Goal: Task Accomplishment & Management: Complete application form

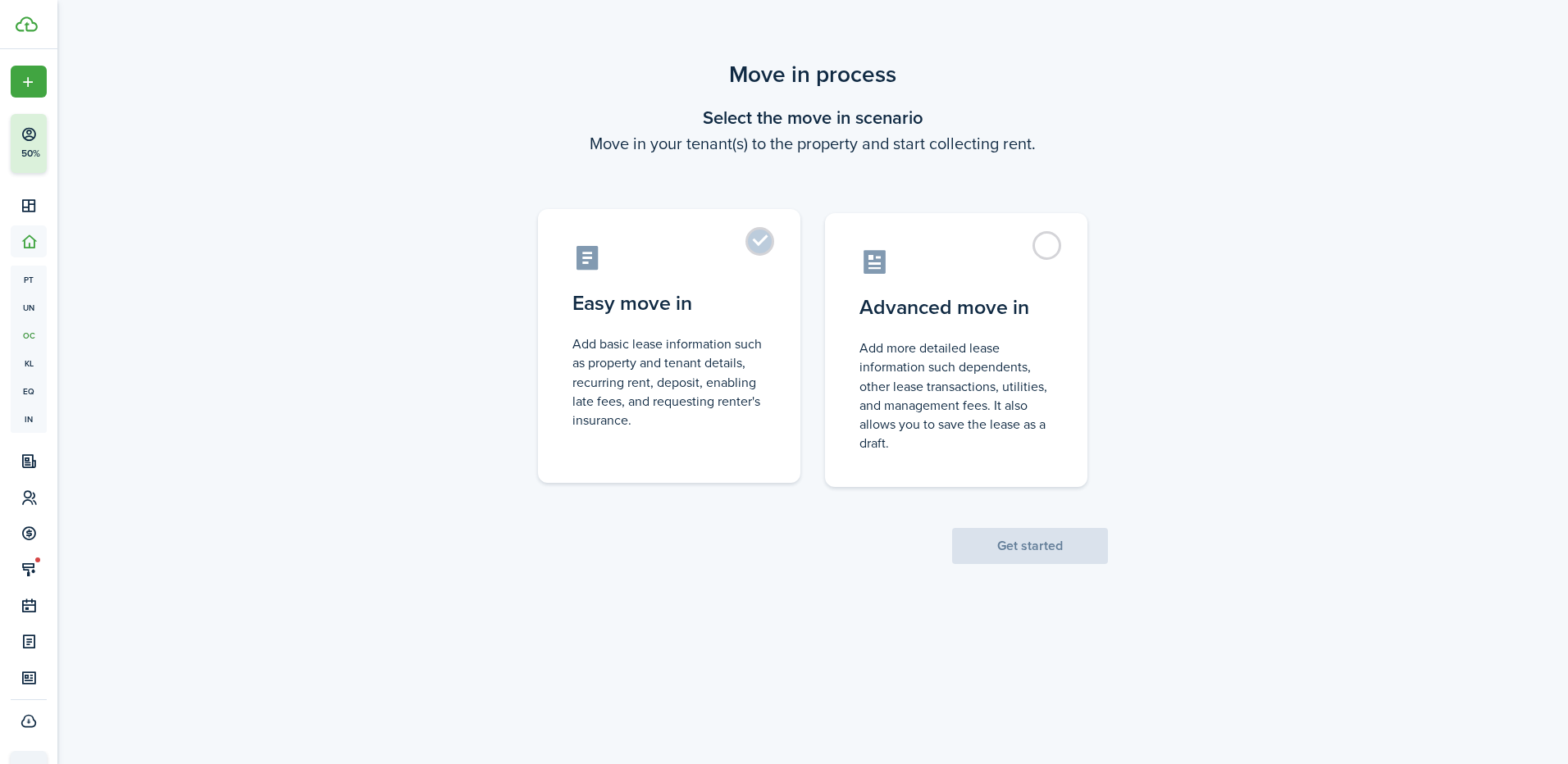
click at [613, 369] on control-radio-card-description "Add basic lease information such as property and tenant details, recurring rent…" at bounding box center [669, 381] width 193 height 95
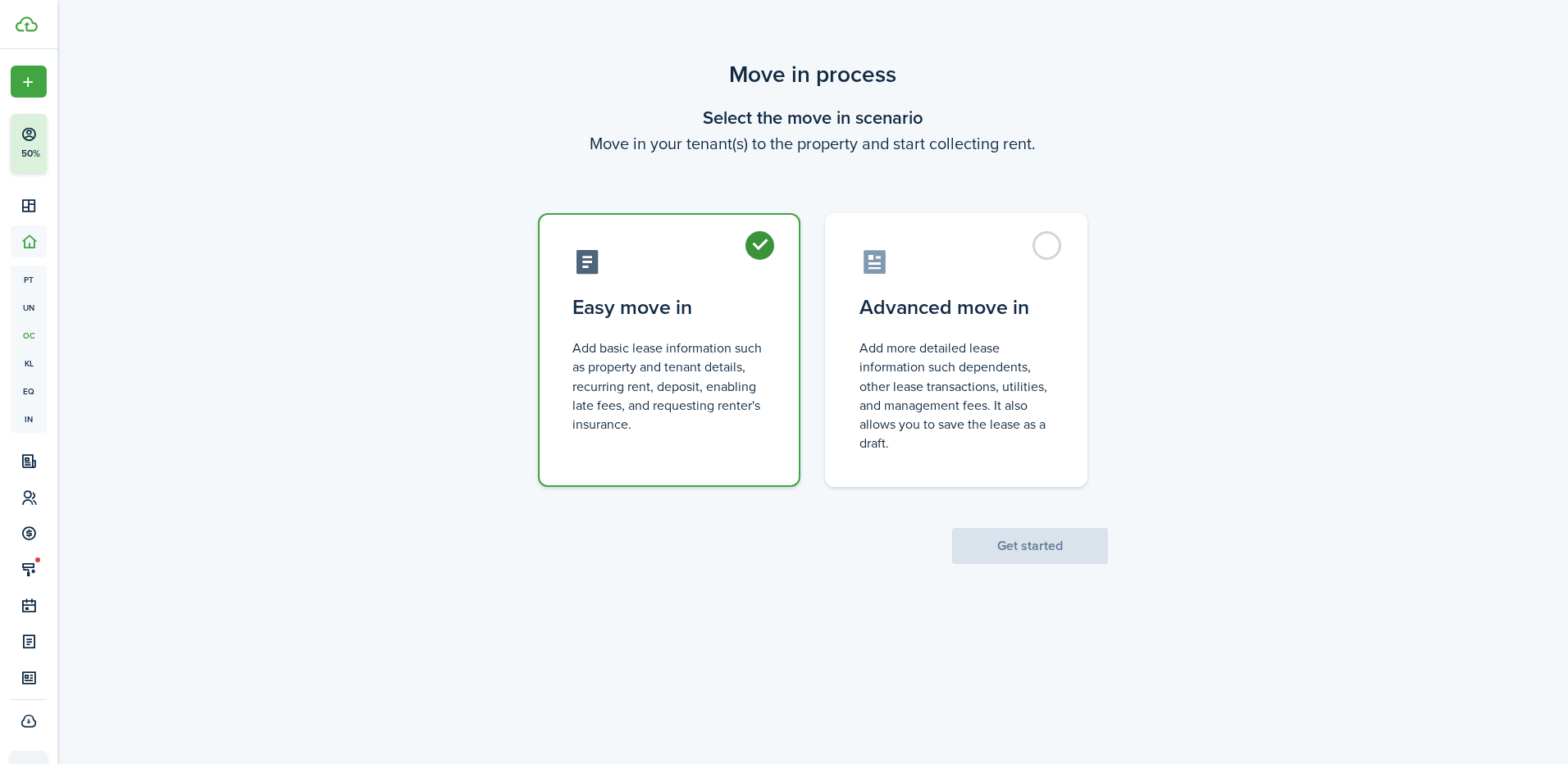
radio input "true"
click at [1079, 550] on button "Get started" at bounding box center [1030, 545] width 156 height 36
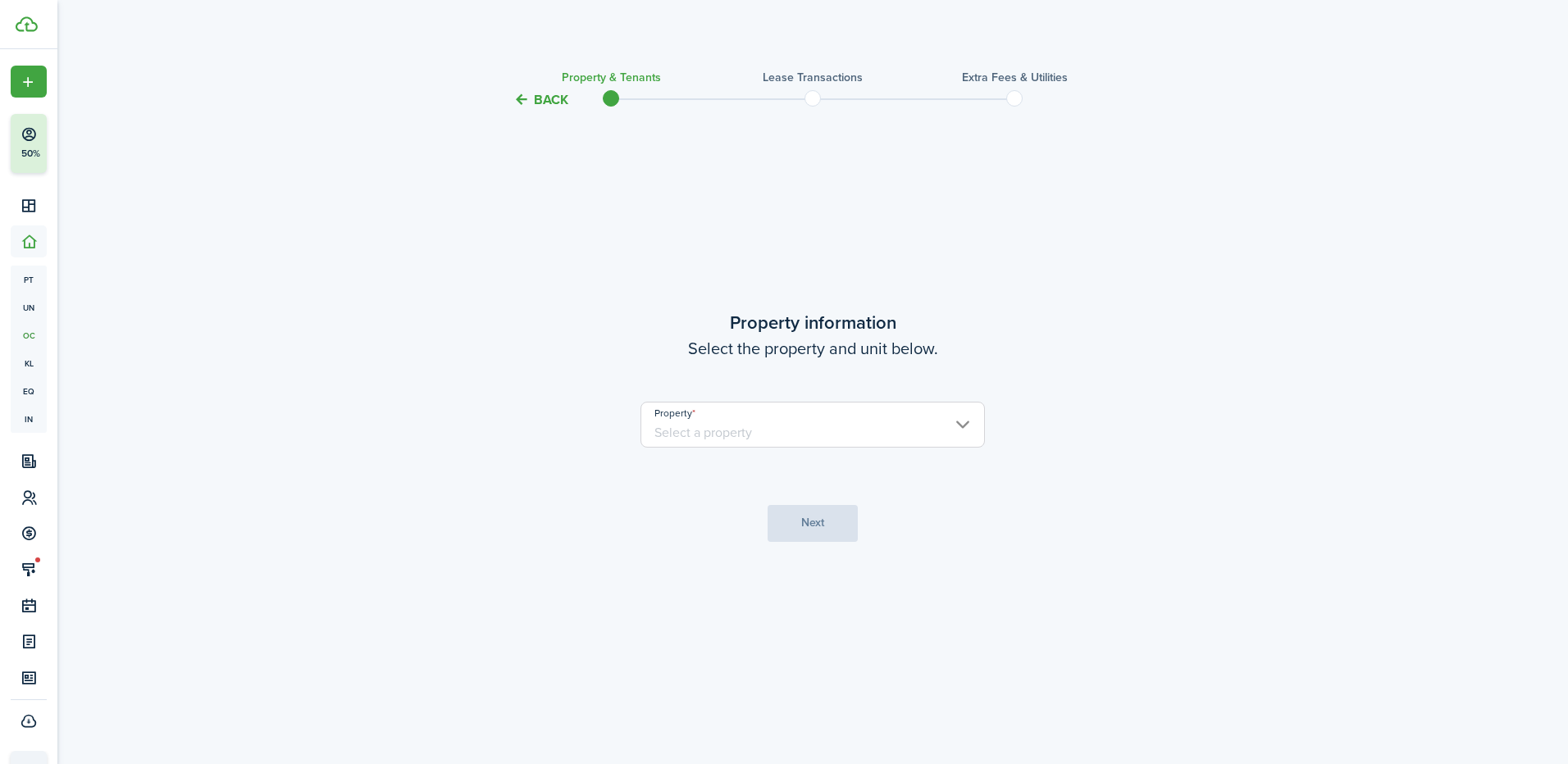
click at [775, 422] on input "Property" at bounding box center [812, 424] width 345 height 46
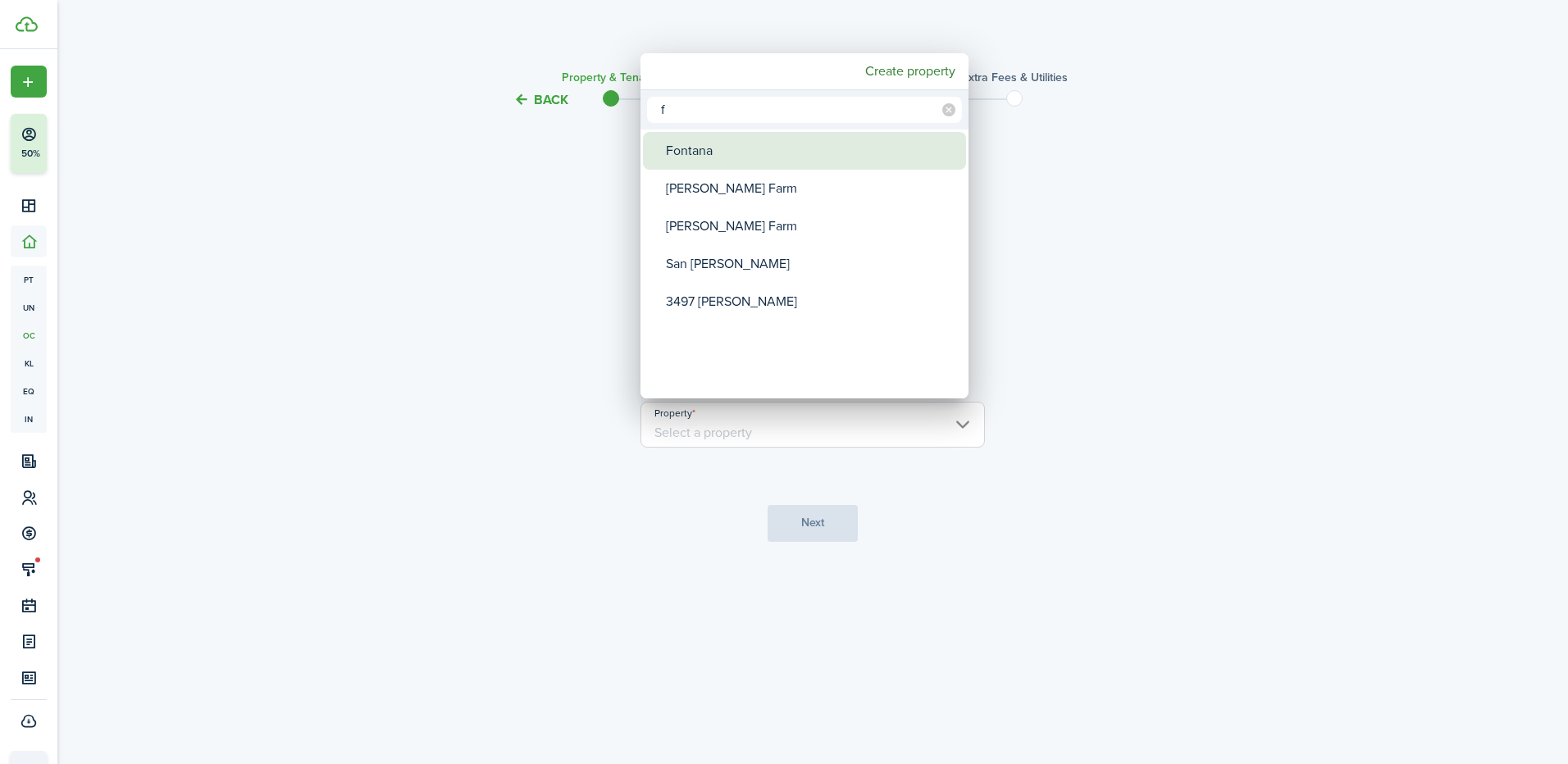
type input "f"
click at [739, 152] on div "Fontana" at bounding box center [810, 151] width 290 height 38
type input "Fontana"
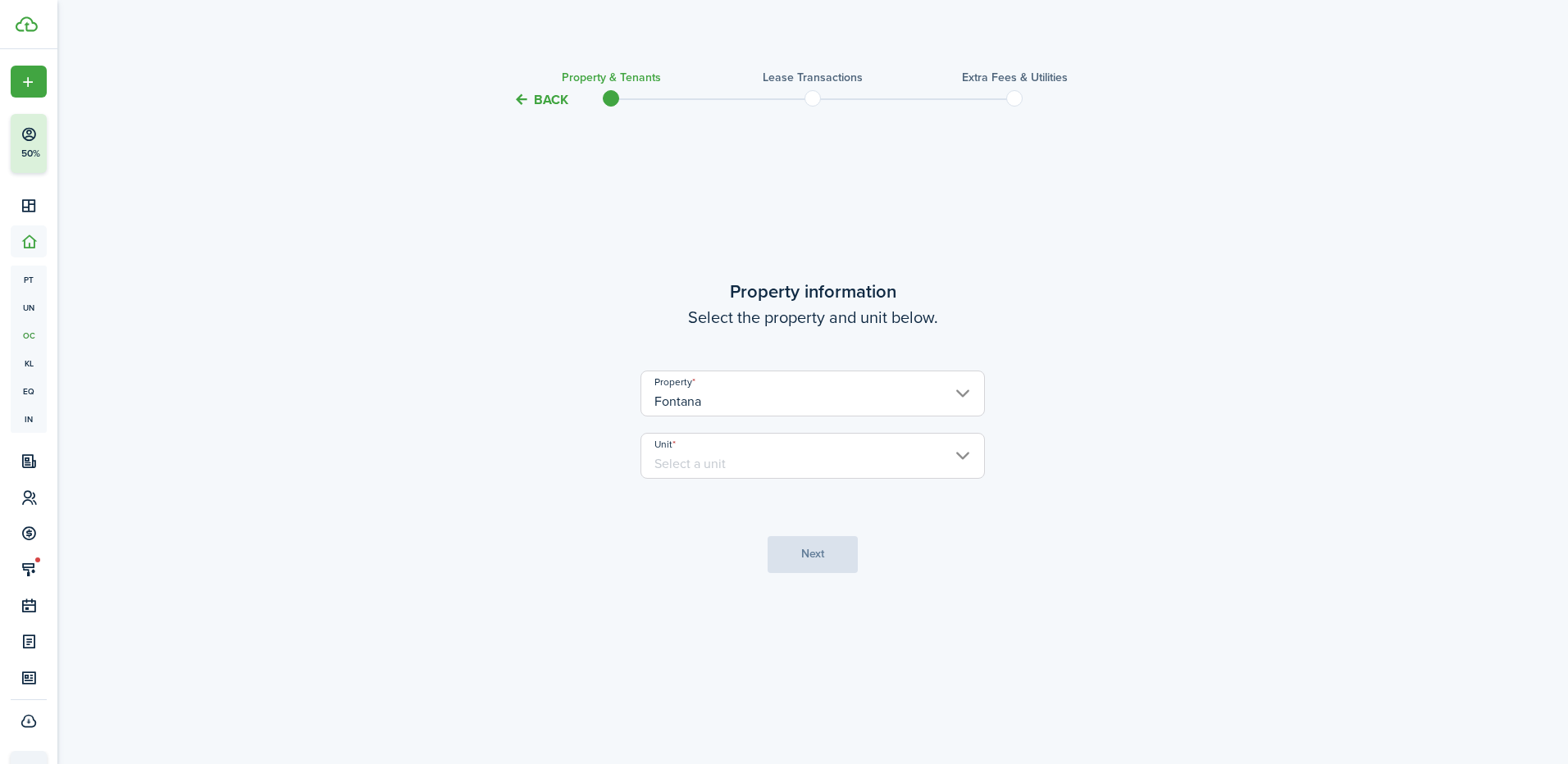
click at [715, 454] on input "Unit" at bounding box center [812, 455] width 345 height 46
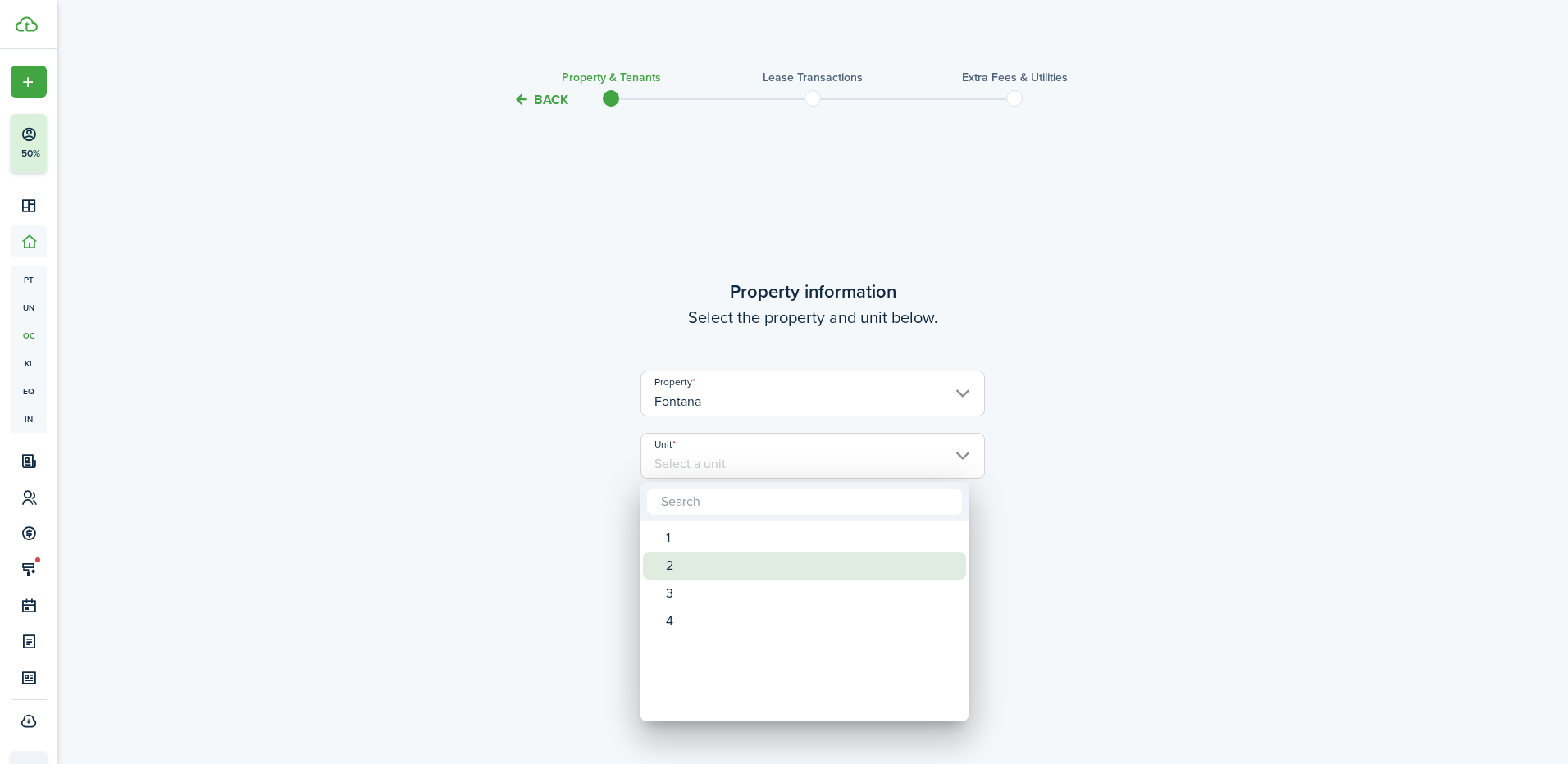
click at [693, 559] on div "2" at bounding box center [810, 566] width 290 height 28
type input "2"
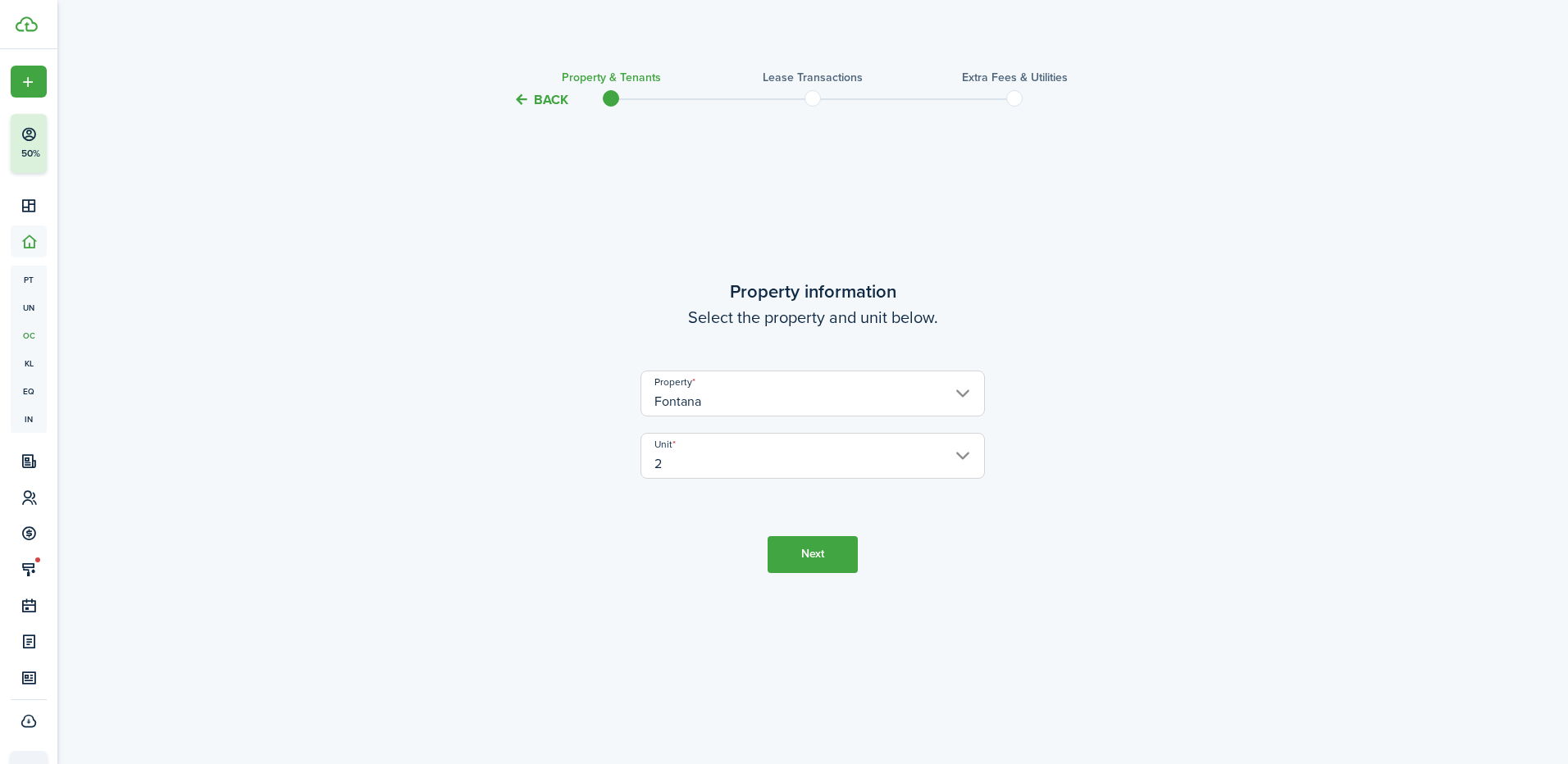
click at [844, 546] on button "Next" at bounding box center [812, 554] width 90 height 37
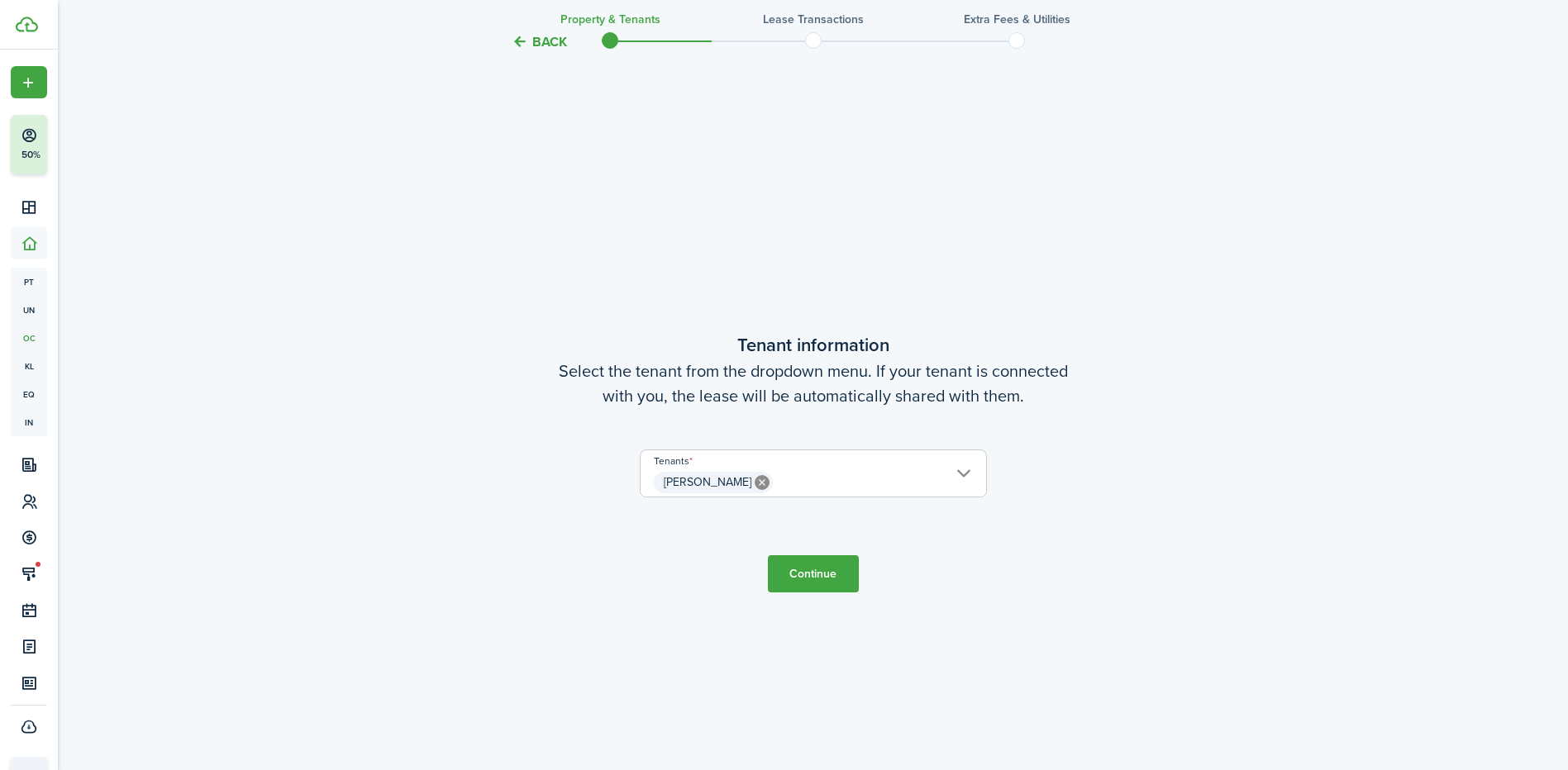
scroll to position [659, 0]
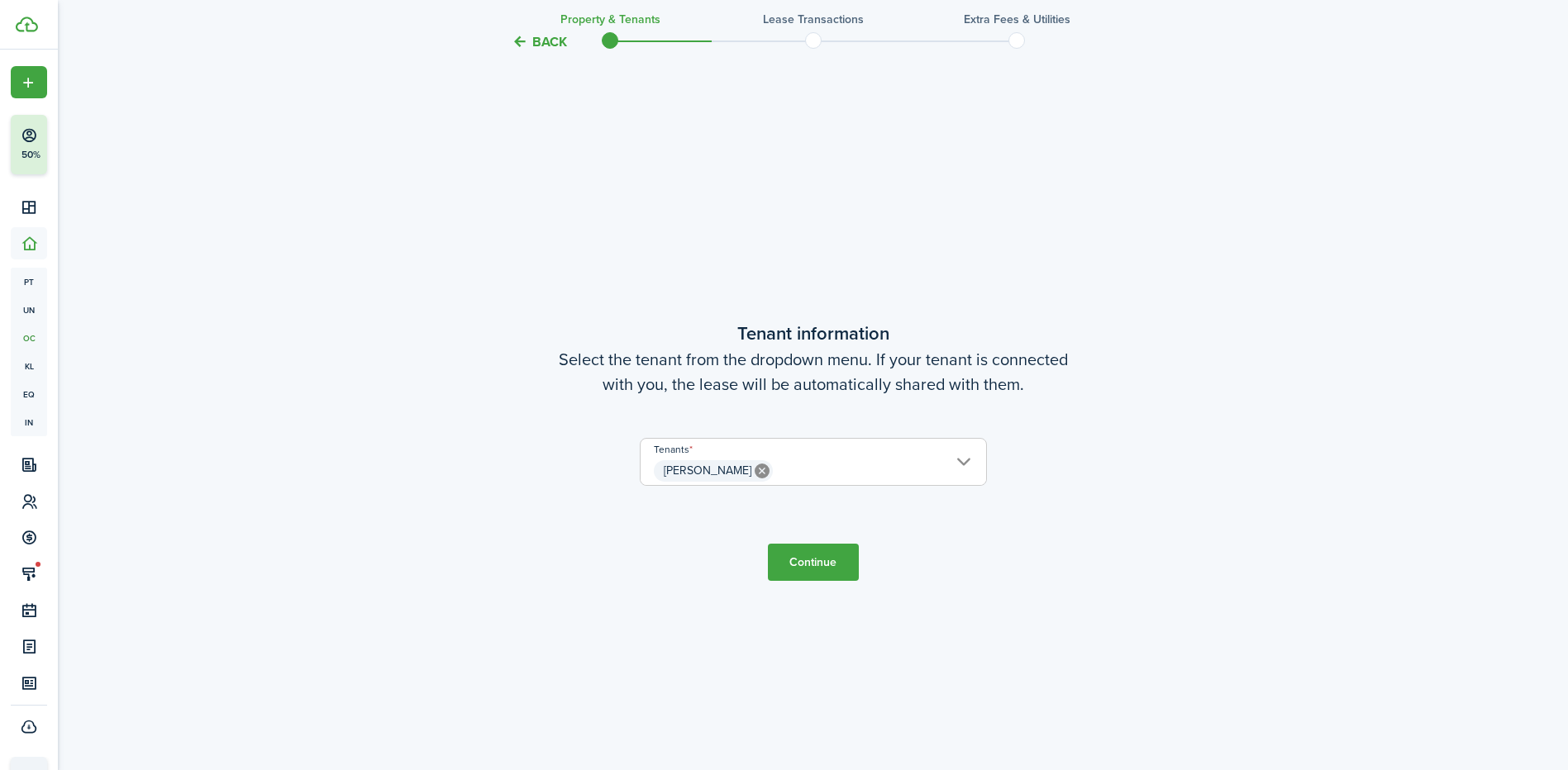
click at [804, 573] on button "Continue" at bounding box center [813, 562] width 91 height 37
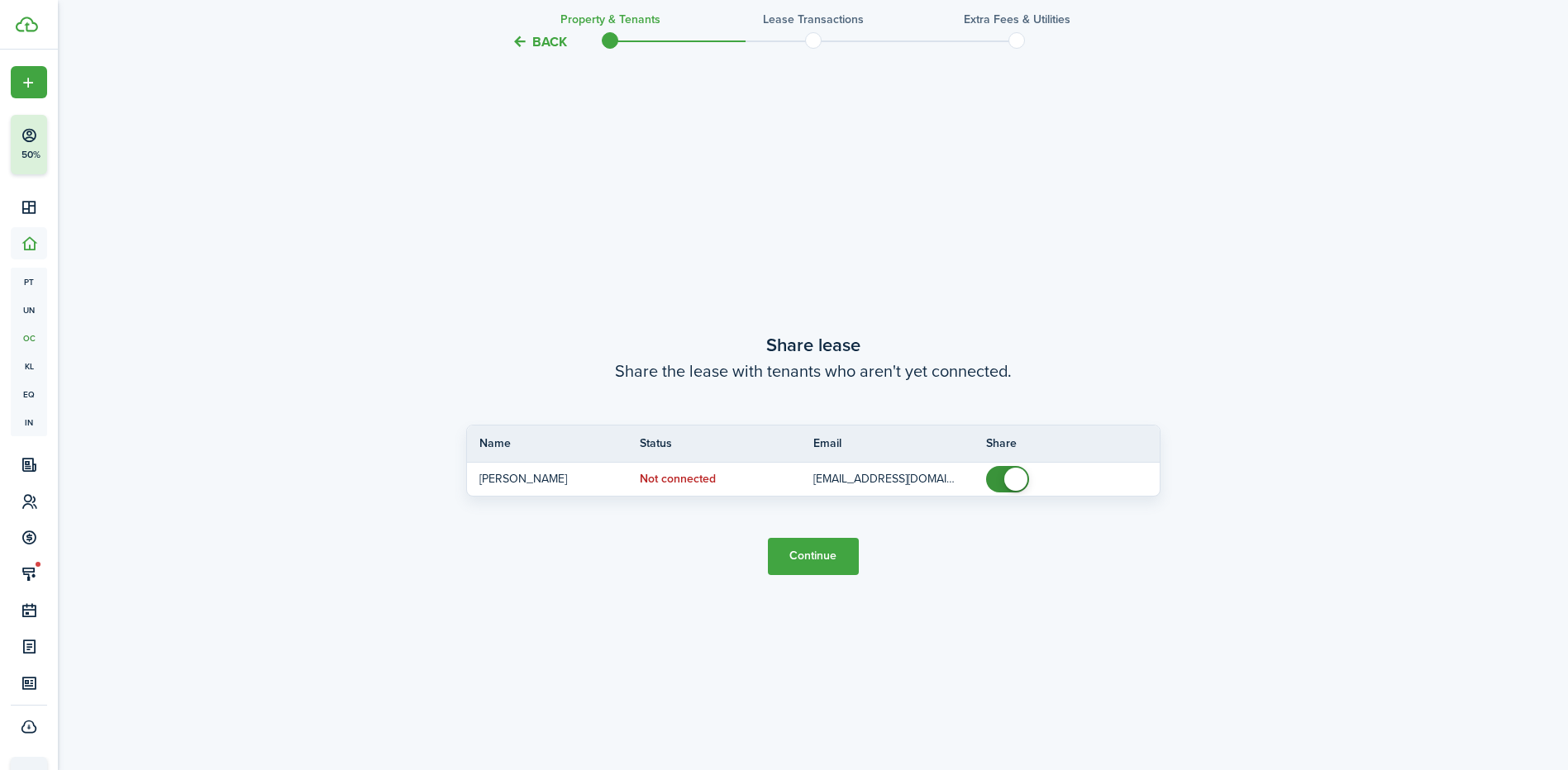
scroll to position [1429, 0]
click at [806, 552] on button "Continue" at bounding box center [813, 553] width 91 height 37
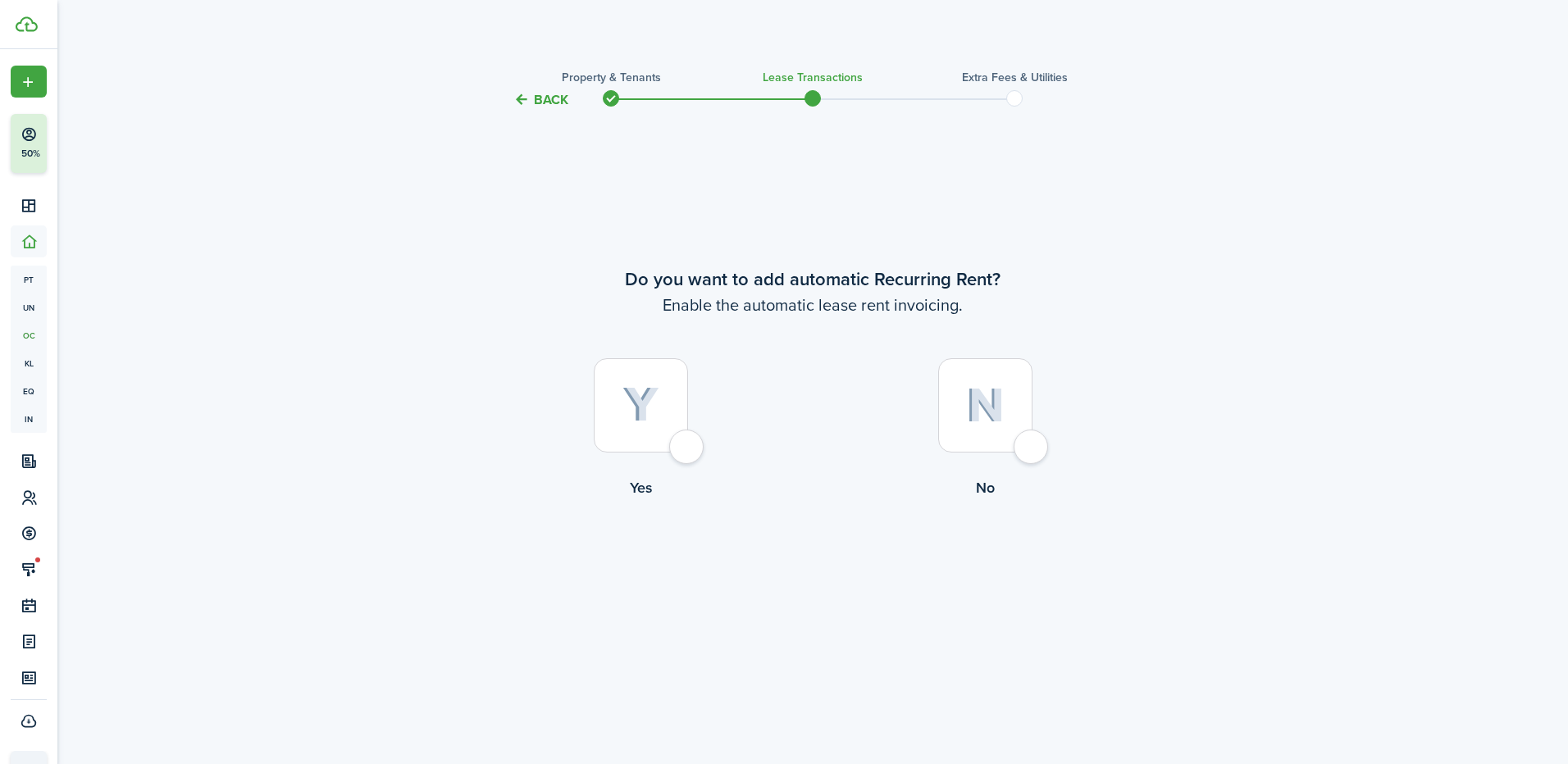
click at [631, 398] on img at bounding box center [640, 405] width 37 height 36
radio input "true"
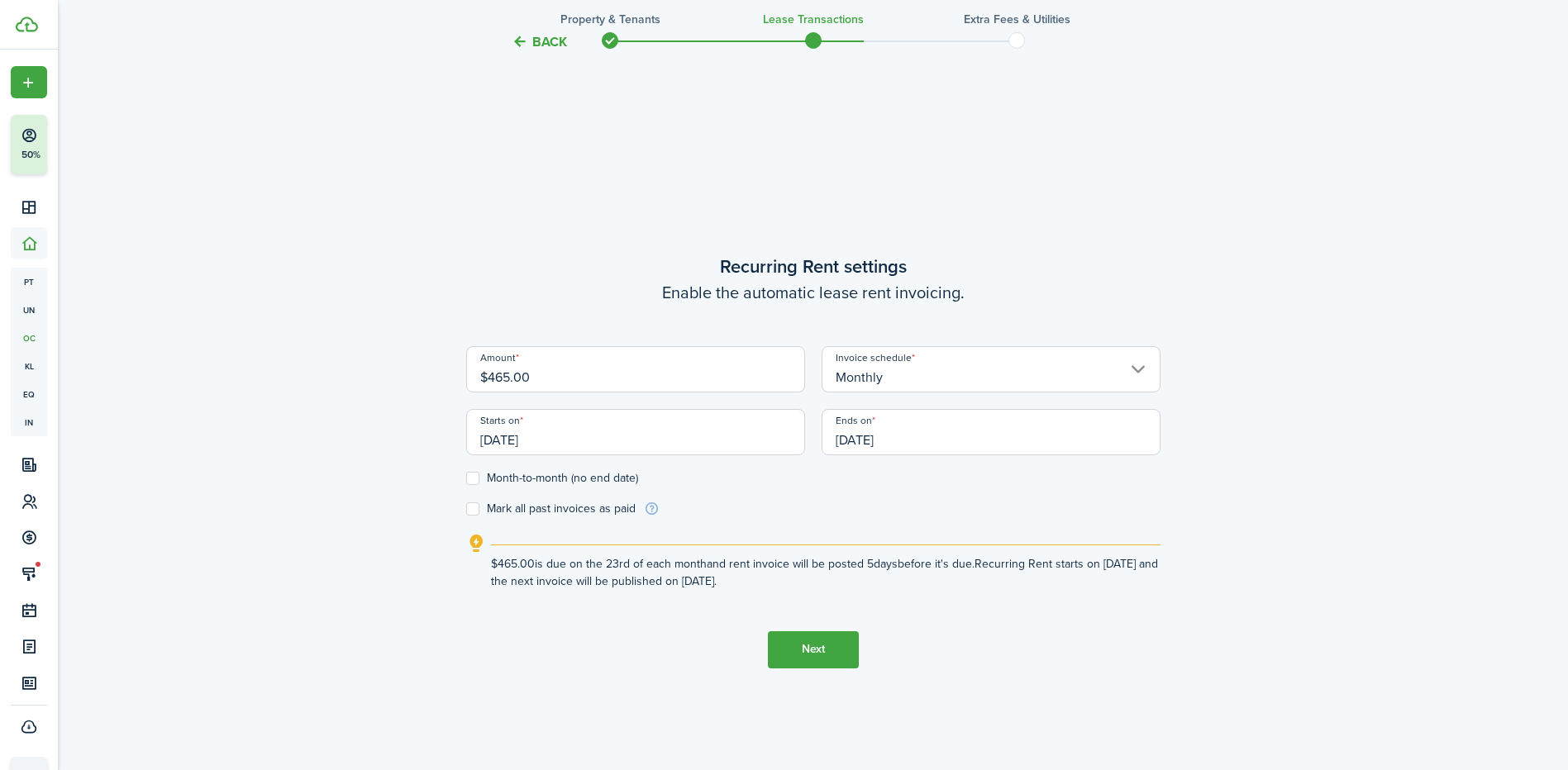
scroll to position [659, 0]
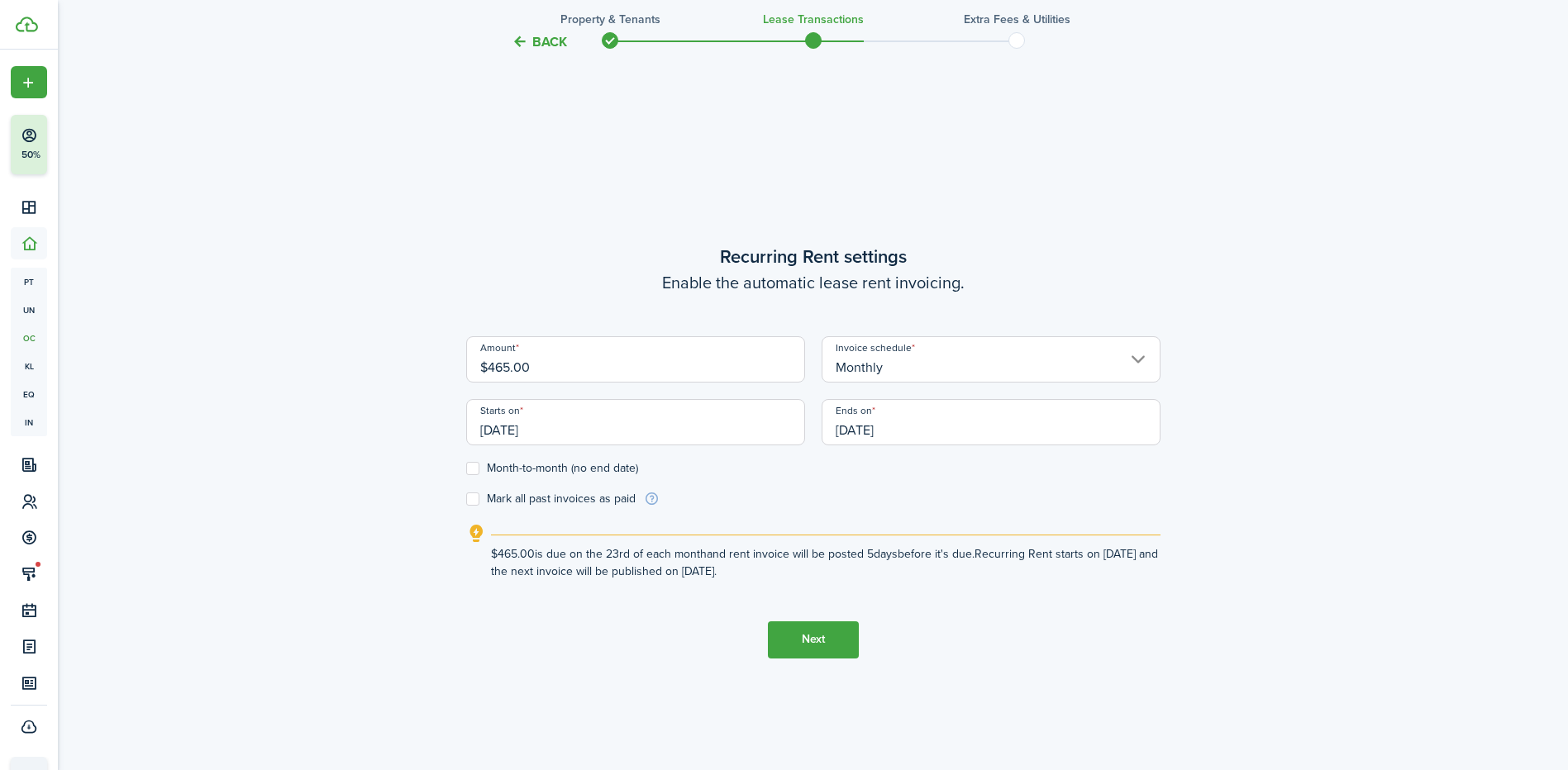
drag, startPoint x: 575, startPoint y: 364, endPoint x: 312, endPoint y: 358, distance: 263.1
click at [312, 358] on div "Back Property & Tenants Lease Transactions Extra fees & Utilities Do you want t…" at bounding box center [813, 116] width 1510 height 1453
type input "$599.00"
click at [307, 352] on div "Back Property & Tenants Lease Transactions Extra fees & Utilities Do you want t…" at bounding box center [813, 116] width 1510 height 1453
click at [522, 428] on input "[DATE]" at bounding box center [636, 422] width 339 height 46
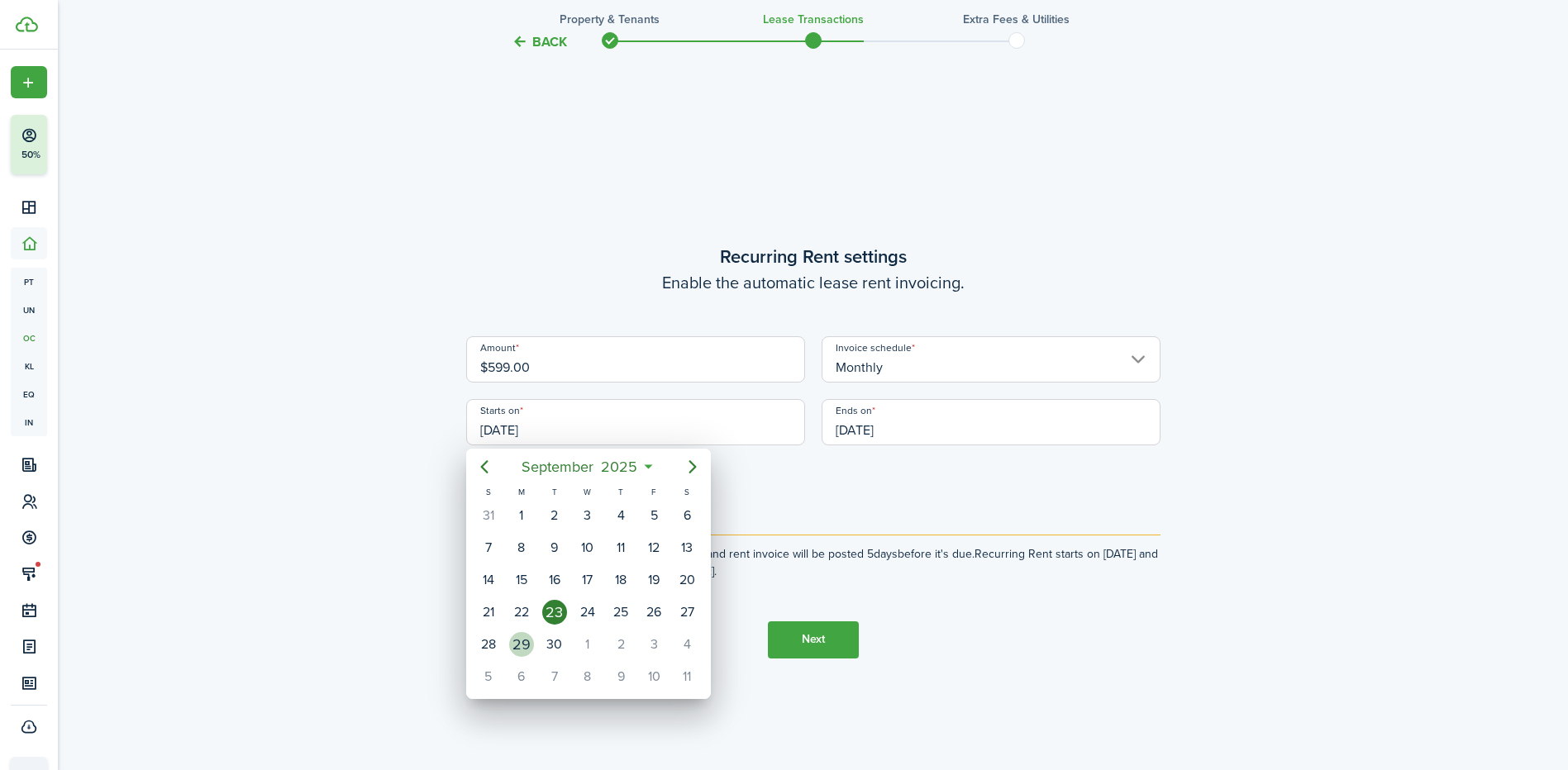
click at [521, 649] on div "29" at bounding box center [521, 644] width 25 height 25
type input "[DATE]"
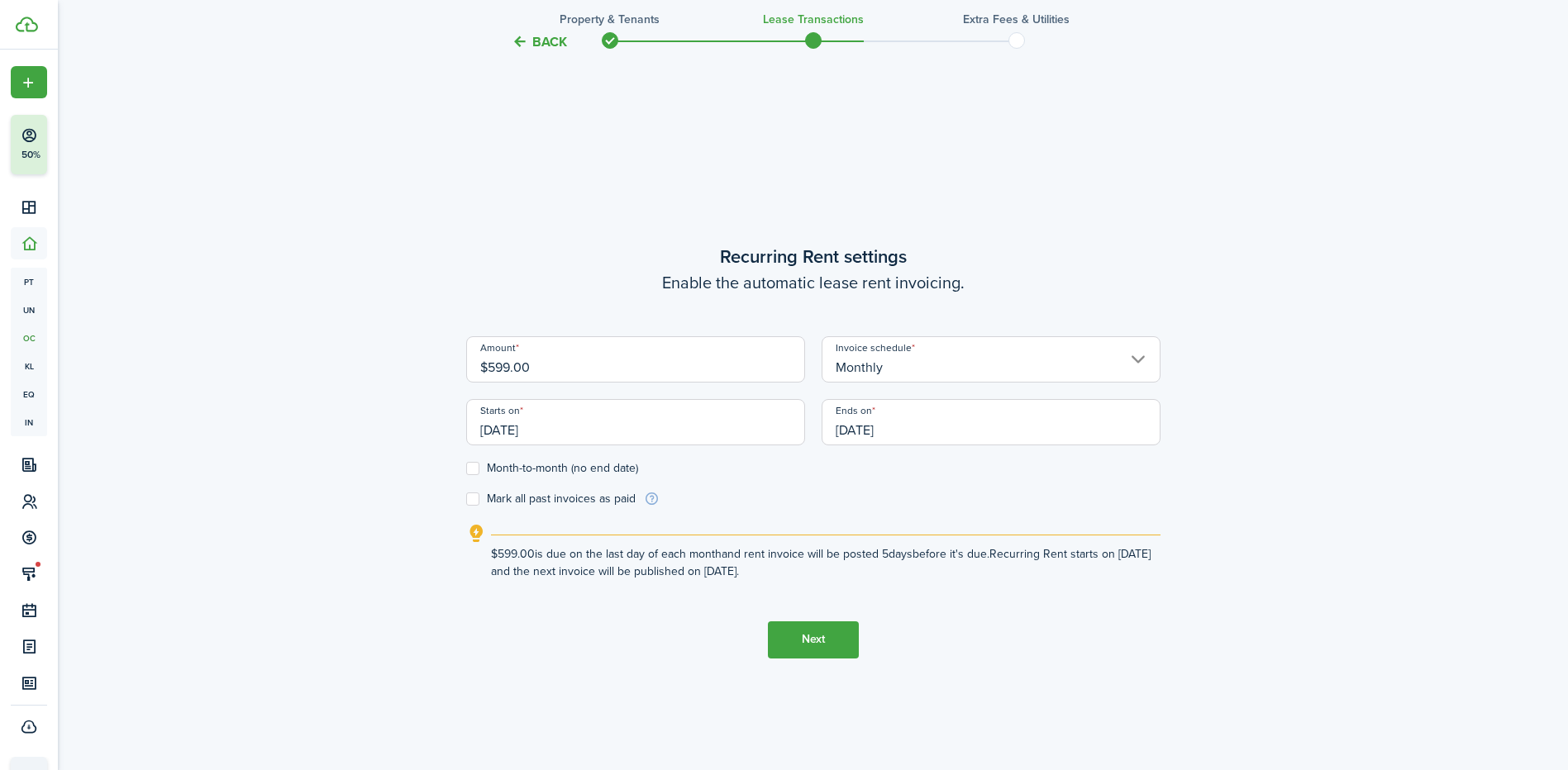
click at [869, 432] on input "[DATE]" at bounding box center [991, 422] width 339 height 46
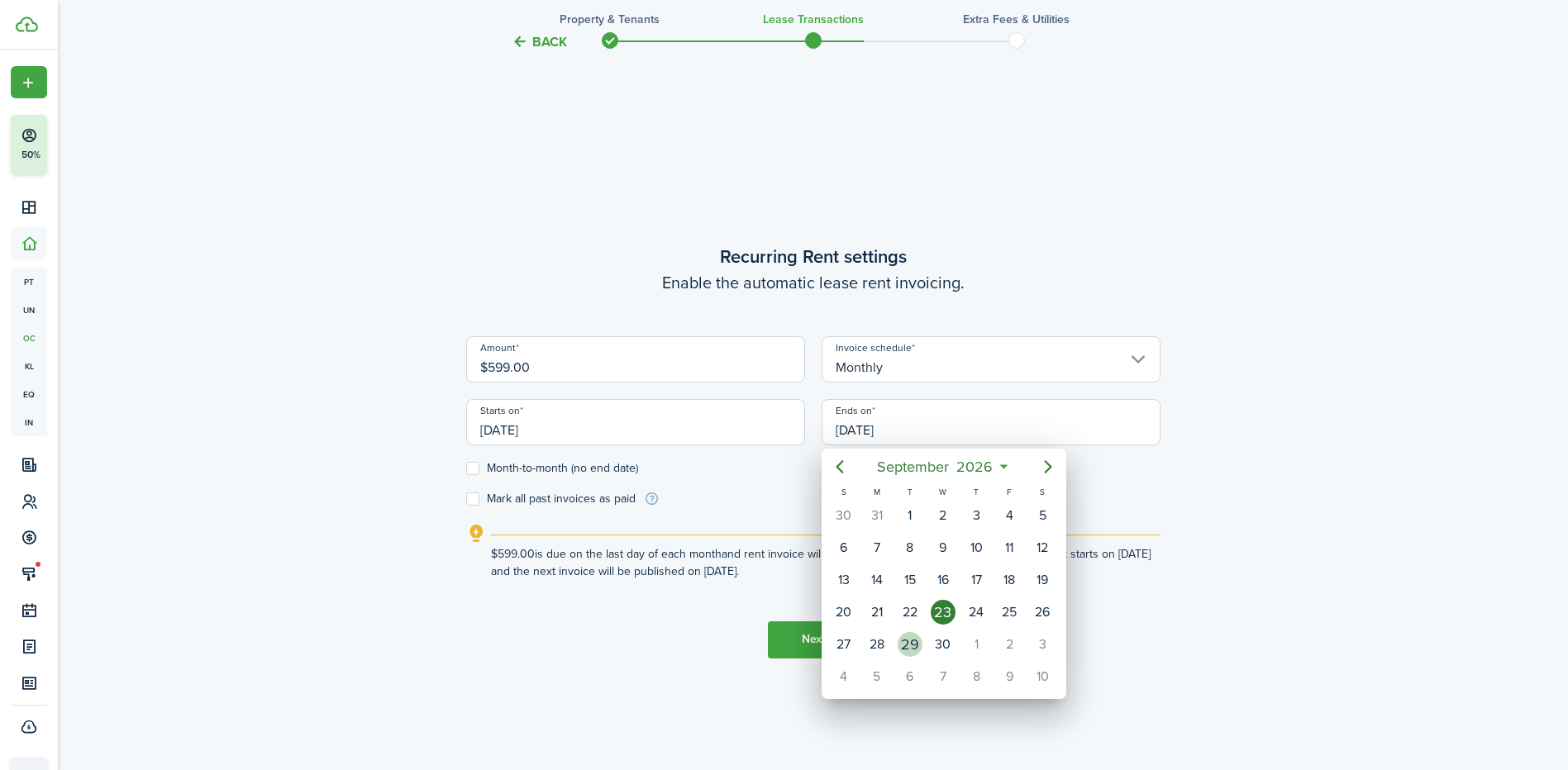
click at [908, 641] on div "29" at bounding box center [909, 644] width 25 height 25
type input "[DATE]"
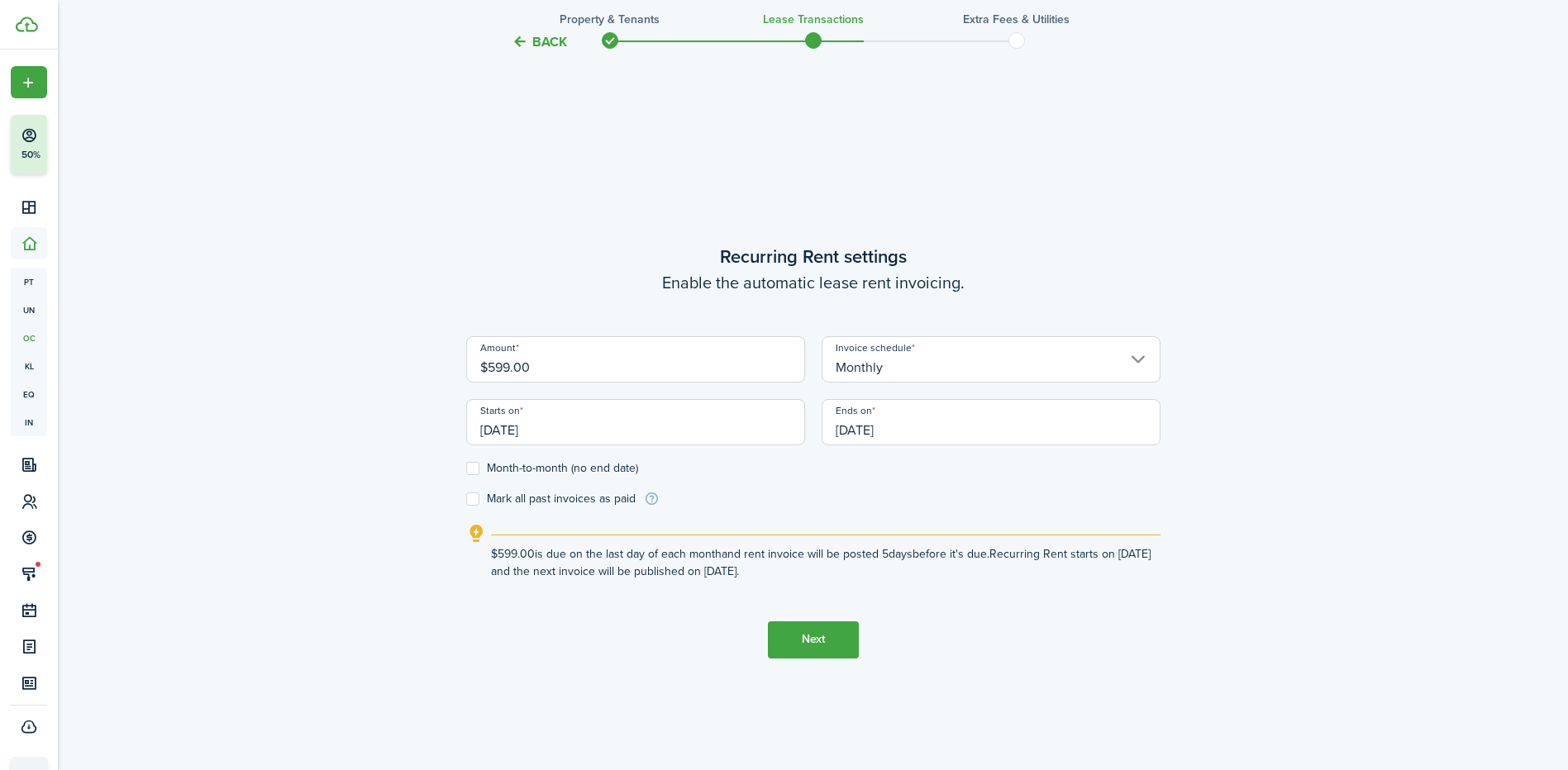
click at [473, 469] on label "Month-to-month (no end date)" at bounding box center [553, 468] width 172 height 13
click at [467, 468] on input "Month-to-month (no end date)" at bounding box center [466, 467] width 1 height 1
click at [478, 467] on label "Month-to-month (no end date)" at bounding box center [553, 468] width 172 height 13
click at [467, 467] on input "Month-to-month (no end date)" at bounding box center [466, 467] width 1 height 1
checkbox input "false"
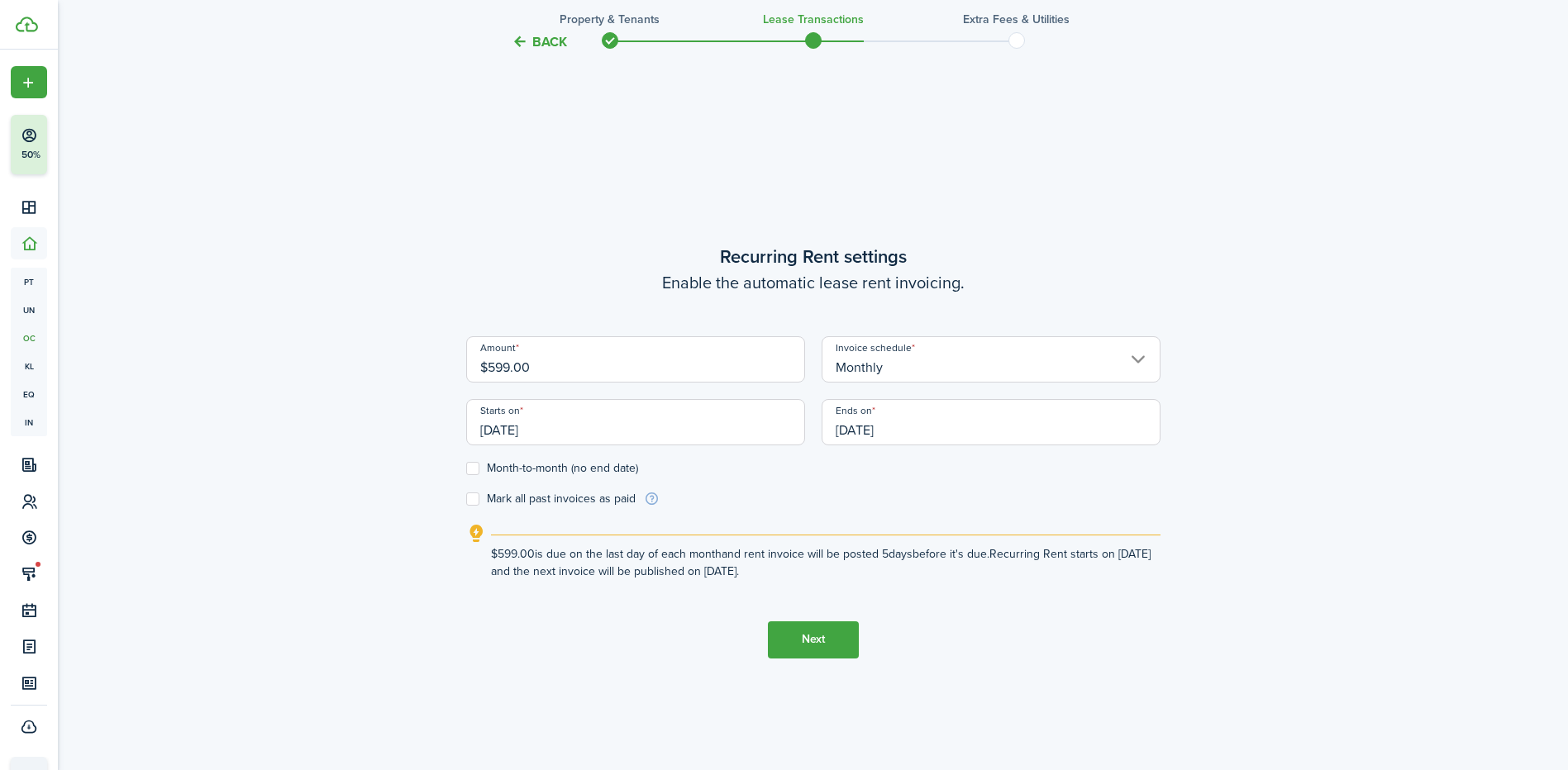
click at [911, 414] on input "[DATE]" at bounding box center [991, 422] width 339 height 46
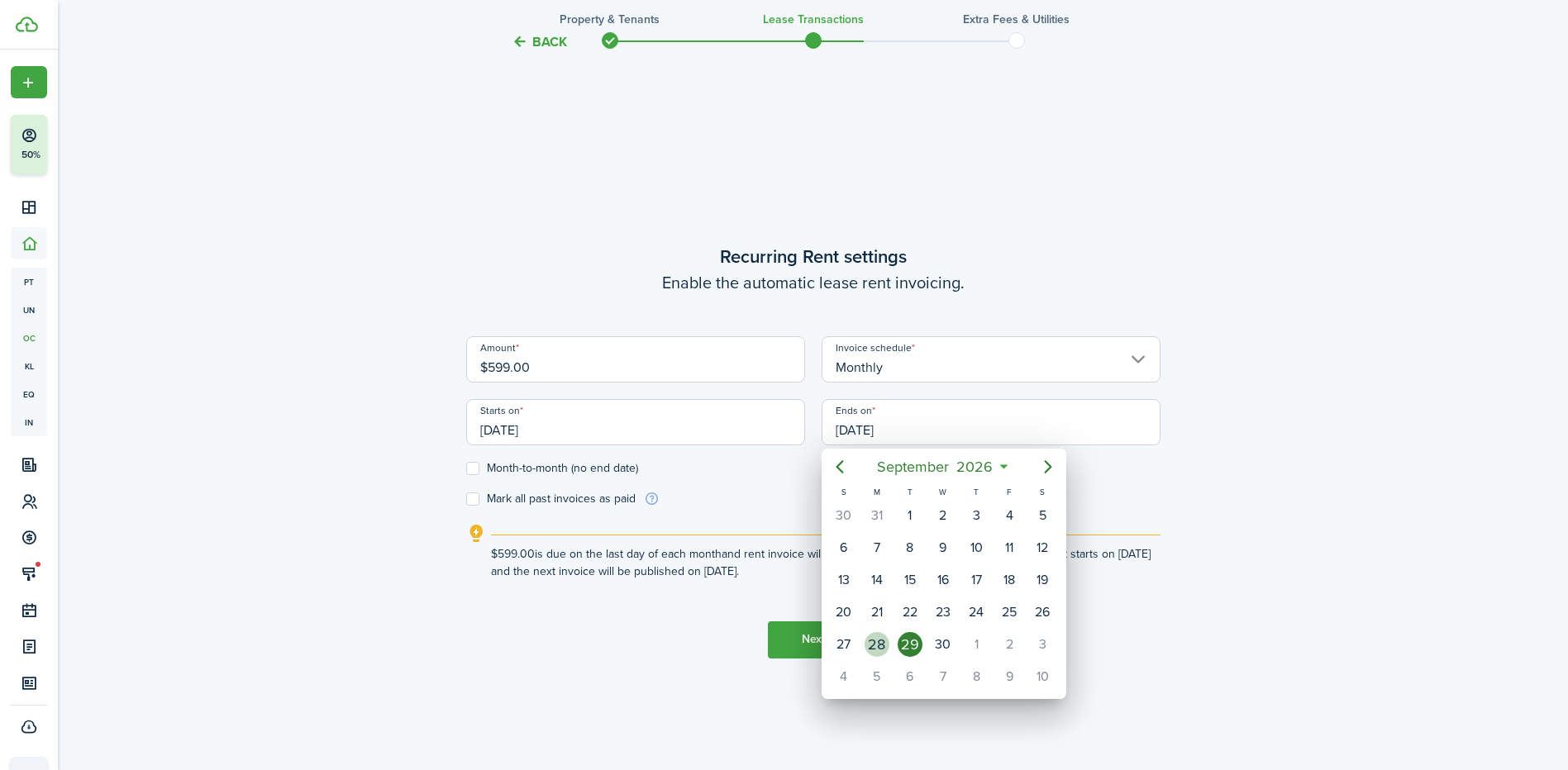
click at [880, 650] on div "28" at bounding box center [876, 644] width 25 height 25
type input "[DATE]"
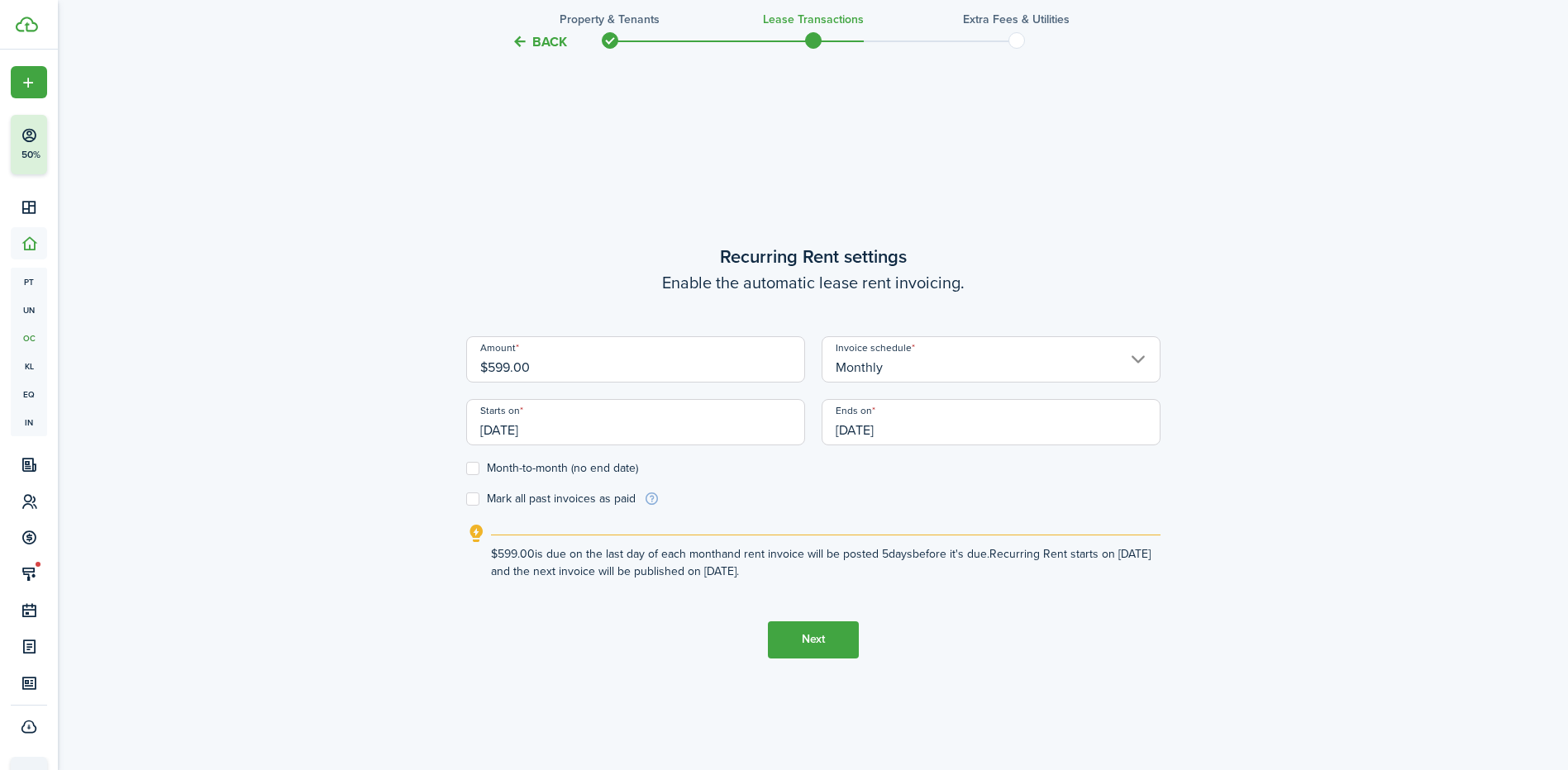
click at [799, 642] on button "Next" at bounding box center [813, 639] width 91 height 37
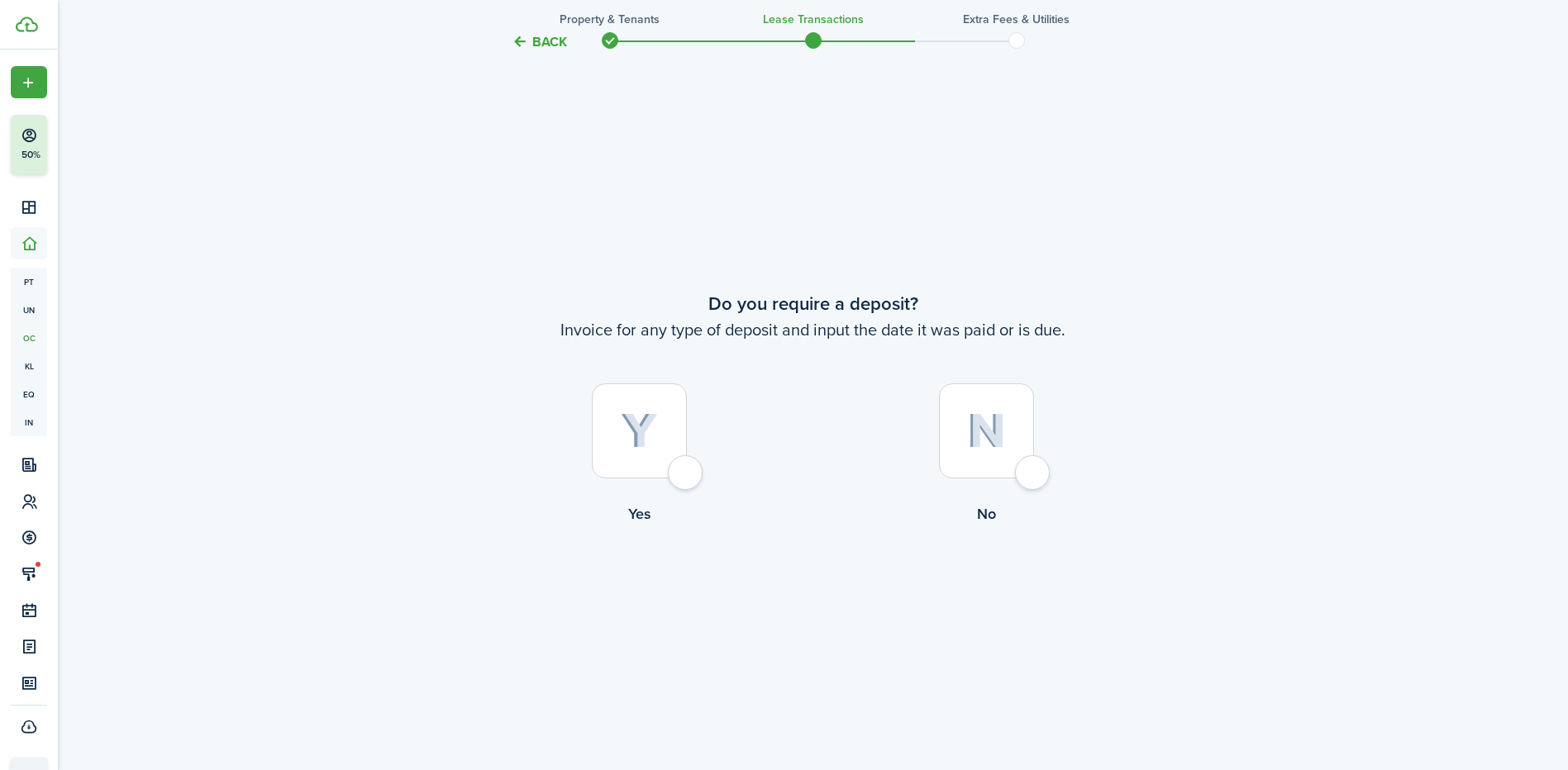
scroll to position [1429, 0]
click at [669, 415] on div at bounding box center [639, 429] width 95 height 95
radio input "true"
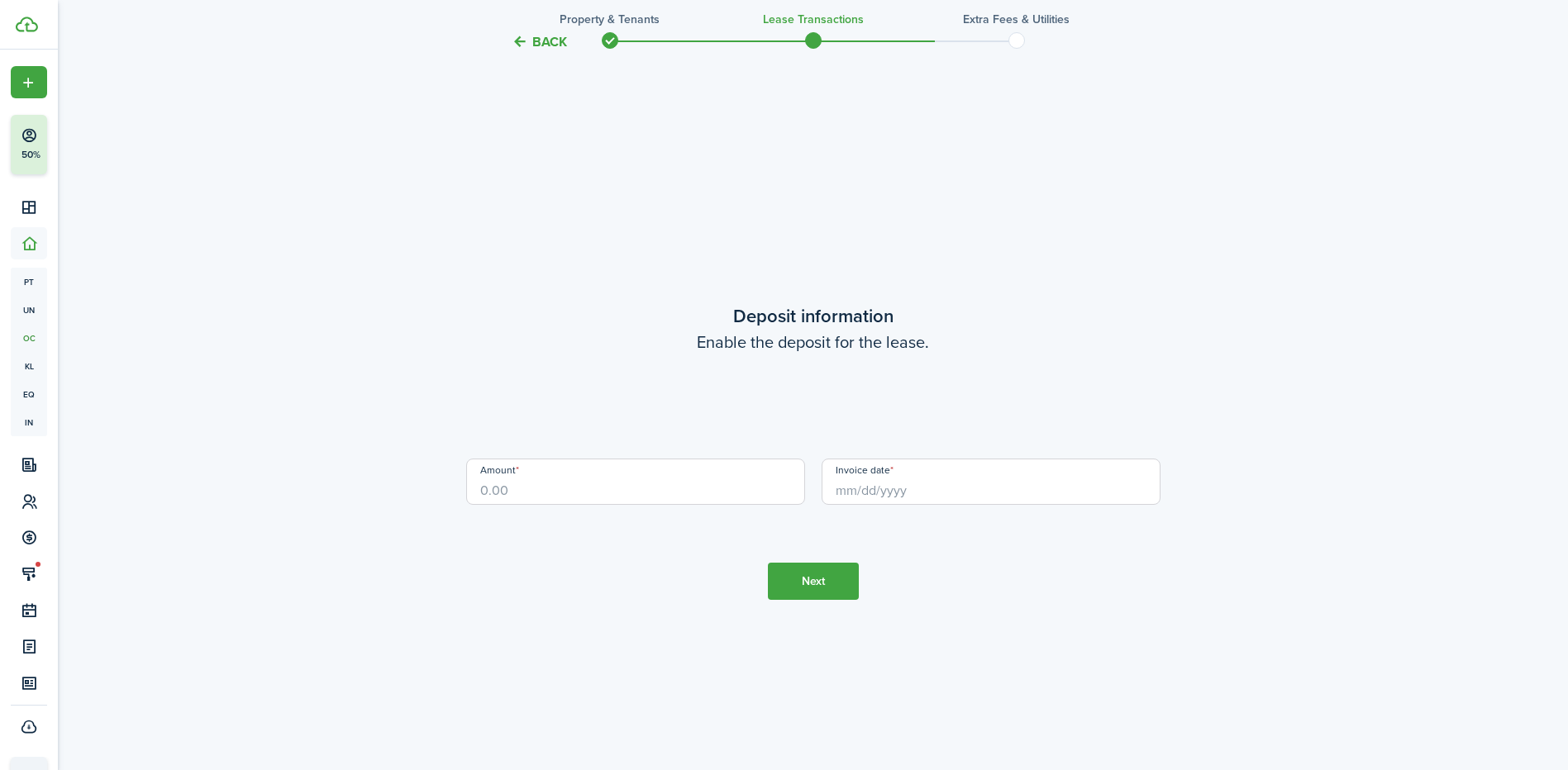
scroll to position [2199, 0]
click at [564, 485] on input "Amount" at bounding box center [636, 481] width 339 height 46
click at [899, 483] on input "Invoice date" at bounding box center [991, 481] width 339 height 46
type input "$599.00"
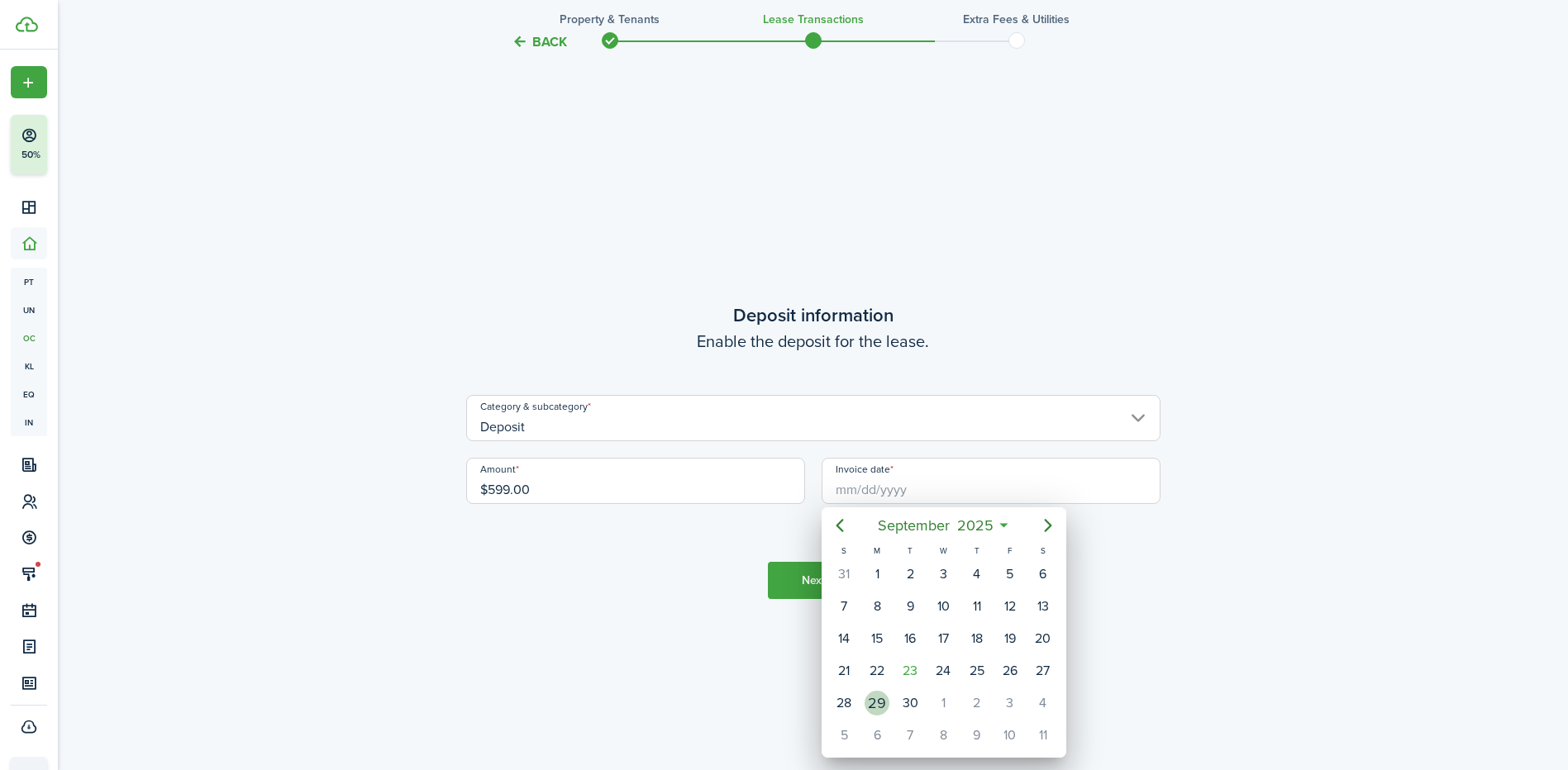
click at [882, 699] on div "29" at bounding box center [876, 703] width 25 height 25
type input "[DATE]"
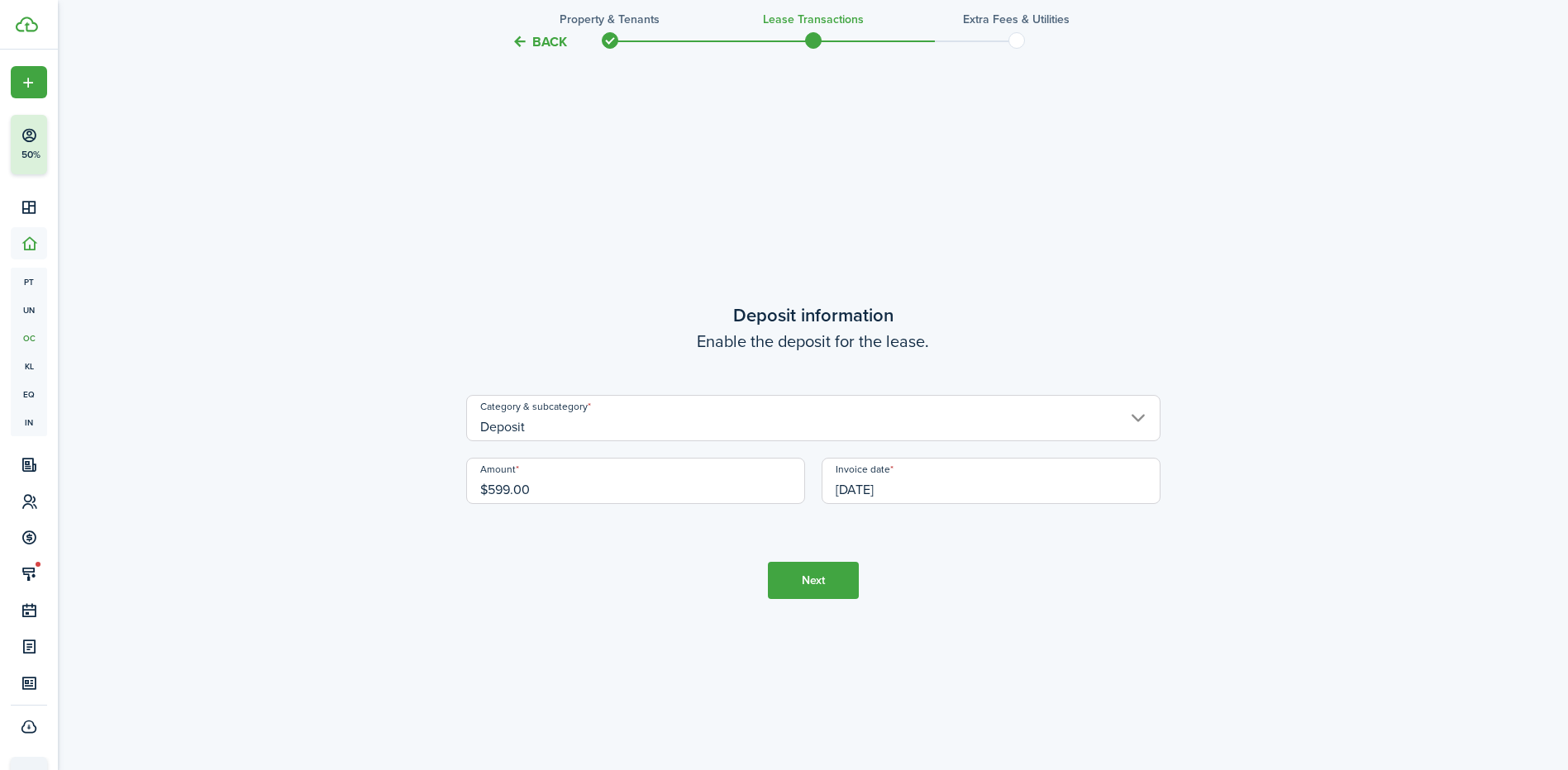
click at [789, 589] on button "Next" at bounding box center [813, 580] width 91 height 37
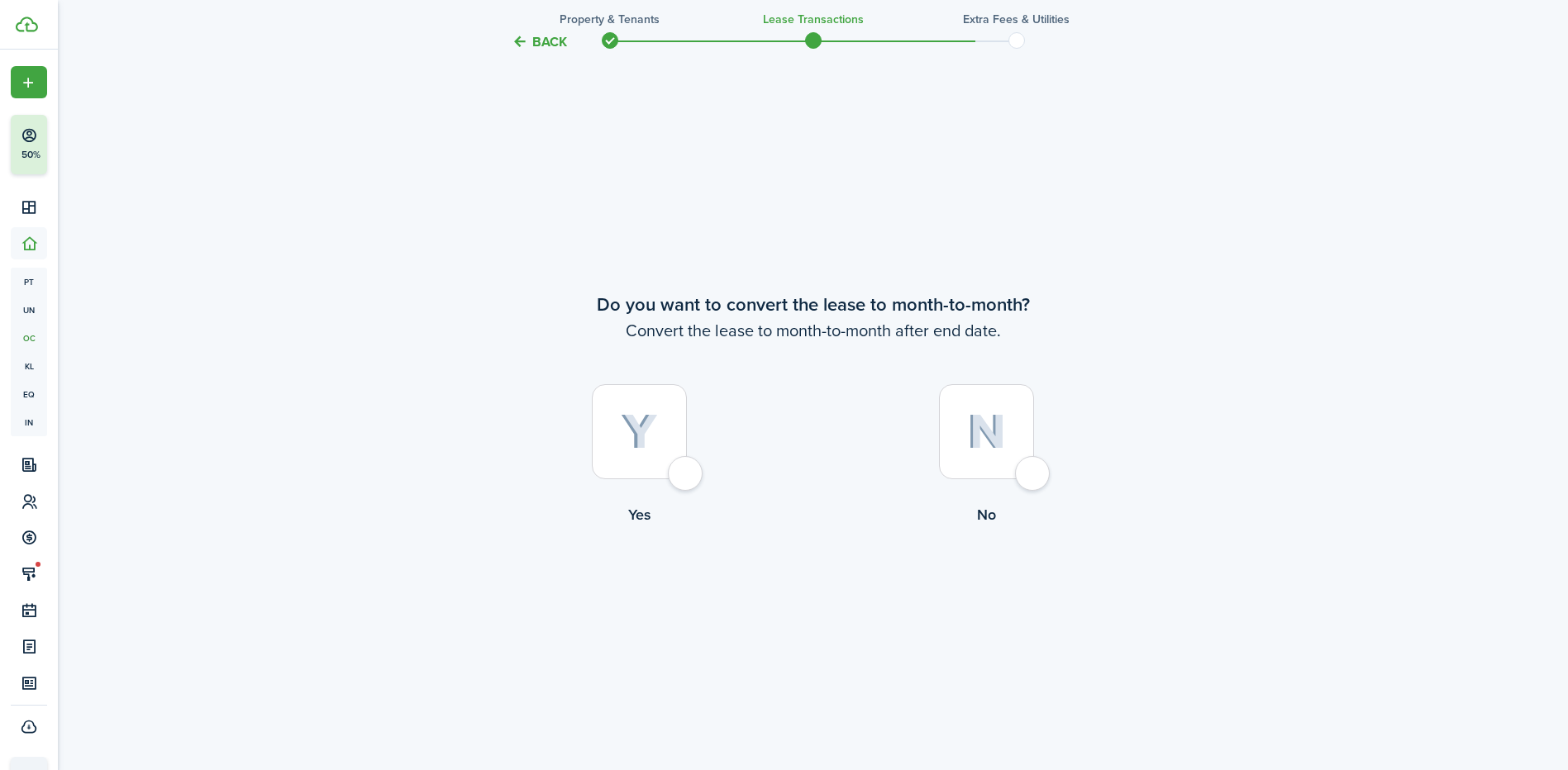
scroll to position [2969, 0]
click at [631, 440] on img at bounding box center [639, 430] width 37 height 36
radio input "true"
click at [848, 597] on button "Continue" at bounding box center [813, 592] width 91 height 37
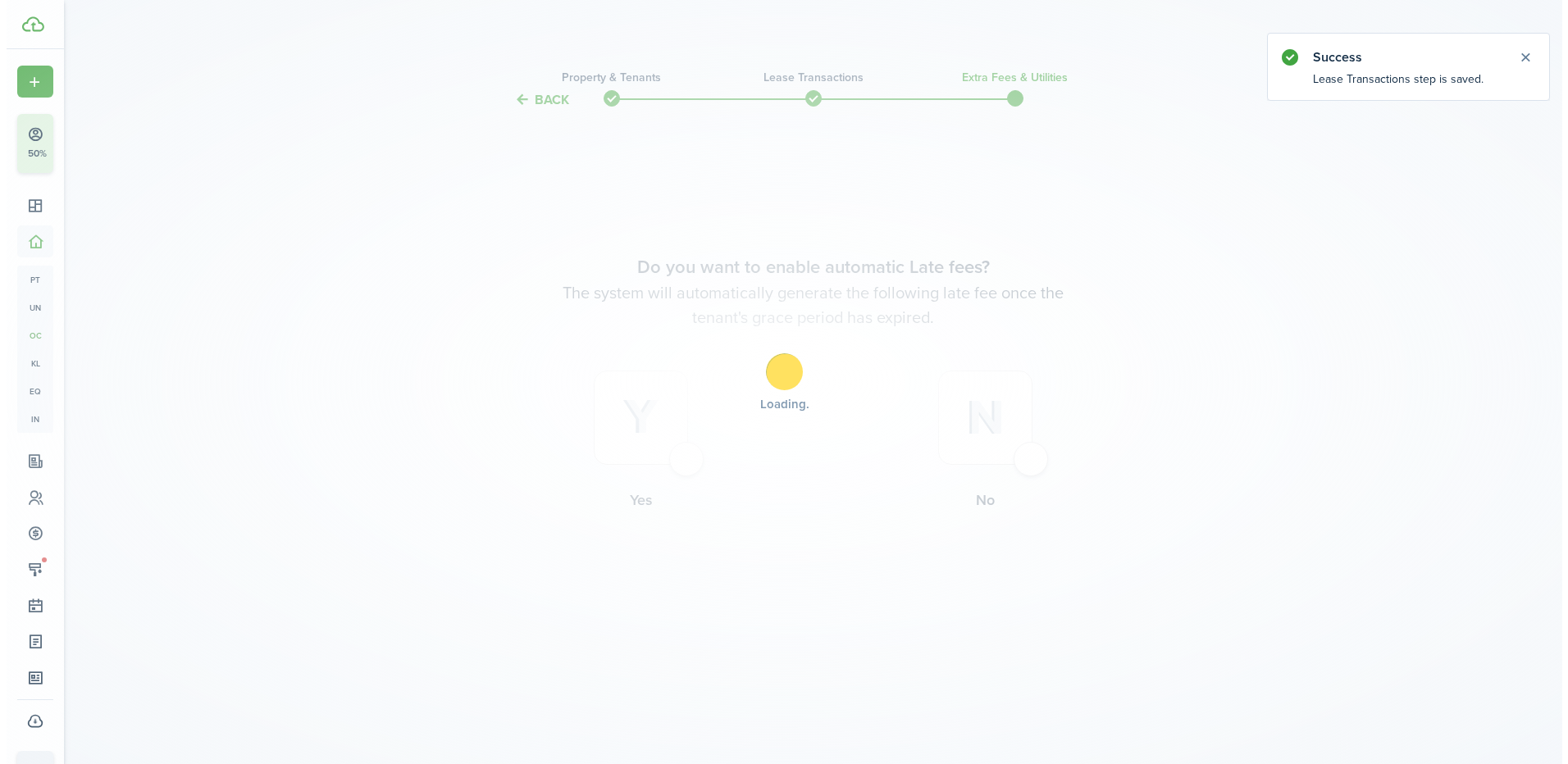
scroll to position [0, 0]
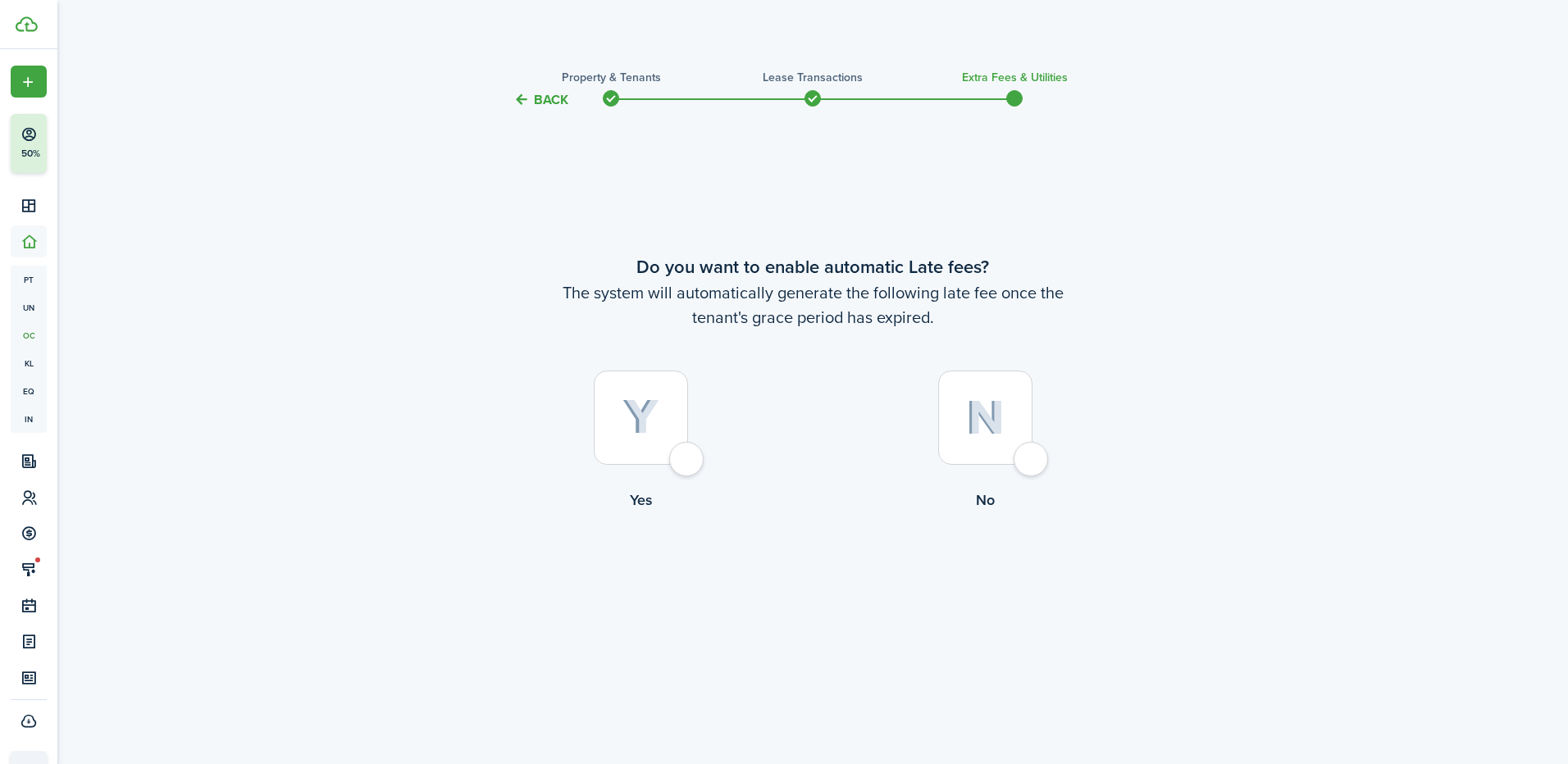
click at [636, 444] on div at bounding box center [640, 418] width 94 height 94
radio input "true"
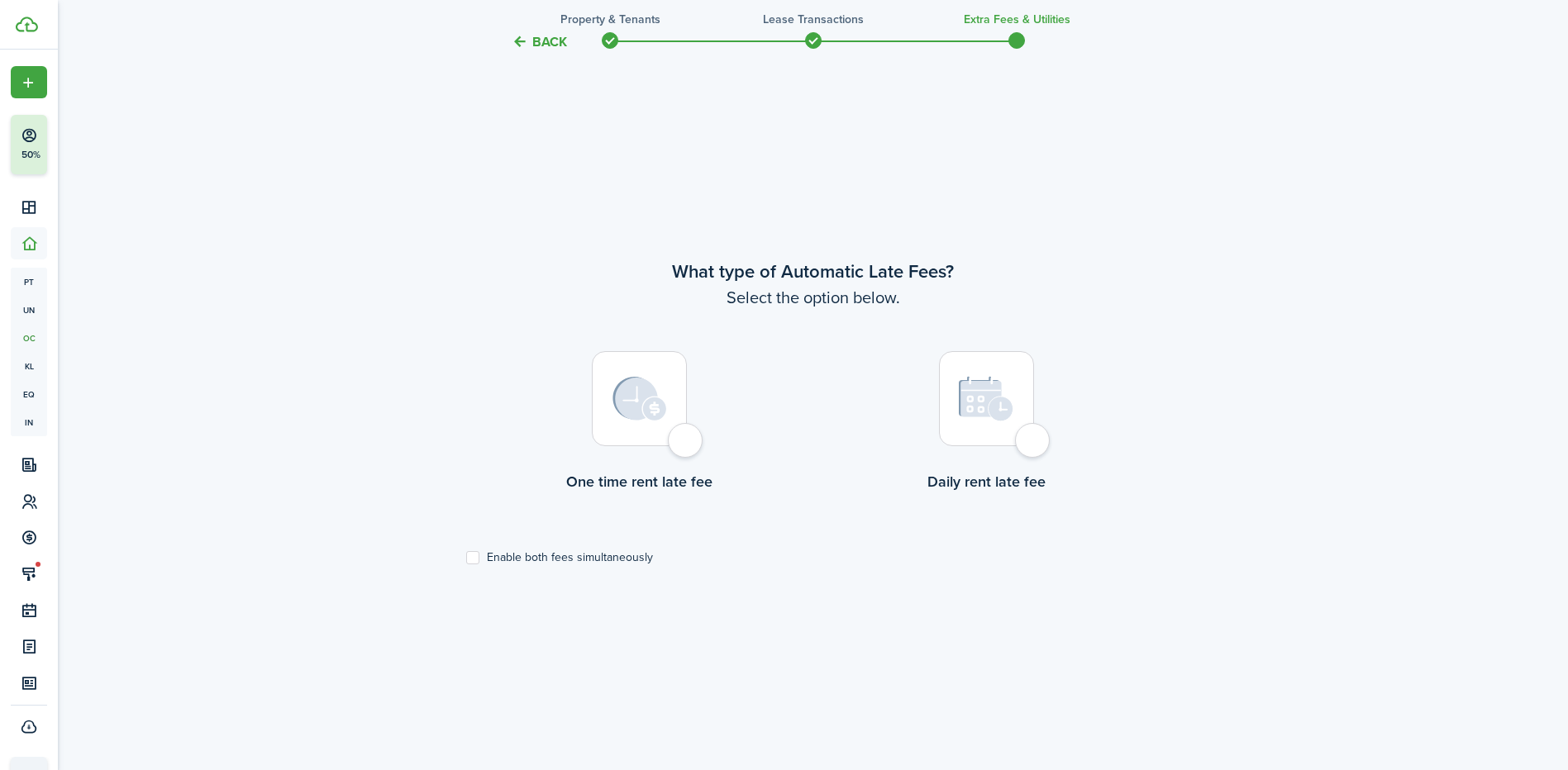
click at [623, 413] on img at bounding box center [640, 398] width 55 height 44
radio input "true"
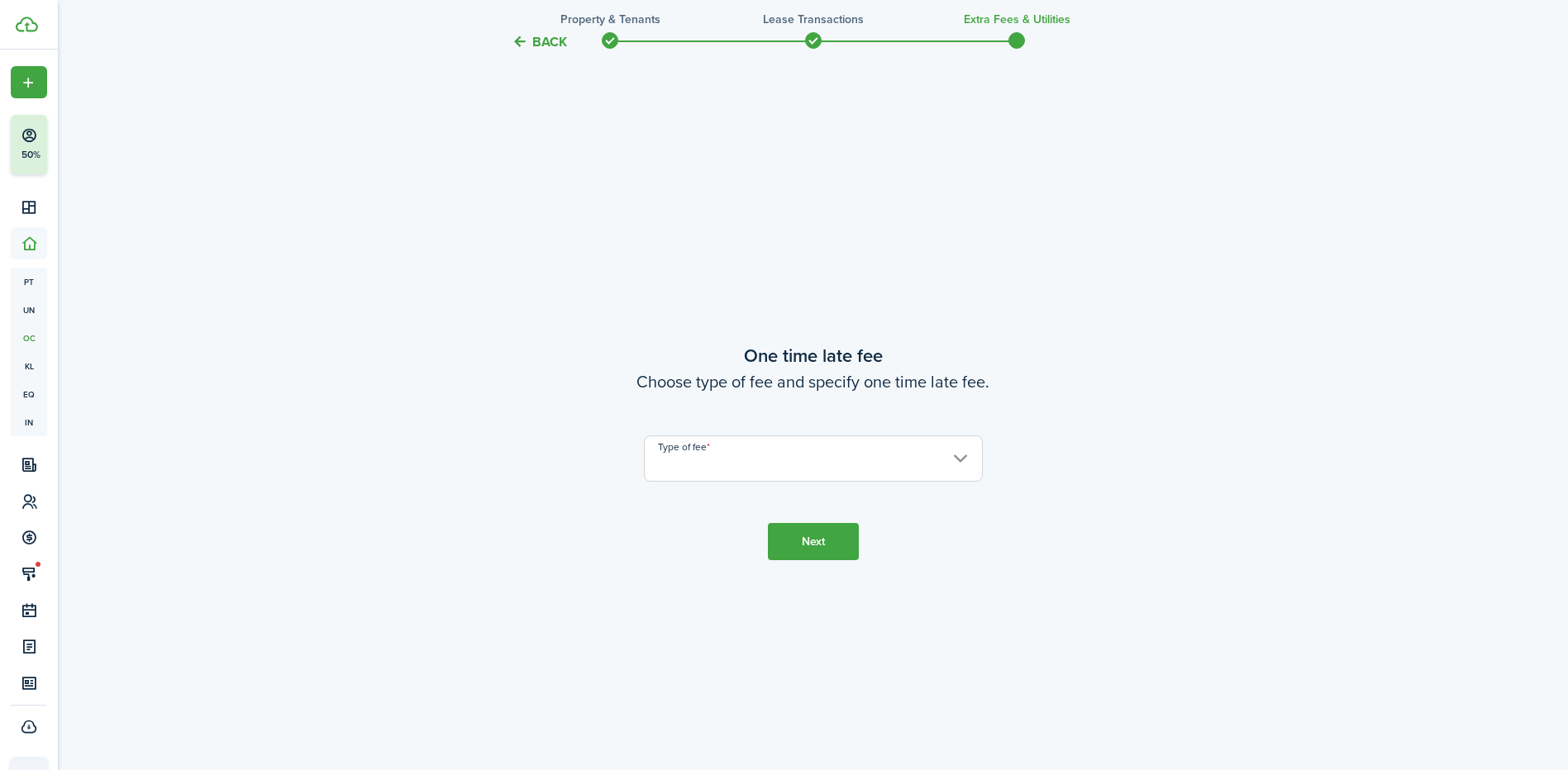
scroll to position [1429, 0]
click at [751, 480] on input "Type of fee" at bounding box center [813, 457] width 339 height 46
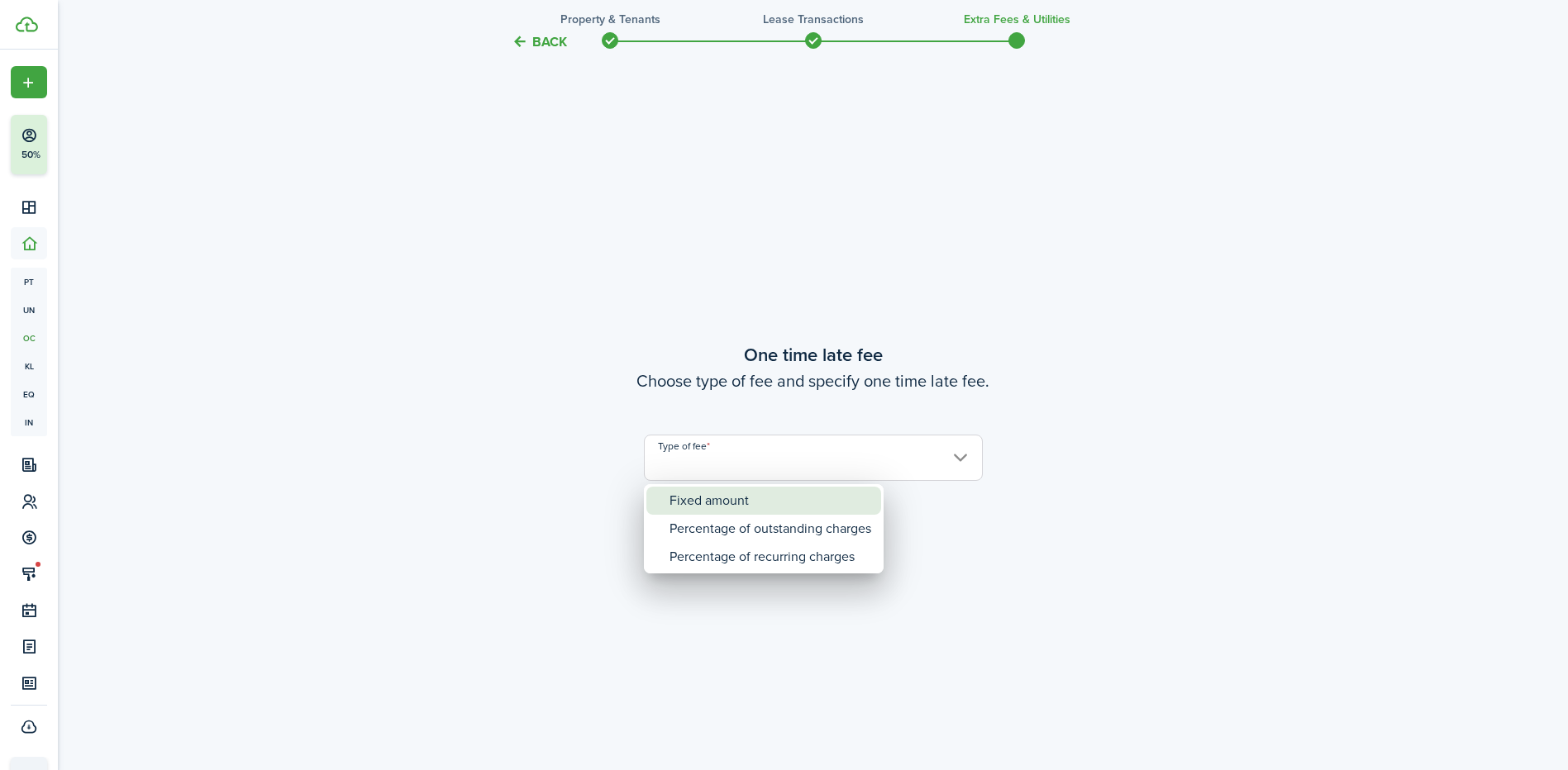
click at [754, 507] on div "Fixed amount" at bounding box center [769, 500] width 202 height 28
type input "Fixed amount"
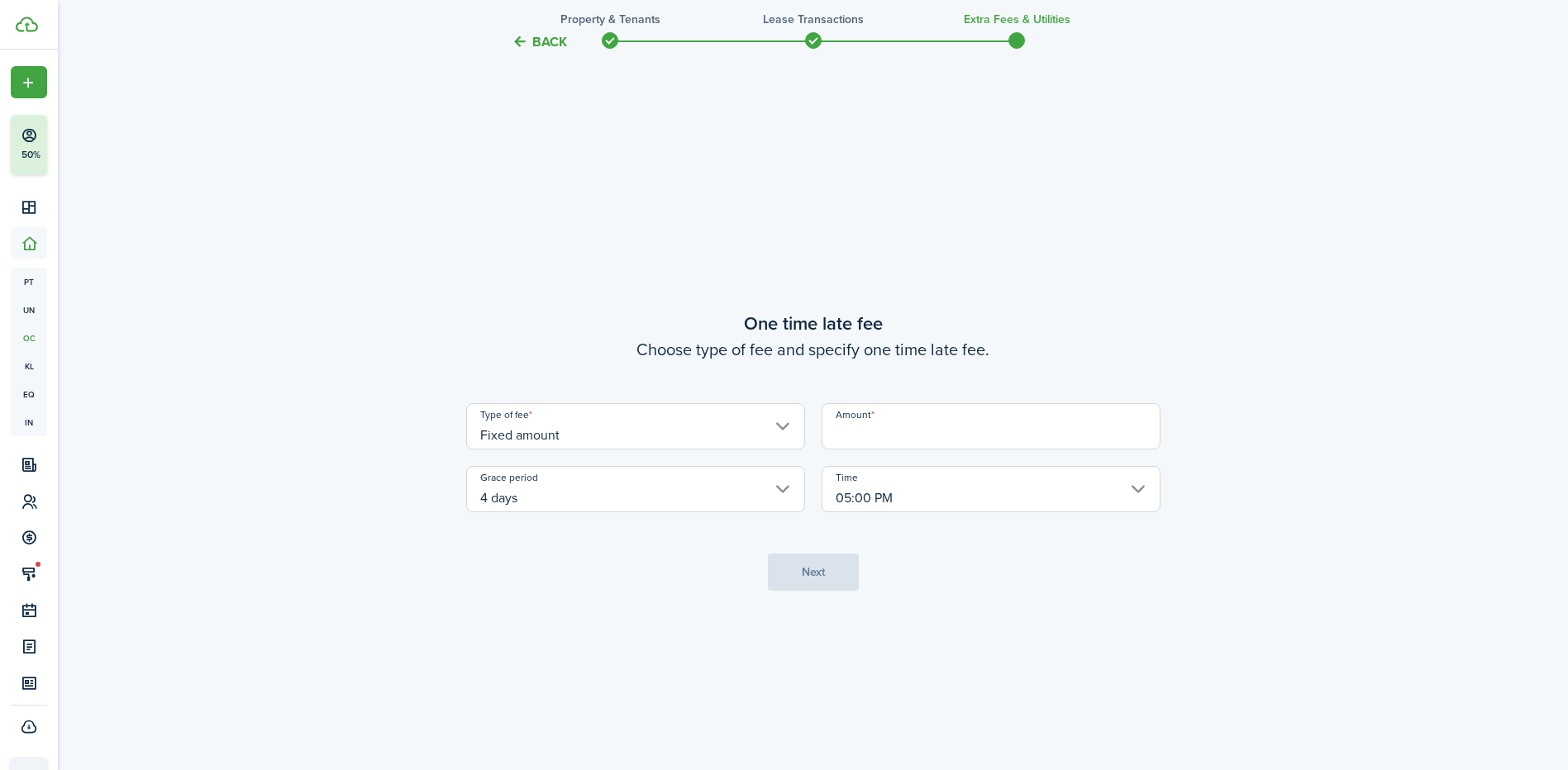
click at [856, 426] on input "Amount" at bounding box center [991, 426] width 339 height 46
type input "$50.00"
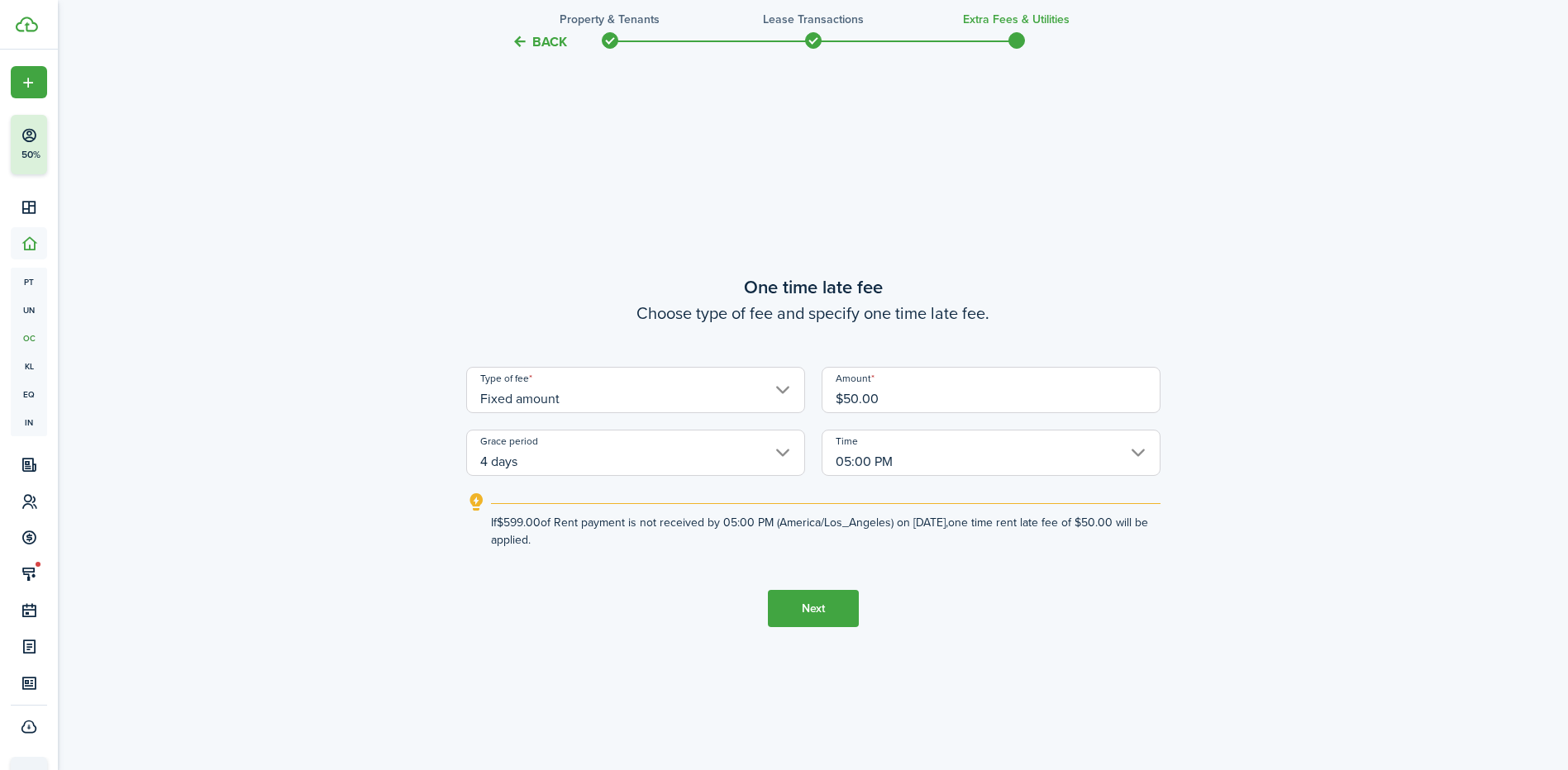
click at [890, 446] on input "05:00 PM" at bounding box center [991, 452] width 339 height 46
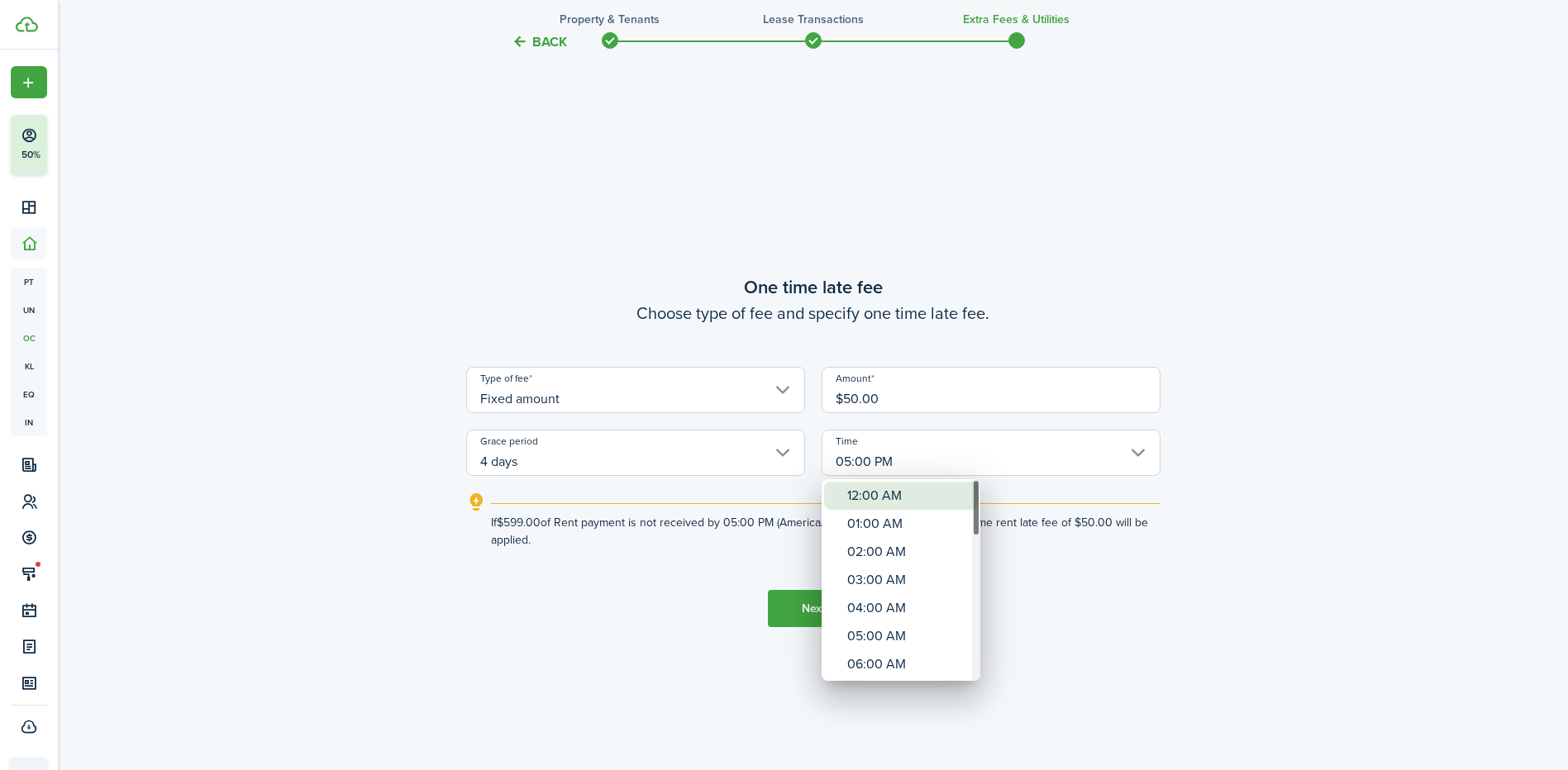
click at [895, 493] on div "12:00 AM" at bounding box center [907, 496] width 121 height 28
type input "12:00 AM"
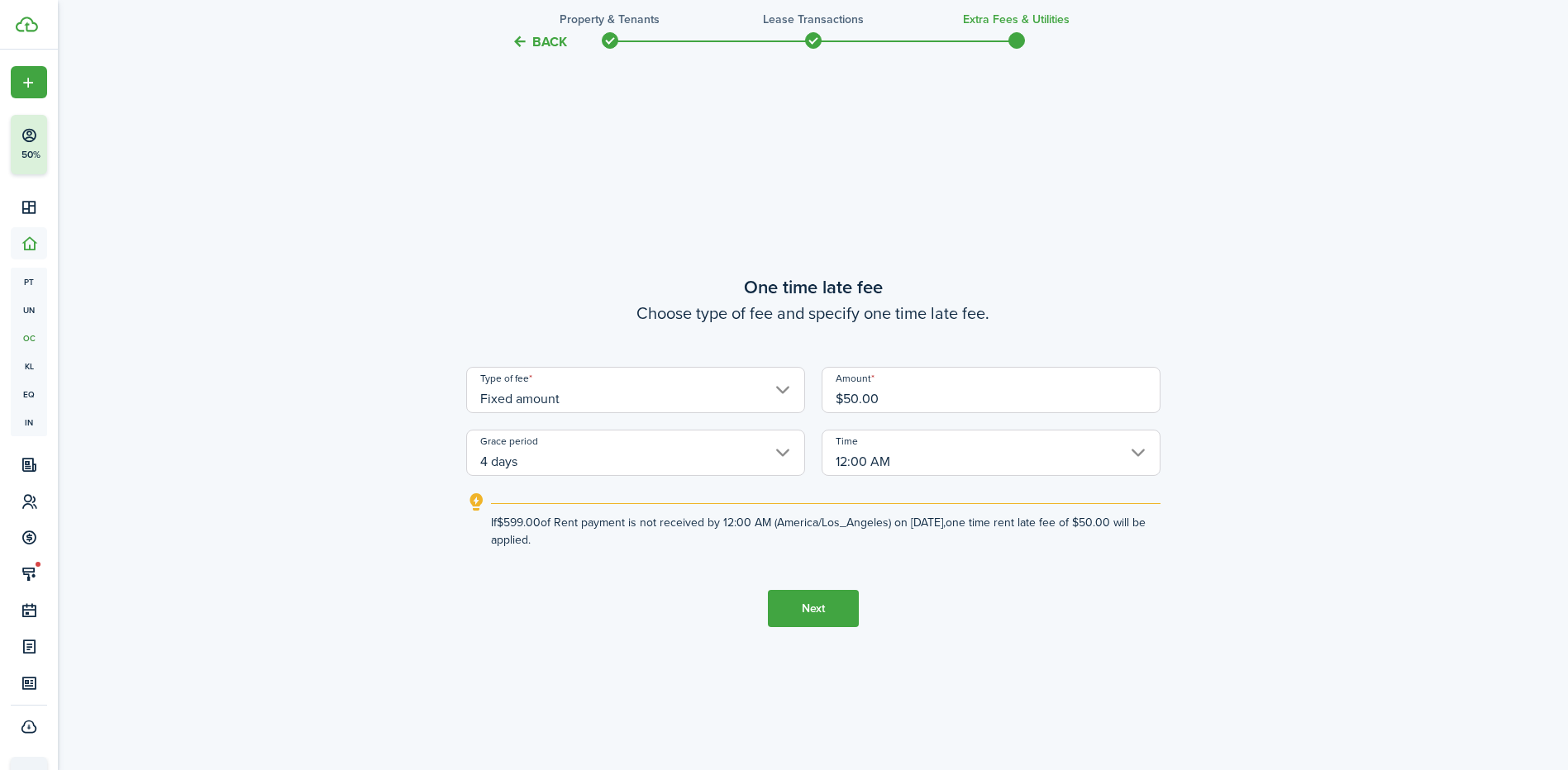
click at [776, 616] on button "Next" at bounding box center [813, 608] width 91 height 37
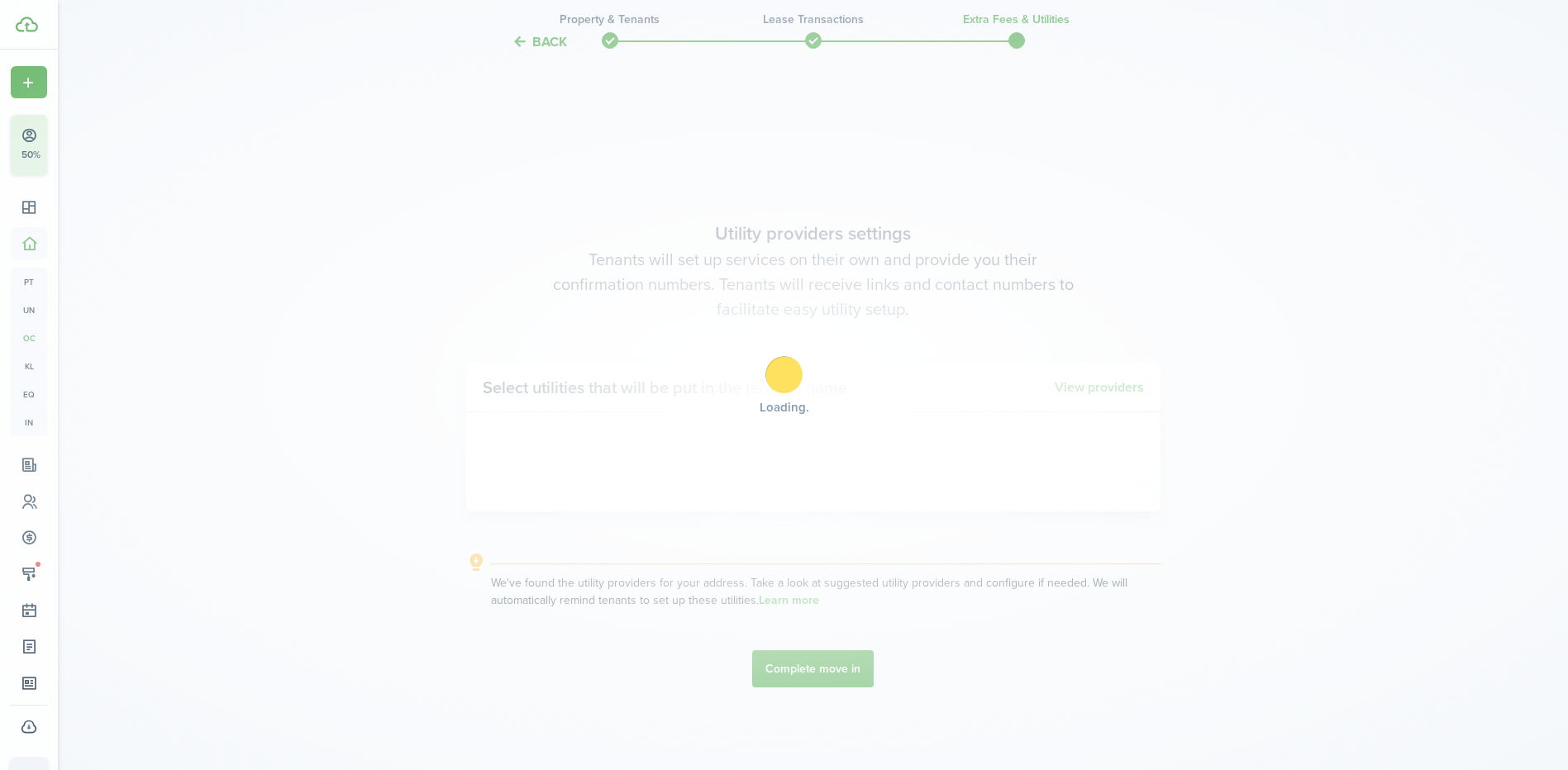
scroll to position [2199, 0]
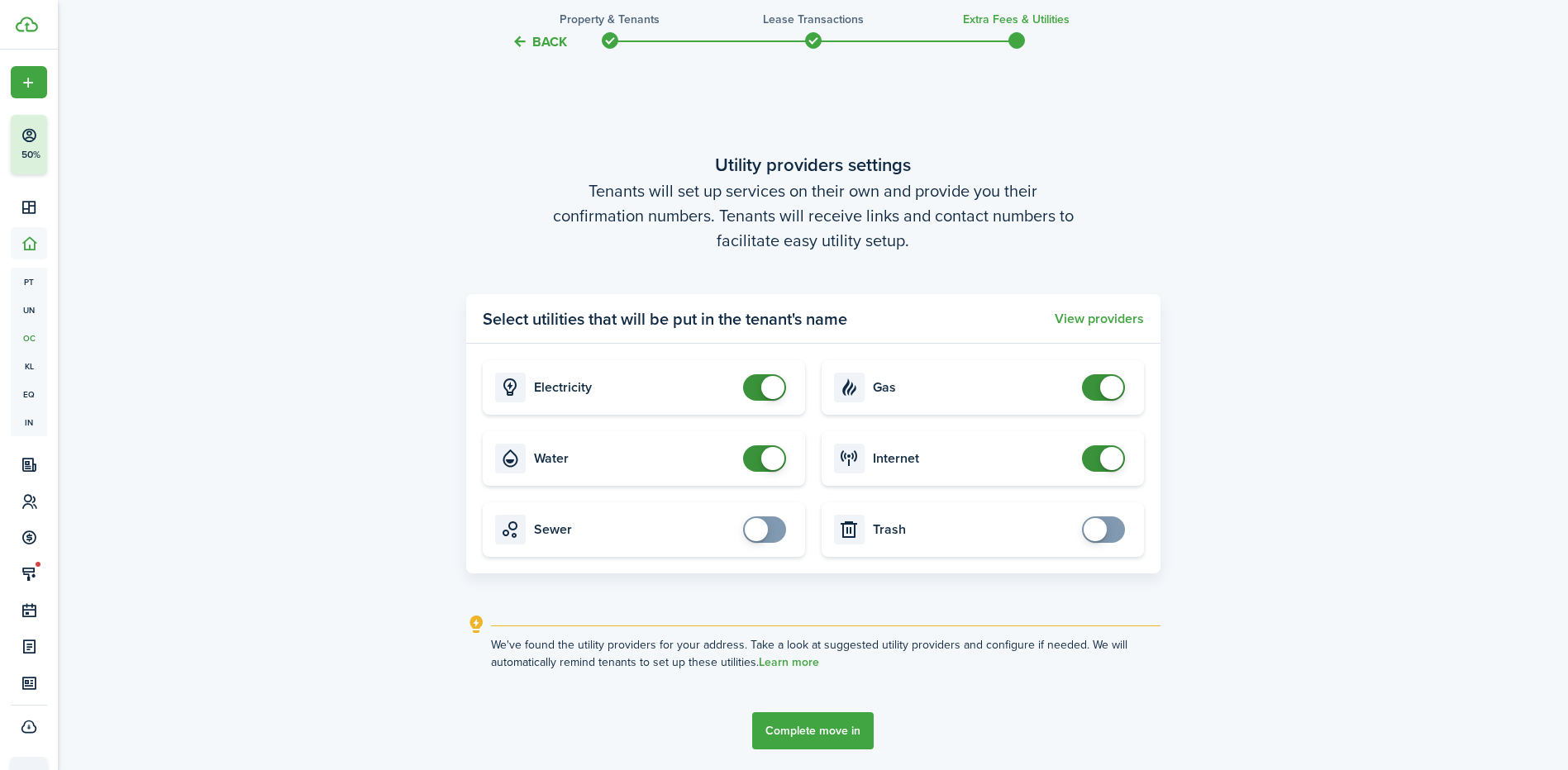
checkbox input "false"
click at [1118, 388] on span at bounding box center [1111, 387] width 23 height 23
checkbox input "false"
click at [779, 388] on span at bounding box center [772, 387] width 23 height 23
checkbox input "false"
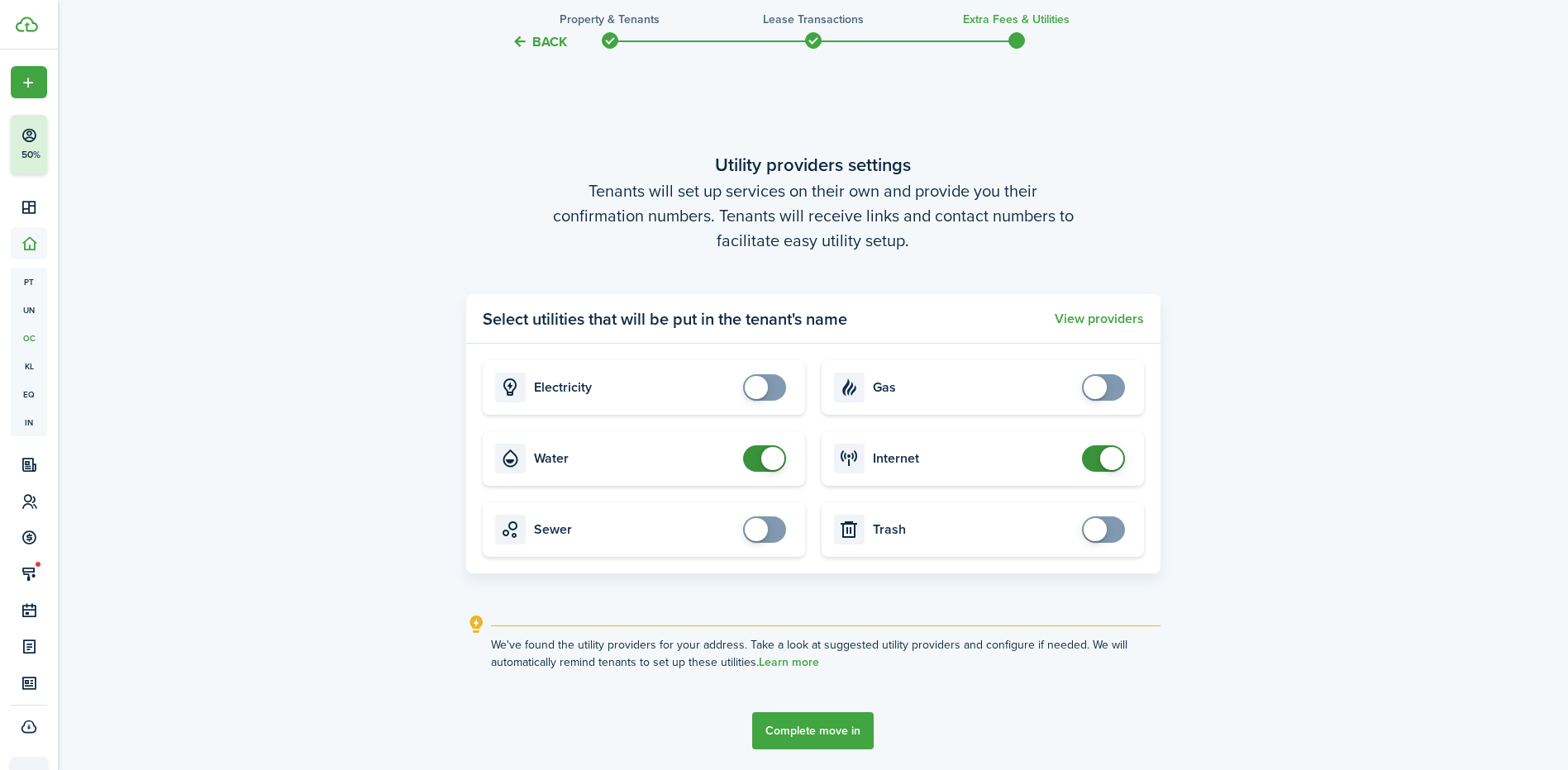
click at [772, 463] on span at bounding box center [772, 458] width 23 height 23
checkbox input "false"
click at [1108, 463] on span at bounding box center [1111, 458] width 23 height 23
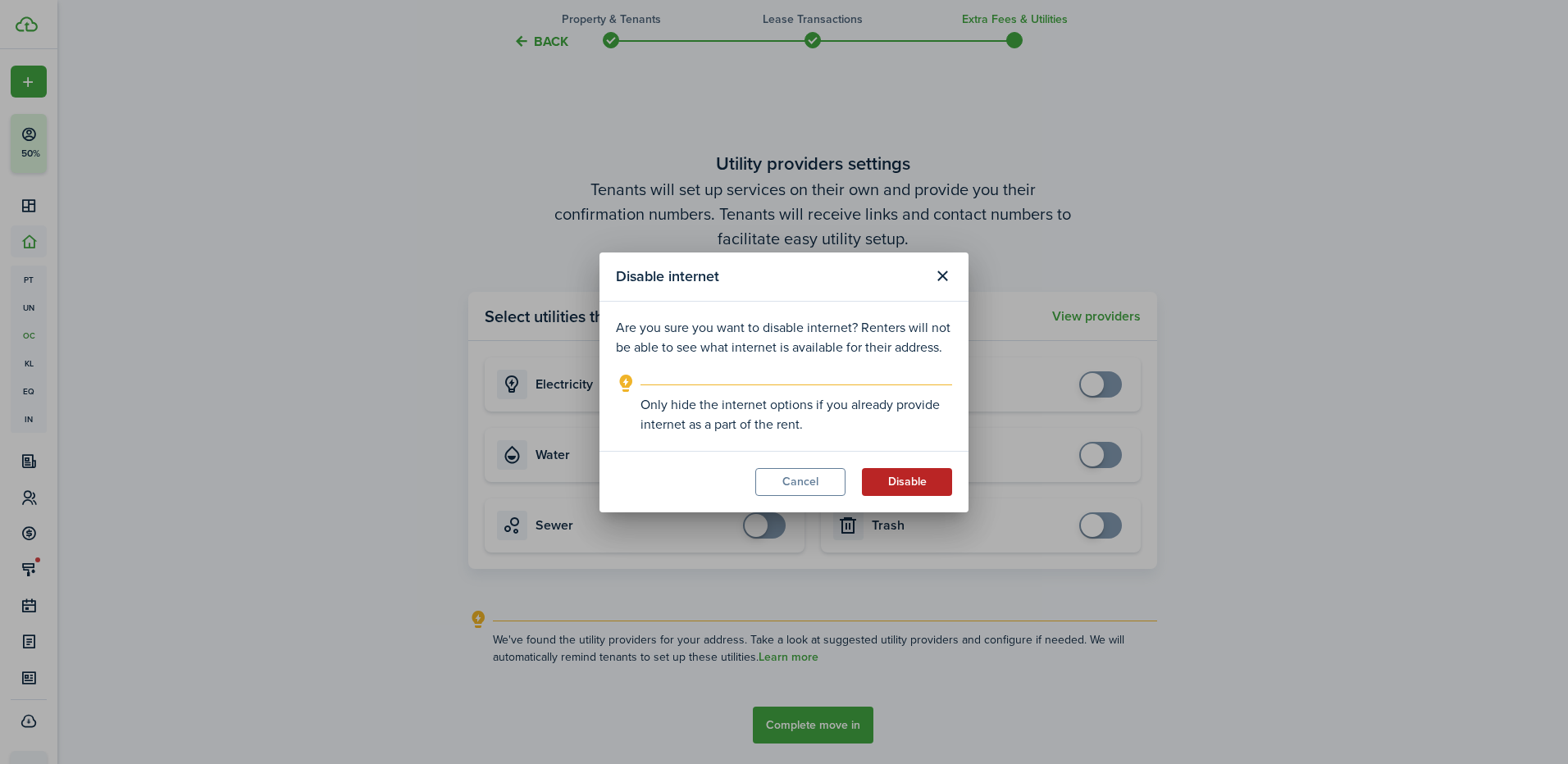
click at [903, 482] on button "Disable" at bounding box center [907, 482] width 90 height 28
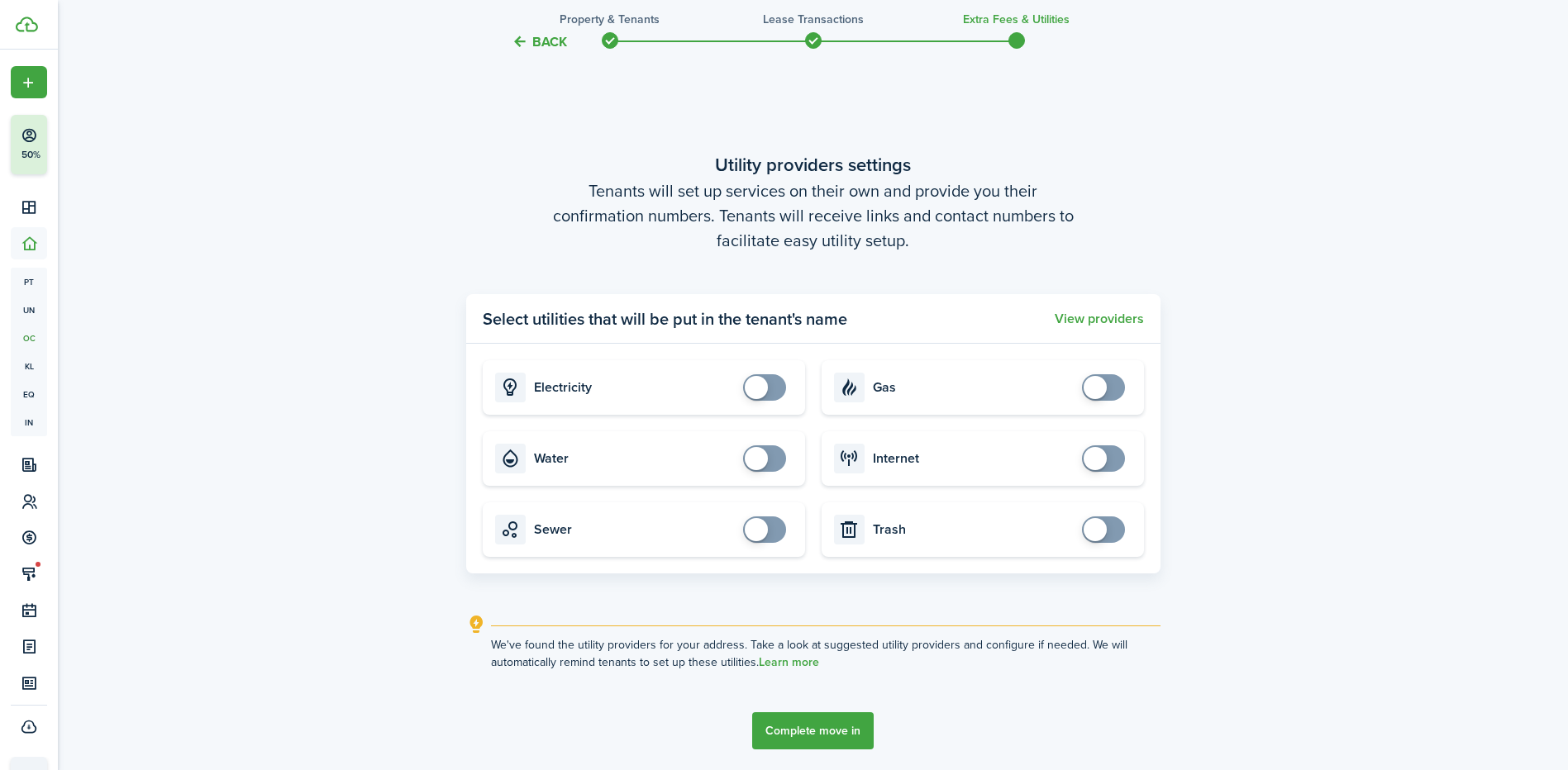
click at [799, 738] on button "Complete move in" at bounding box center [813, 730] width 121 height 37
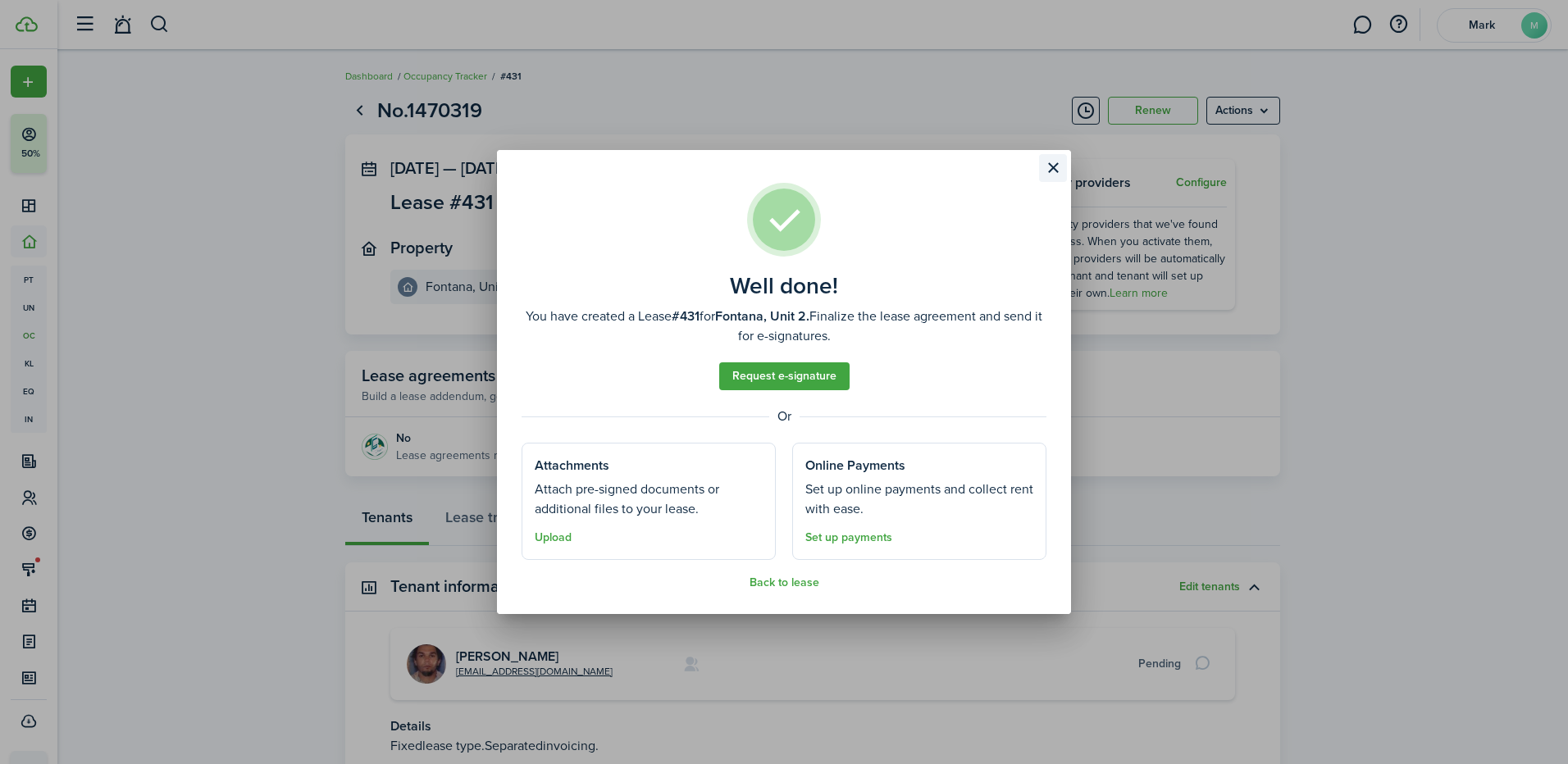
drag, startPoint x: 1043, startPoint y: 169, endPoint x: 1089, endPoint y: 158, distance: 47.3
click at [1044, 169] on button "Close modal" at bounding box center [1053, 168] width 28 height 28
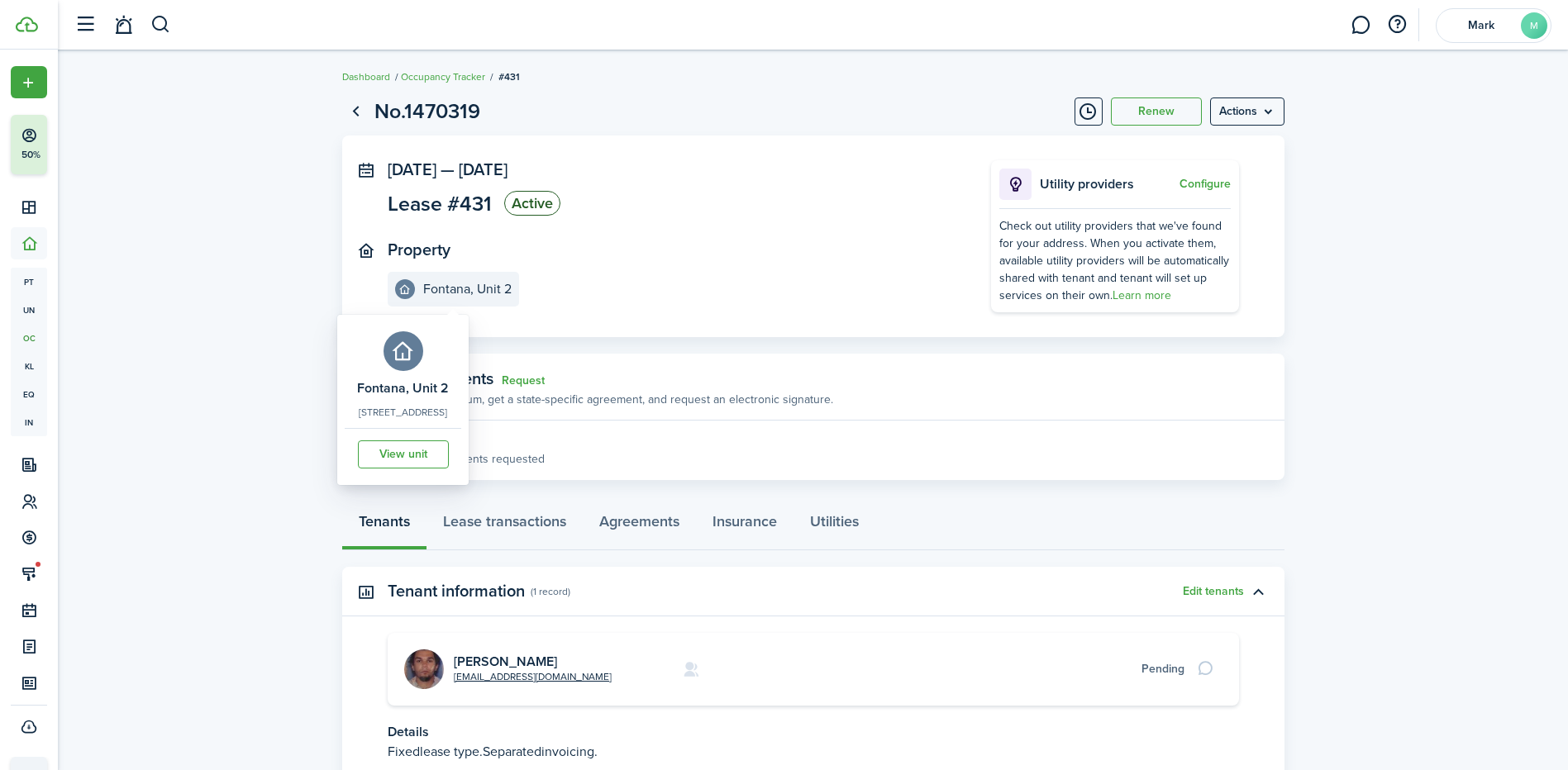
click at [457, 286] on e-details-info-title "Fontana, Unit 2" at bounding box center [467, 289] width 88 height 15
click at [479, 518] on link "Lease transactions" at bounding box center [504, 525] width 156 height 49
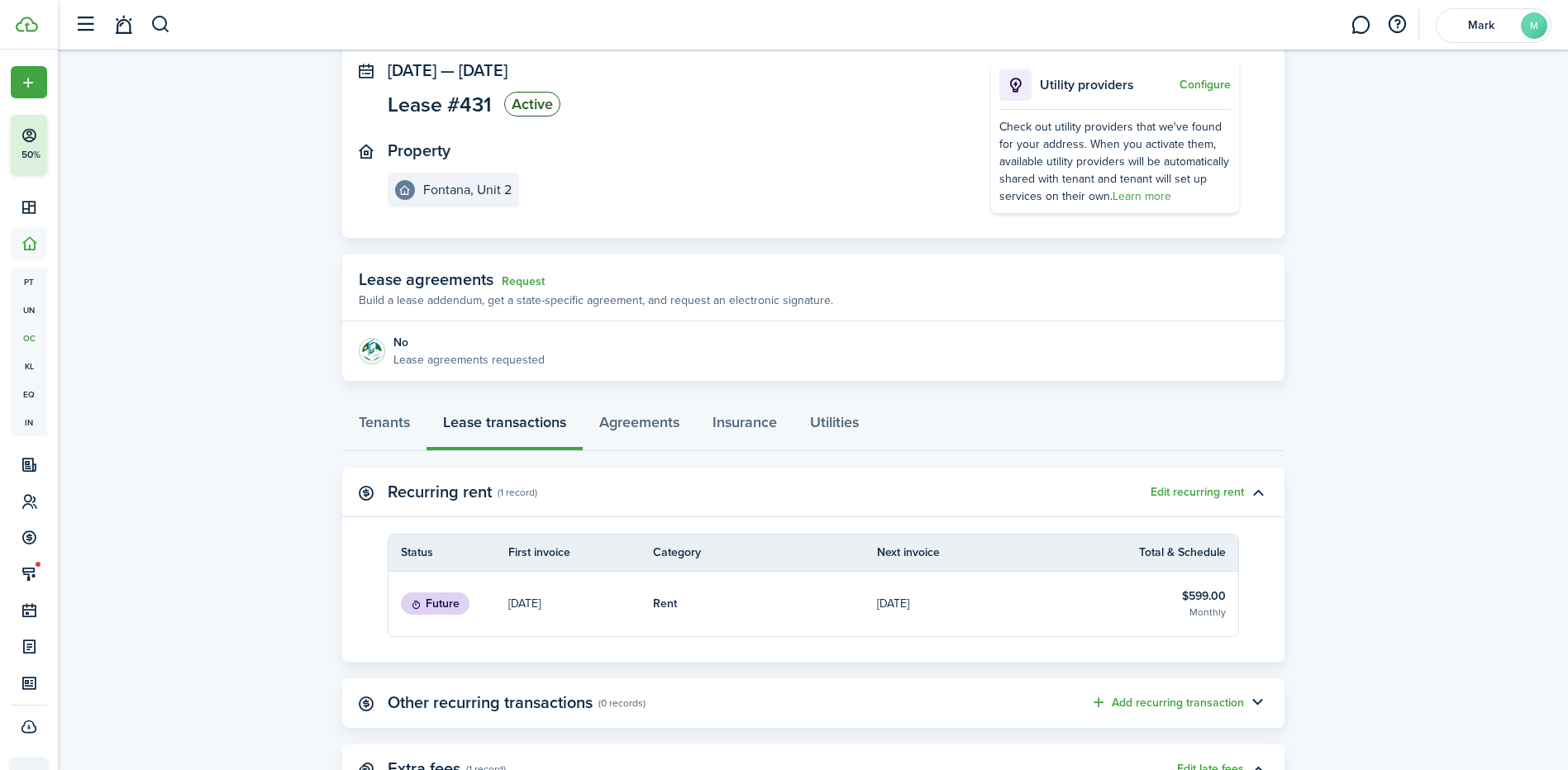
scroll to position [248, 0]
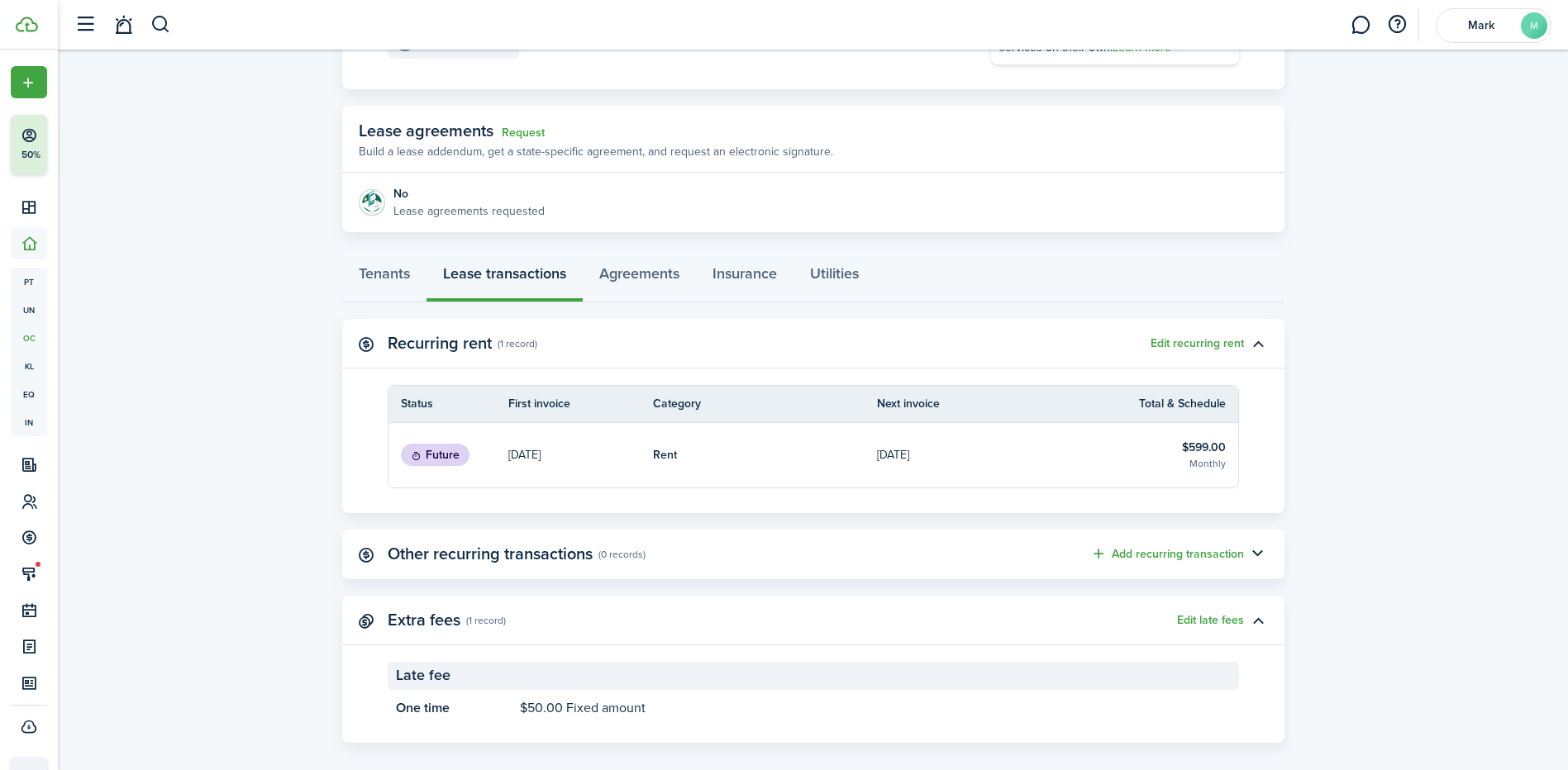
click at [1181, 333] on panel-main-header "Recurring rent (1 record) Edit recurring rent" at bounding box center [814, 343] width 943 height 49
click at [1180, 349] on button "Edit recurring rent" at bounding box center [1197, 343] width 94 height 13
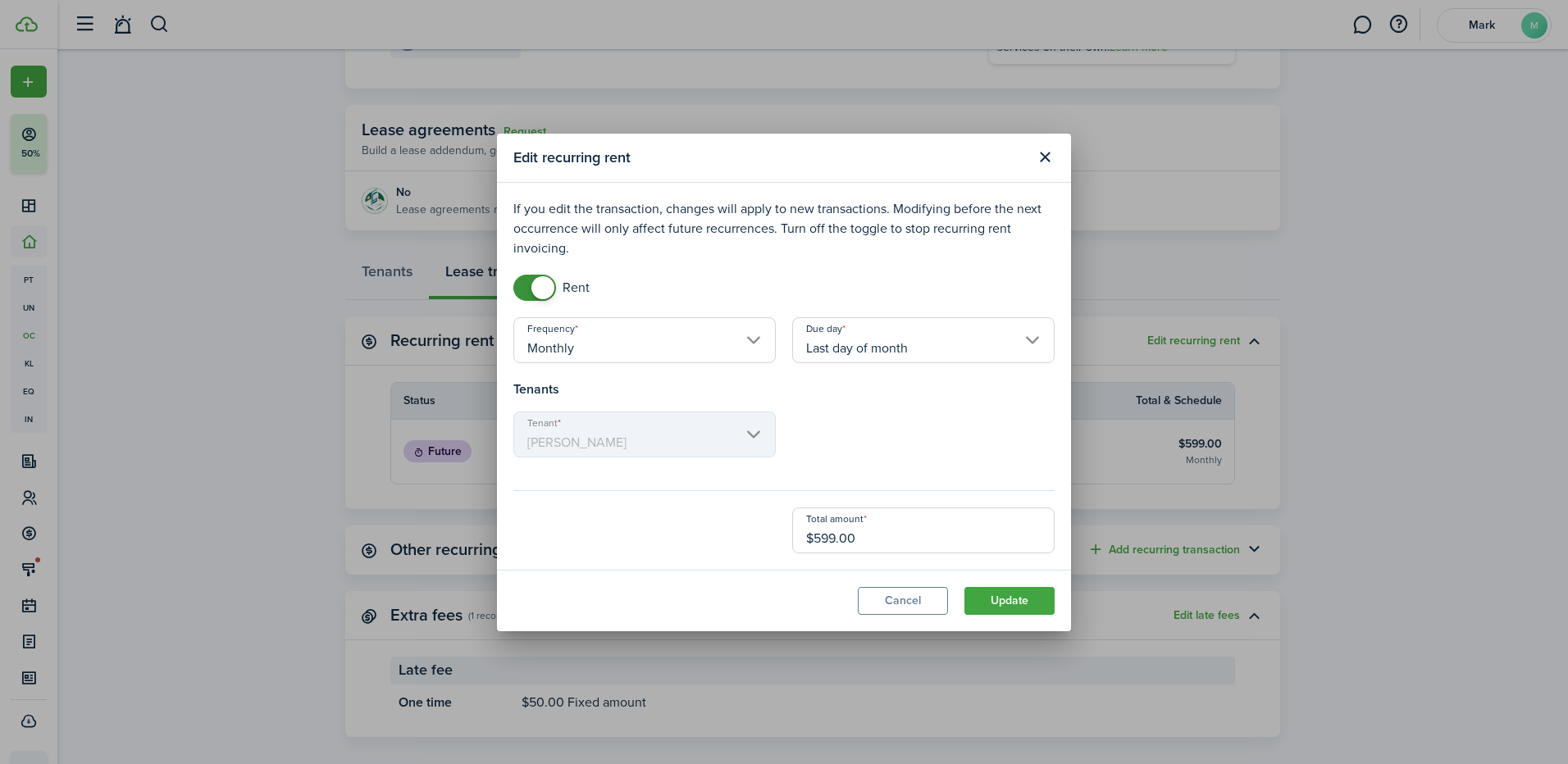
click at [842, 345] on input "Last day of month" at bounding box center [923, 340] width 262 height 46
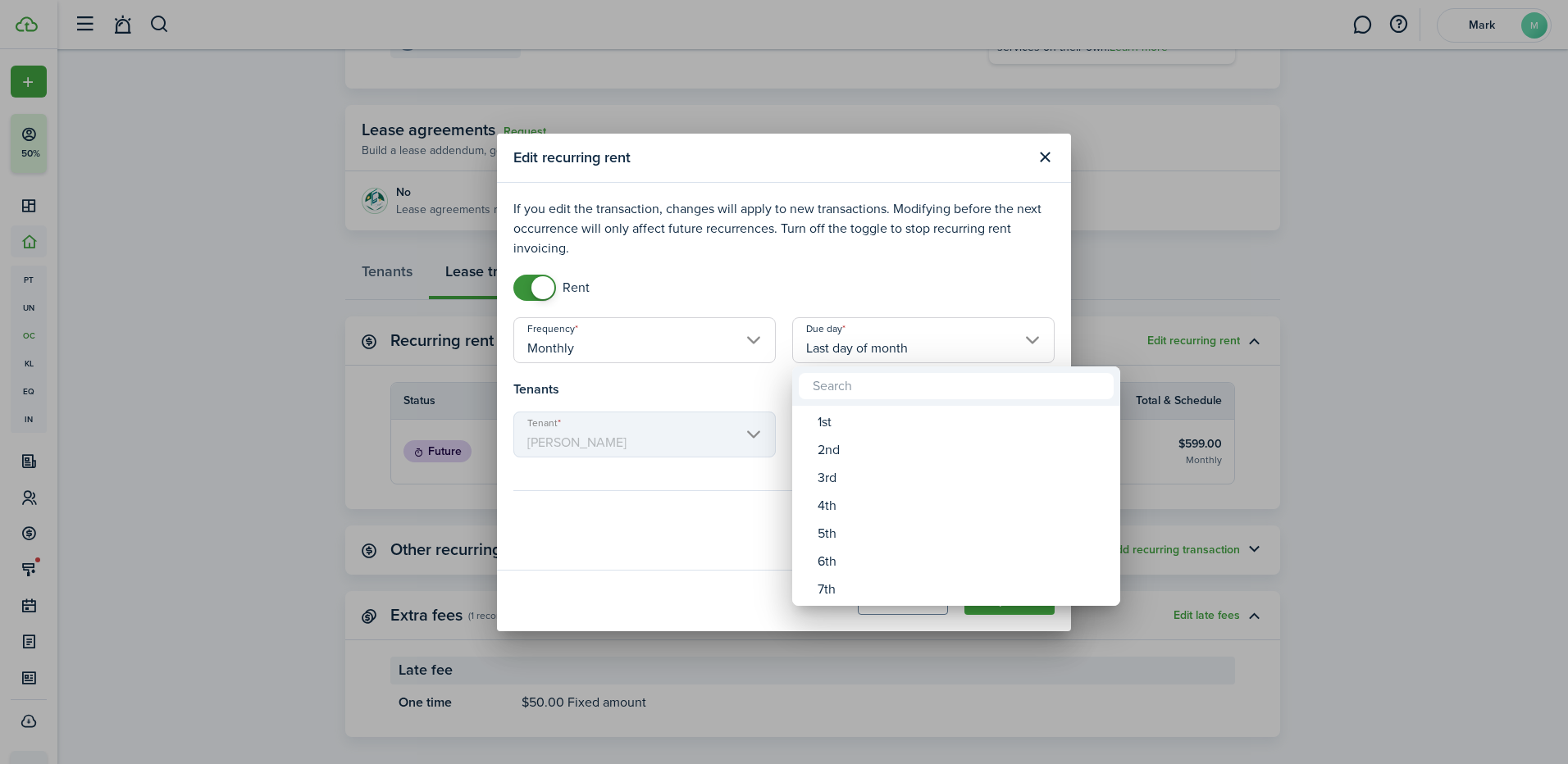
click at [838, 414] on div "1st" at bounding box center [962, 422] width 290 height 28
type input "1st"
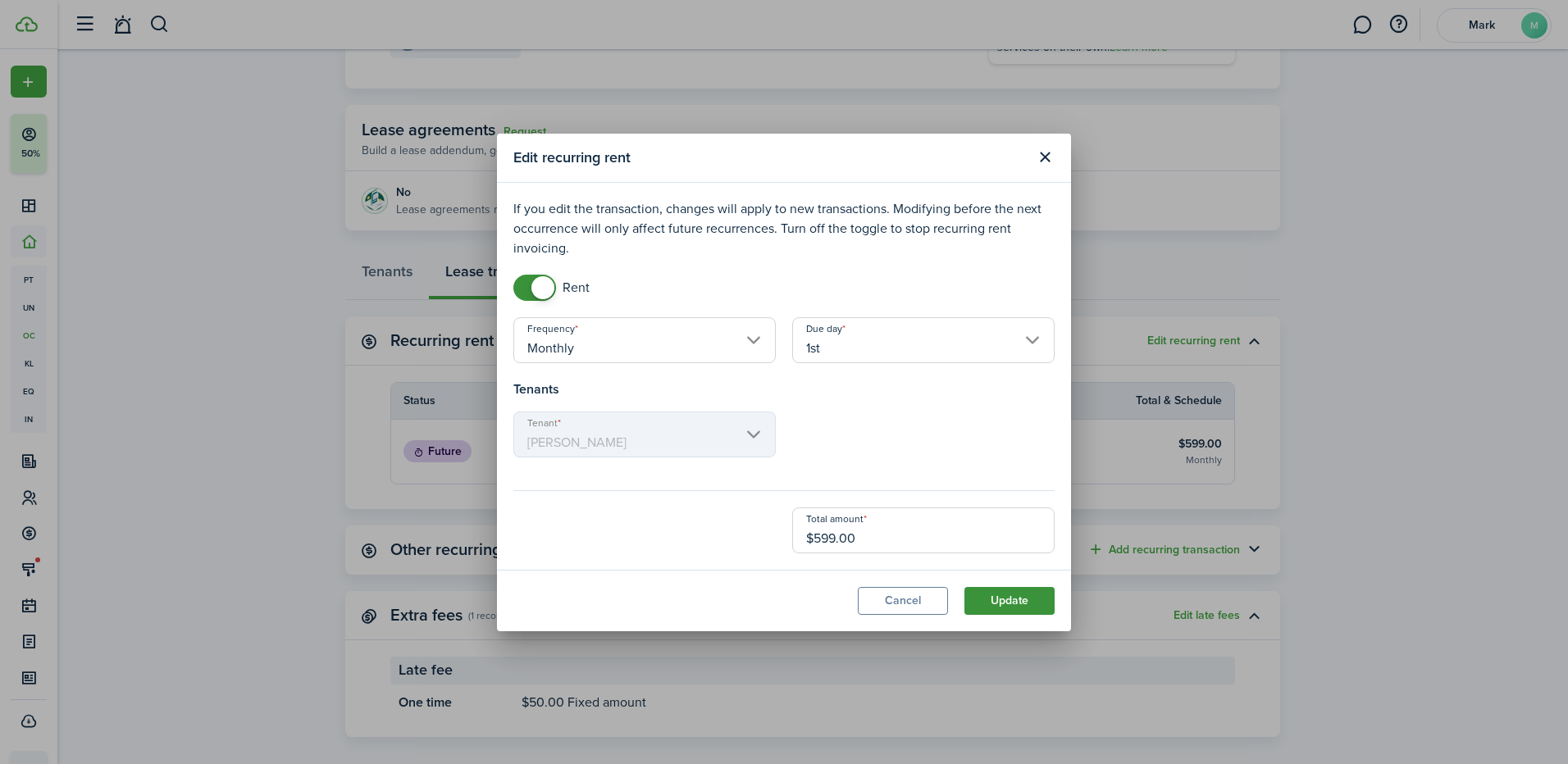
click at [993, 599] on button "Update" at bounding box center [1009, 601] width 90 height 28
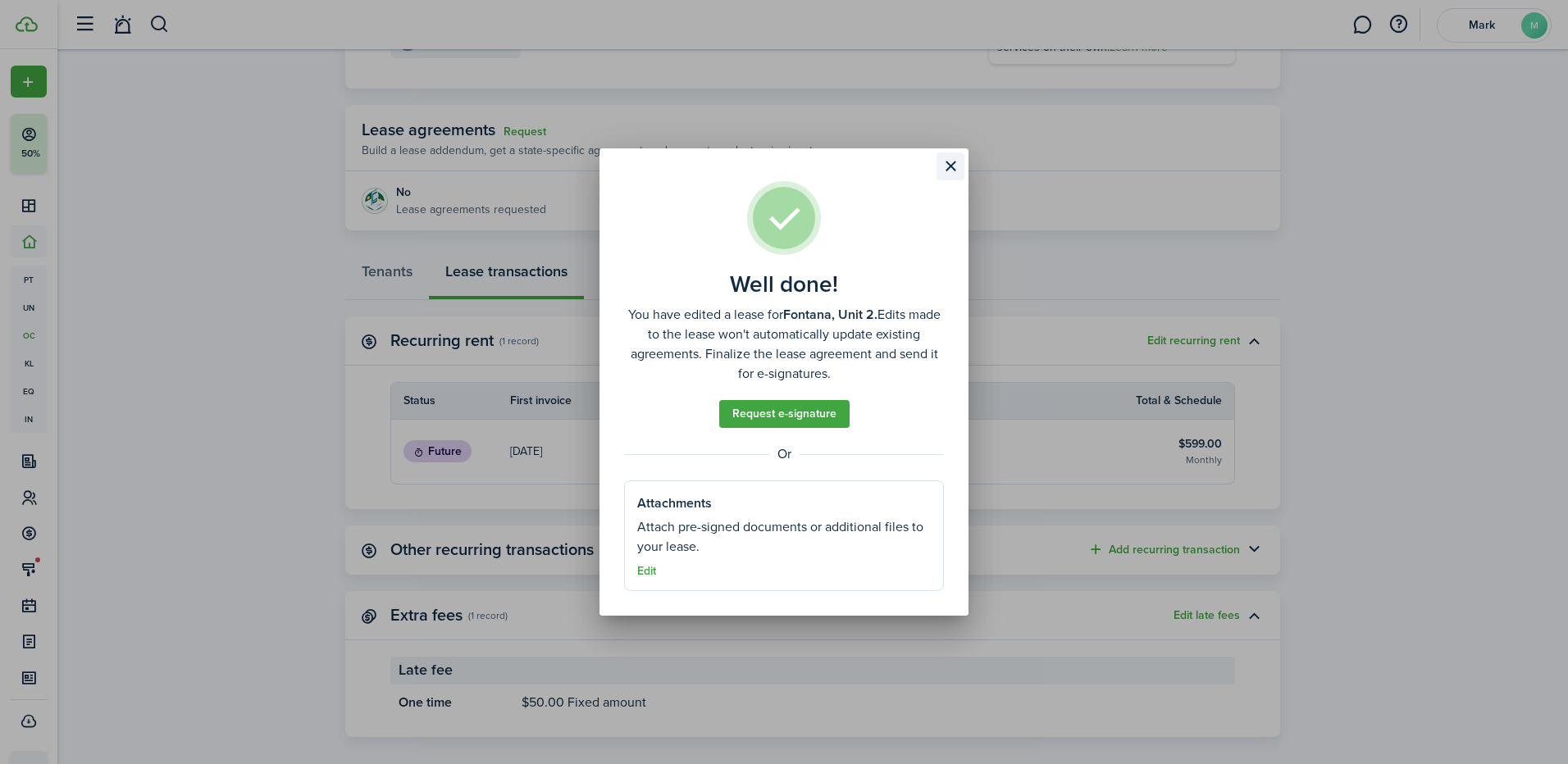
click at [948, 164] on button "Close modal" at bounding box center [950, 166] width 28 height 28
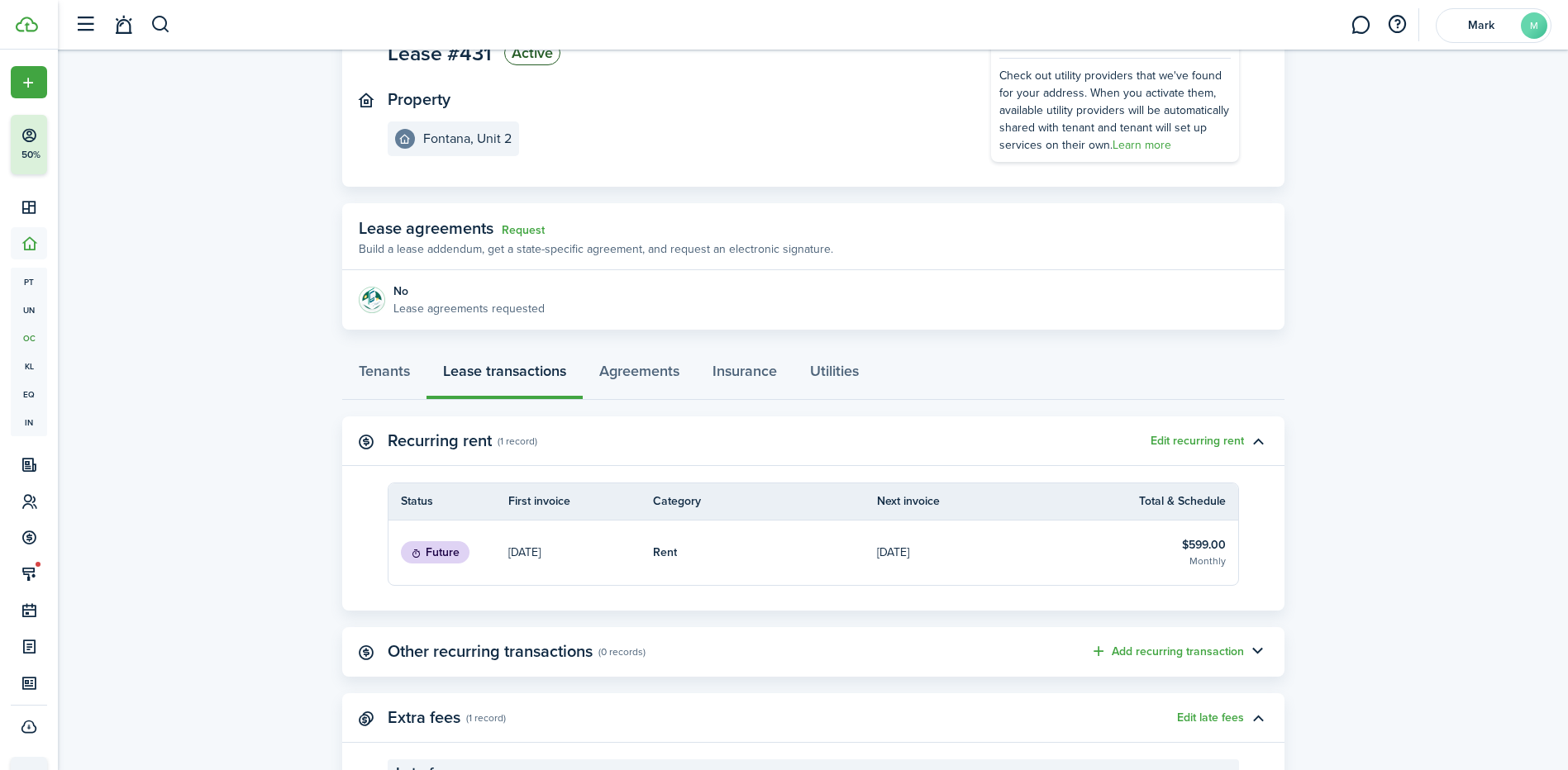
scroll to position [0, 0]
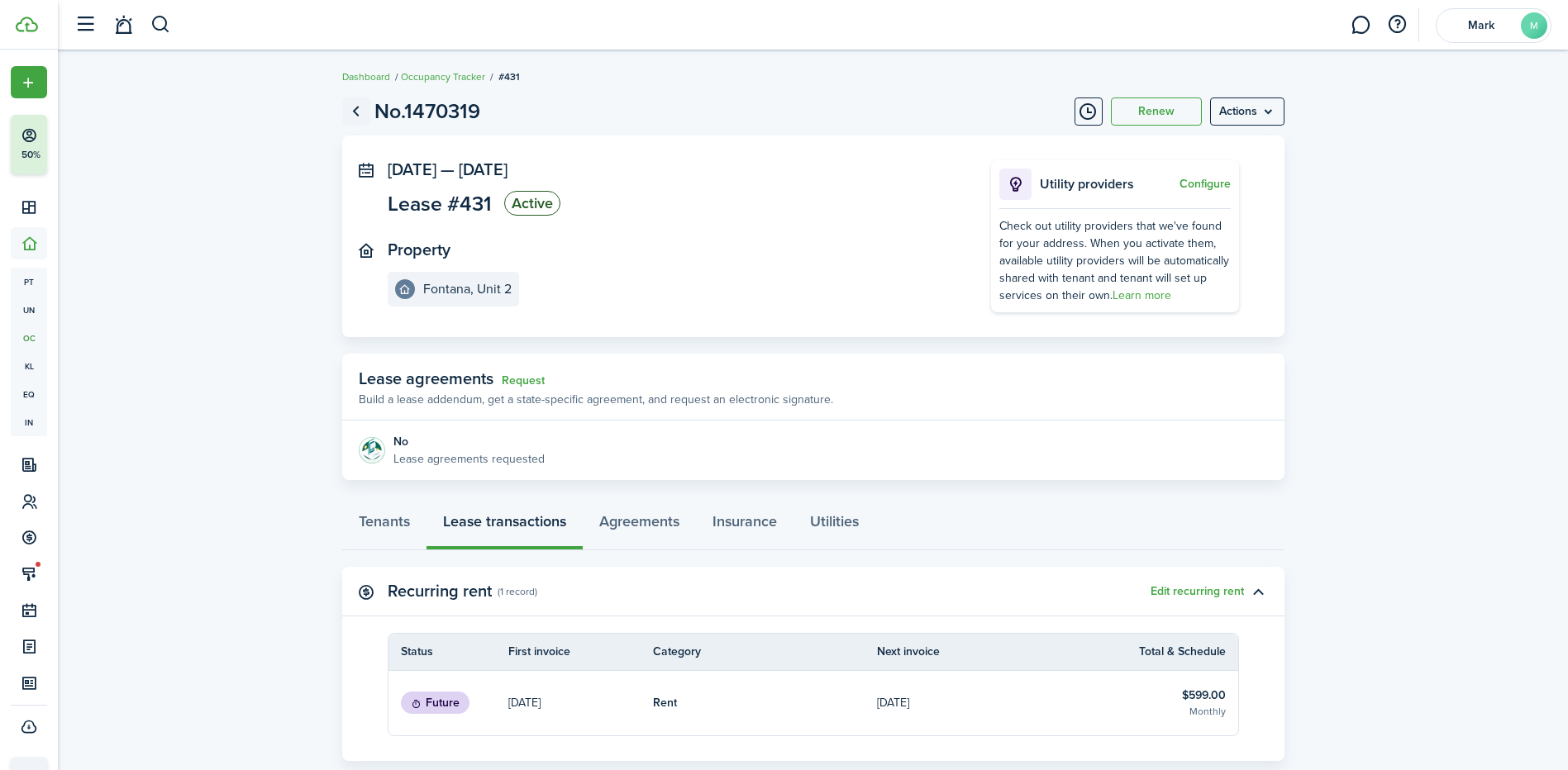
click at [357, 120] on link "Go back" at bounding box center [357, 112] width 28 height 28
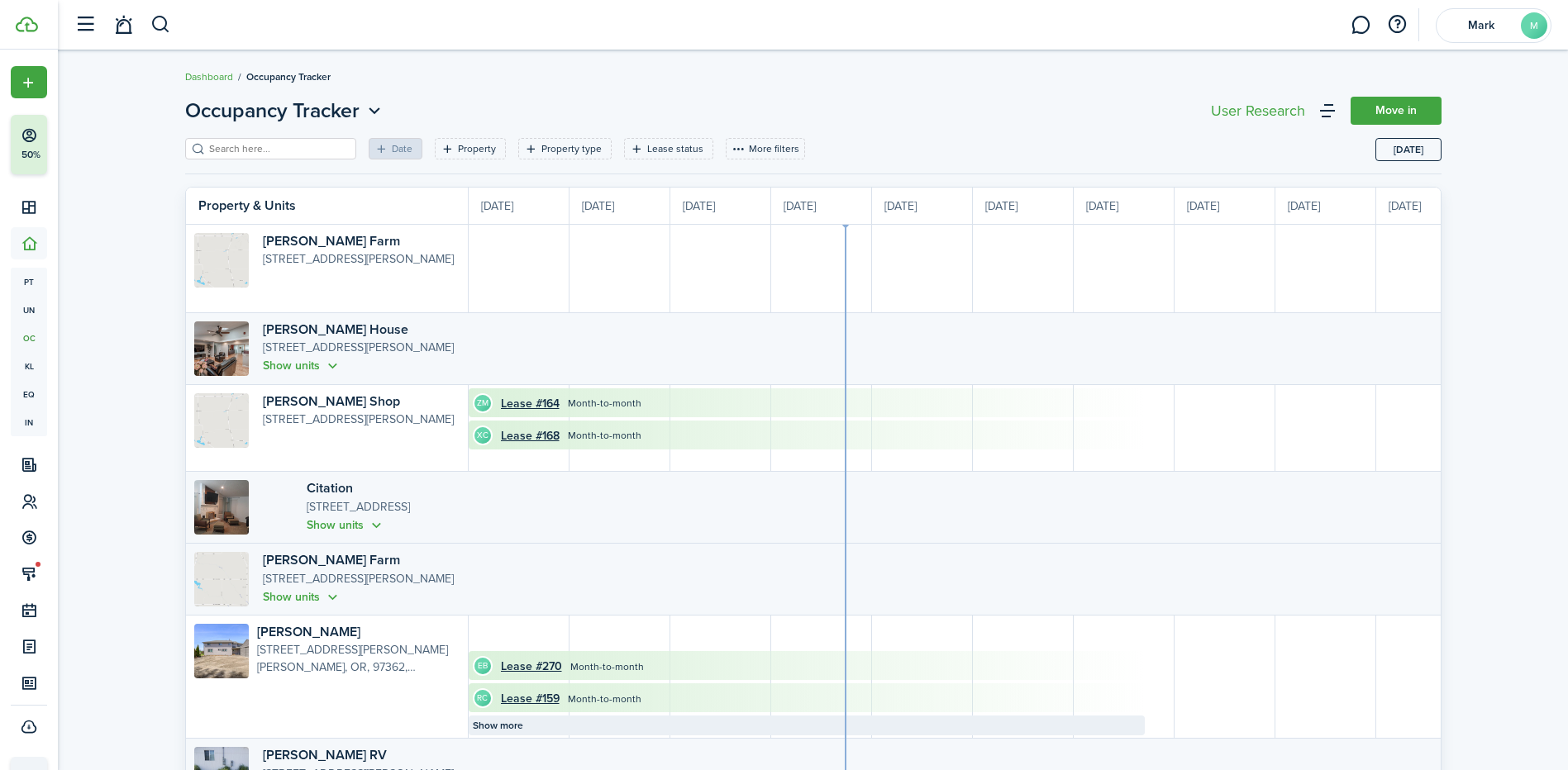
scroll to position [0, 303]
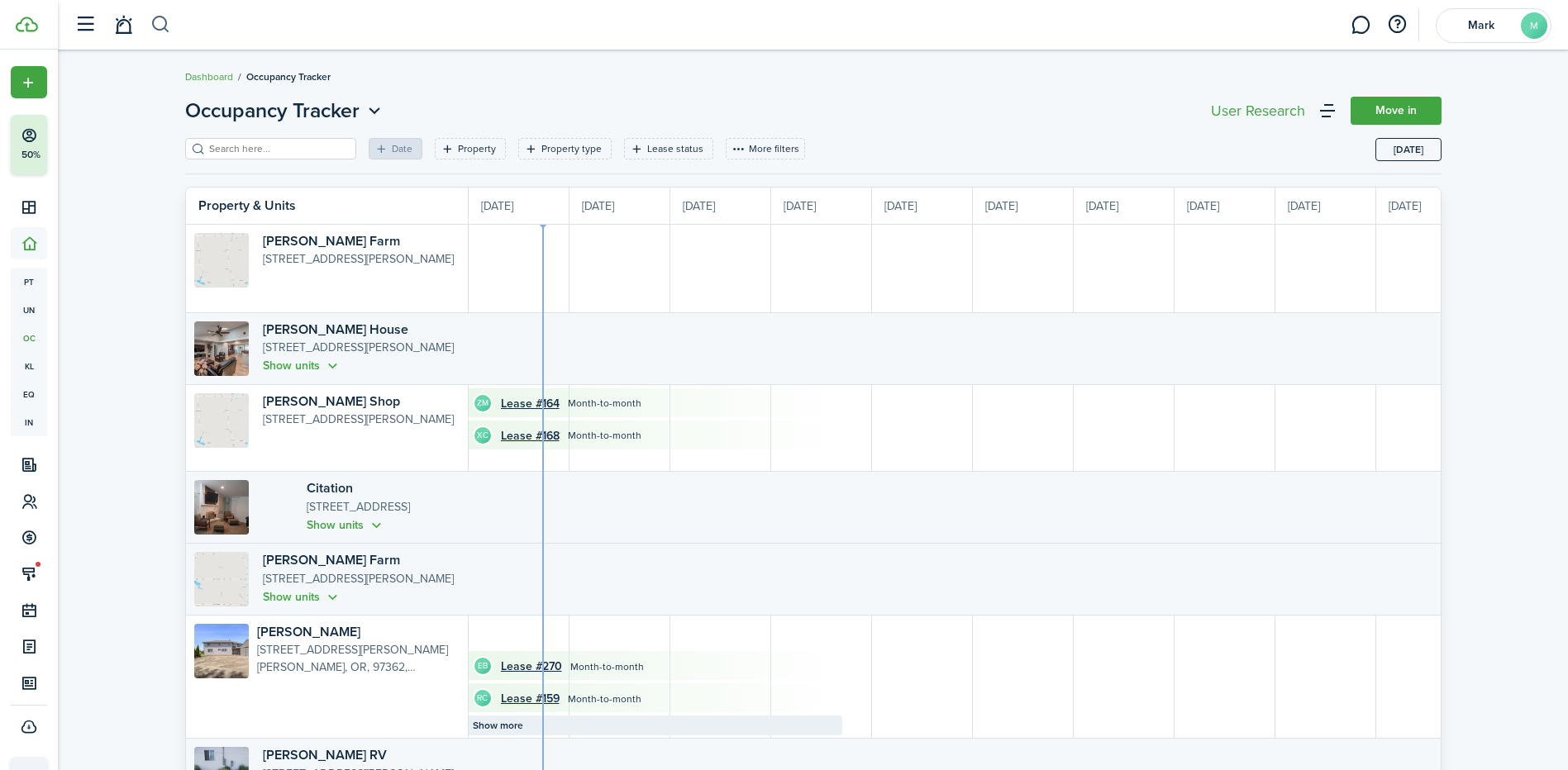
click at [156, 35] on button "button" at bounding box center [161, 25] width 21 height 28
click at [199, 27] on input "search" at bounding box center [378, 25] width 454 height 28
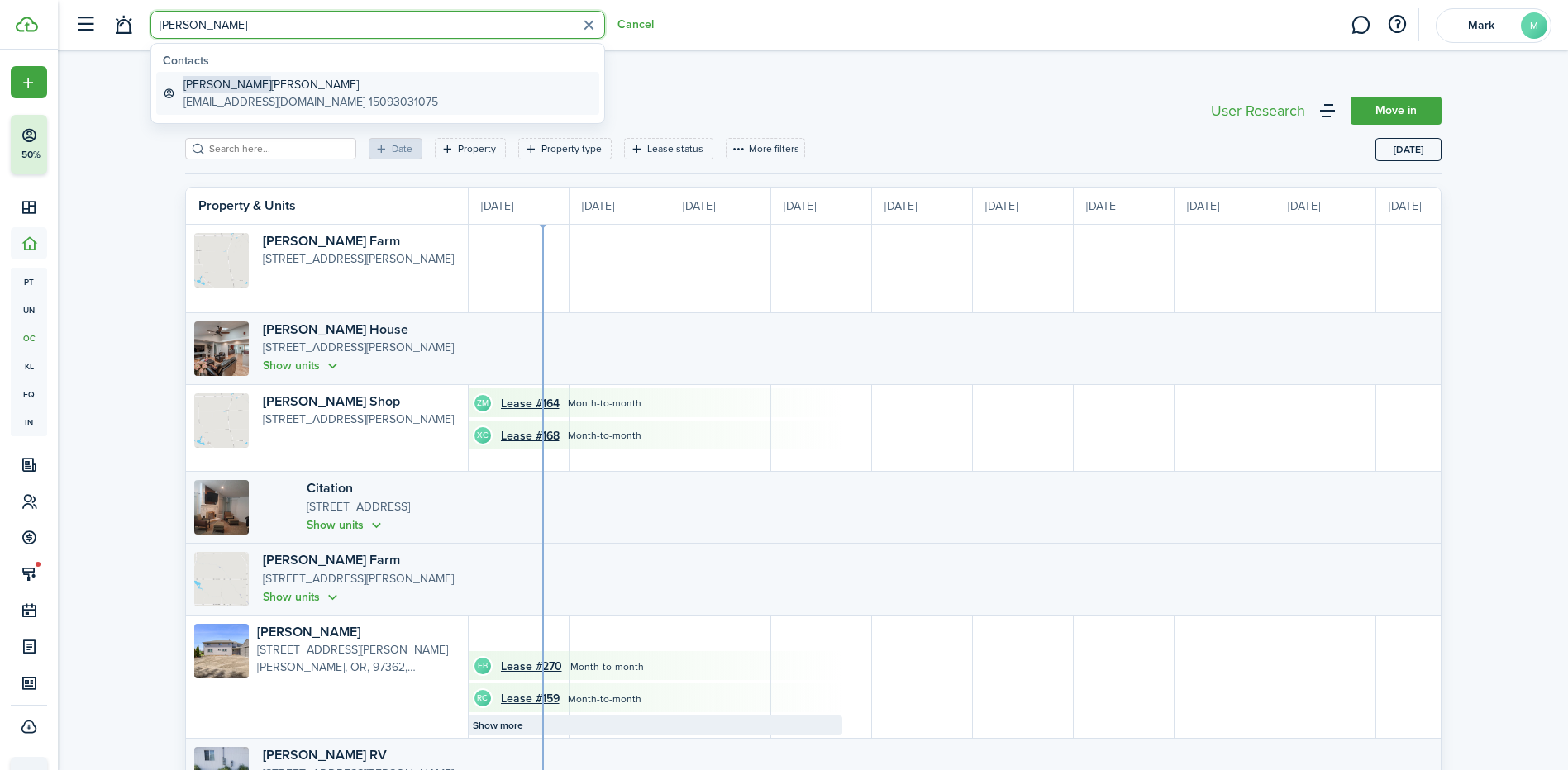
type input "[PERSON_NAME]"
click at [233, 83] on global-search-item-title "[PERSON_NAME]" at bounding box center [310, 84] width 255 height 17
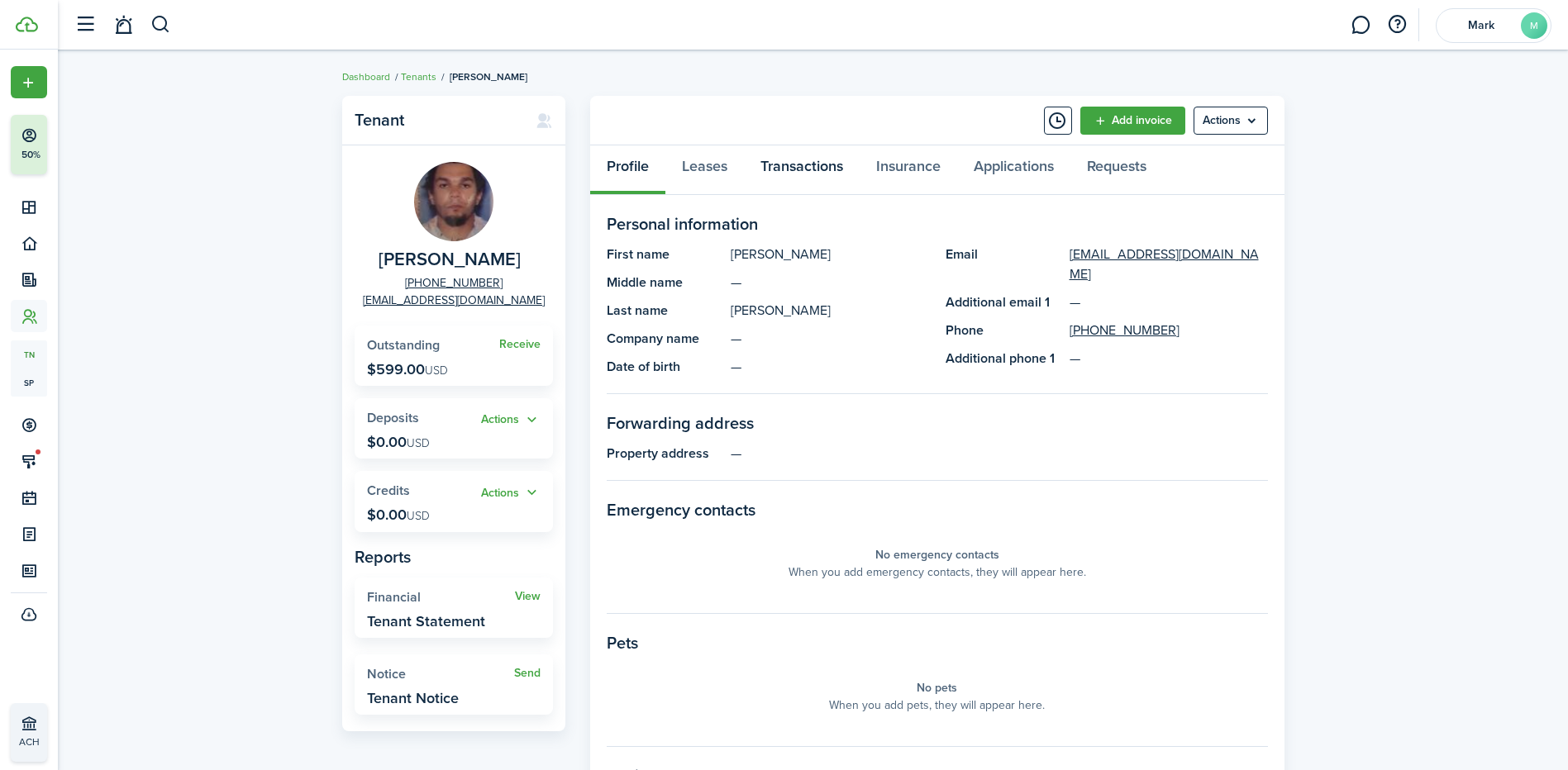
click at [805, 184] on link "Transactions" at bounding box center [802, 170] width 115 height 49
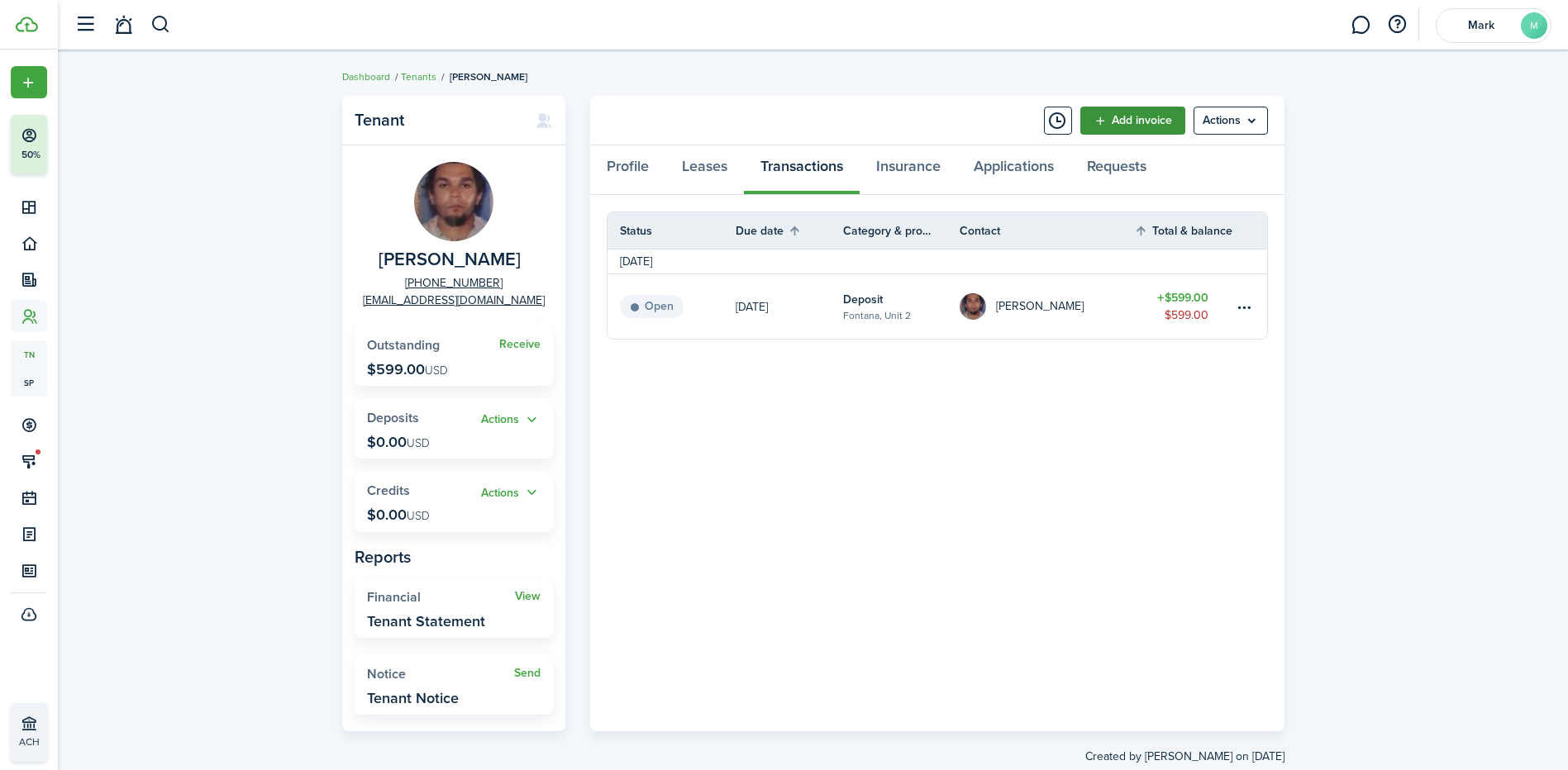
click at [1096, 117] on link "Add invoice" at bounding box center [1132, 121] width 105 height 28
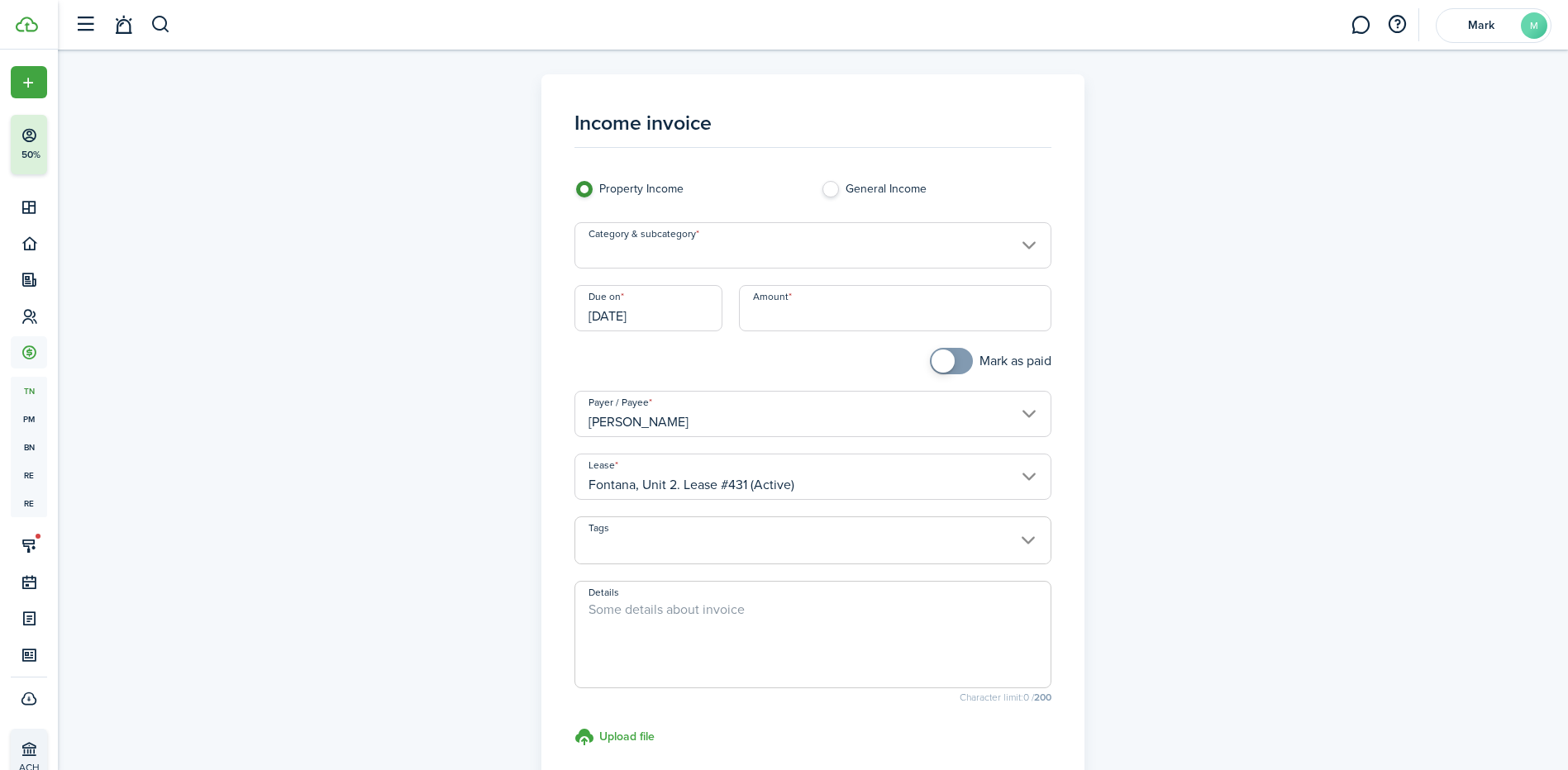
click at [695, 245] on input "Category & subcategory" at bounding box center [813, 245] width 477 height 46
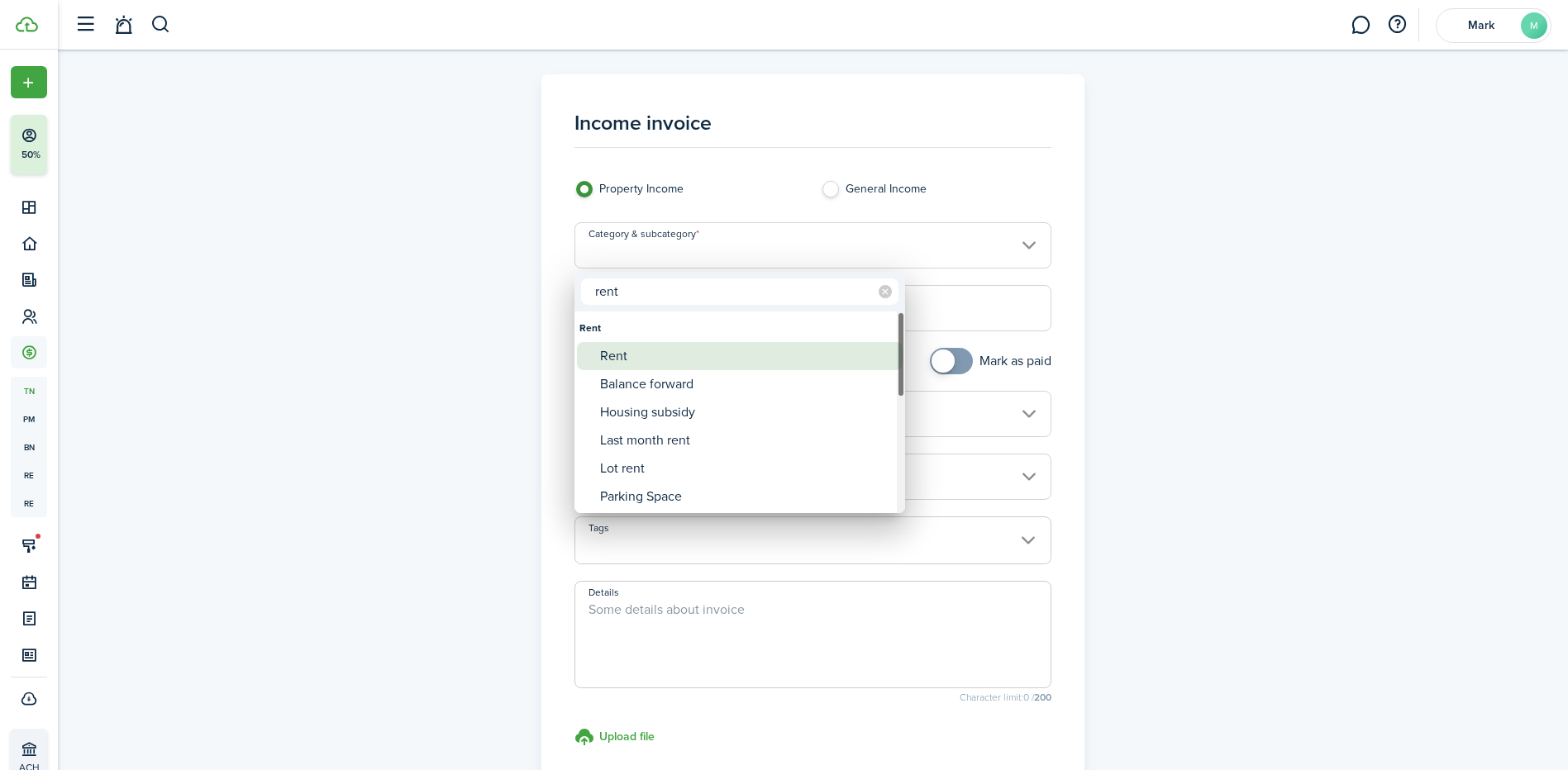
type input "rent"
click at [685, 353] on div "Rent" at bounding box center [746, 357] width 292 height 28
type input "Rent"
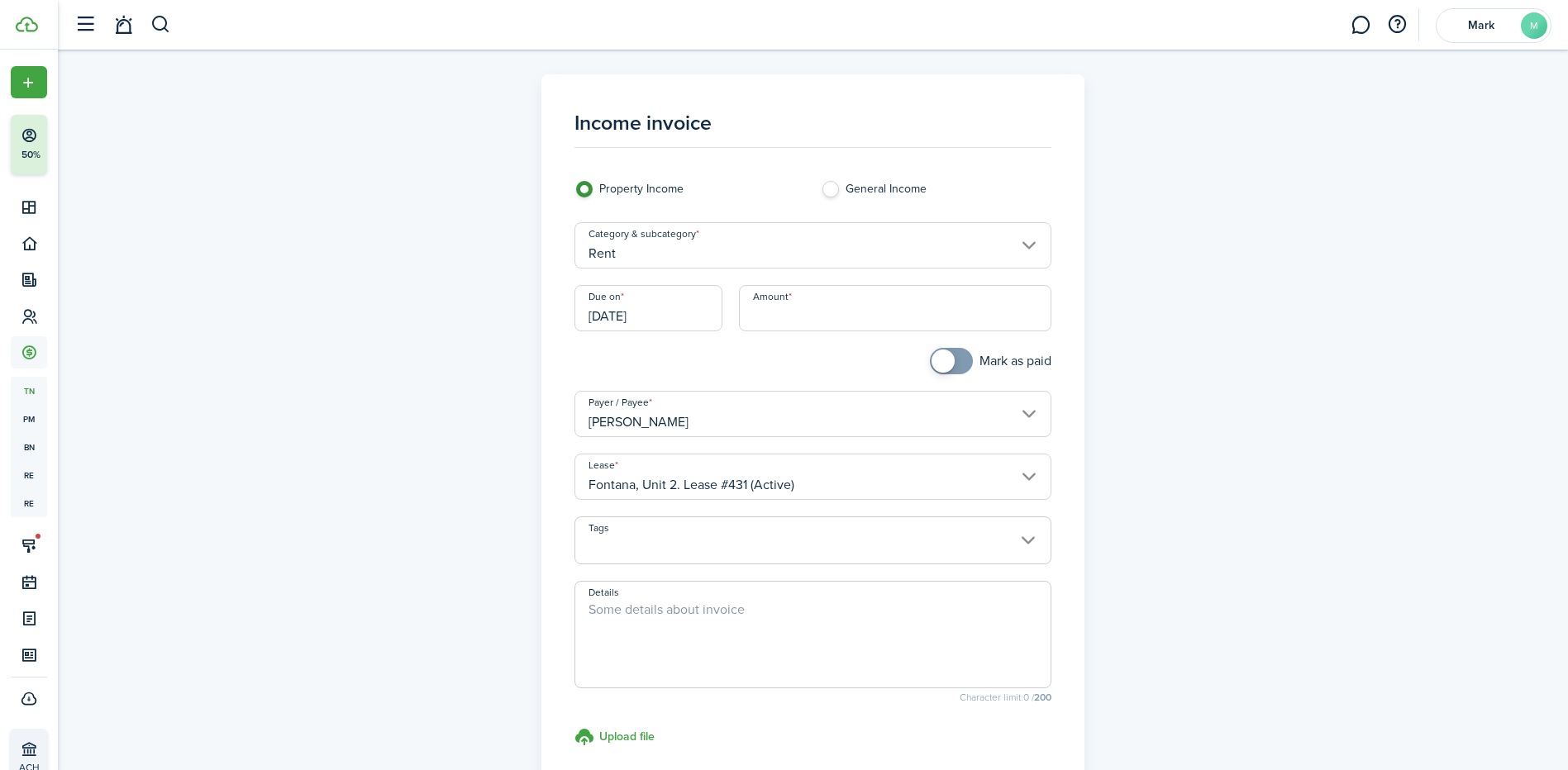
click at [657, 306] on input "[DATE]" at bounding box center [648, 307] width 148 height 46
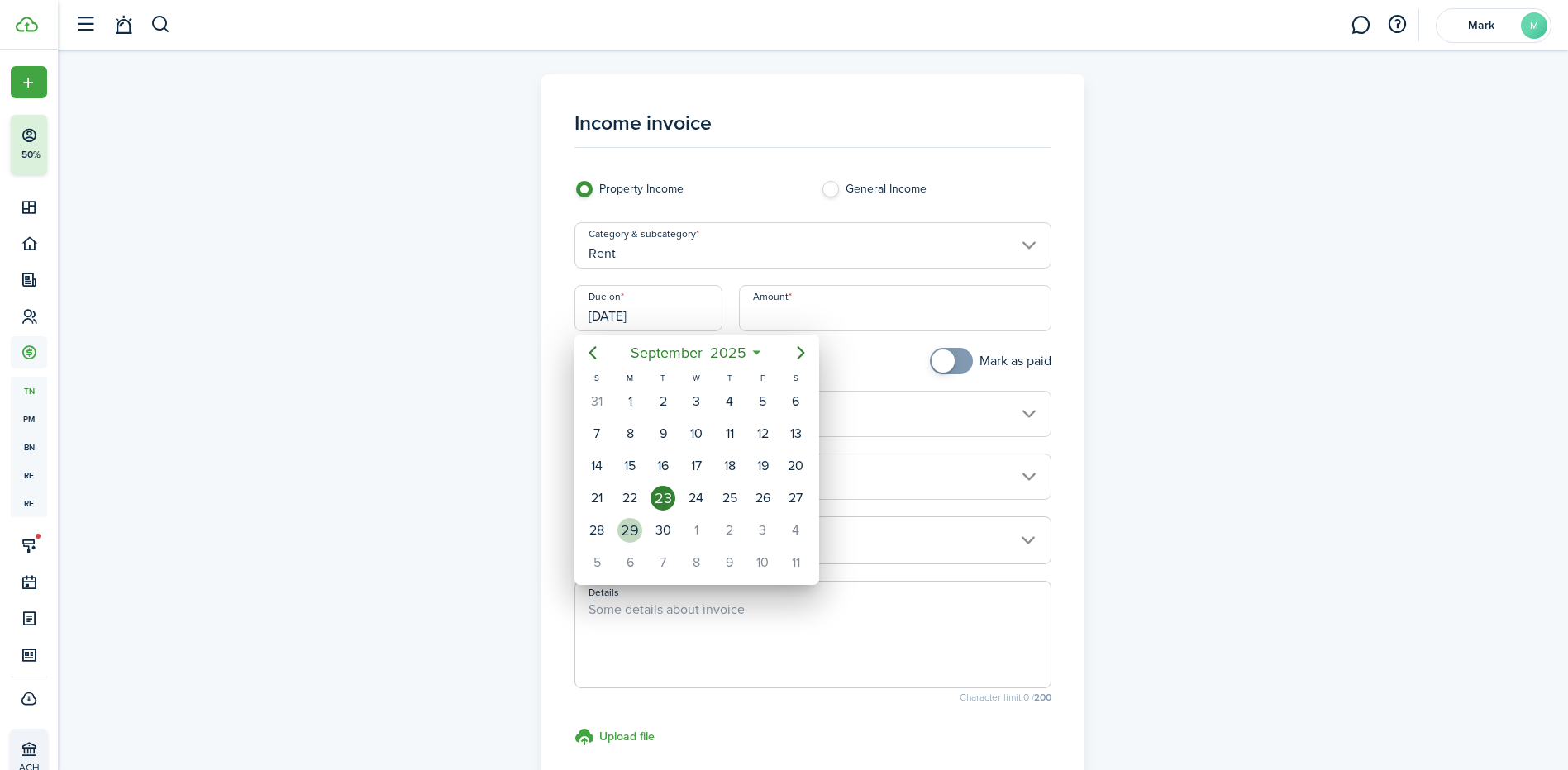
click at [626, 534] on div "29" at bounding box center [629, 531] width 25 height 25
type input "[DATE]"
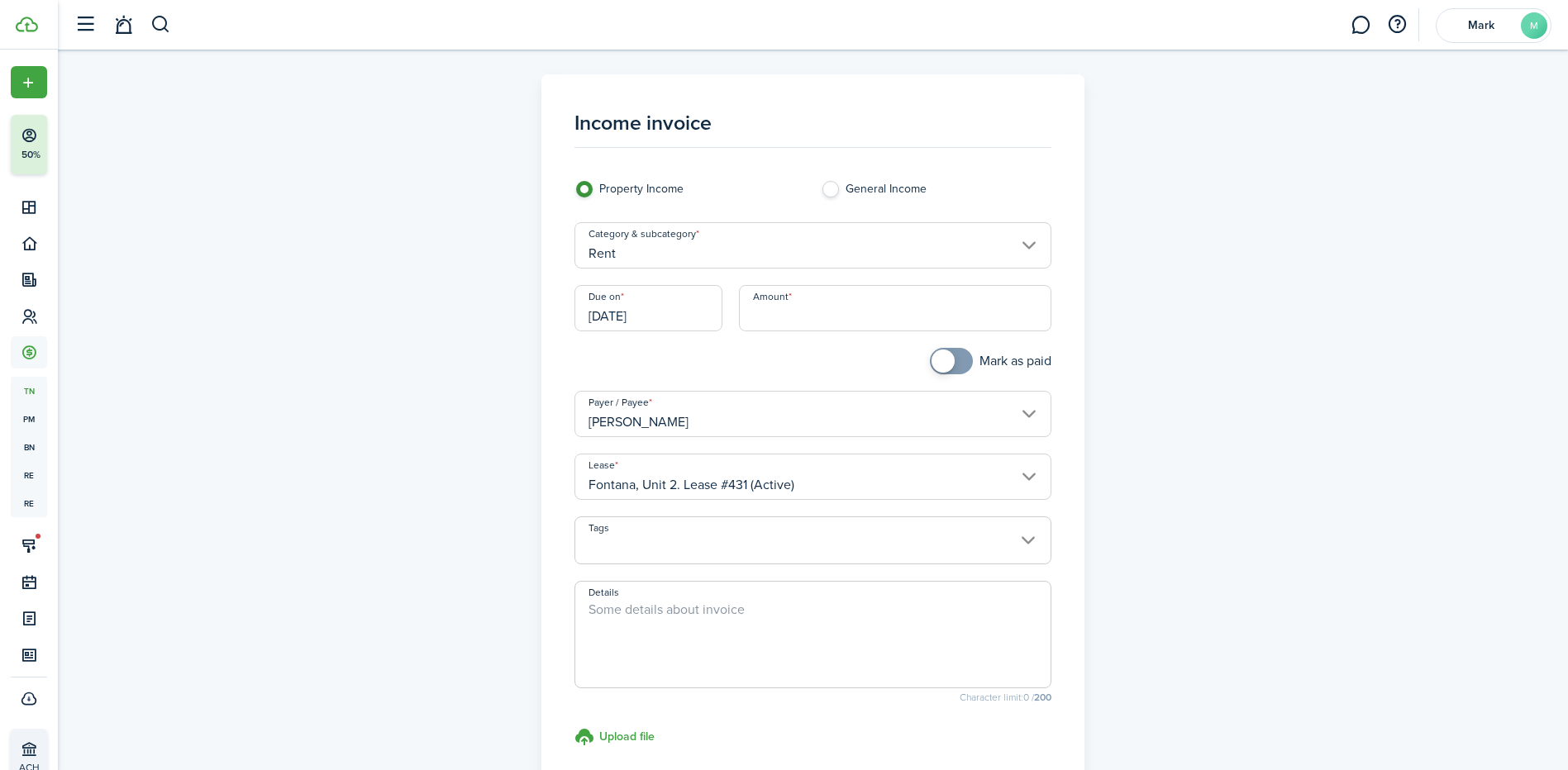
click at [787, 312] on input "Amount" at bounding box center [895, 307] width 312 height 46
type input "$599.00"
click at [652, 590] on span at bounding box center [813, 635] width 477 height 108
click at [650, 608] on textarea "Details" at bounding box center [813, 639] width 475 height 79
click at [656, 306] on input "[DATE]" at bounding box center [648, 307] width 148 height 46
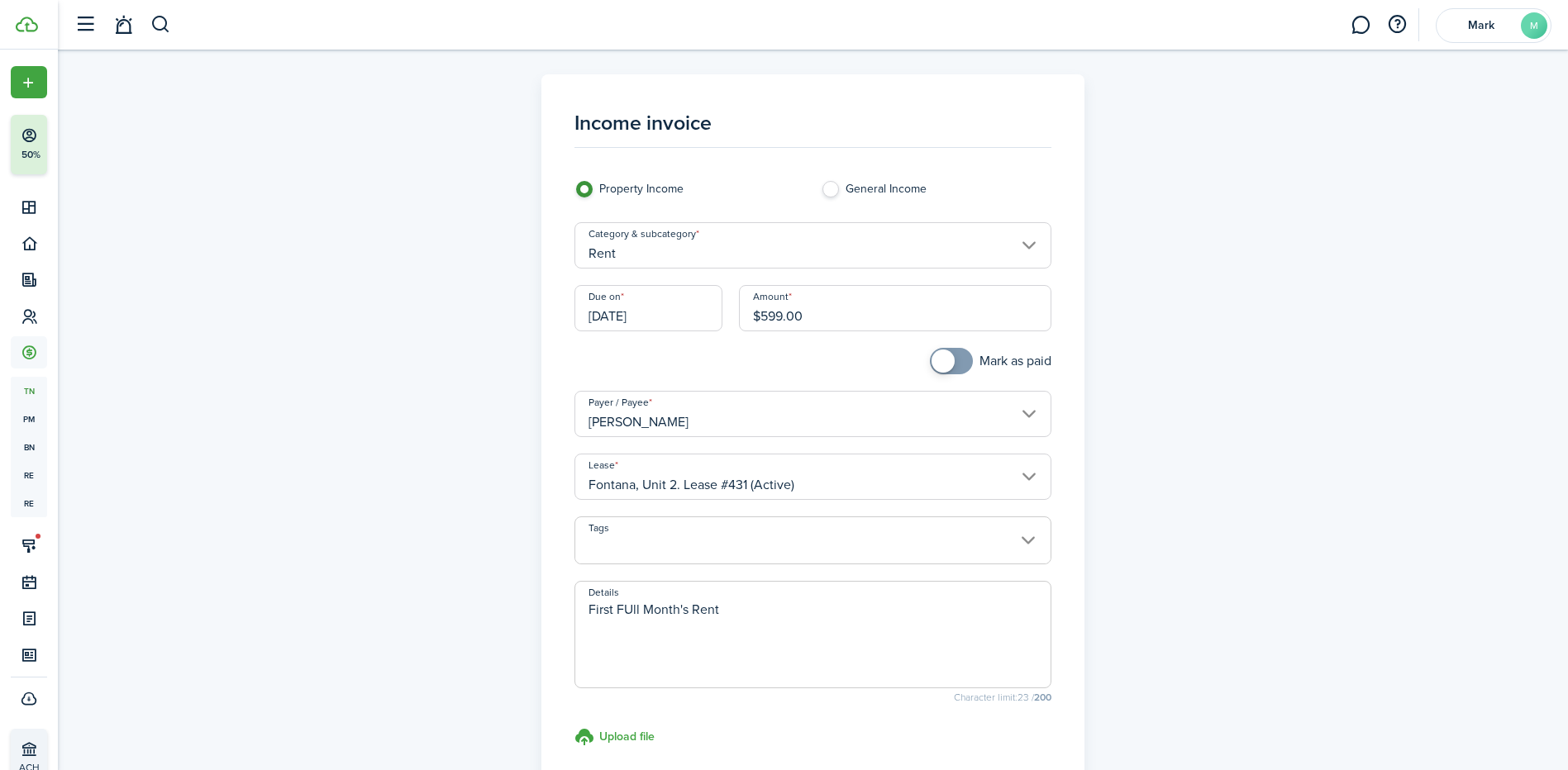
type textarea "First FUll Month's Rent"
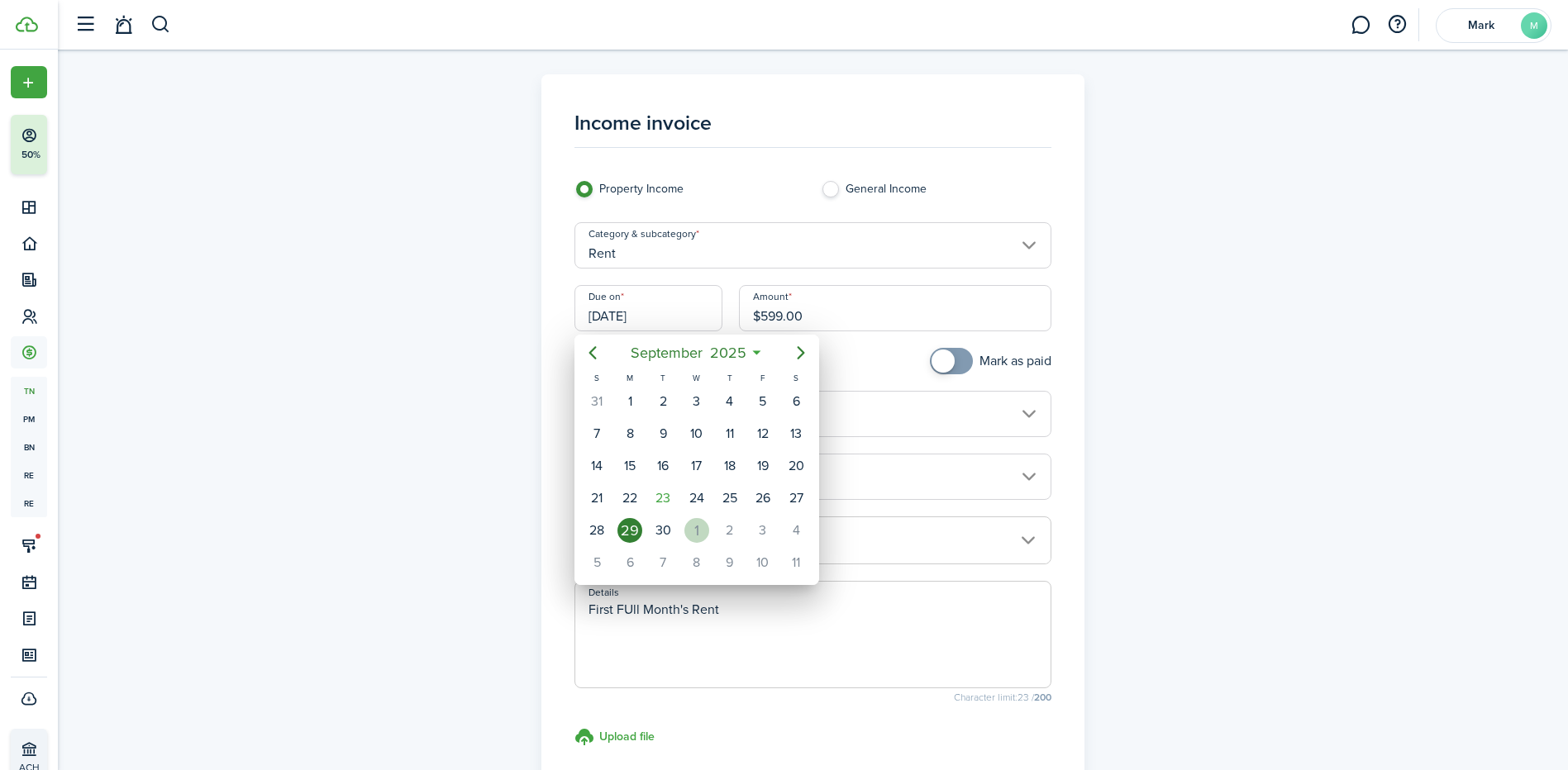
click at [704, 527] on div "1" at bounding box center [696, 531] width 25 height 25
type input "[DATE]"
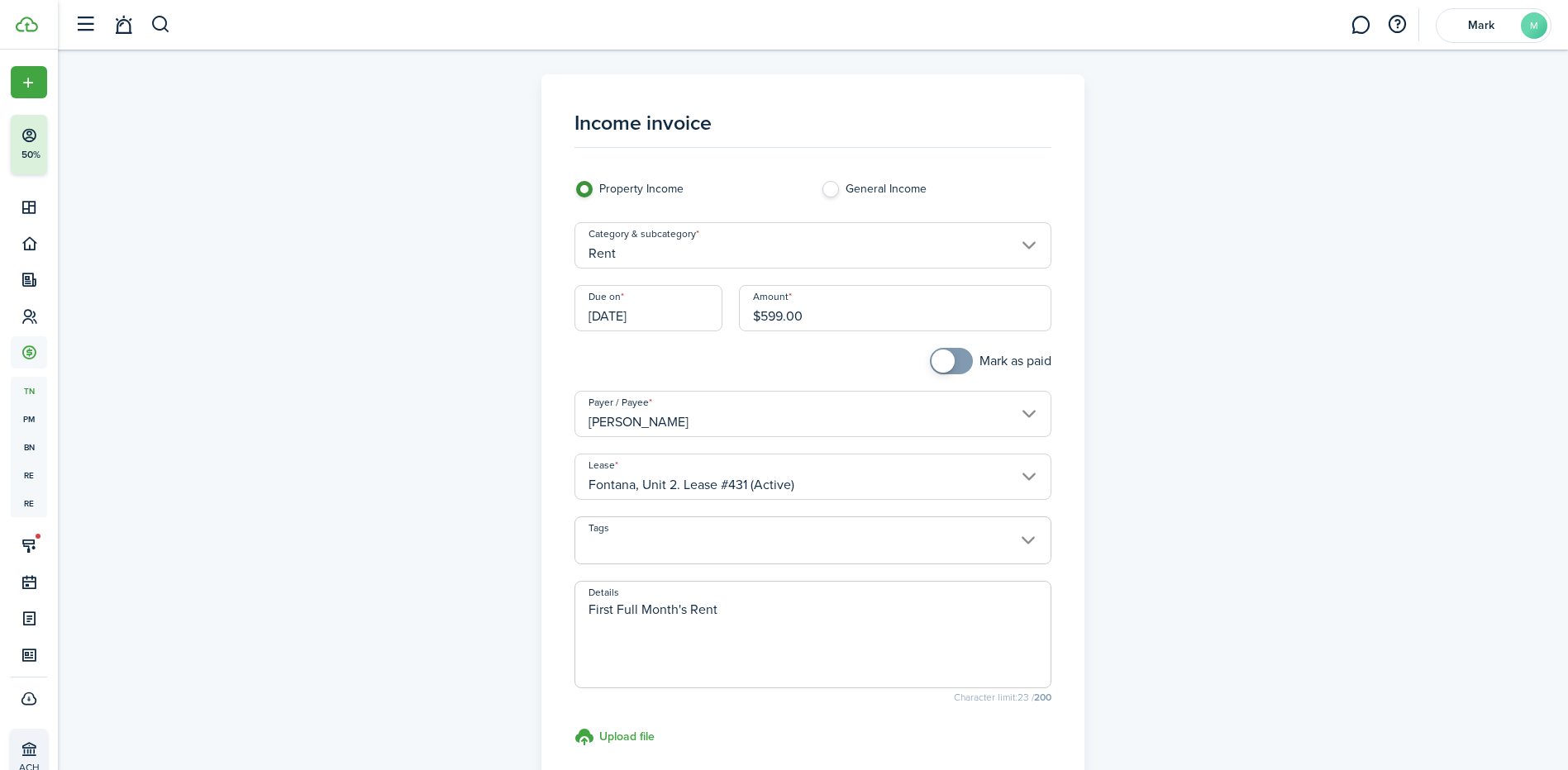
click at [621, 315] on input "[DATE]" at bounding box center [648, 307] width 148 height 46
type textarea "First Full Month's Rent"
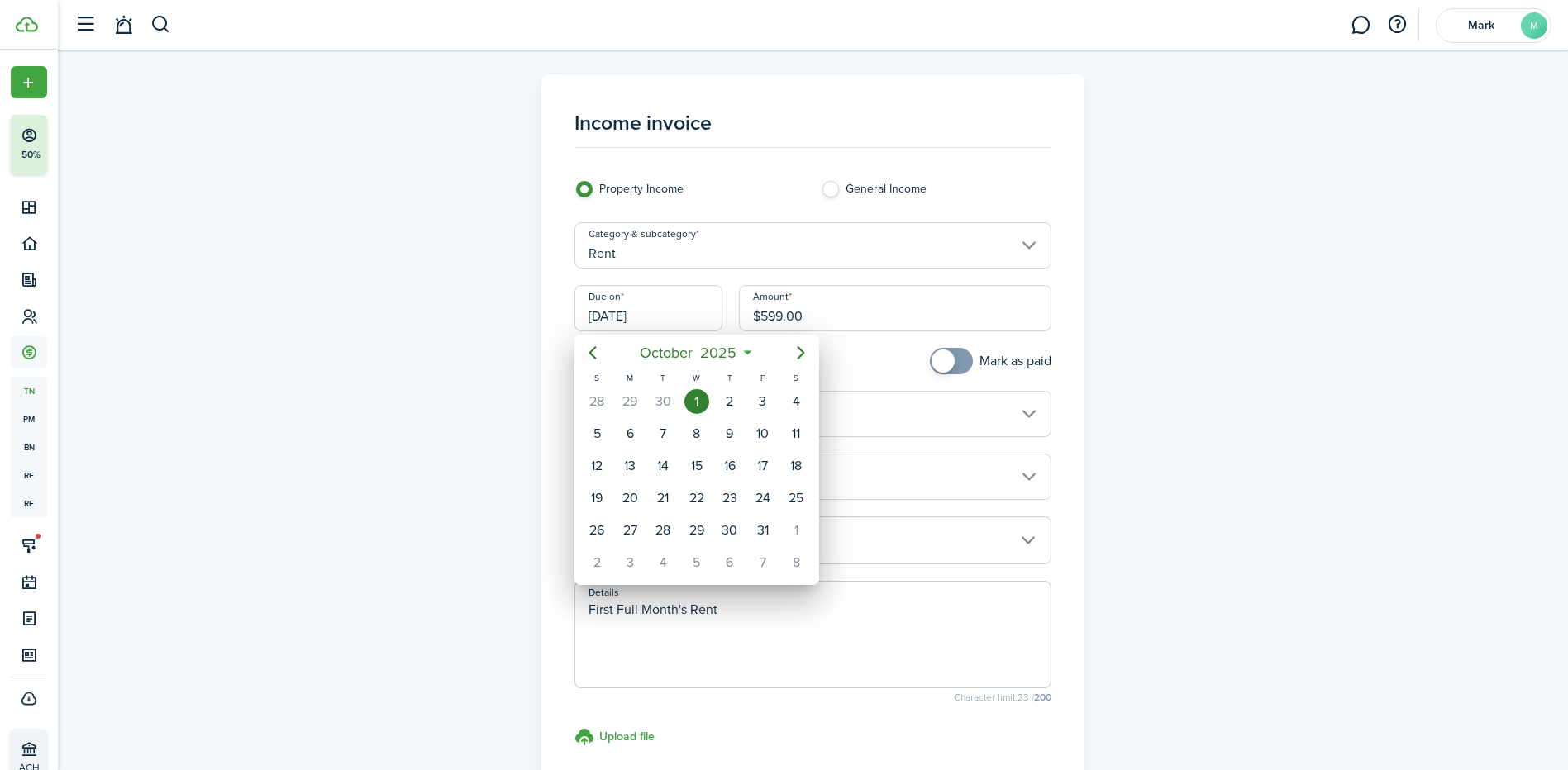
click at [599, 353] on icon "Previous page" at bounding box center [592, 352] width 20 height 20
click at [641, 539] on div "29" at bounding box center [629, 530] width 33 height 31
type input "[DATE]"
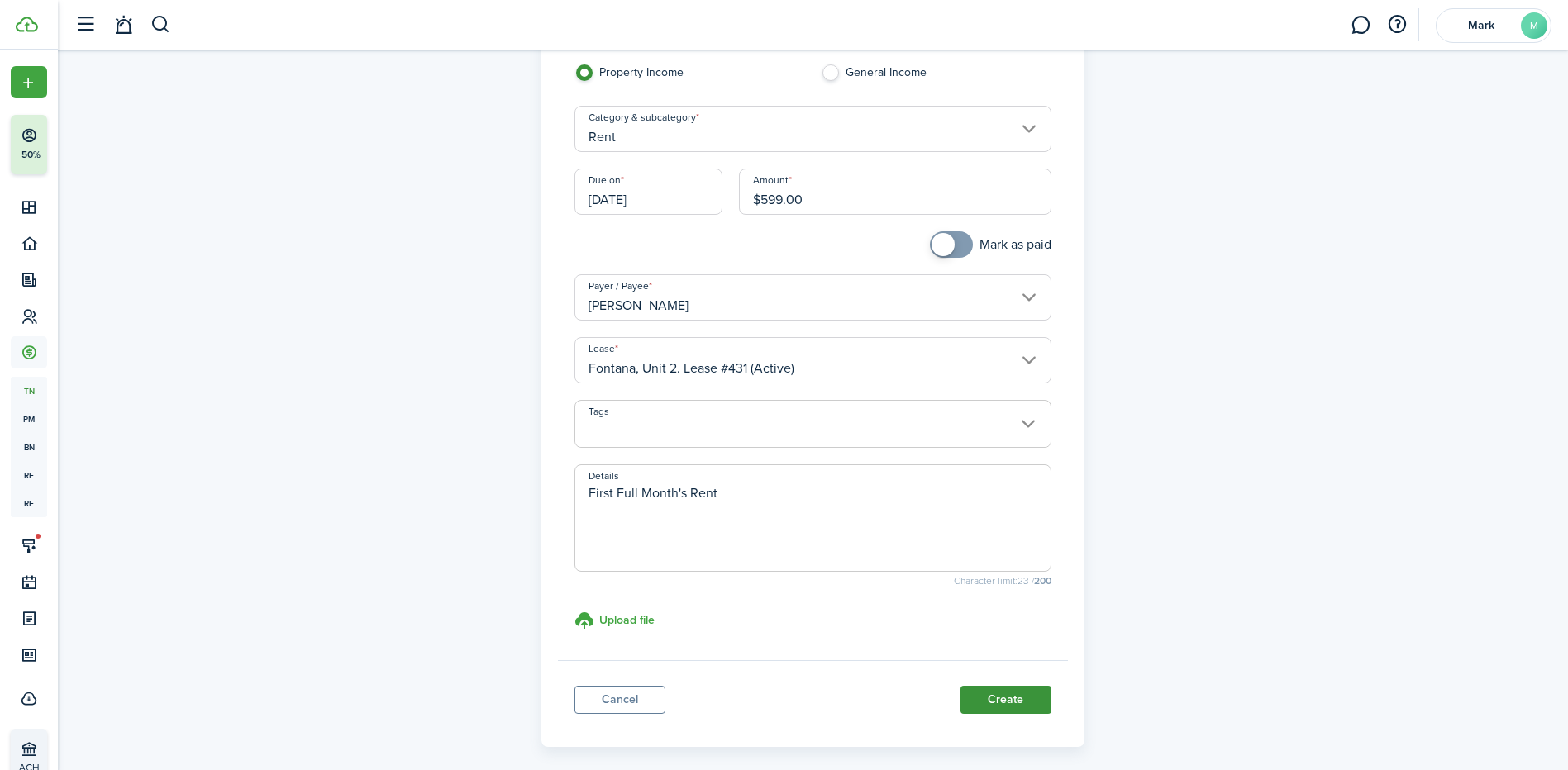
scroll to position [188, 0]
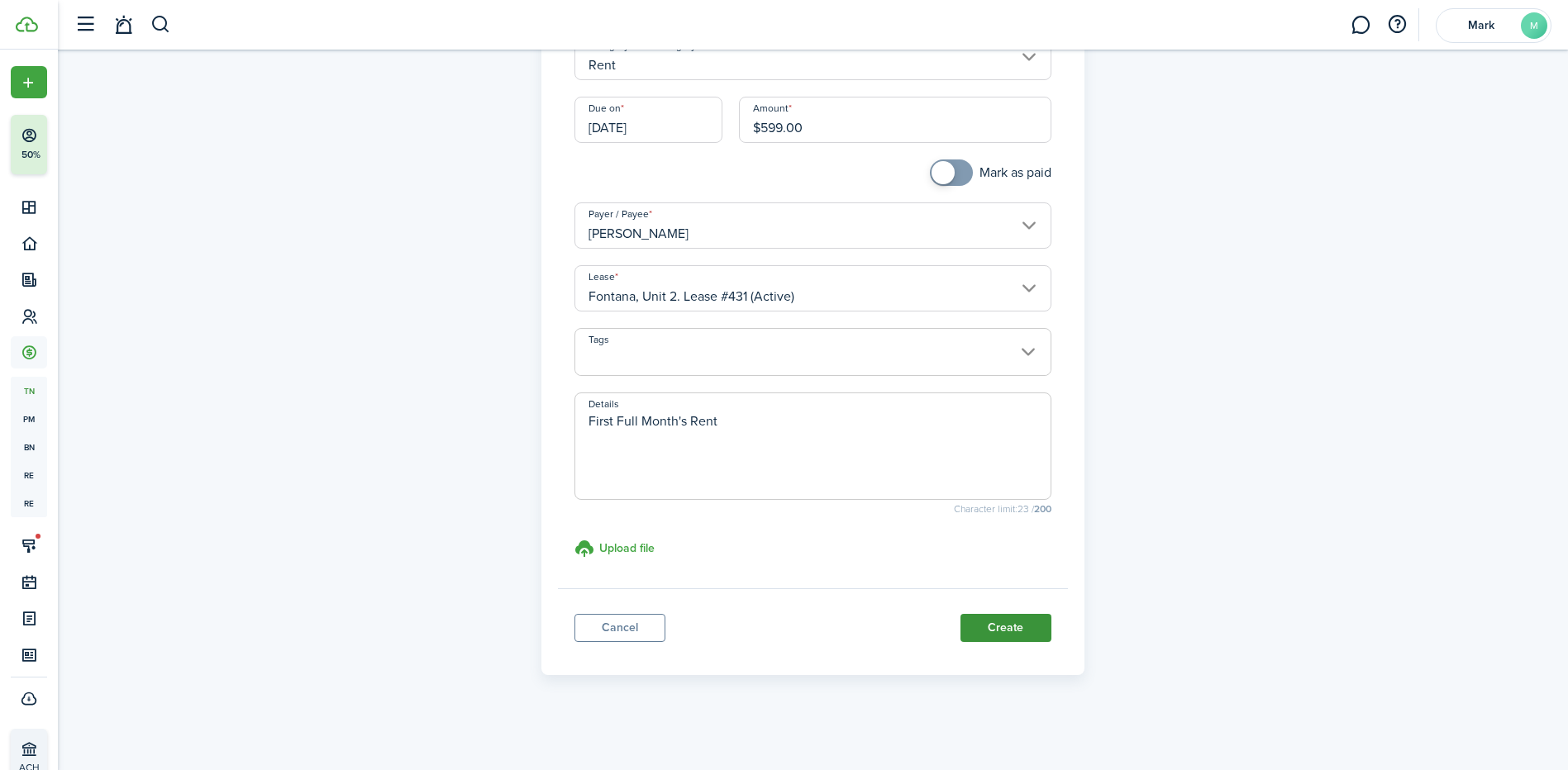
click at [1001, 627] on button "Create" at bounding box center [1006, 628] width 91 height 28
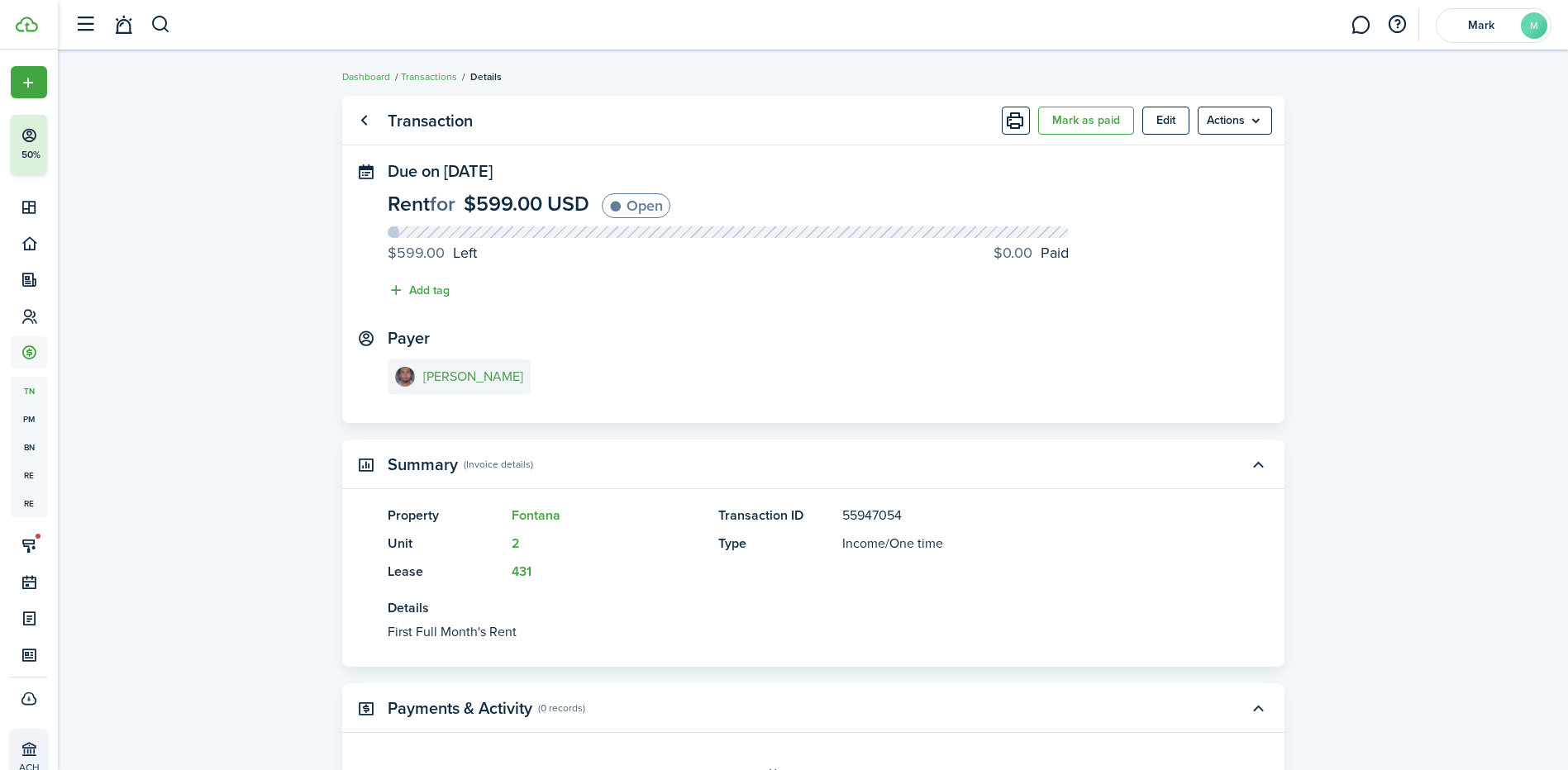
click at [458, 375] on e-details-info-title "[PERSON_NAME]" at bounding box center [473, 376] width 100 height 15
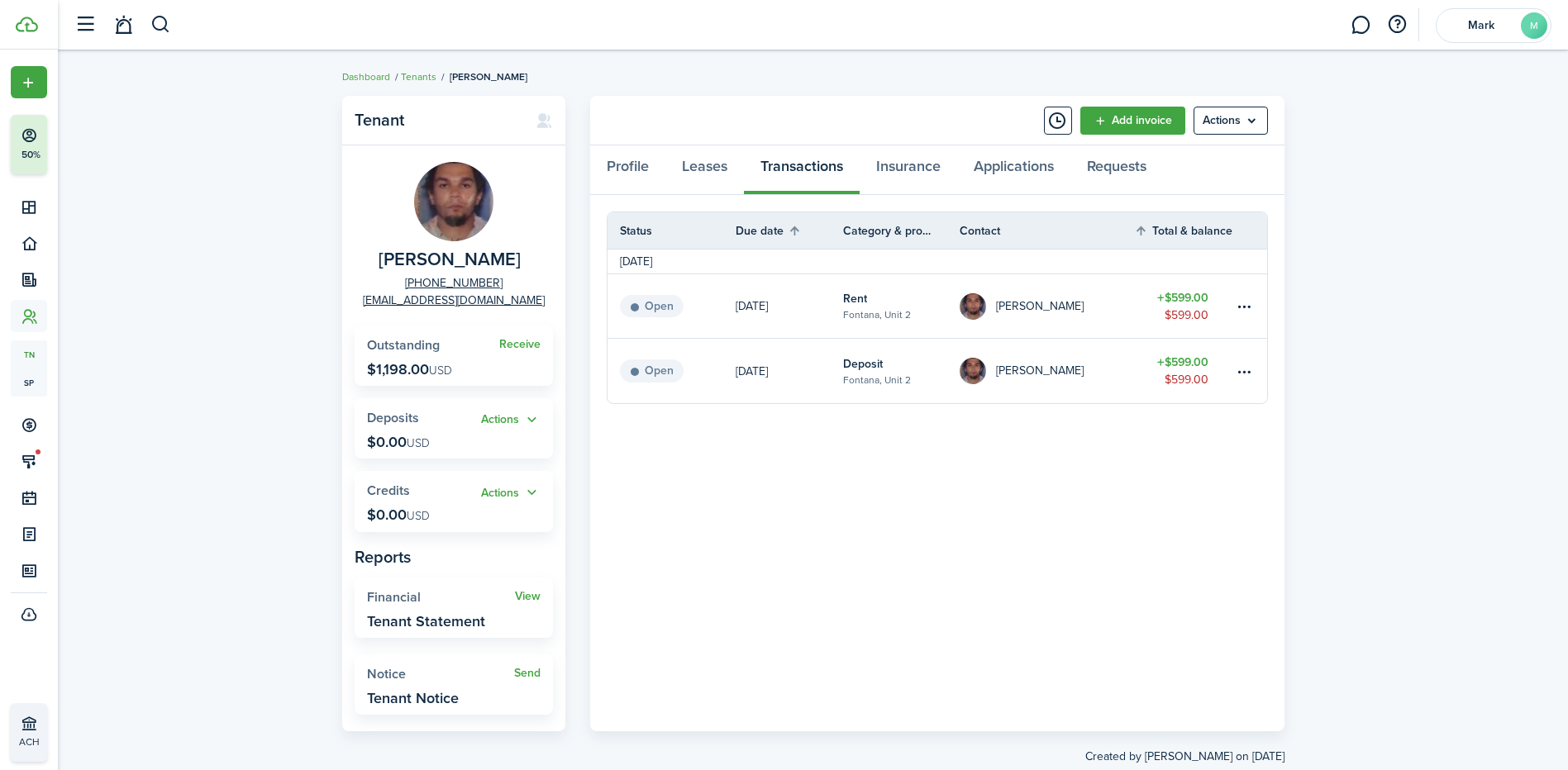
click at [786, 325] on link "[DATE]" at bounding box center [789, 306] width 108 height 63
click at [792, 381] on link "[DATE]" at bounding box center [789, 371] width 108 height 64
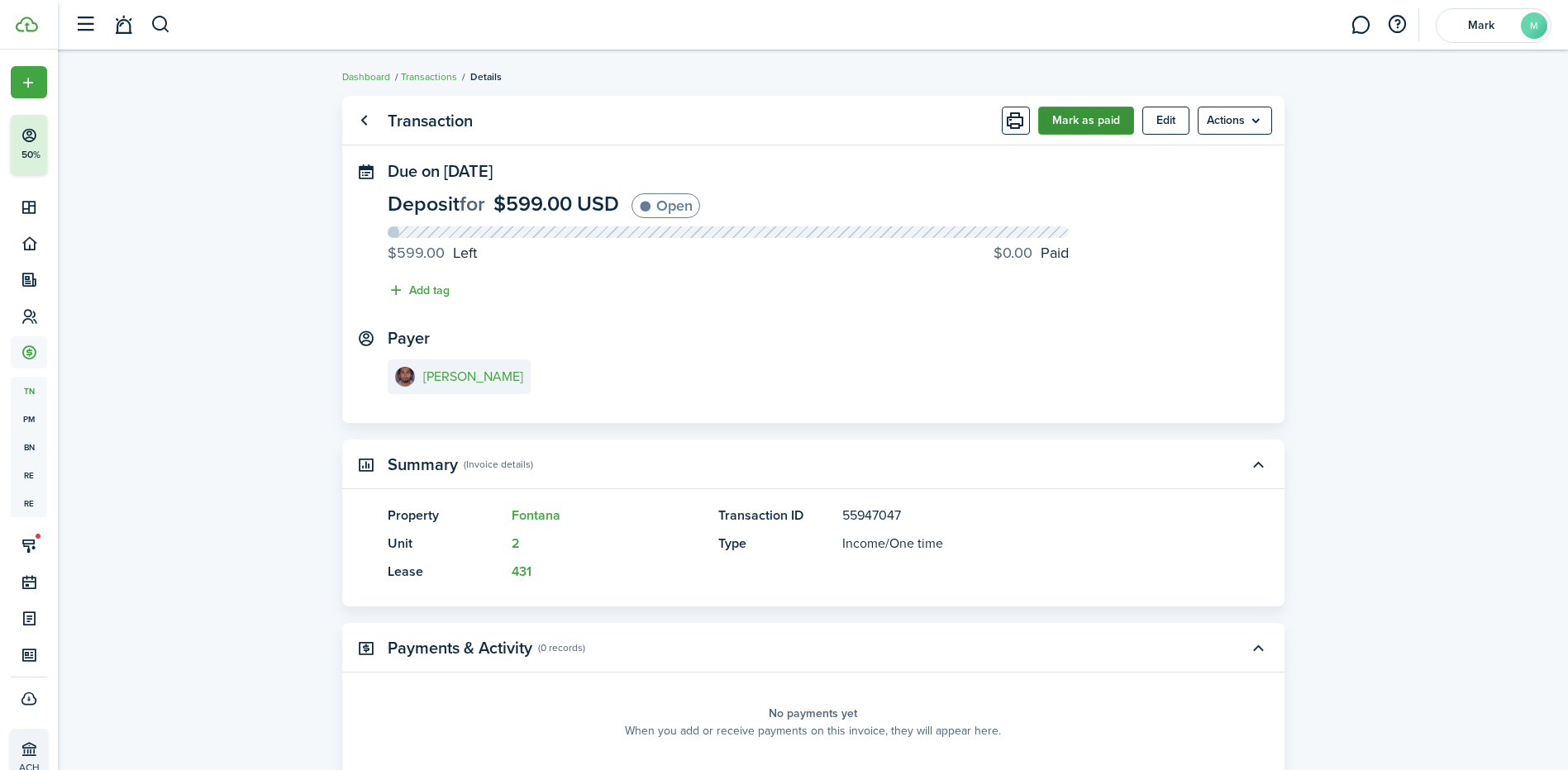
click at [1065, 127] on button "Mark as paid" at bounding box center [1085, 121] width 96 height 28
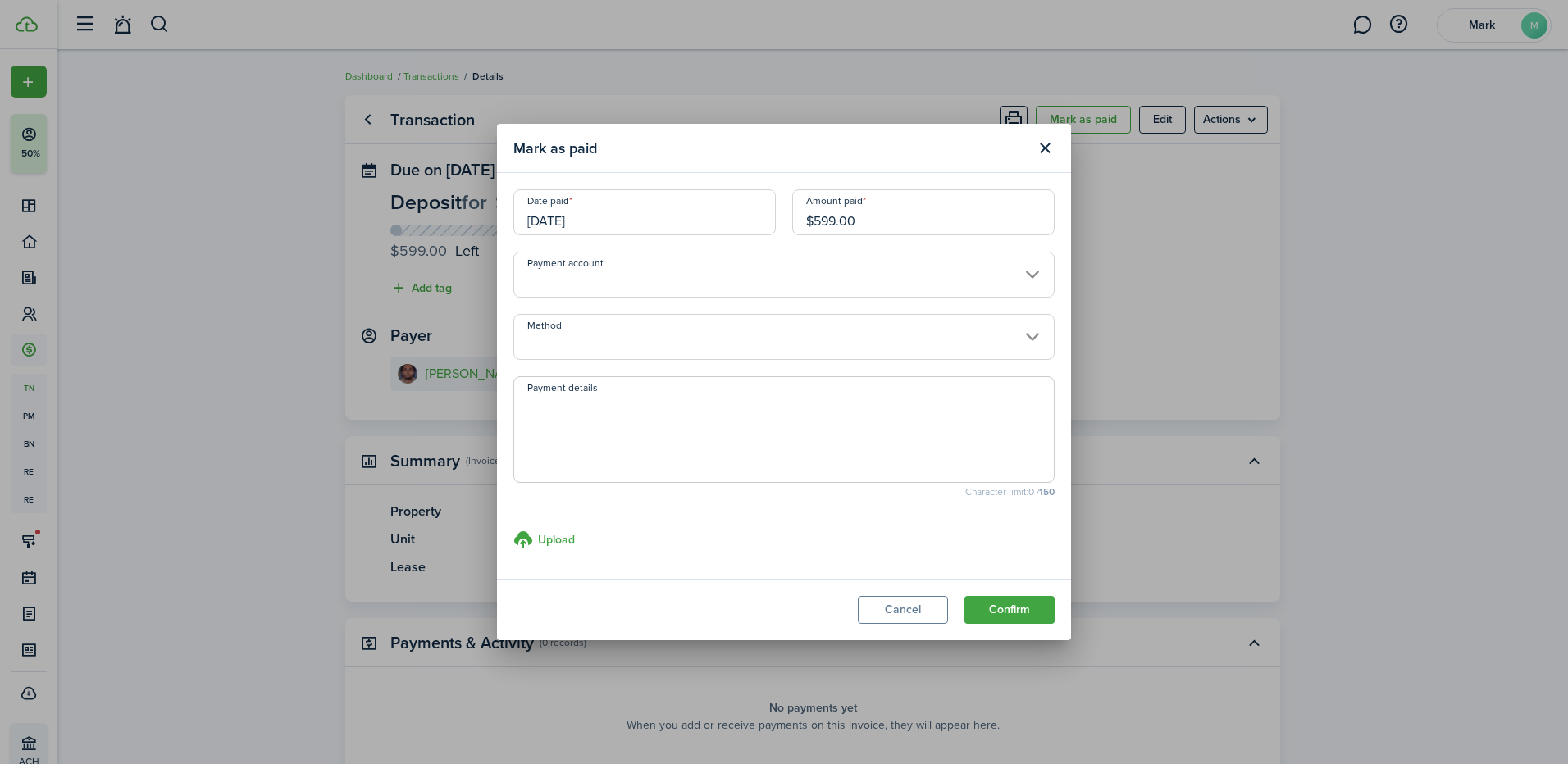
drag, startPoint x: 897, startPoint y: 223, endPoint x: 566, endPoint y: 217, distance: 331.1
click at [567, 220] on div "Date paid [DATE] Amount paid $599.00" at bounding box center [784, 221] width 558 height 62
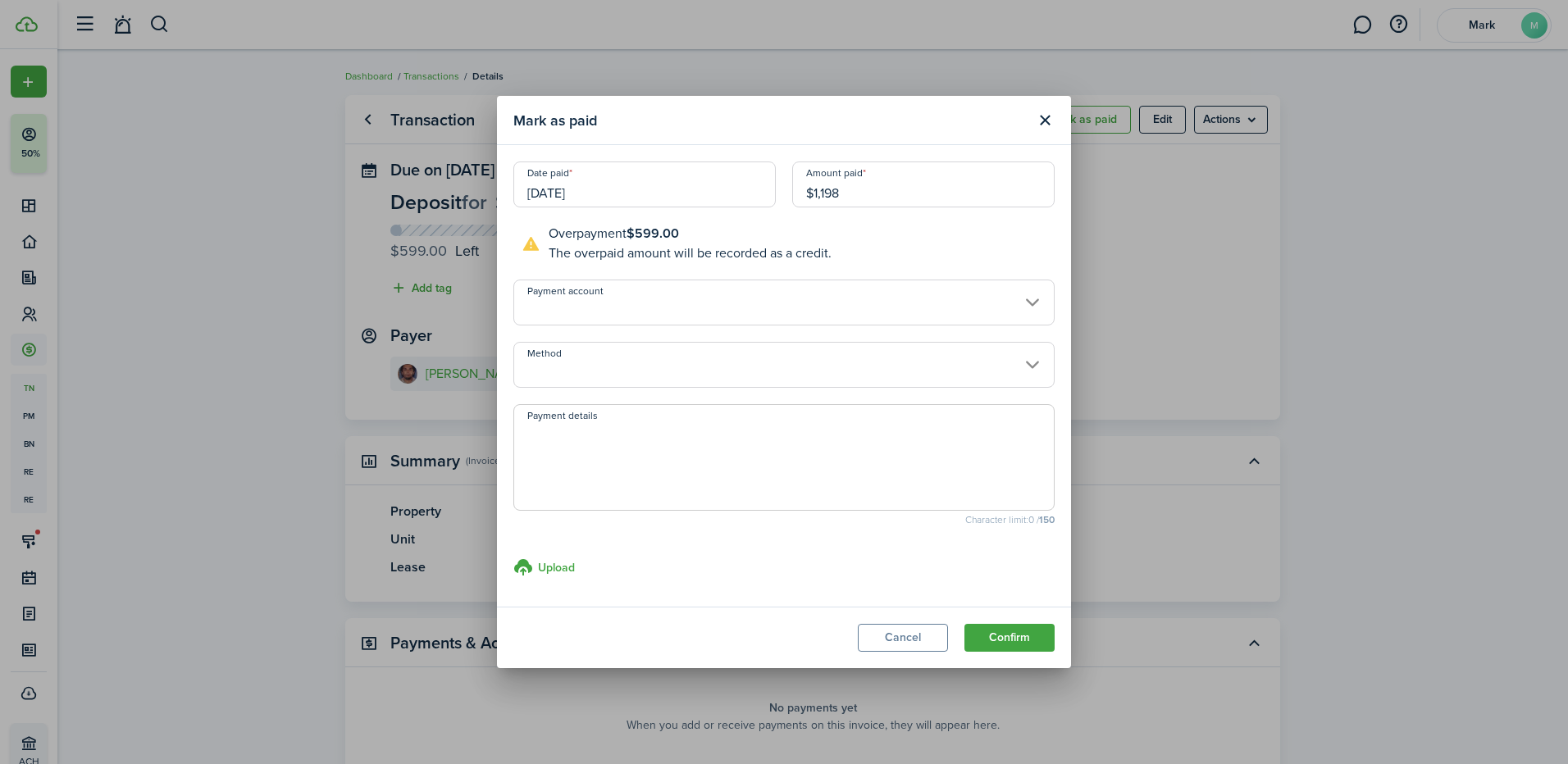
click at [581, 194] on input "[DATE]" at bounding box center [644, 184] width 262 height 46
type input "$1,198.00"
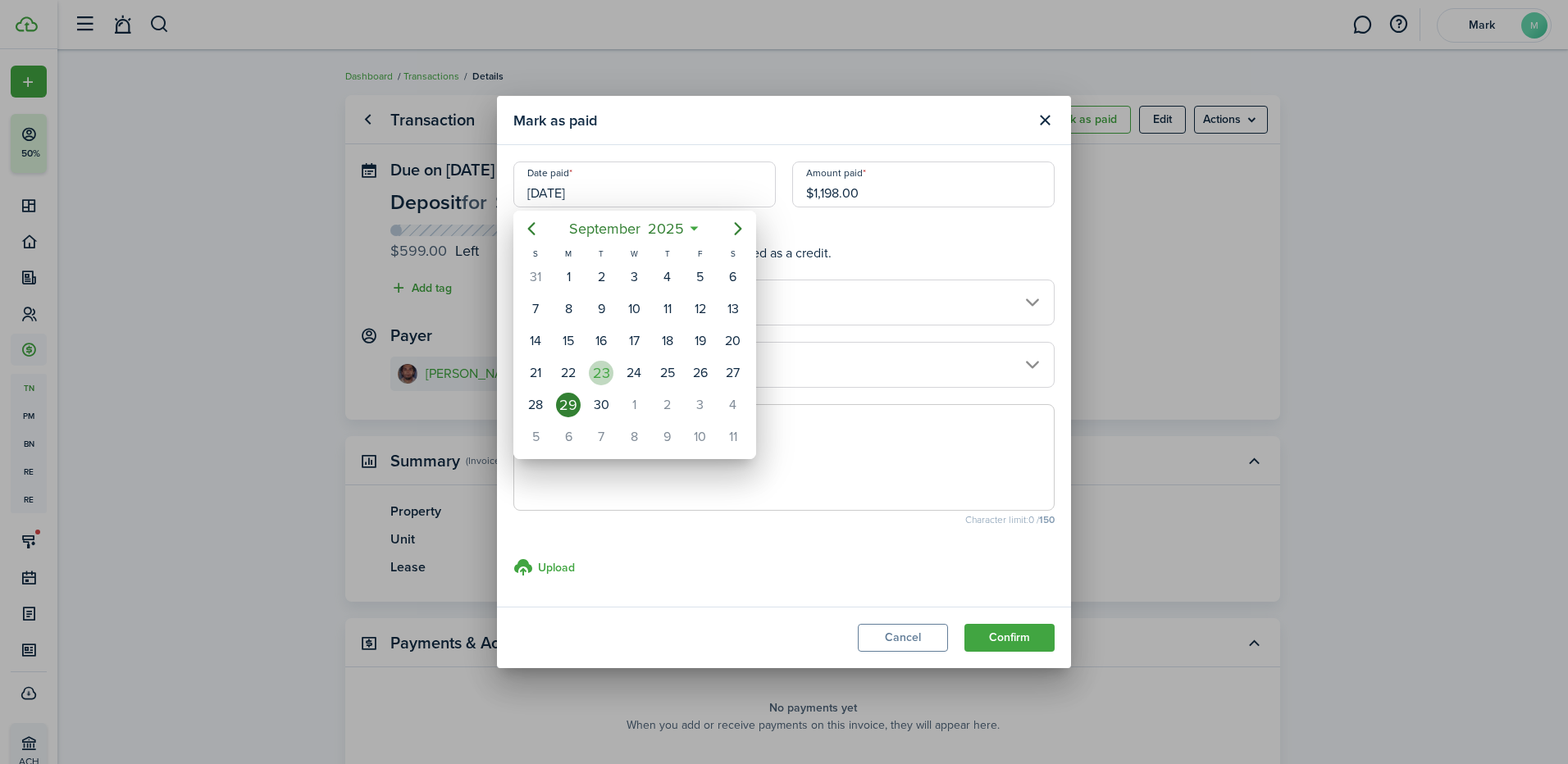
click at [605, 374] on div "23" at bounding box center [601, 373] width 24 height 24
type input "[DATE]"
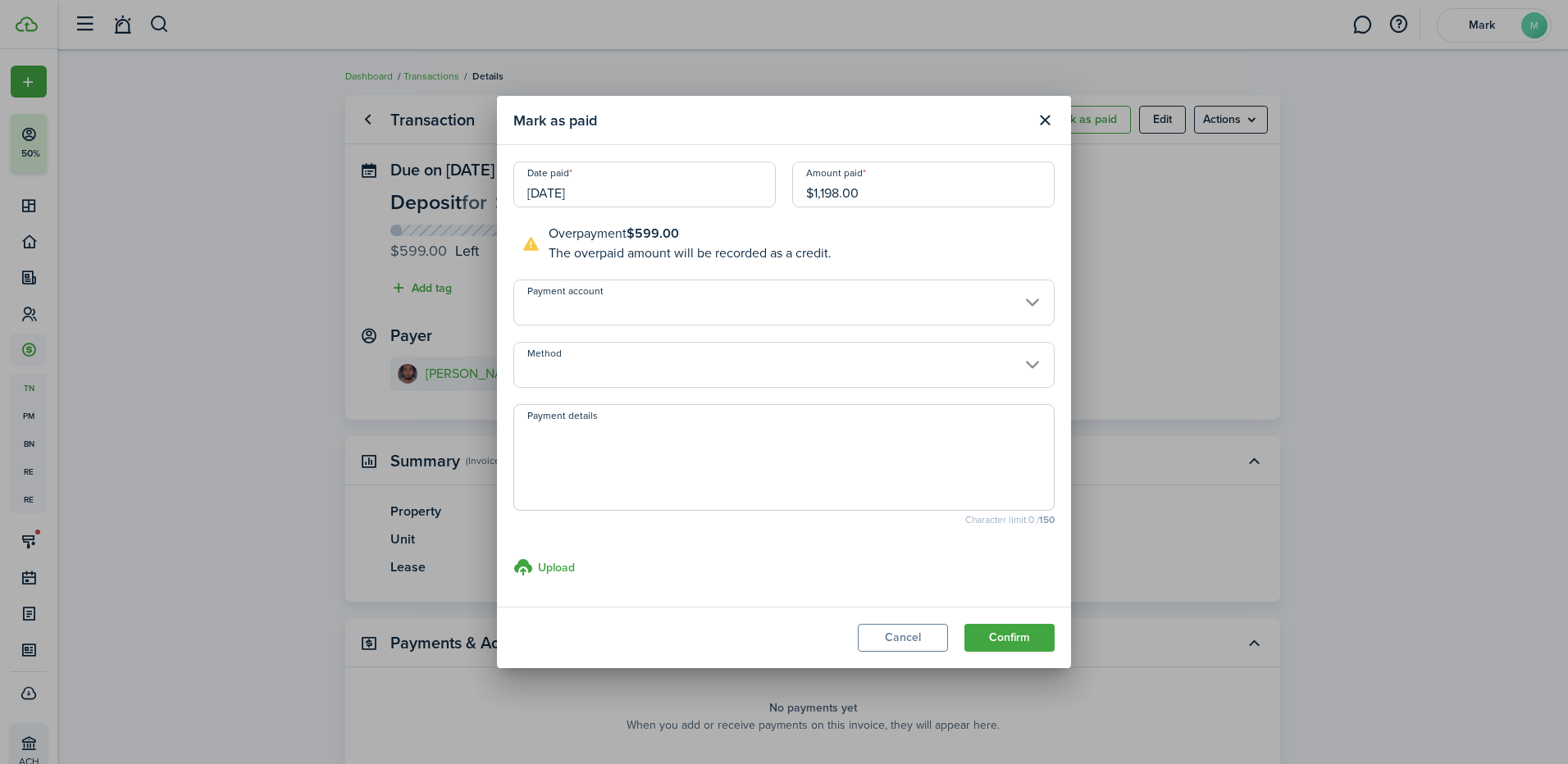
click at [599, 313] on input "Payment account" at bounding box center [784, 302] width 541 height 46
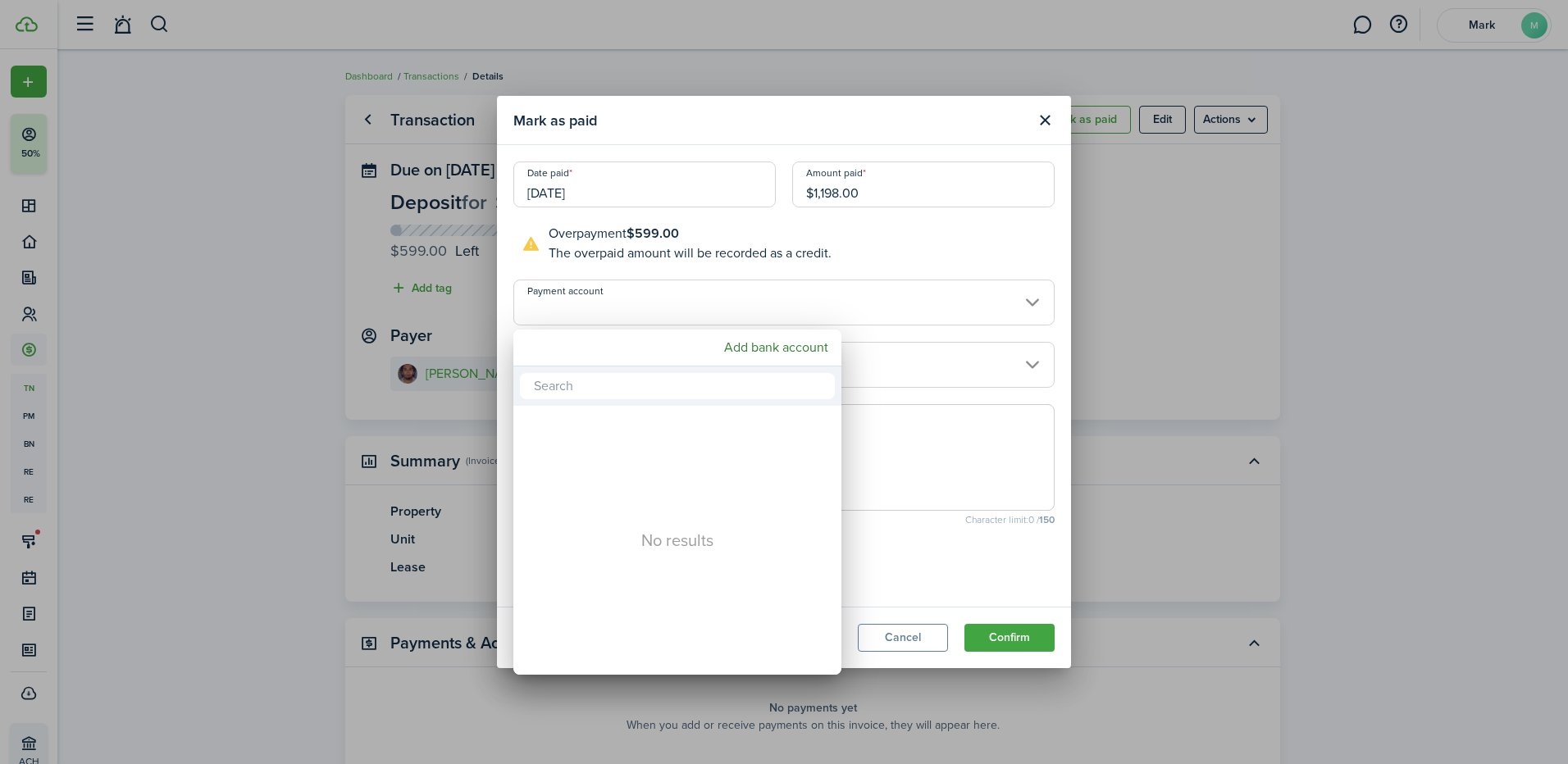
click at [639, 320] on div at bounding box center [783, 381] width 1830 height 1026
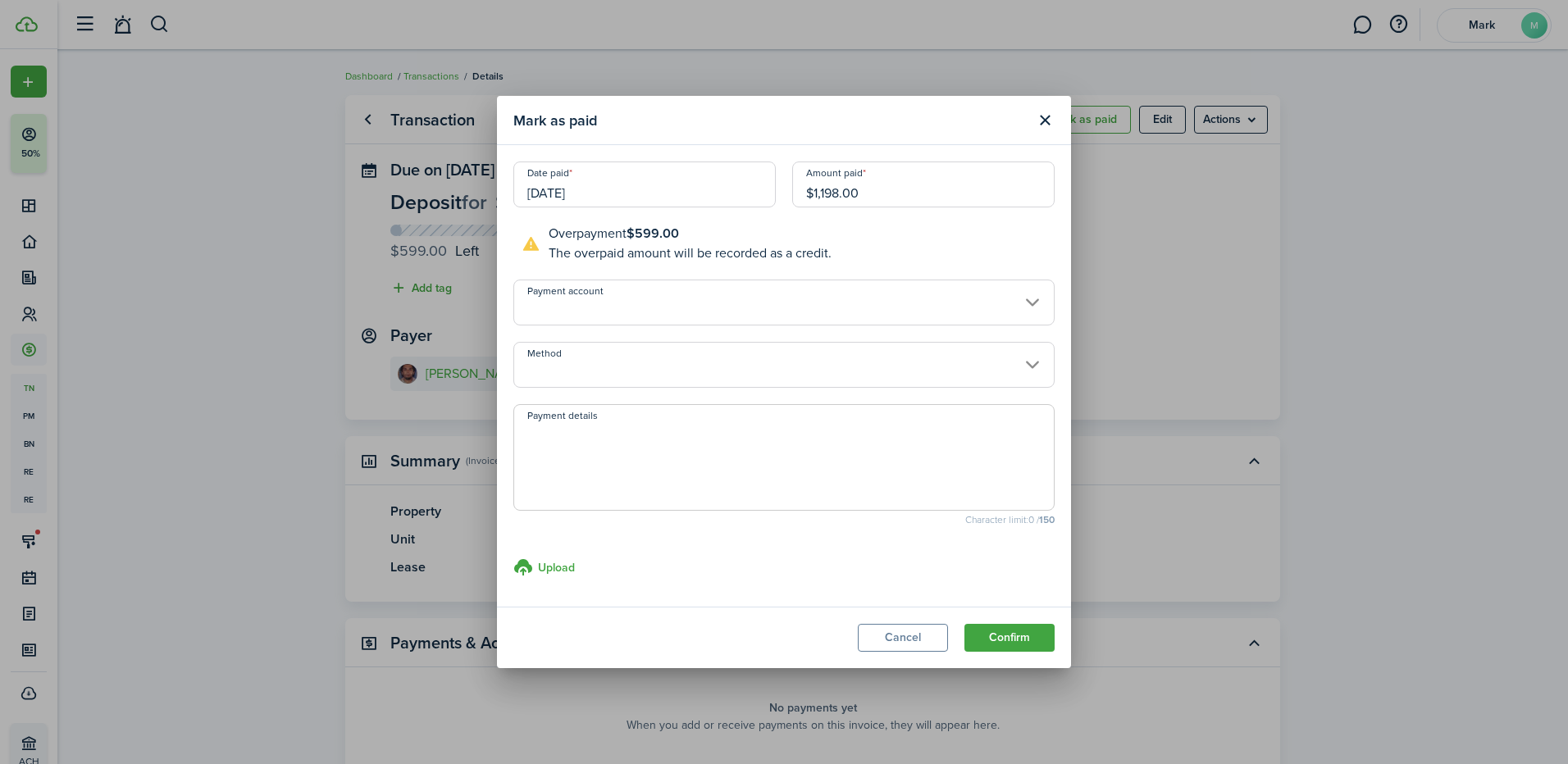
click at [621, 376] on input "Method" at bounding box center [784, 364] width 541 height 46
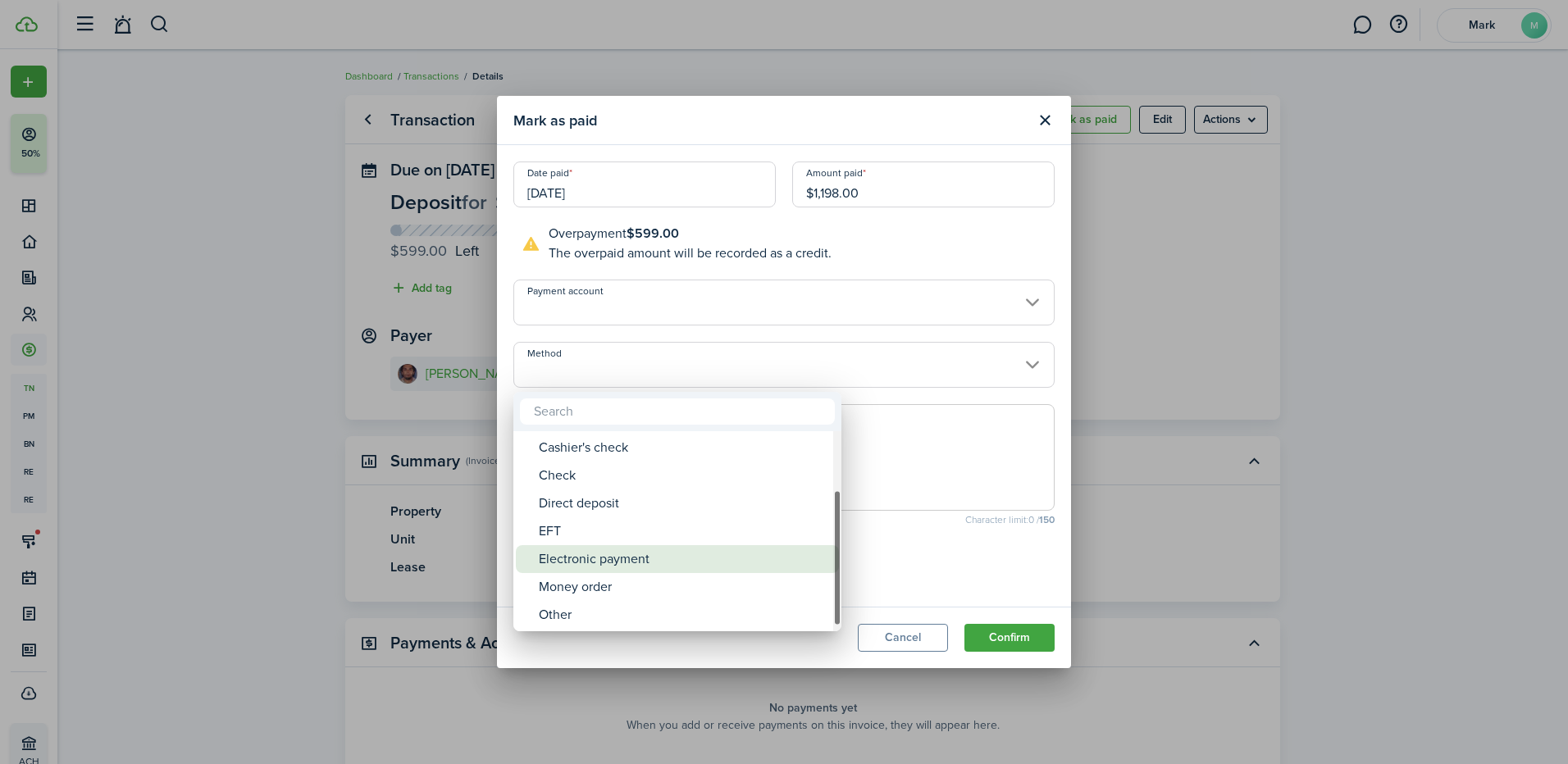
click at [669, 553] on div "Electronic payment" at bounding box center [684, 559] width 290 height 28
type input "Electronic payment"
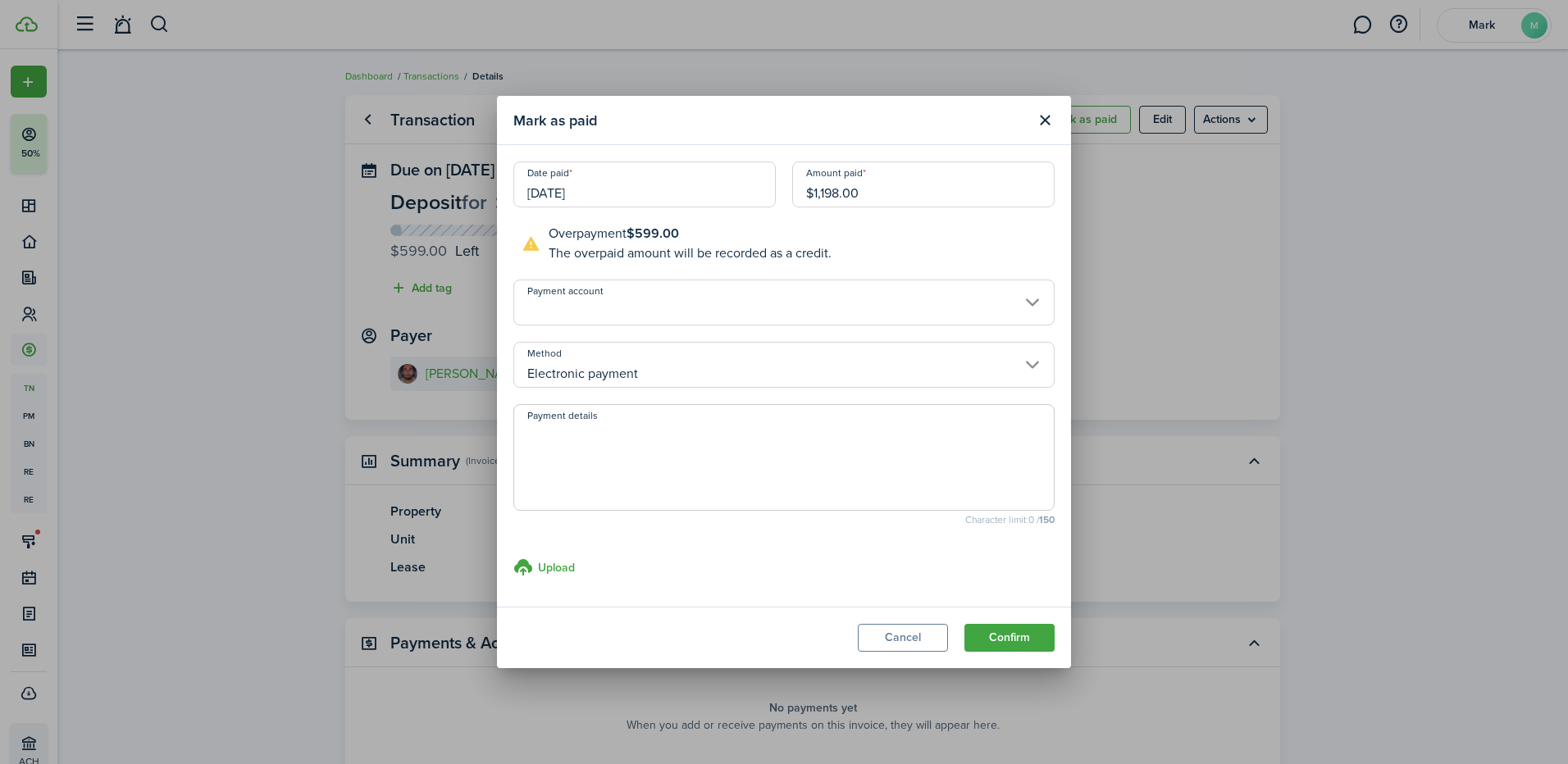
click at [607, 455] on textarea "Payment details" at bounding box center [784, 463] width 540 height 79
click at [622, 428] on textarea "Zelle 9/23 @" at bounding box center [784, 463] width 540 height 79
type textarea "Zelle [DATE] 11:06AM"
click at [974, 639] on button "Confirm" at bounding box center [1009, 638] width 90 height 28
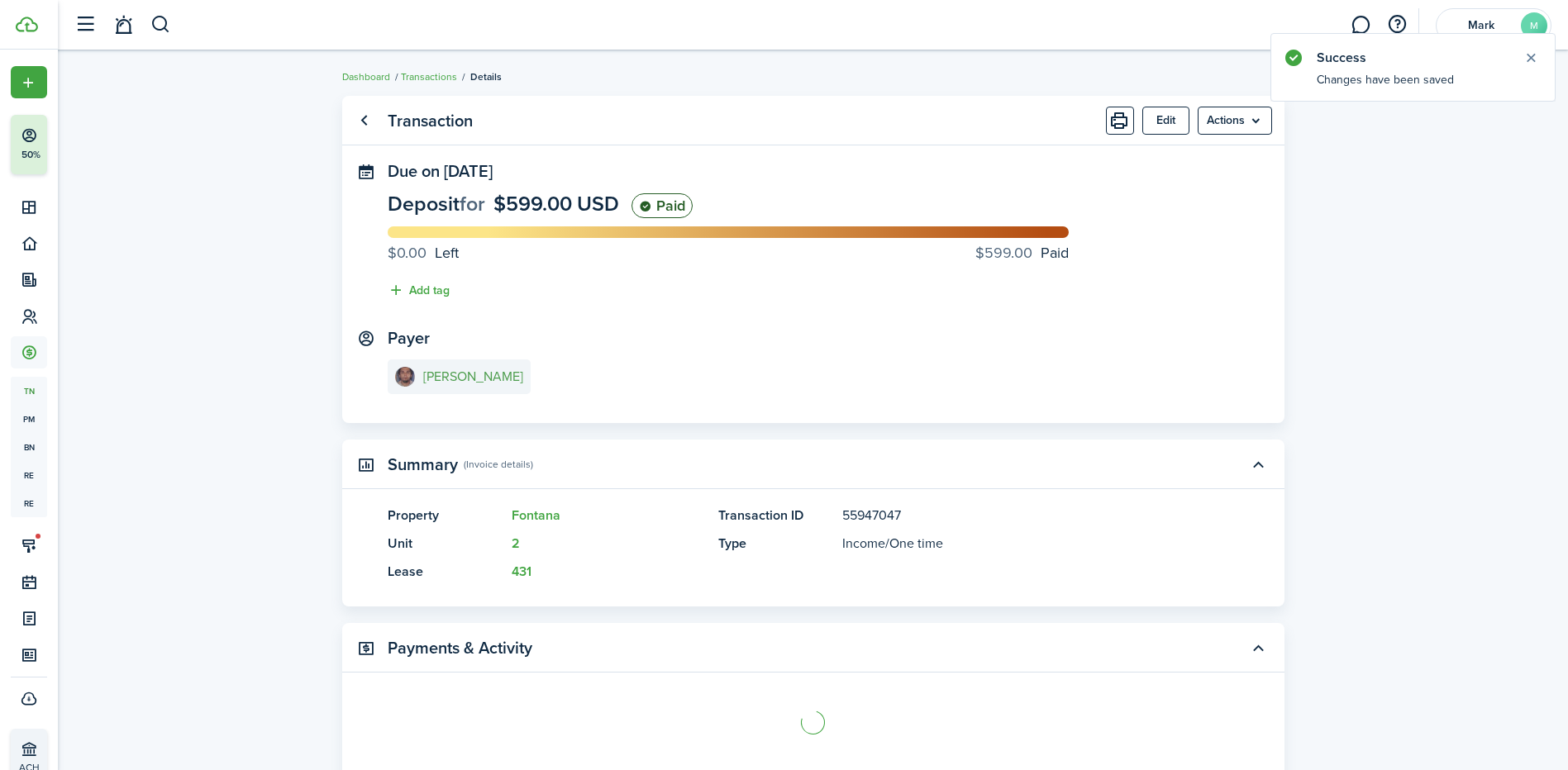
click at [465, 384] on e-details-info-title "[PERSON_NAME]" at bounding box center [473, 376] width 100 height 15
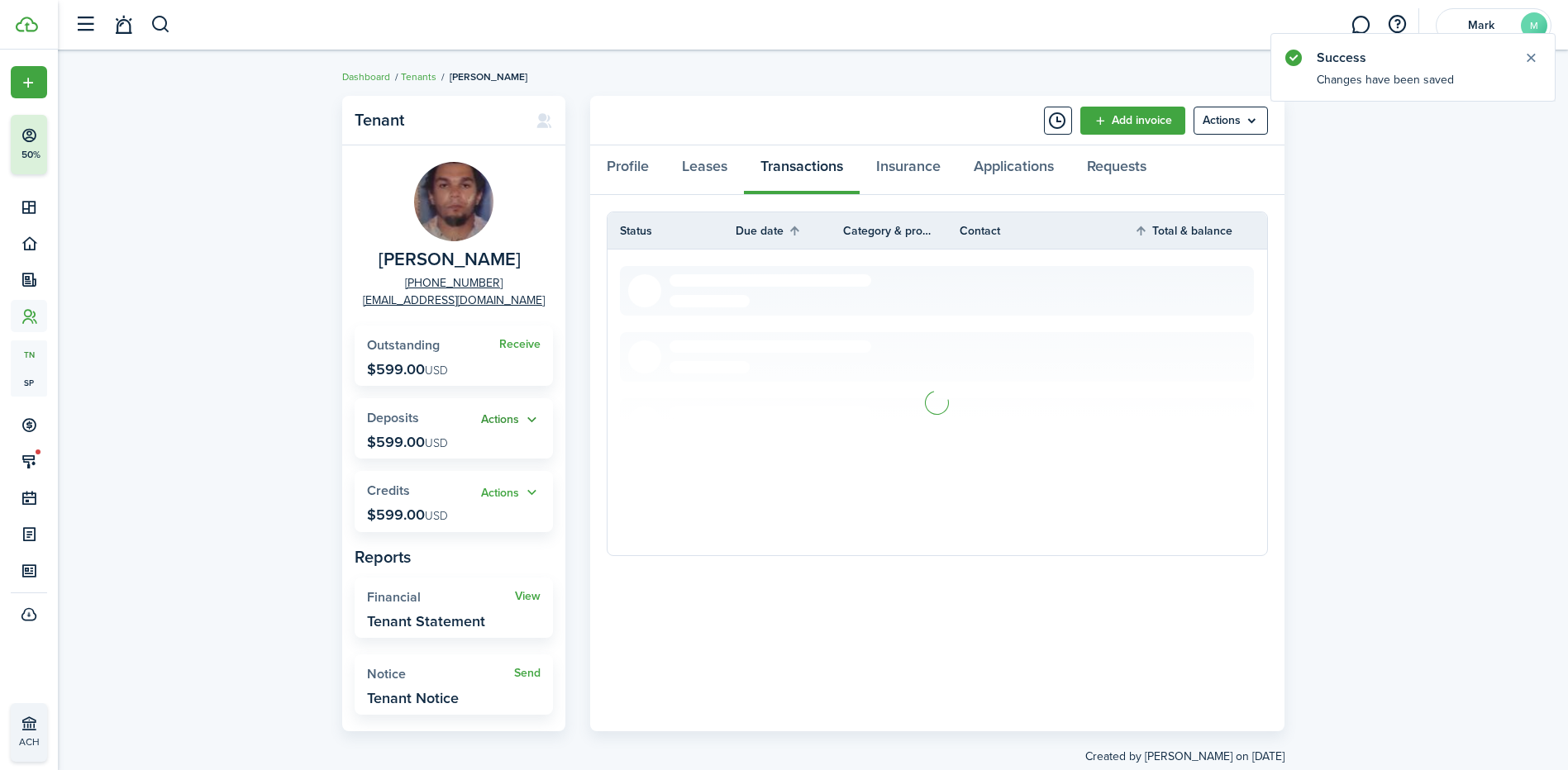
click at [504, 414] on button "Actions" at bounding box center [510, 420] width 60 height 19
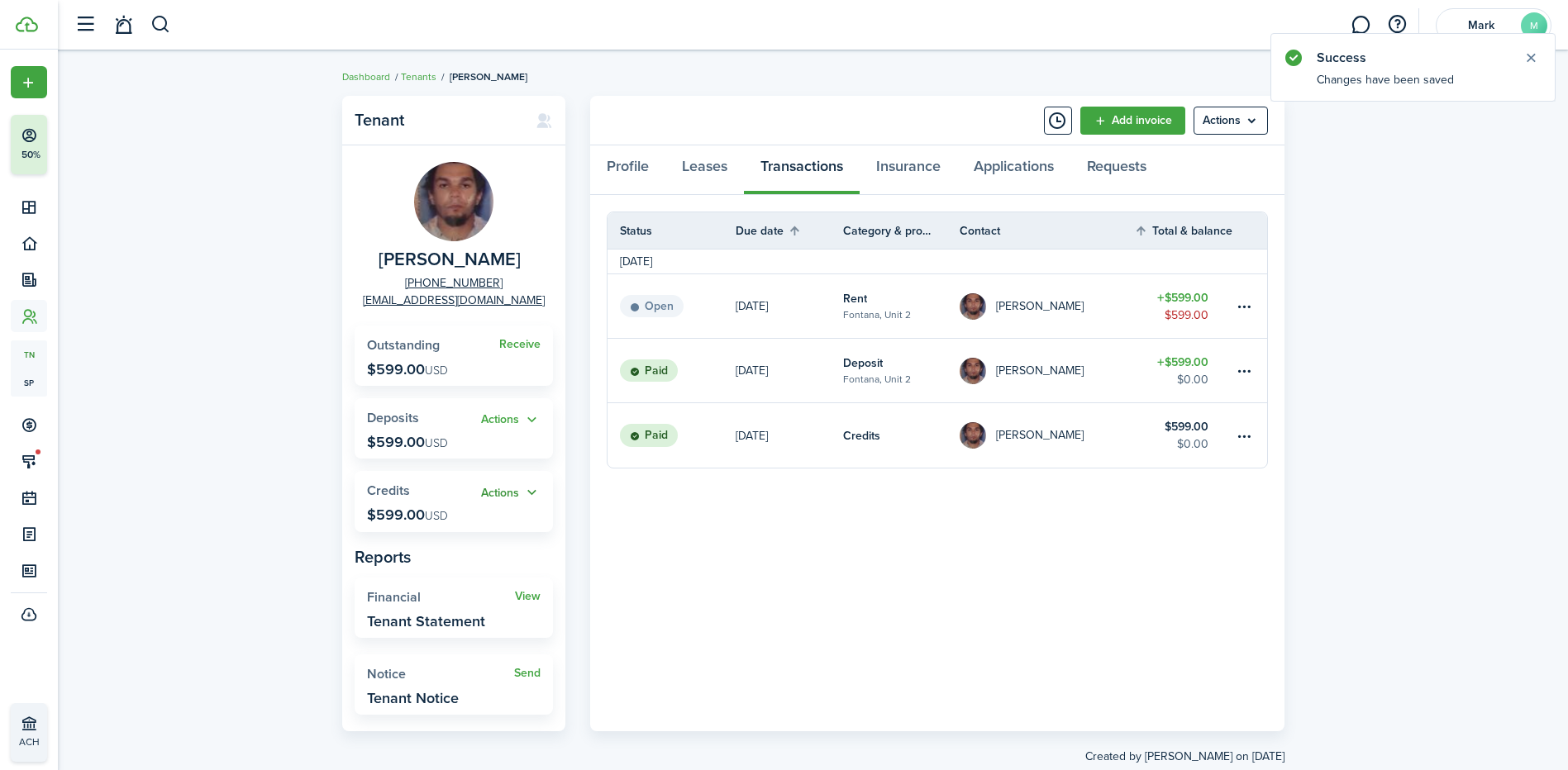
click at [486, 487] on button "Actions" at bounding box center [510, 493] width 60 height 19
click at [475, 556] on link "Apply" at bounding box center [467, 553] width 145 height 28
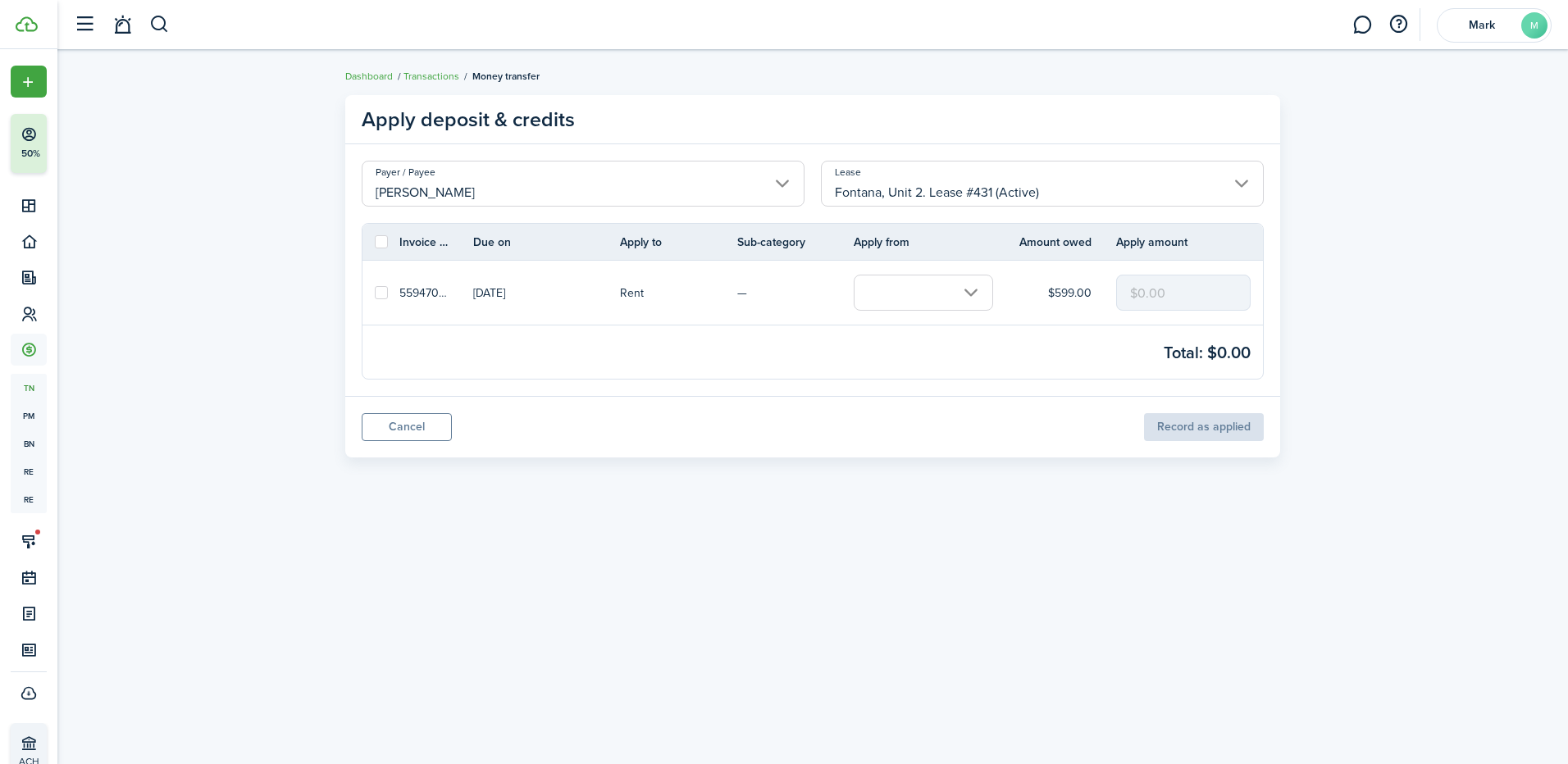
click at [384, 289] on label at bounding box center [381, 293] width 13 height 13
click at [375, 293] on input "checkbox" at bounding box center [374, 293] width 1 height 1
checkbox input "true"
click at [937, 303] on input "text" at bounding box center [923, 293] width 139 height 36
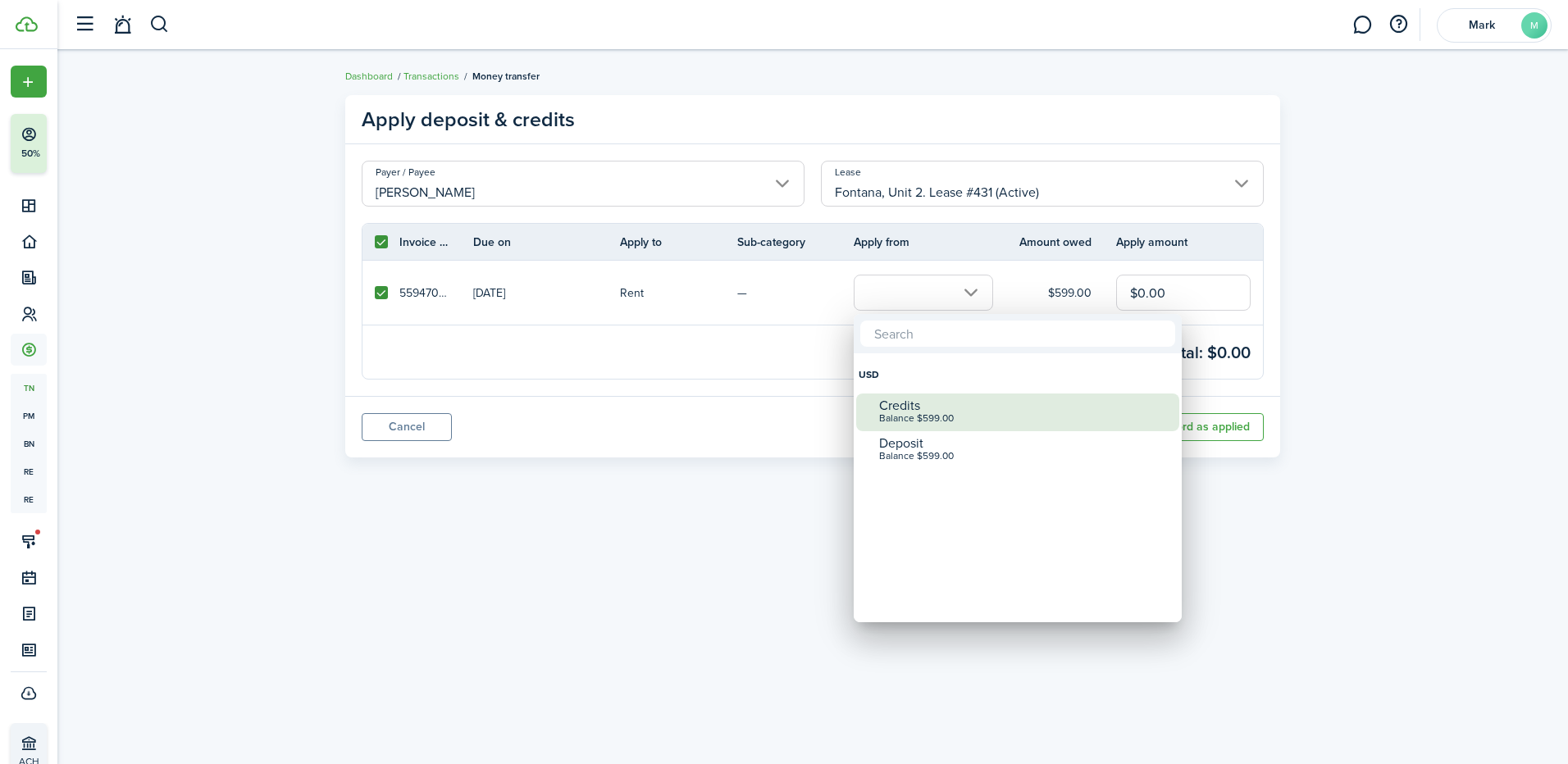
click at [923, 409] on div "Credits" at bounding box center [1023, 405] width 290 height 15
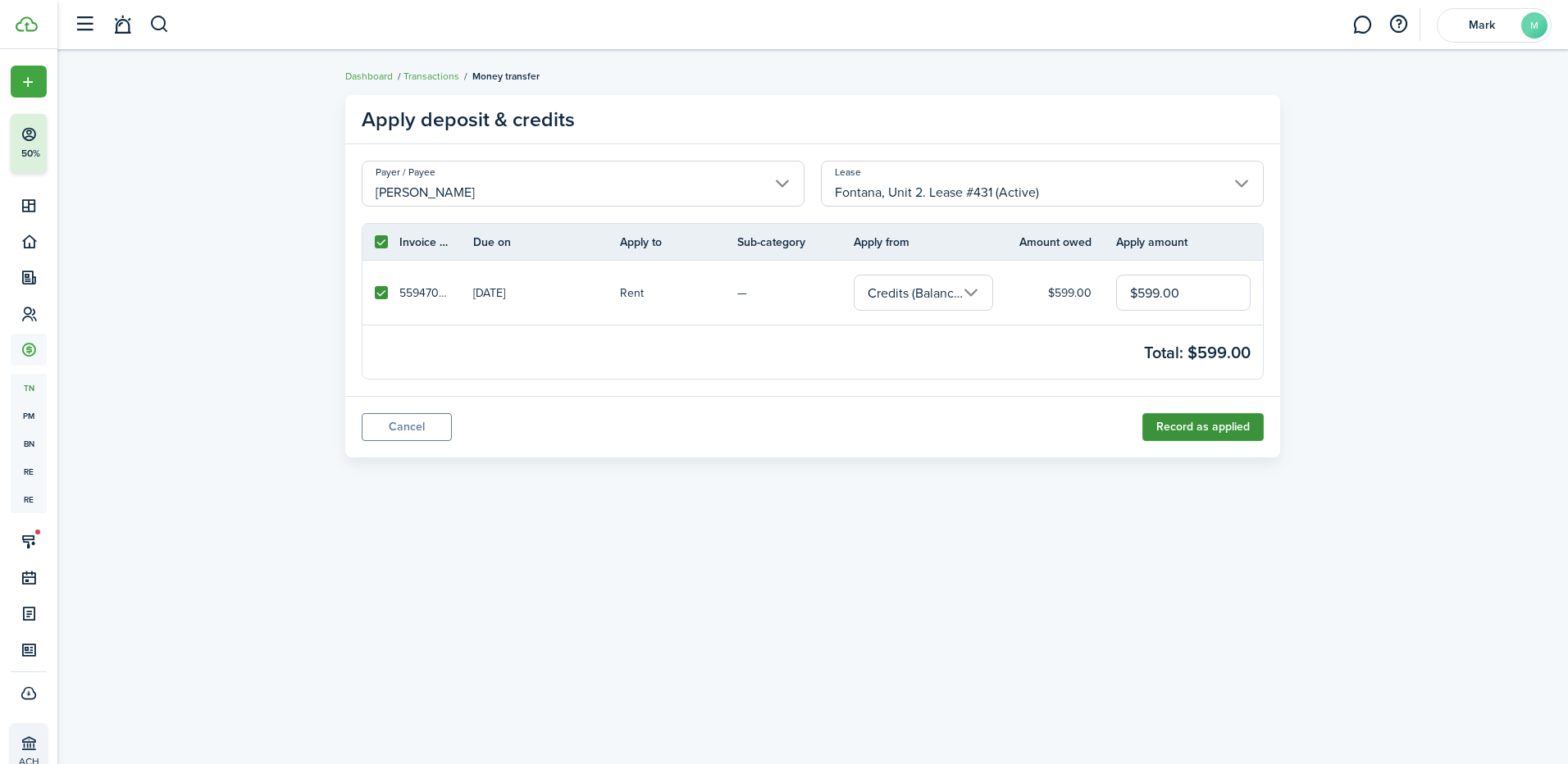
click at [1214, 439] on button "Record as applied" at bounding box center [1203, 427] width 121 height 28
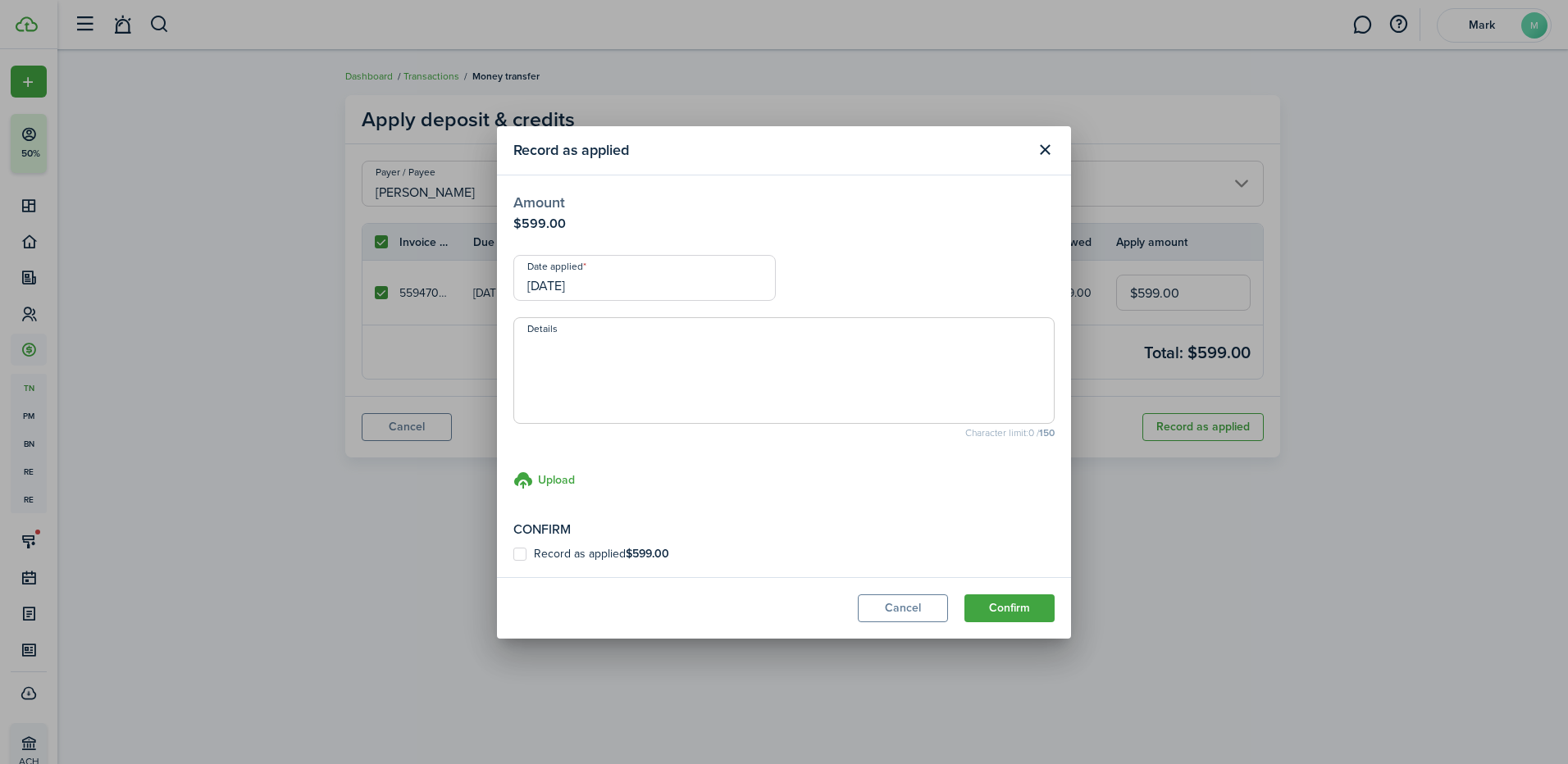
click at [521, 558] on label "Record as applied $599.00" at bounding box center [592, 554] width 156 height 13
click at [514, 554] on input "Record as applied $599.00" at bounding box center [513, 553] width 1 height 1
checkbox input "true"
click at [1004, 608] on button "Confirm" at bounding box center [1009, 608] width 90 height 28
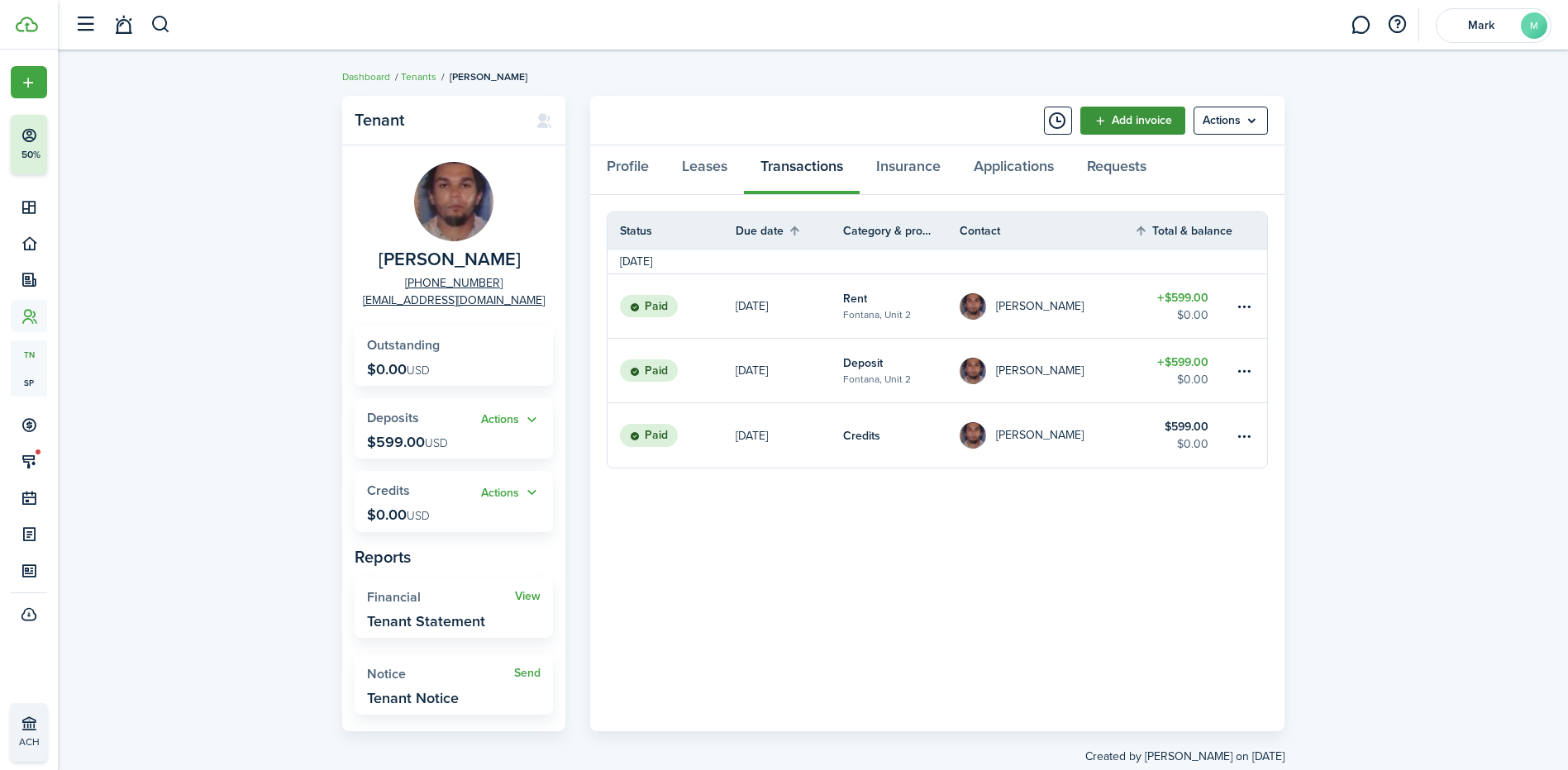
click at [1156, 124] on link "Add invoice" at bounding box center [1132, 121] width 105 height 28
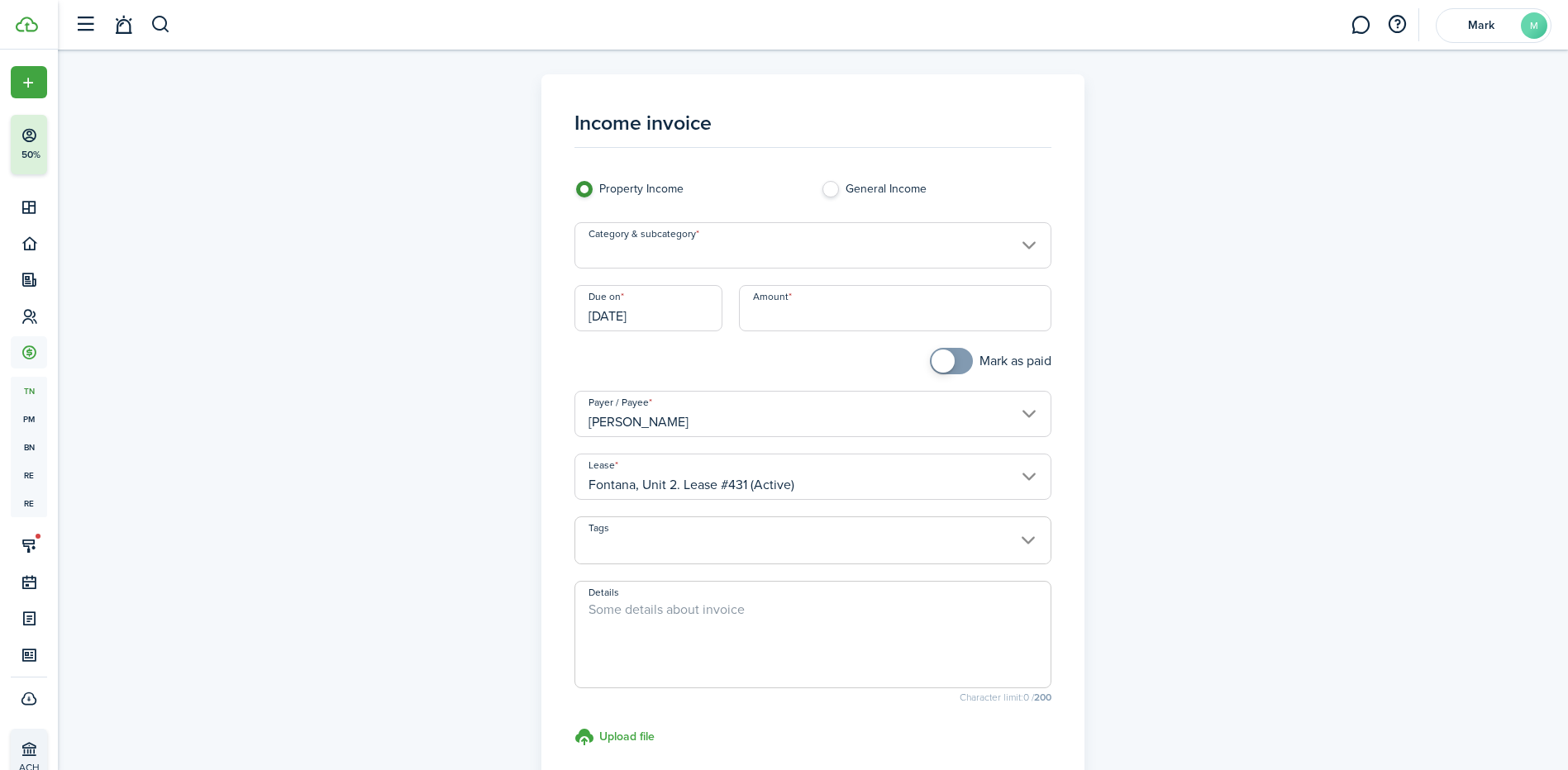
click at [717, 254] on input "Category & subcategory" at bounding box center [813, 245] width 477 height 46
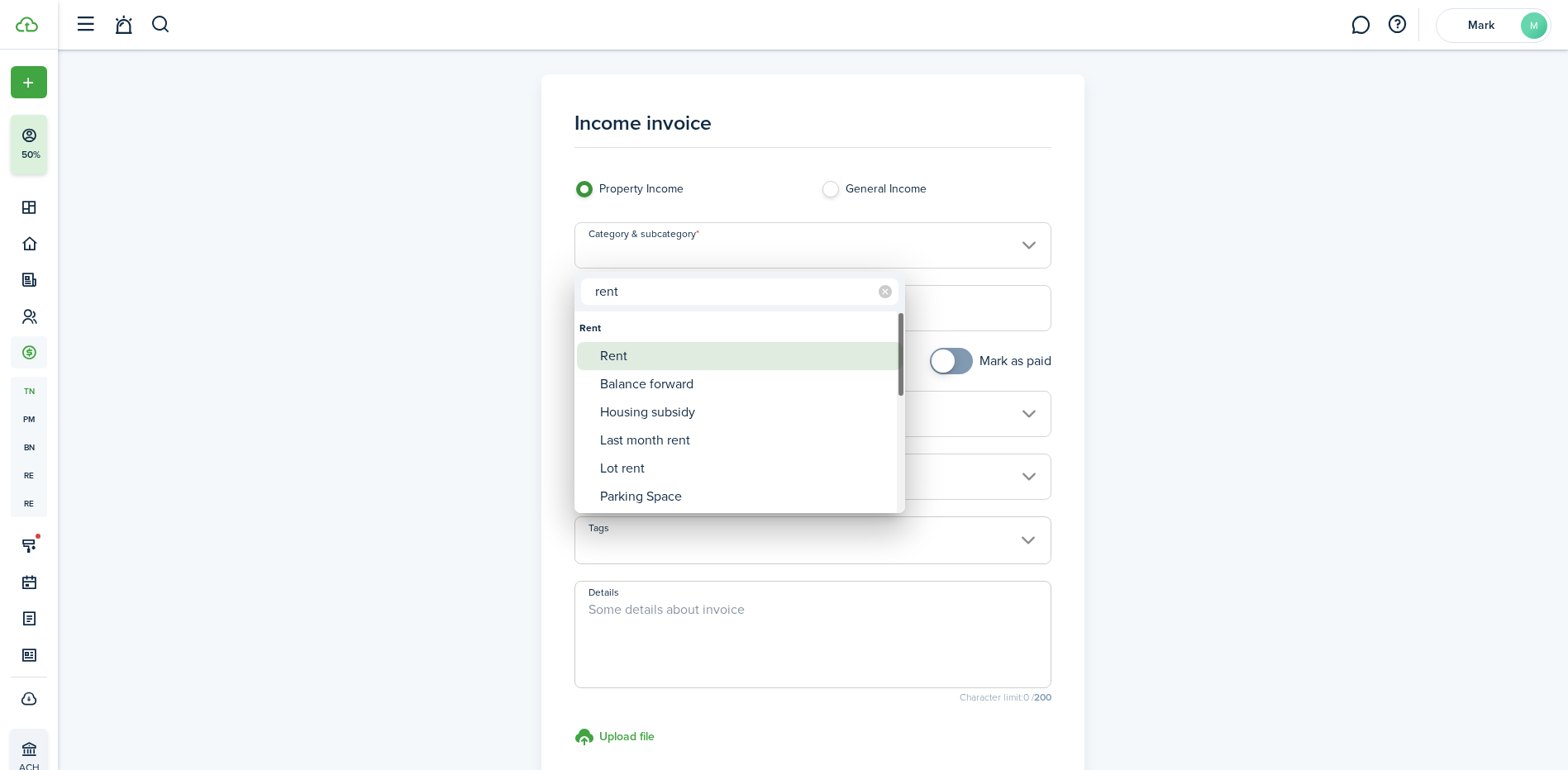
type input "rent"
click at [658, 356] on div "Rent" at bounding box center [746, 357] width 292 height 28
type input "Rent"
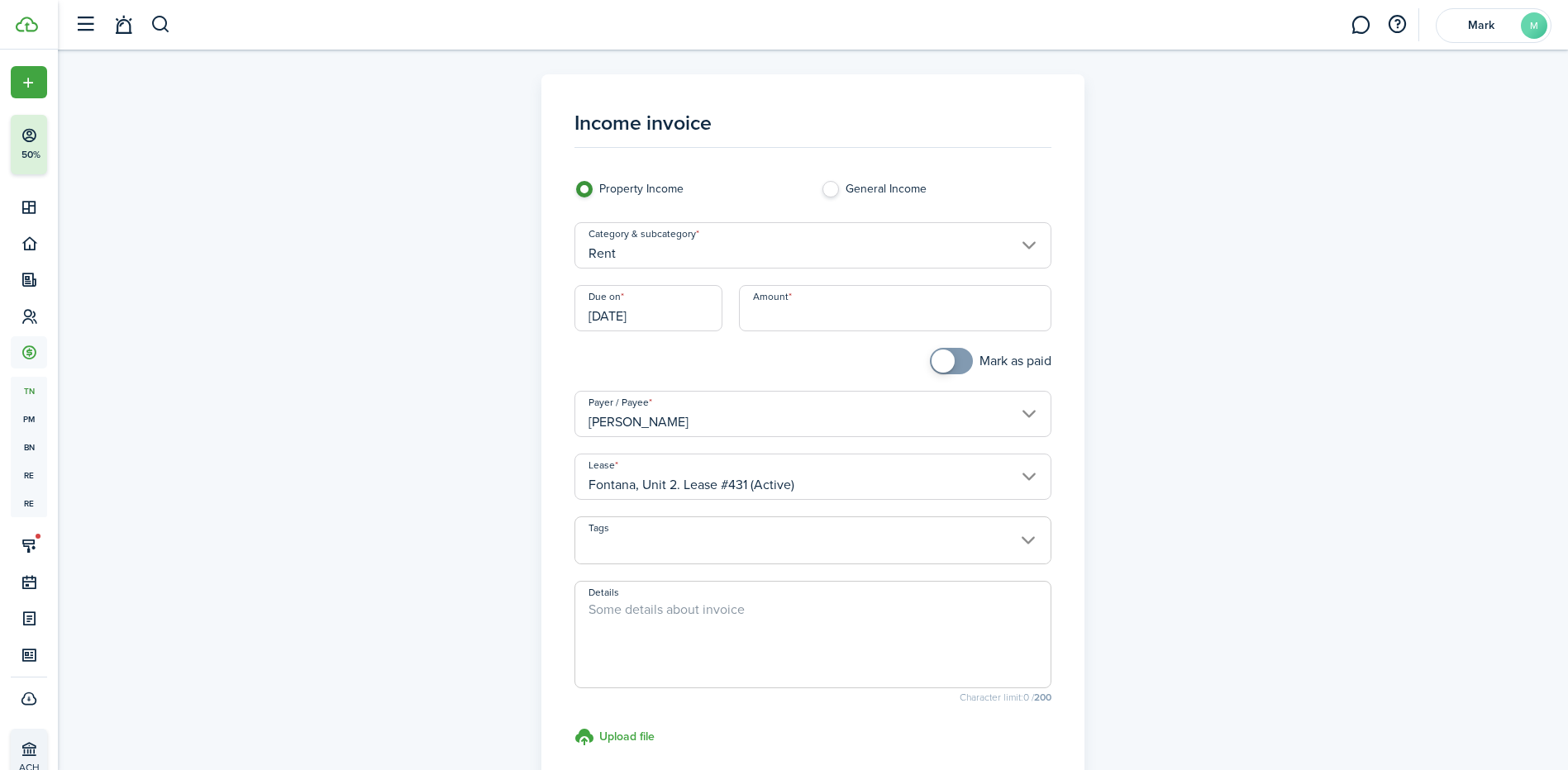
click at [806, 297] on input "Amount" at bounding box center [895, 307] width 312 height 46
type input "$39.93"
click at [691, 642] on textarea "Details" at bounding box center [813, 639] width 475 height 79
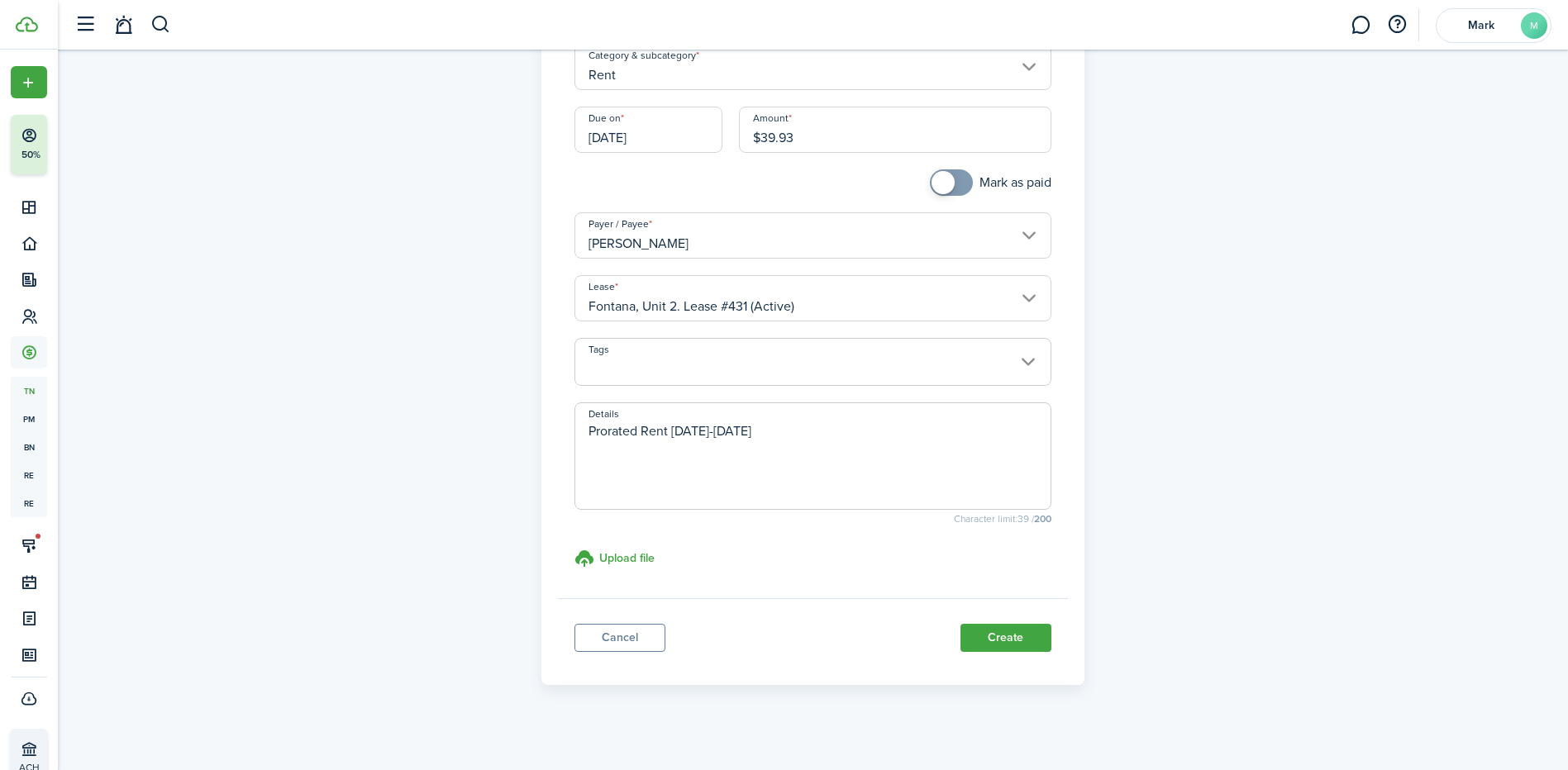
scroll to position [188, 0]
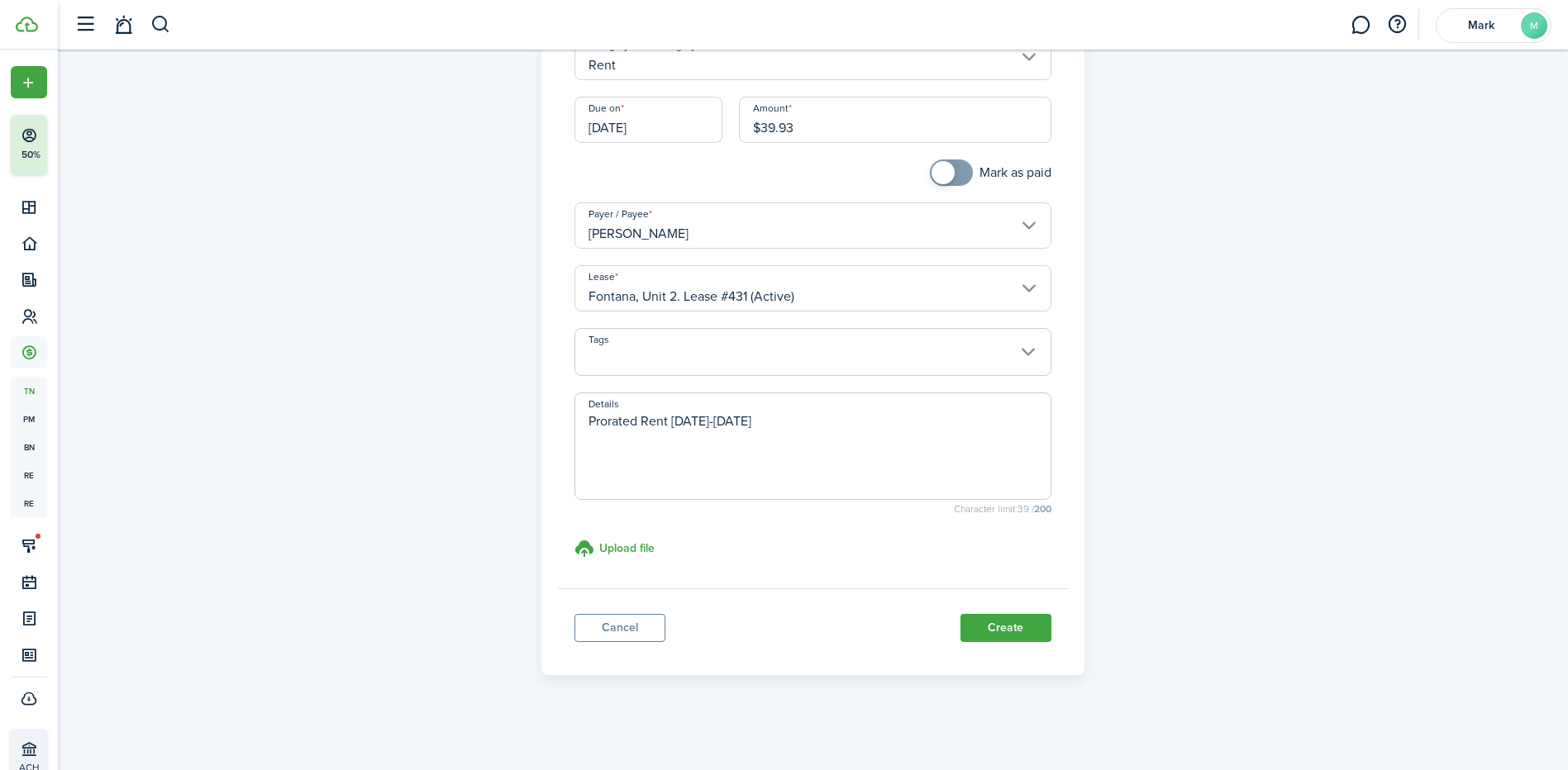
click at [656, 132] on input "[DATE]" at bounding box center [648, 119] width 148 height 46
type textarea "Prorated Rent [DATE]-[DATE]"
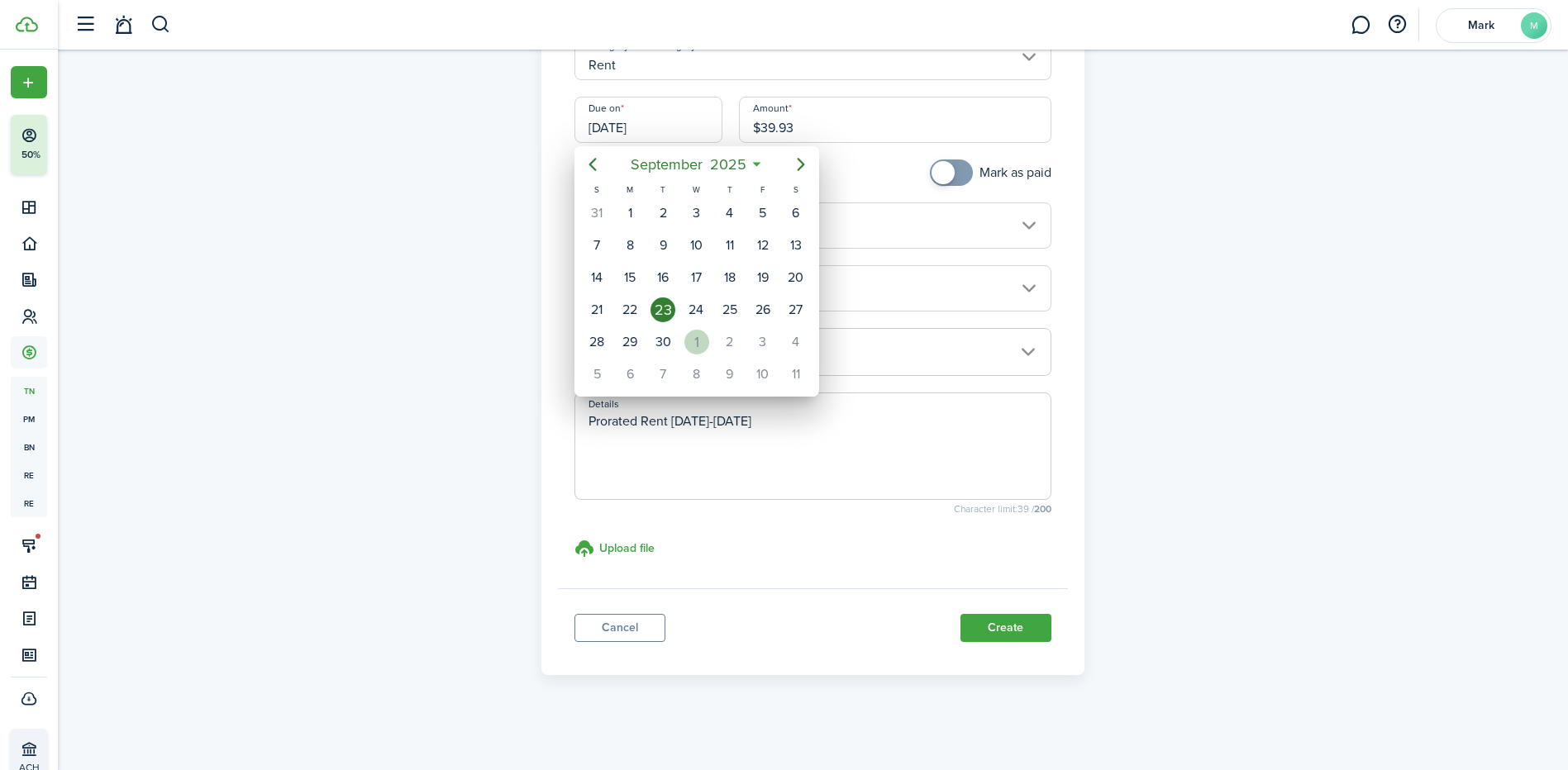
click at [688, 342] on div "1" at bounding box center [696, 341] width 25 height 25
type input "[DATE]"
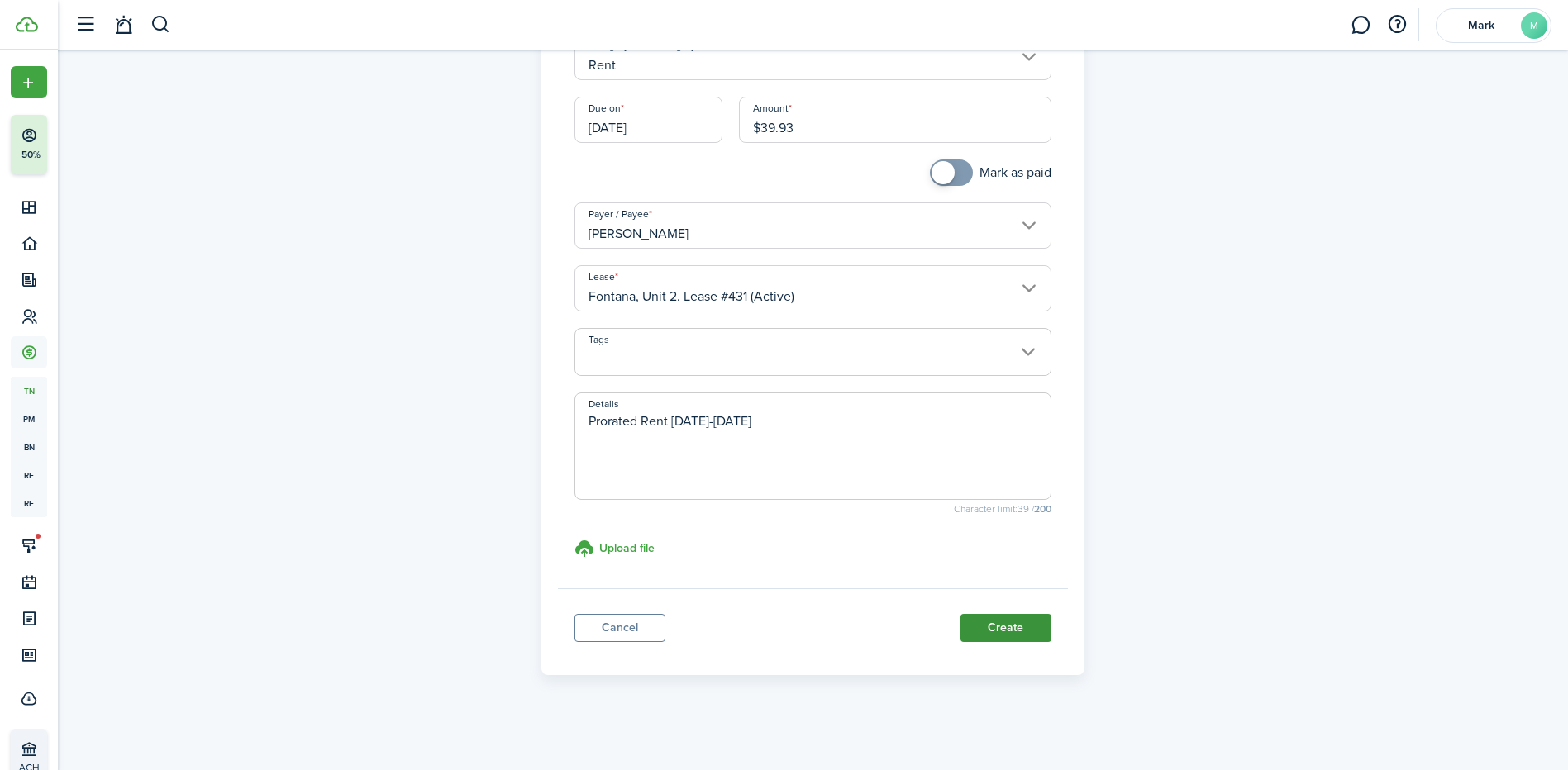
click at [1021, 622] on button "Create" at bounding box center [1006, 628] width 91 height 28
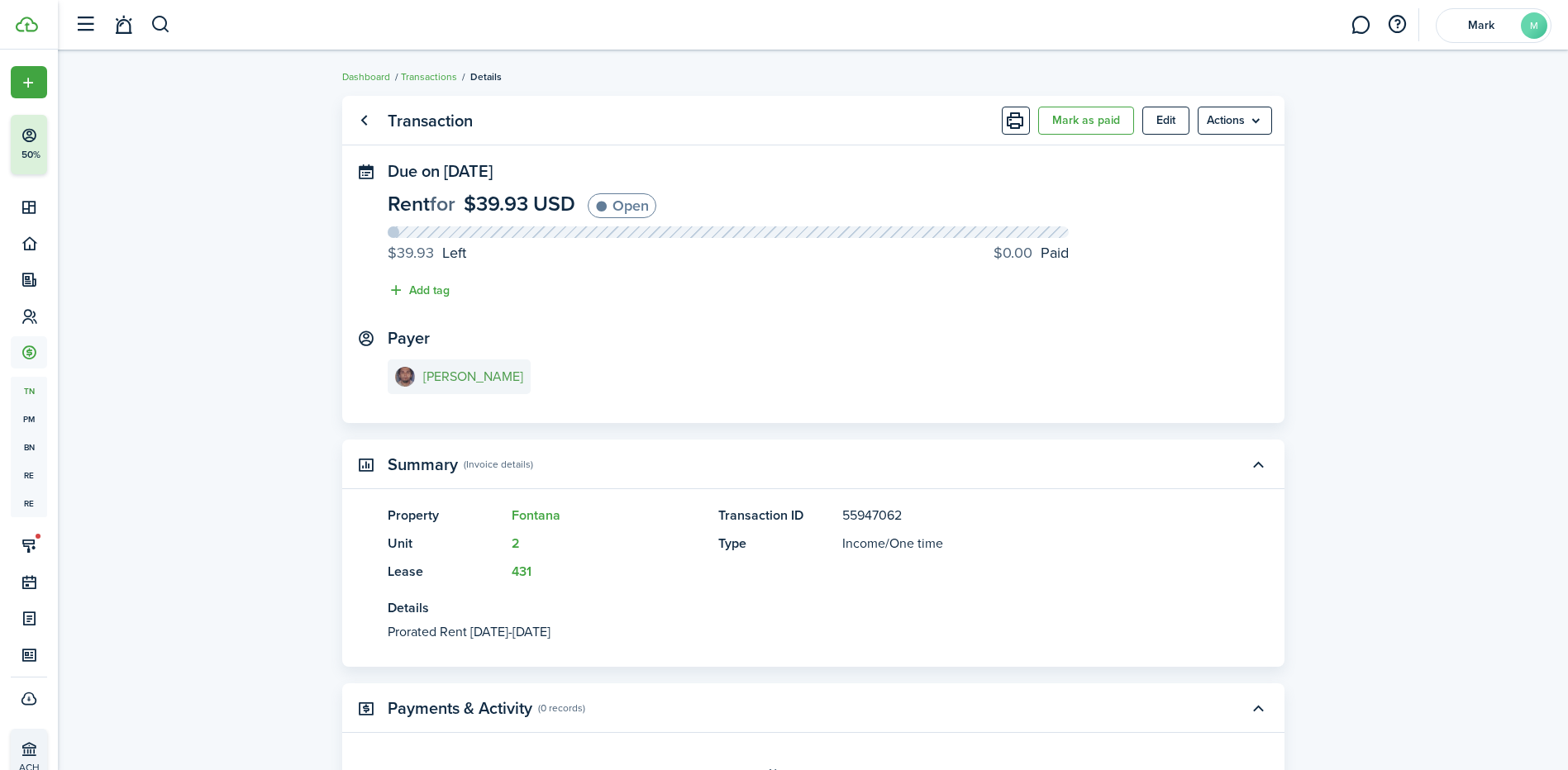
click at [467, 375] on e-details-info-title "[PERSON_NAME]" at bounding box center [473, 376] width 100 height 15
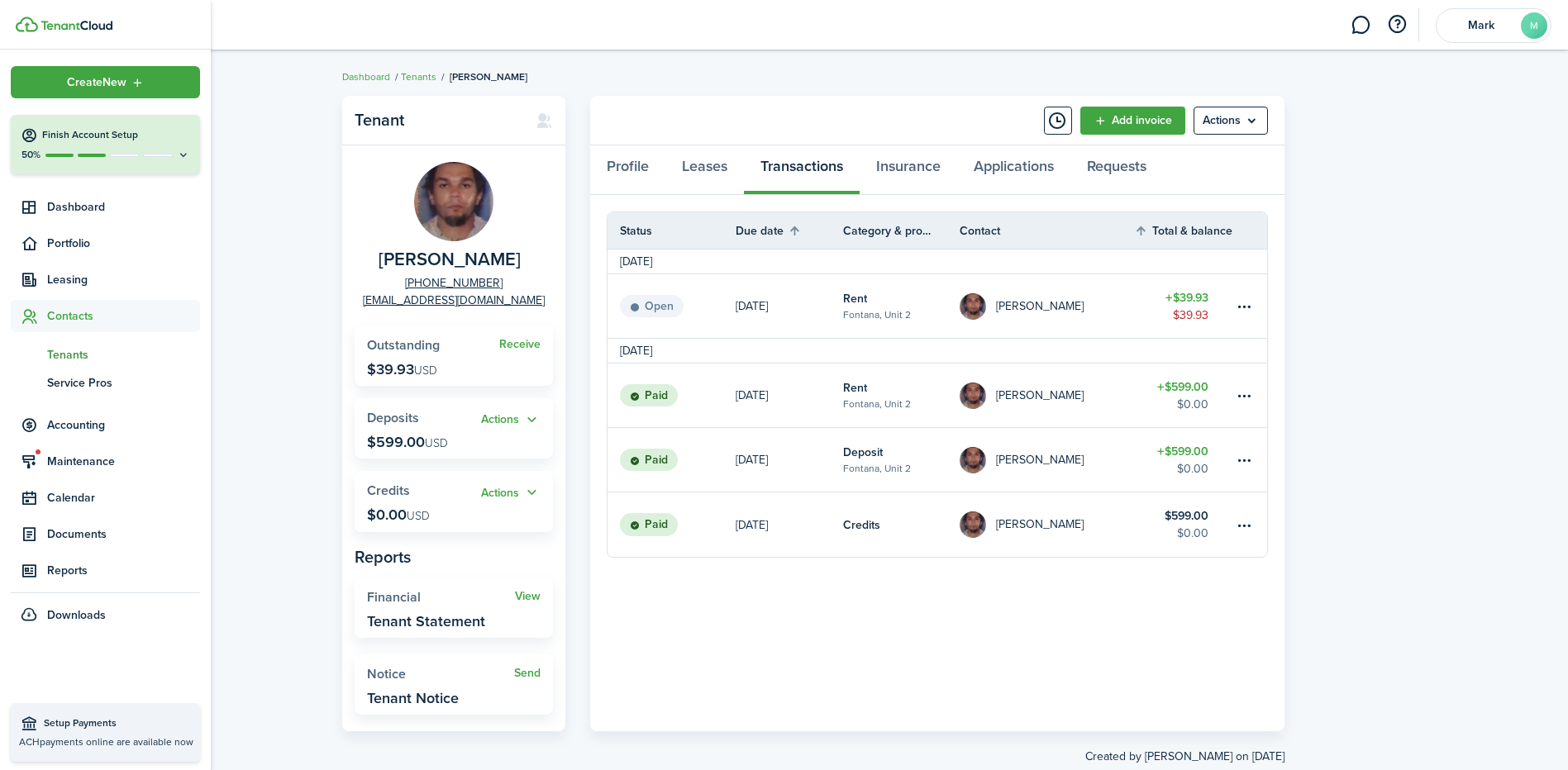
click at [68, 225] on ul "Create New Finish Account Setup 50% Dashboard Portfolio Leasing Contacts tn Ten…" at bounding box center [105, 348] width 189 height 565
click at [67, 238] on span "Portfolio" at bounding box center [124, 243] width 153 height 17
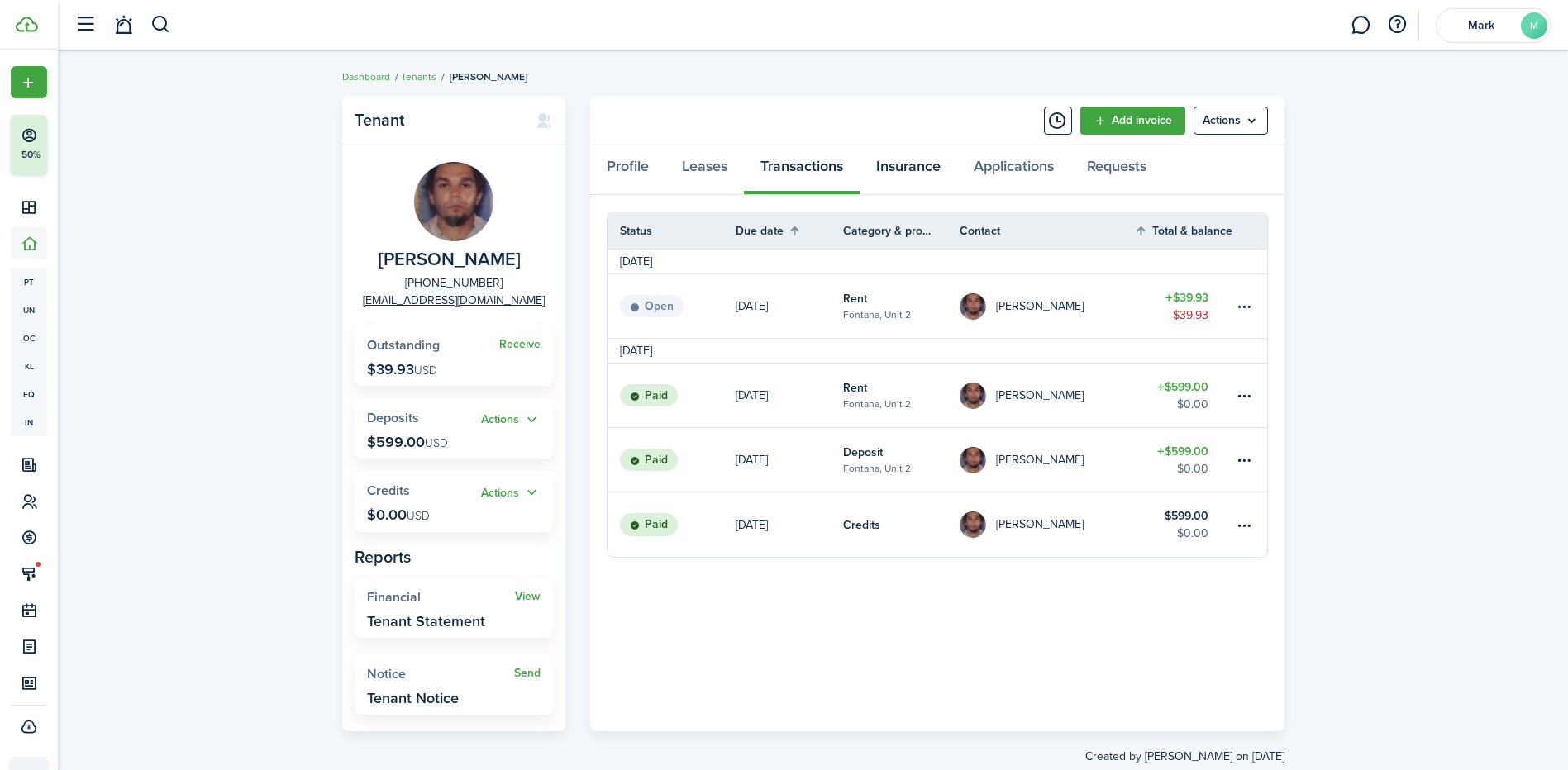
click at [914, 172] on link "Insurance" at bounding box center [907, 170] width 97 height 49
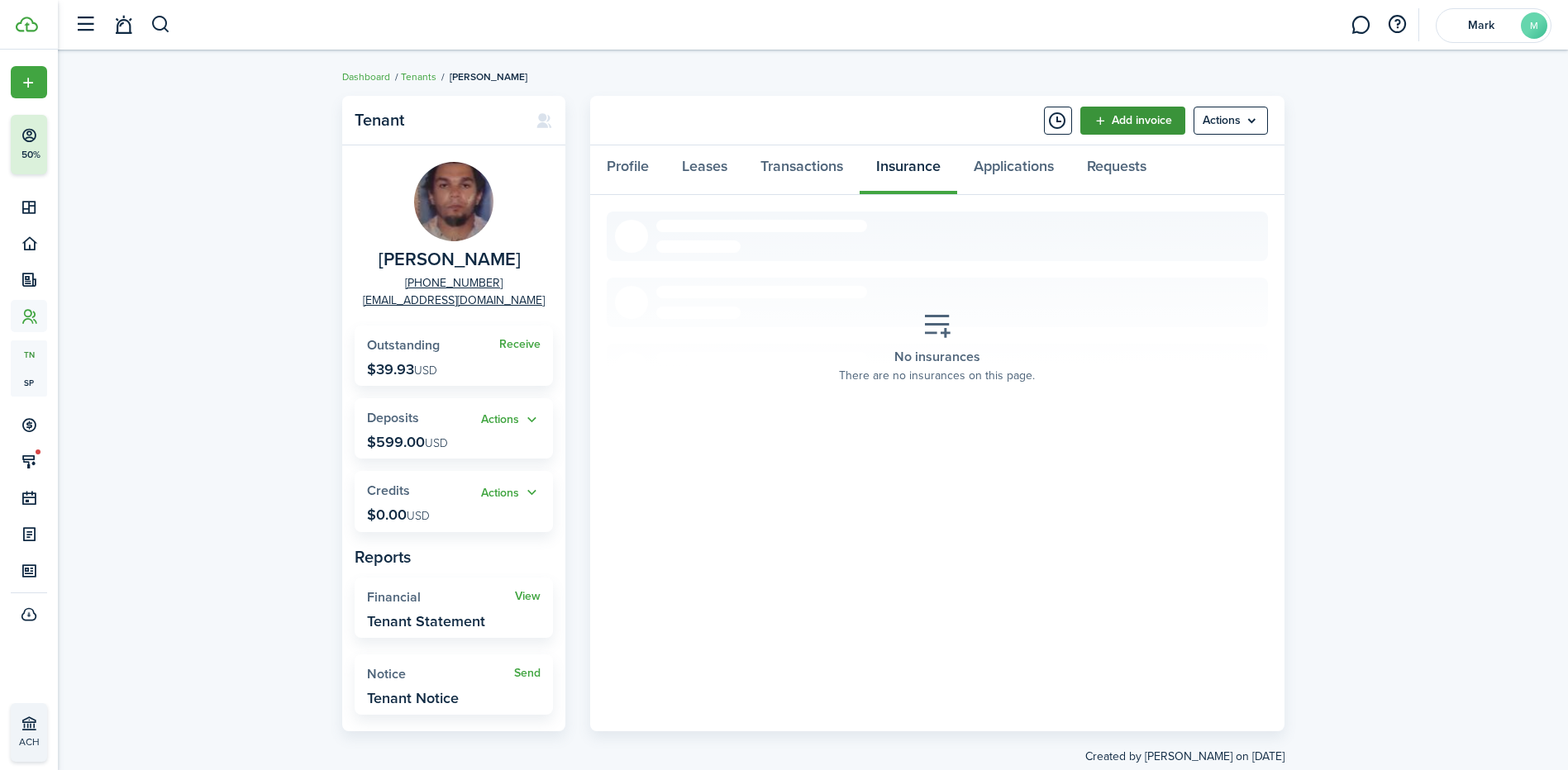
click at [1139, 121] on link "Add invoice" at bounding box center [1132, 121] width 105 height 28
click at [1217, 117] on menu-btn "Actions" at bounding box center [1230, 121] width 75 height 28
click at [1151, 264] on button "Add insurance" at bounding box center [1195, 272] width 145 height 28
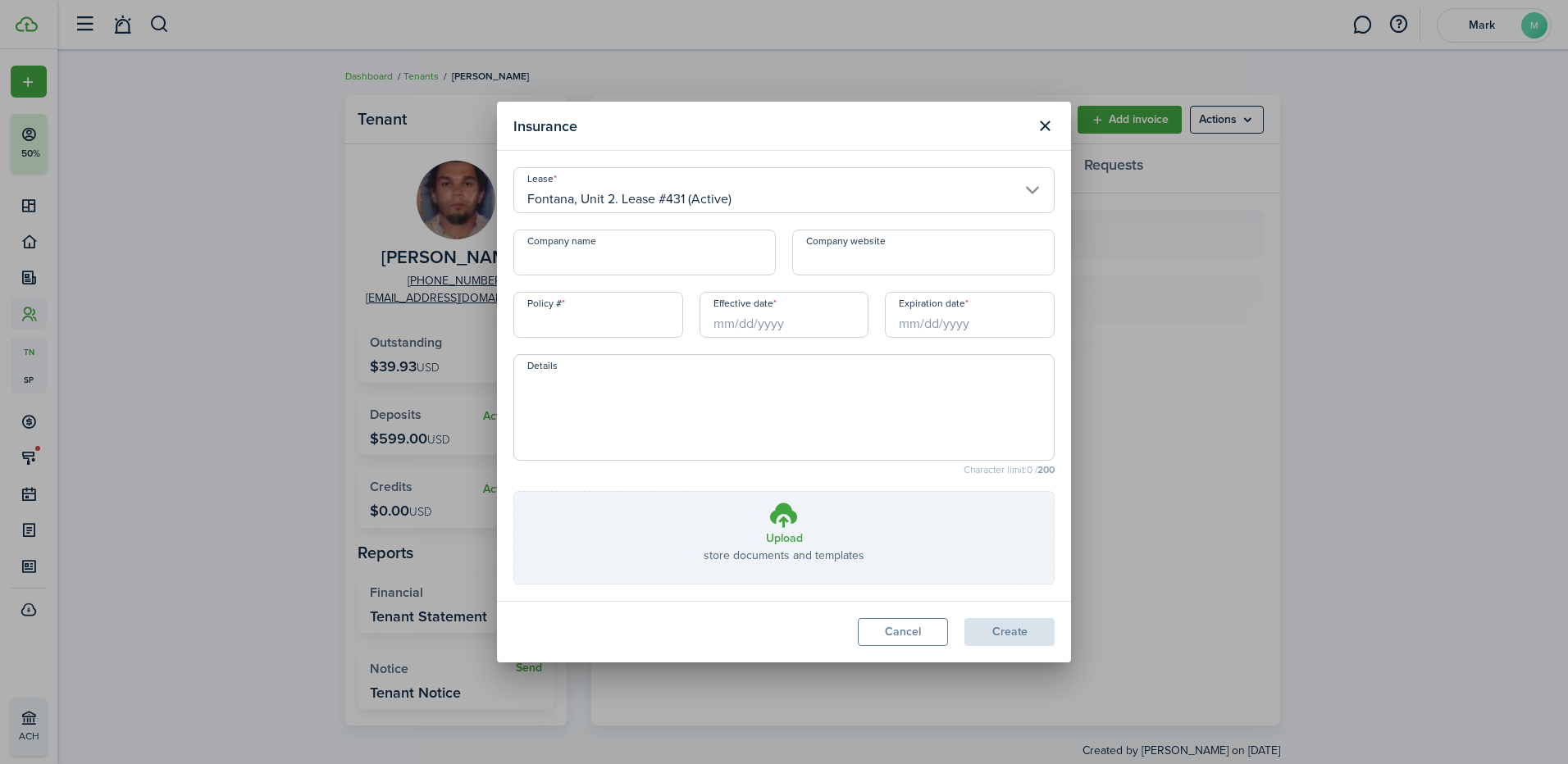
click at [582, 255] on input "Company name" at bounding box center [644, 252] width 262 height 46
type input "Lemondade"
click at [592, 313] on input "Policy #" at bounding box center [598, 314] width 170 height 46
type input "LP6824C0CD3"
click at [744, 307] on input "Effective date" at bounding box center [784, 314] width 170 height 46
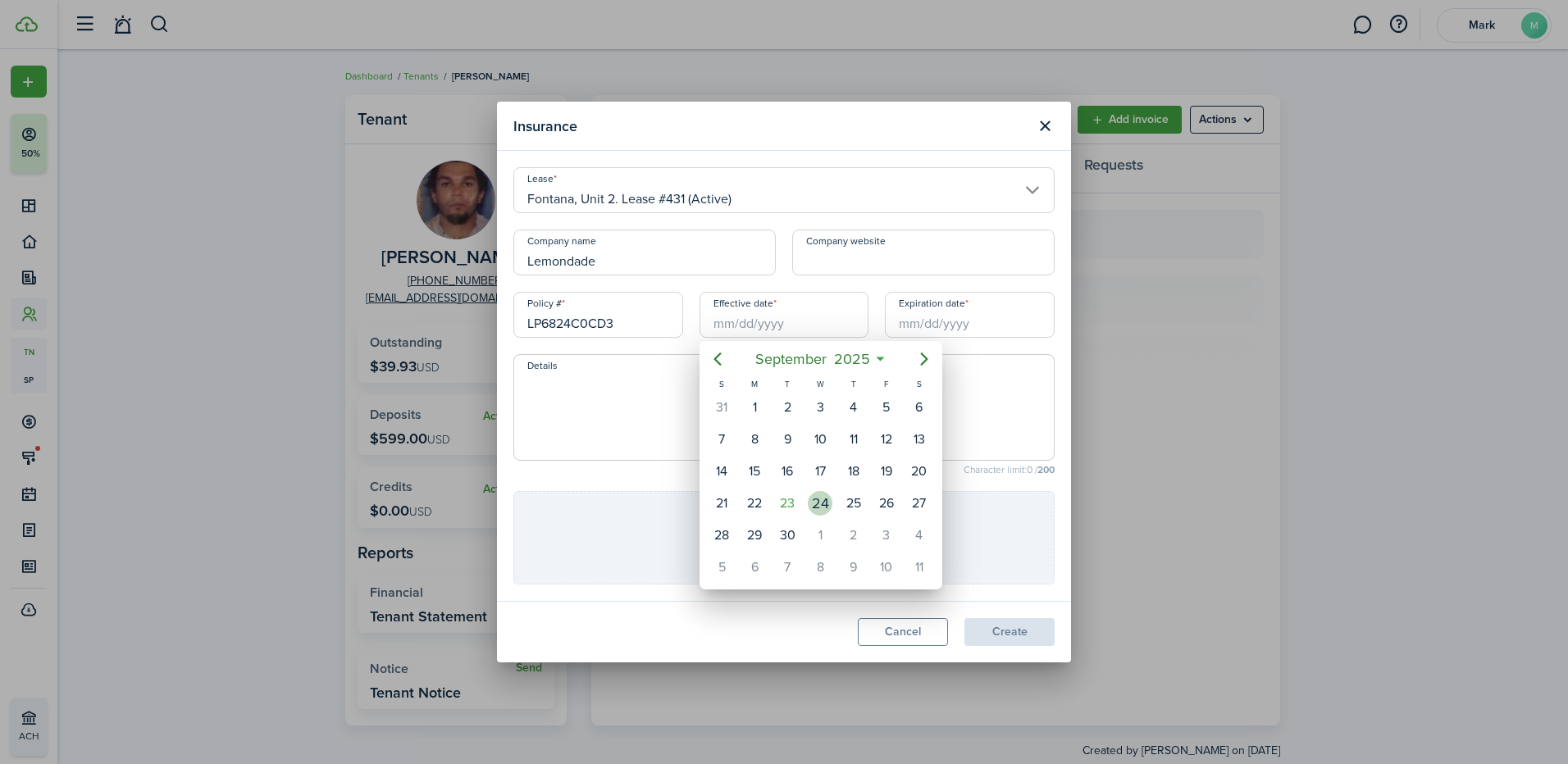
click at [827, 507] on div "24" at bounding box center [820, 503] width 24 height 24
type input "[DATE]"
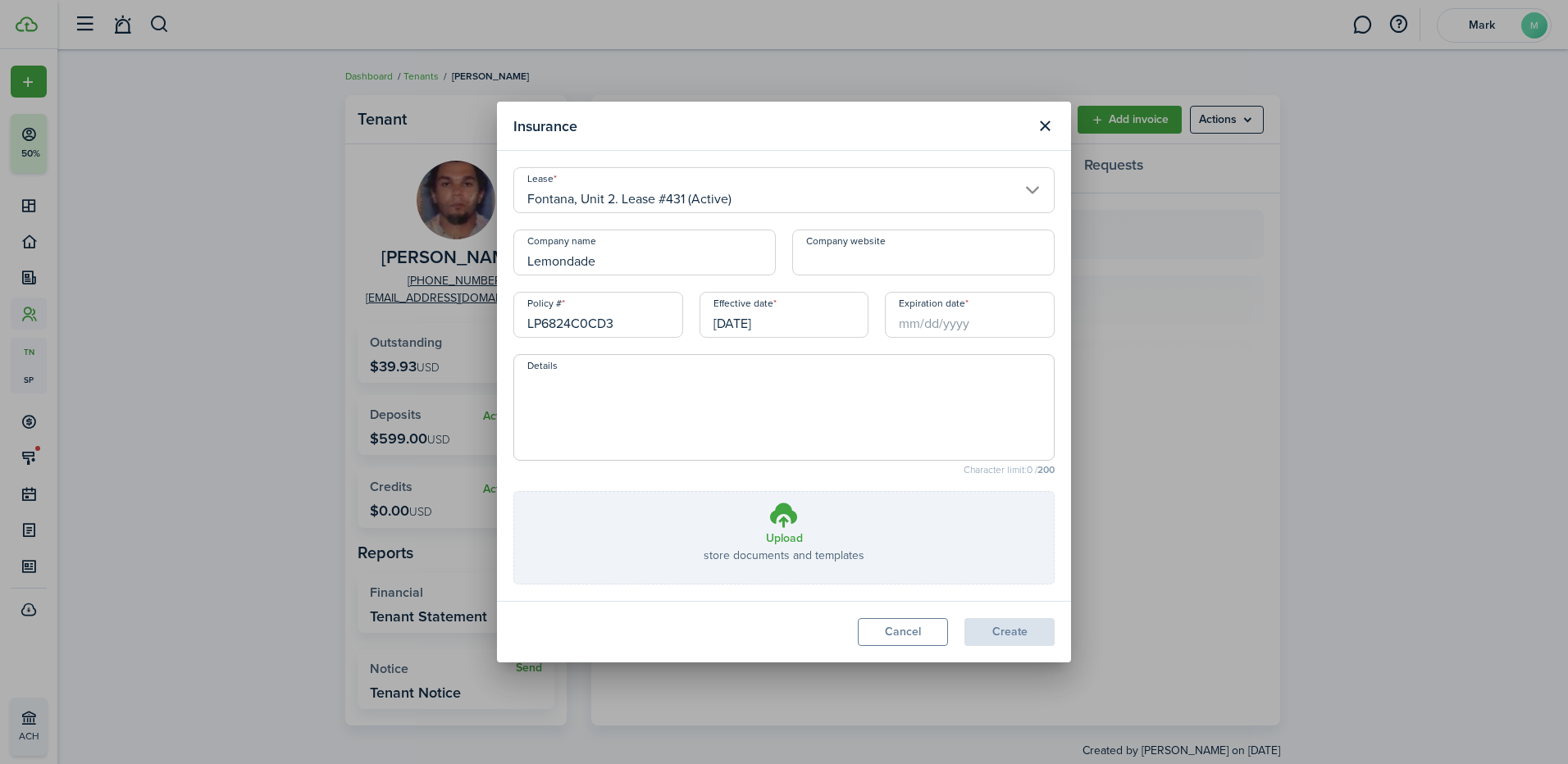
click at [951, 312] on input "Expiration date" at bounding box center [969, 314] width 170 height 46
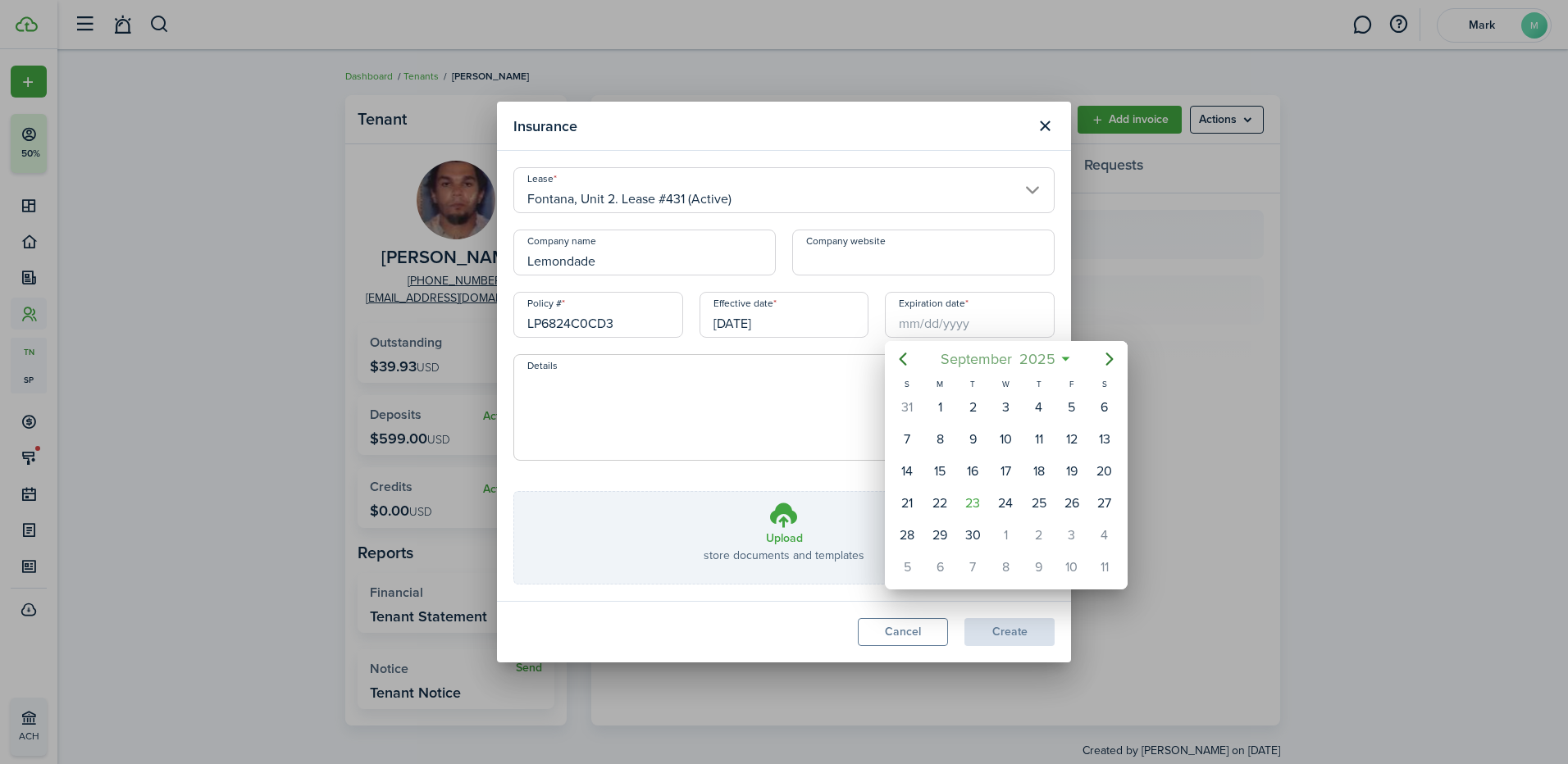
click at [1045, 353] on span "2025" at bounding box center [1037, 359] width 43 height 29
click at [1017, 355] on span "2025" at bounding box center [997, 359] width 43 height 29
click at [1086, 501] on div "2026" at bounding box center [1083, 506] width 59 height 26
click at [1095, 508] on div "Sep" at bounding box center [1083, 506] width 59 height 26
click at [1048, 508] on div "24" at bounding box center [1038, 503] width 24 height 24
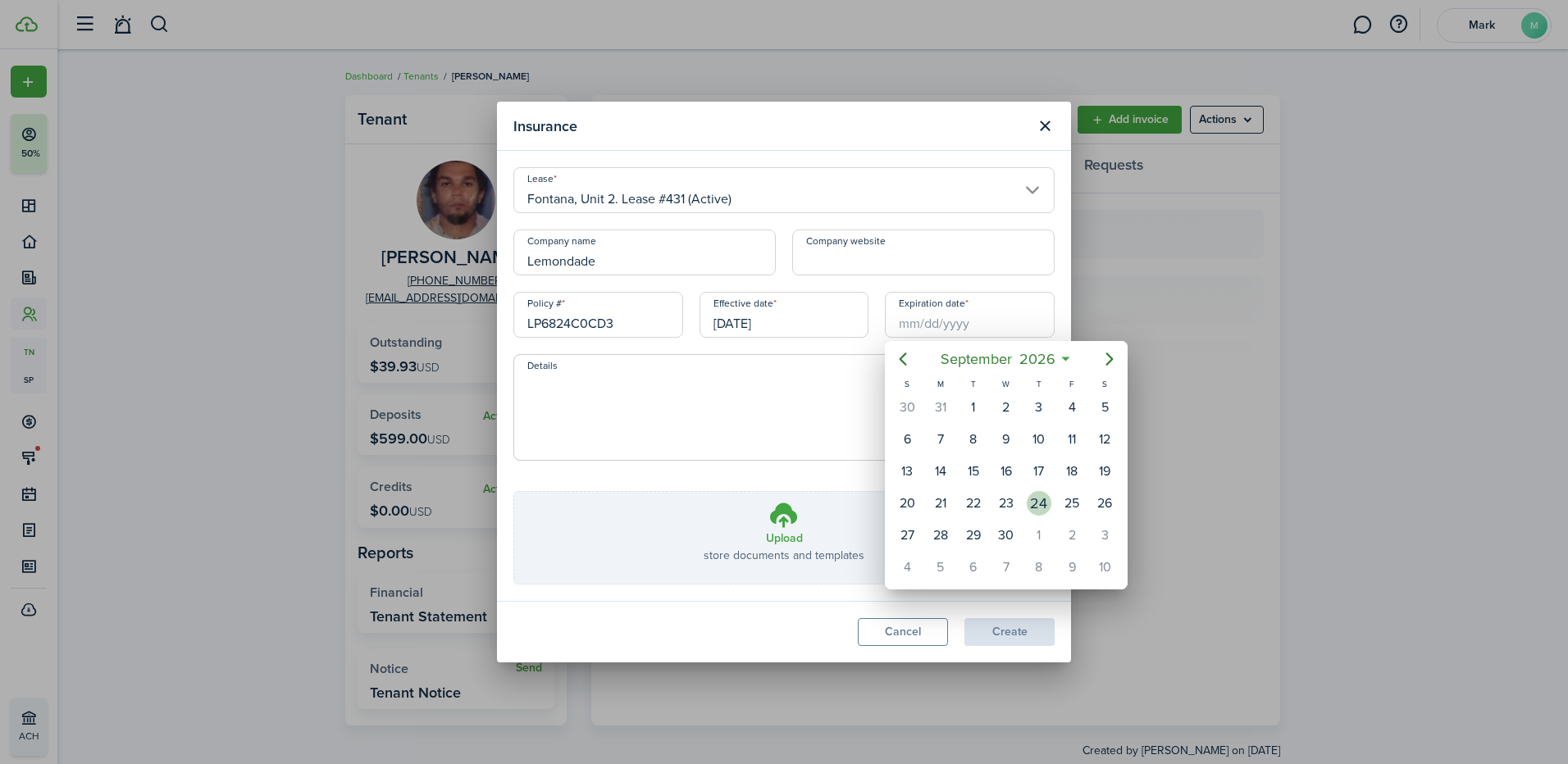
type input "[DATE]"
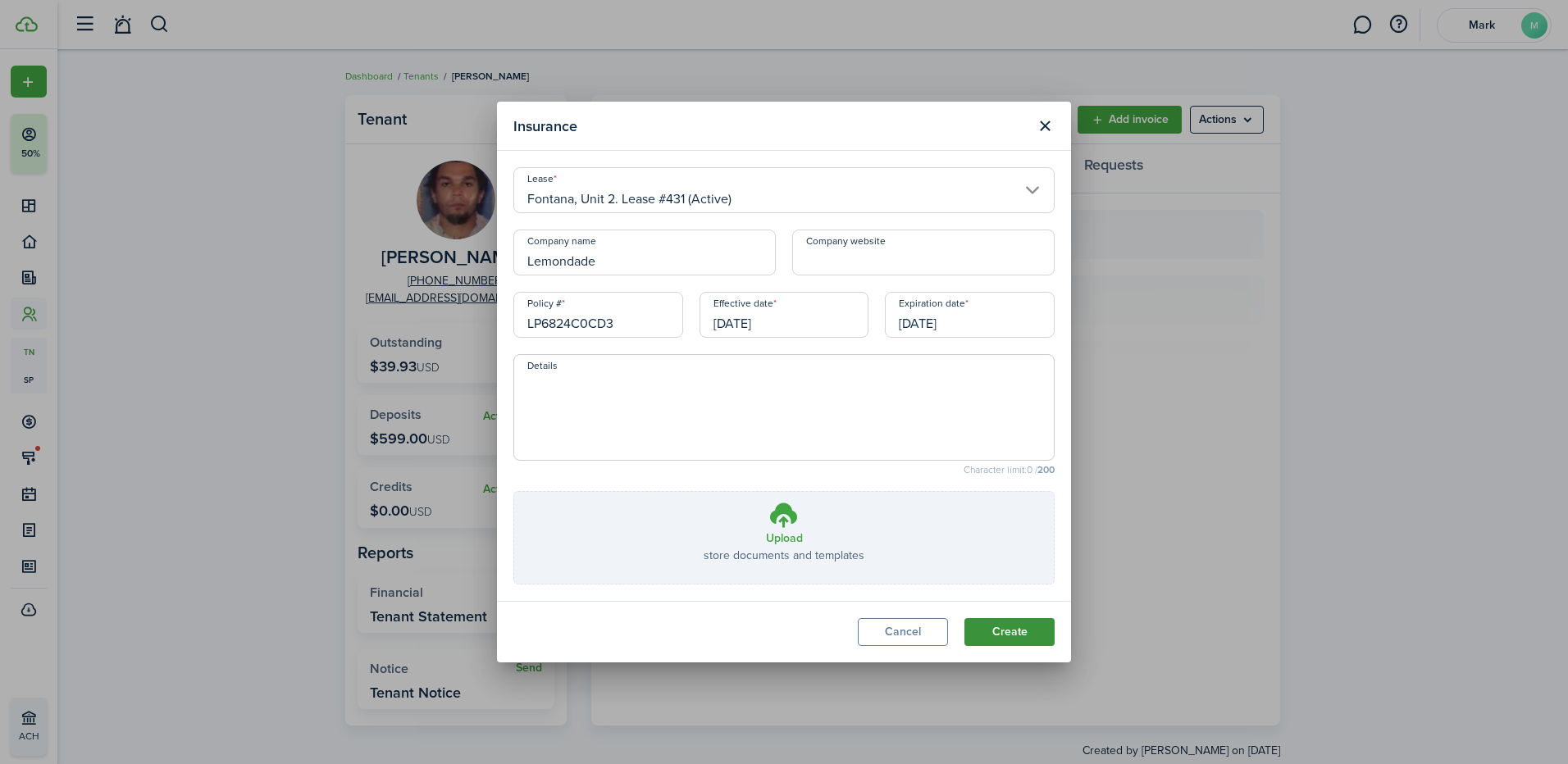
click at [979, 637] on button "Create" at bounding box center [1009, 632] width 90 height 28
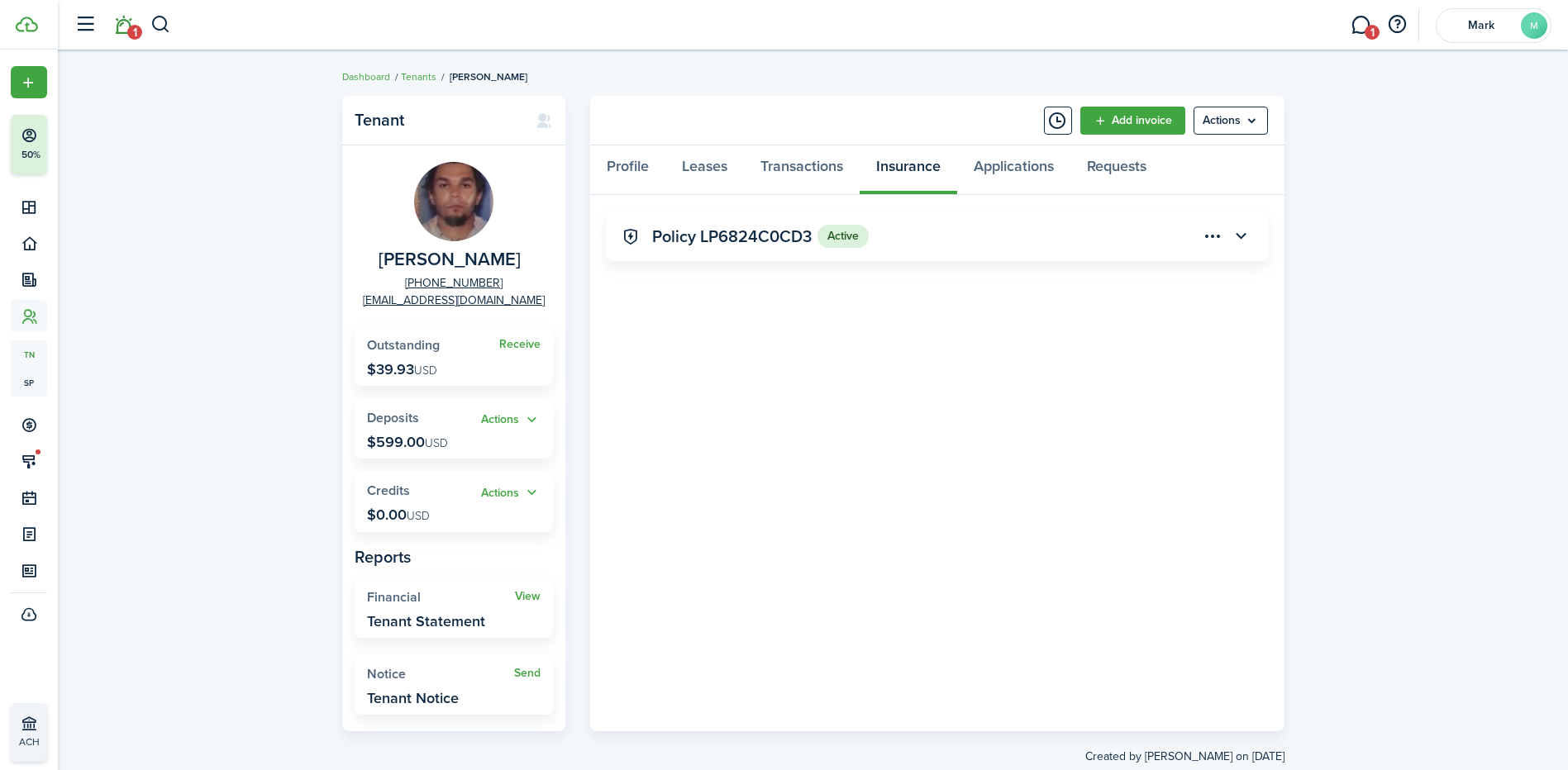
click at [123, 33] on link "1" at bounding box center [123, 25] width 31 height 43
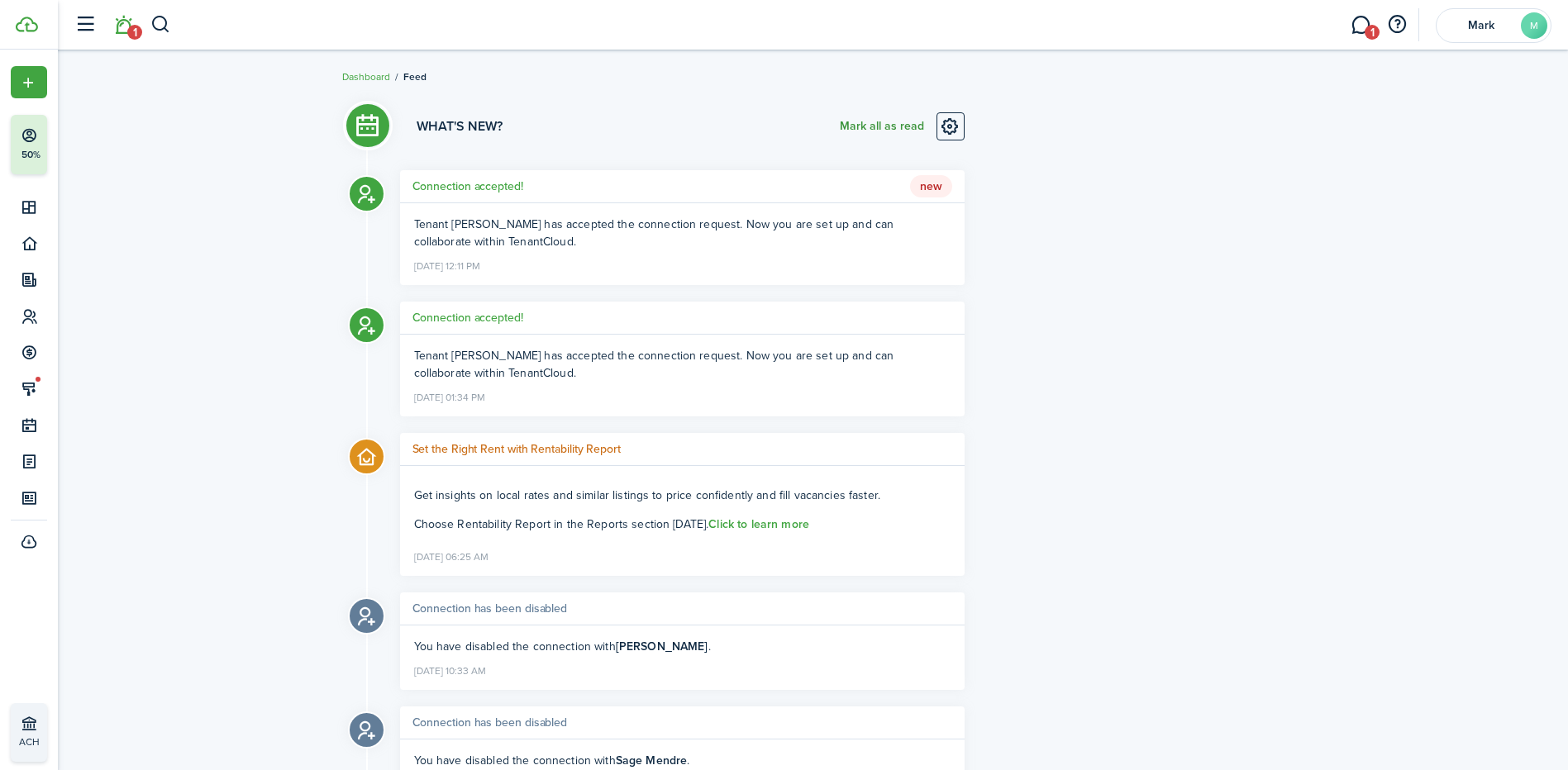
click at [906, 125] on button "Mark all as read" at bounding box center [881, 127] width 84 height 28
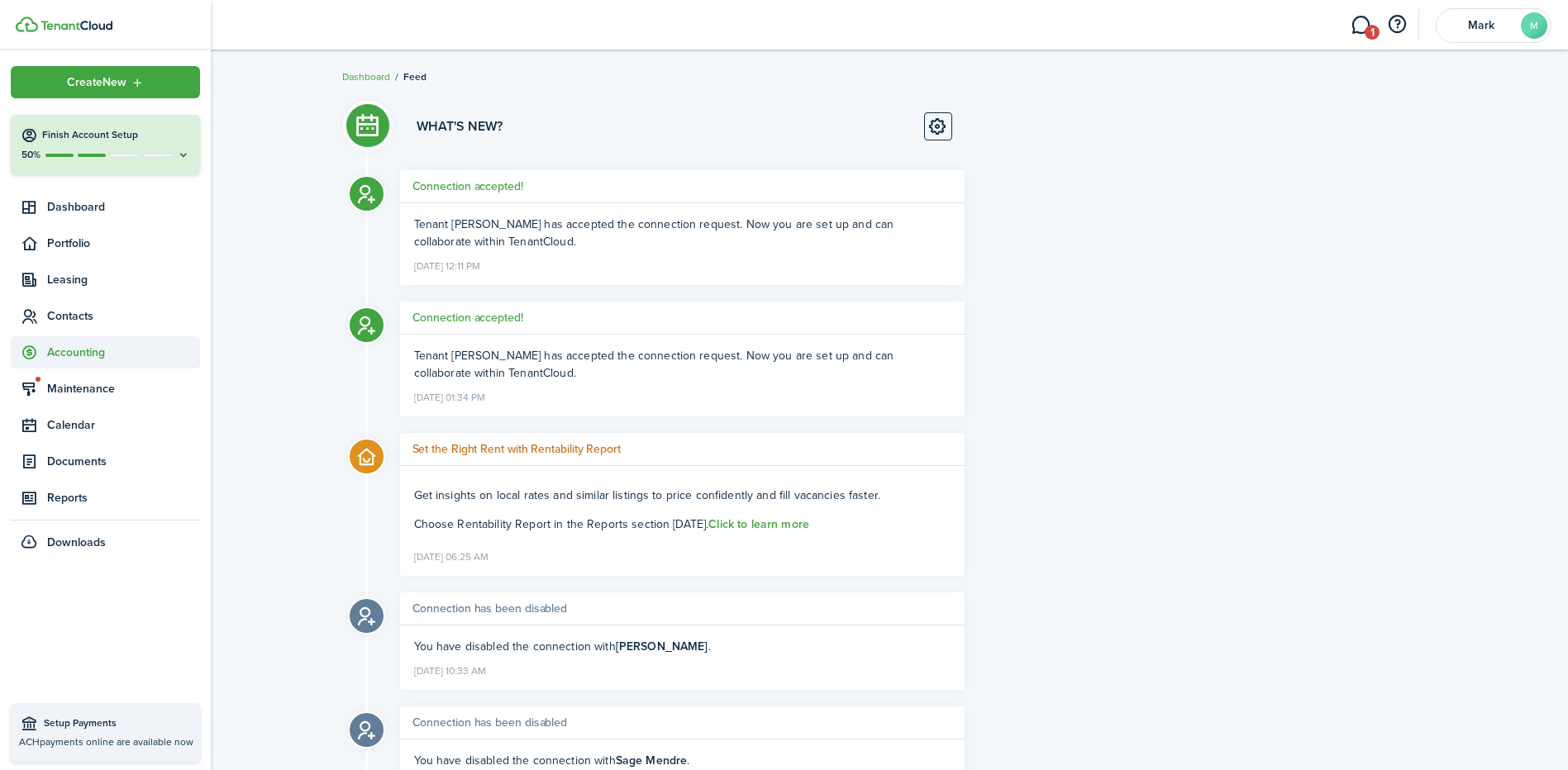
click at [79, 350] on span "Accounting" at bounding box center [124, 352] width 153 height 17
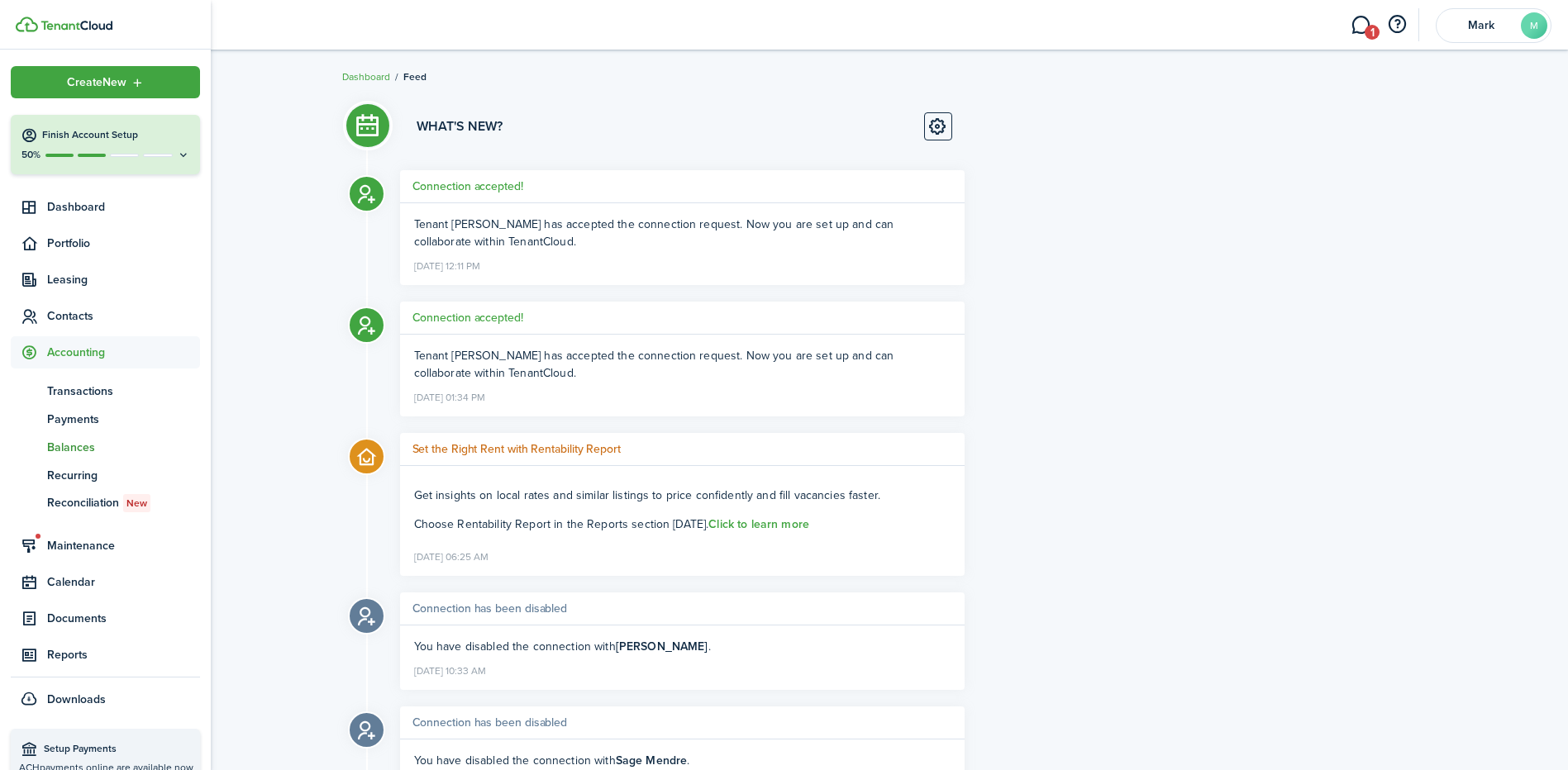
click at [69, 450] on span "Balances" at bounding box center [124, 447] width 153 height 17
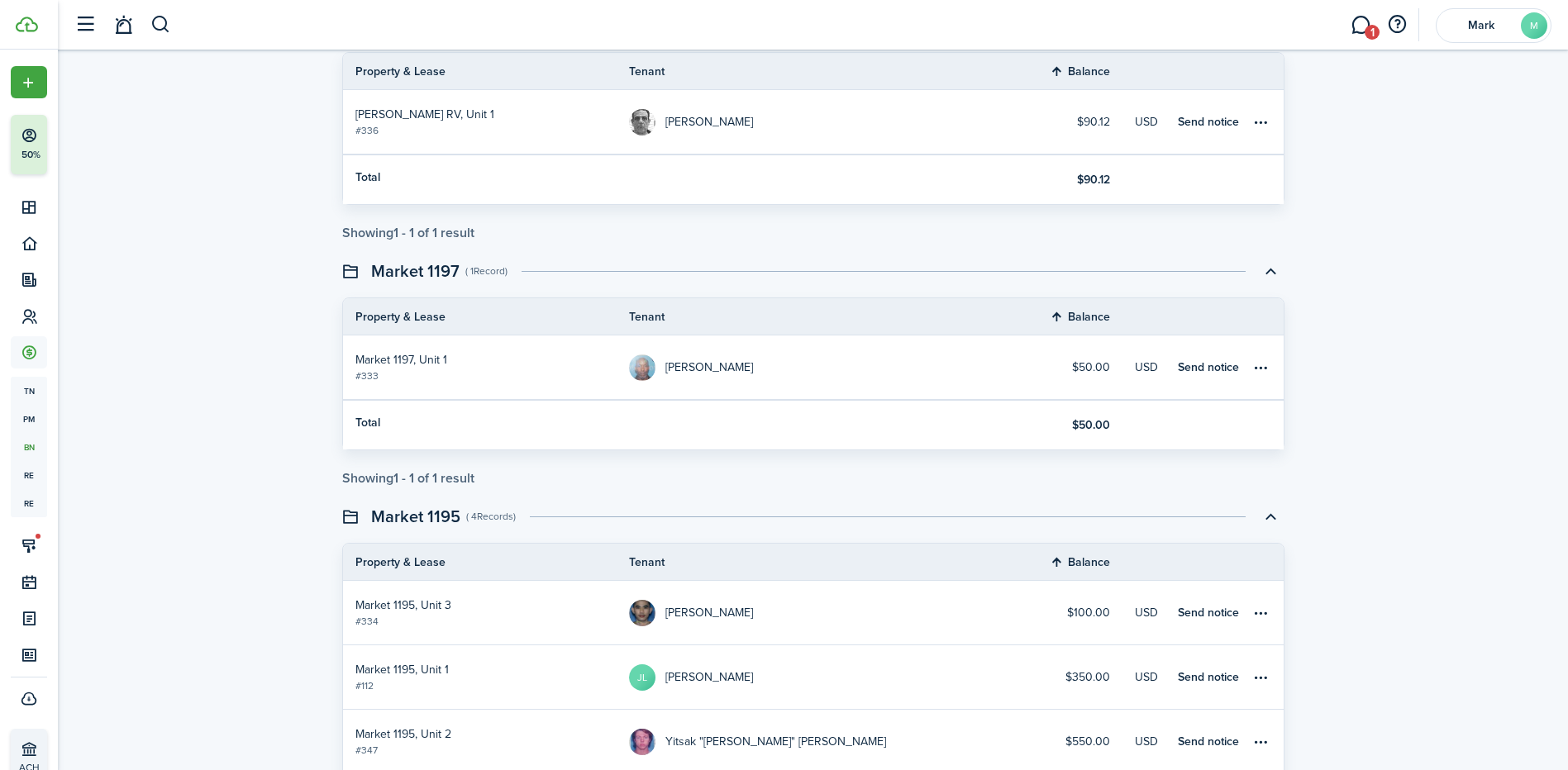
scroll to position [1606, 0]
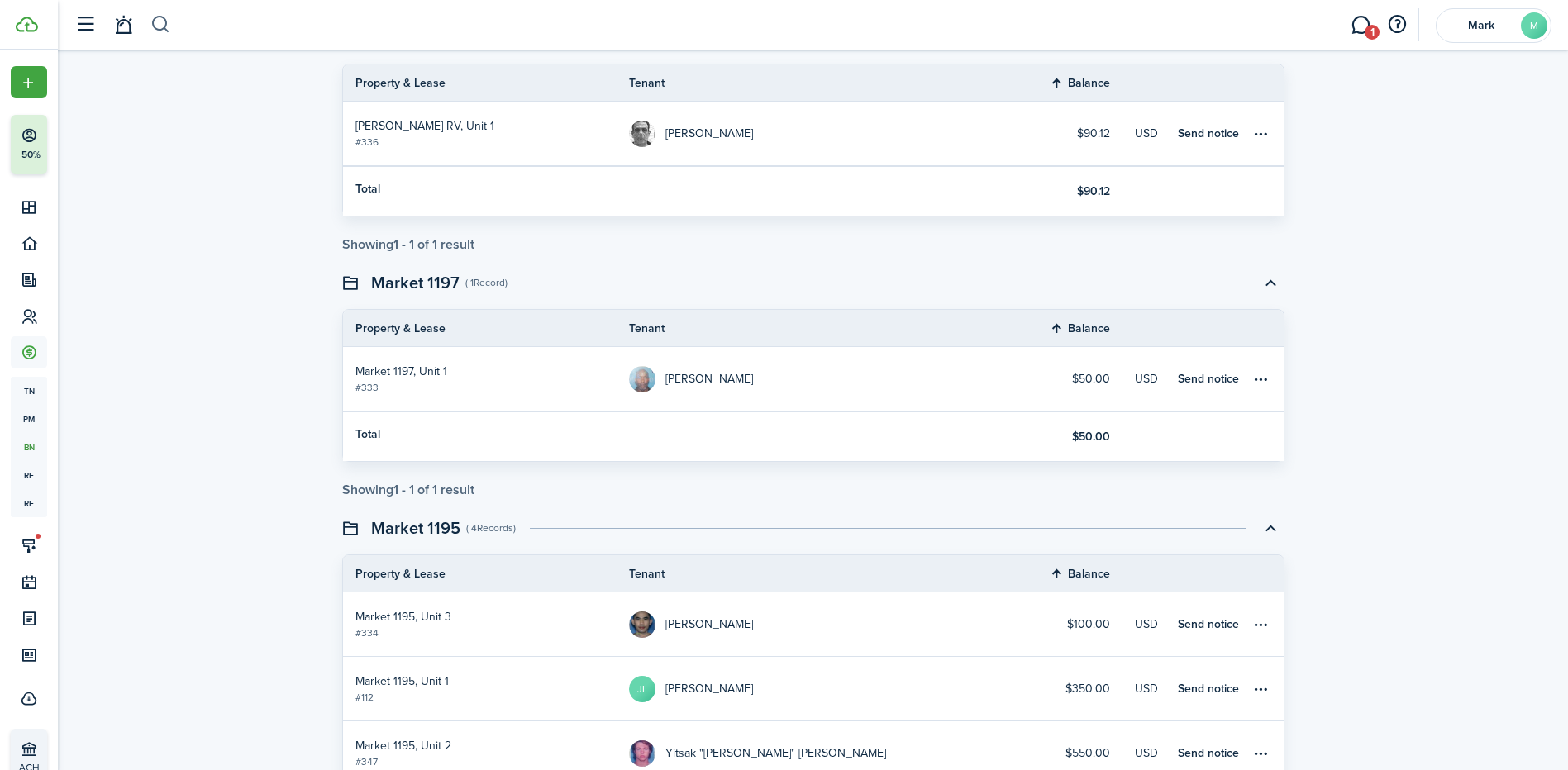
click at [163, 27] on button "button" at bounding box center [161, 25] width 21 height 28
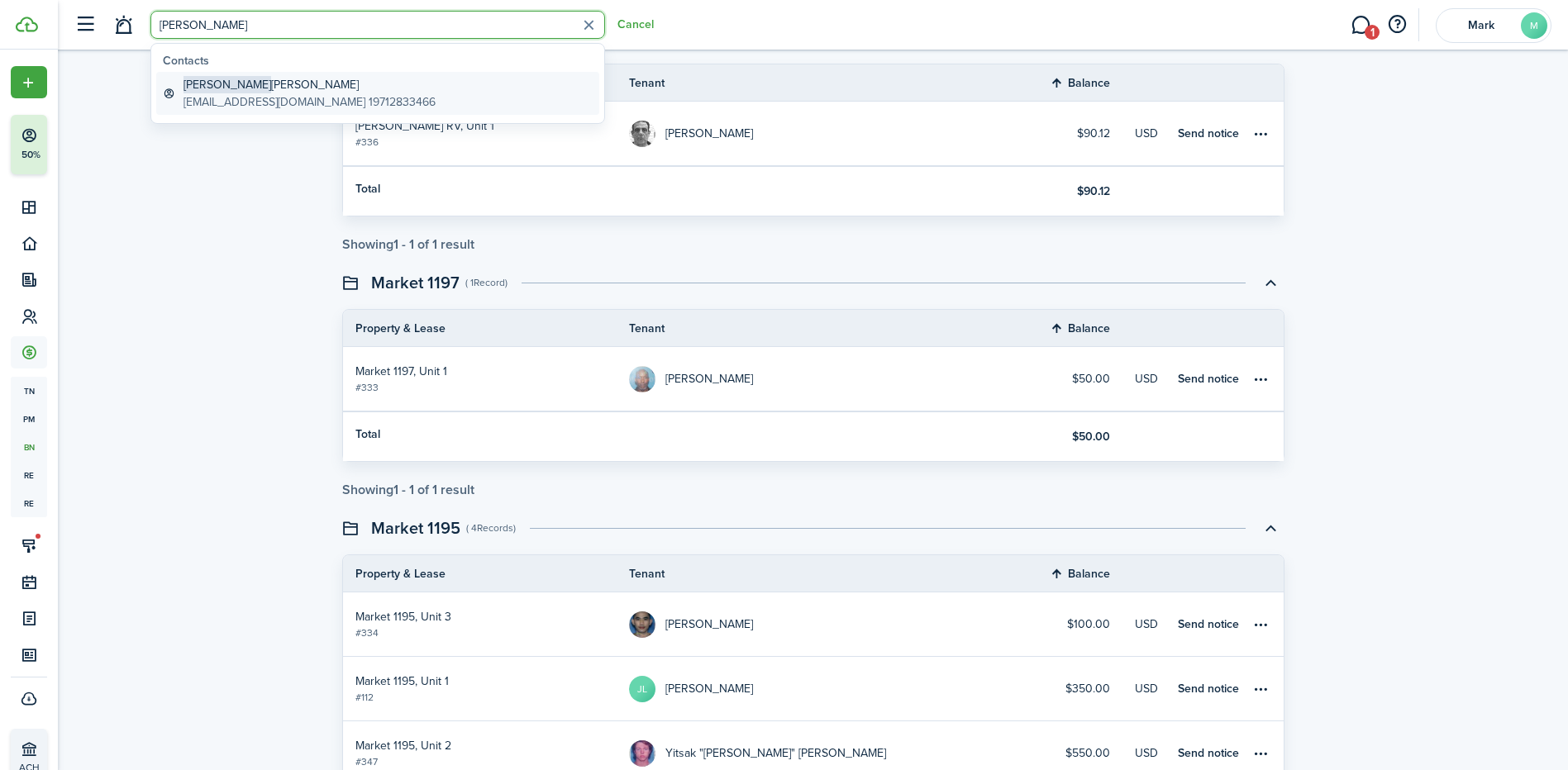
type input "[PERSON_NAME]"
click at [223, 104] on global-search-item-description "[EMAIL_ADDRESS][DOMAIN_NAME] 19712833466" at bounding box center [309, 102] width 252 height 17
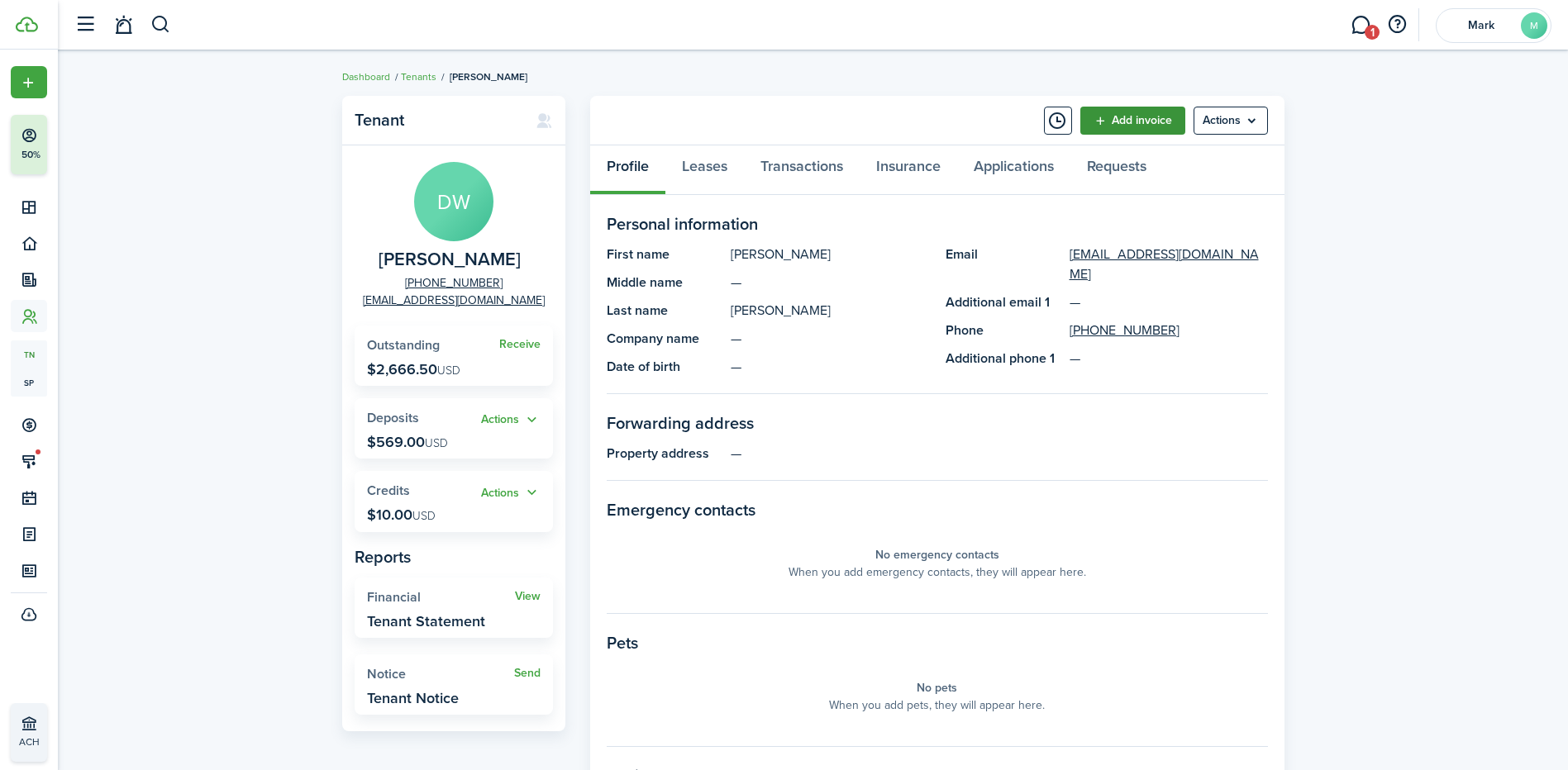
click at [1143, 117] on link "Add invoice" at bounding box center [1132, 121] width 105 height 28
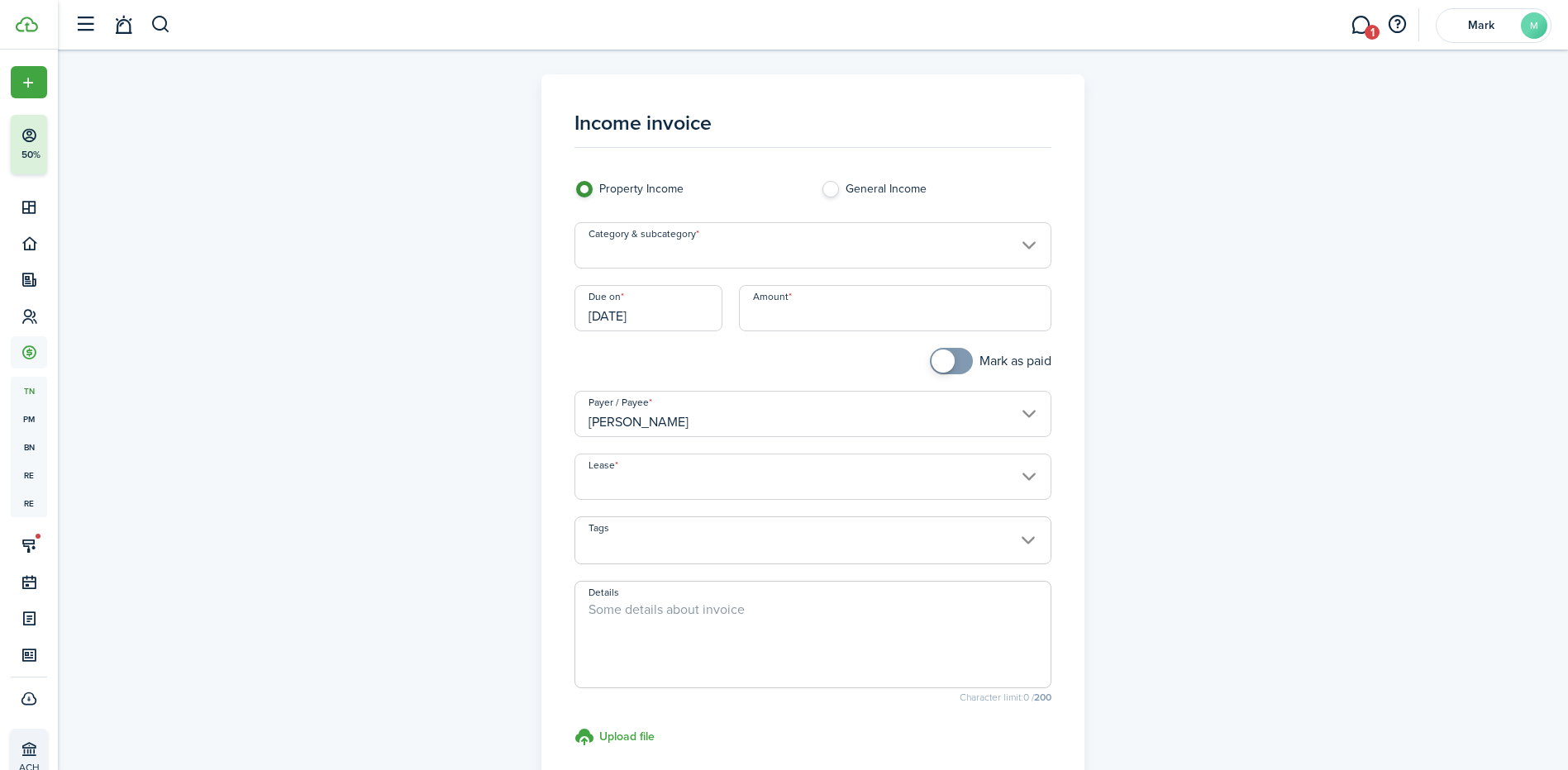
click at [643, 259] on input "Category & subcategory" at bounding box center [813, 245] width 477 height 46
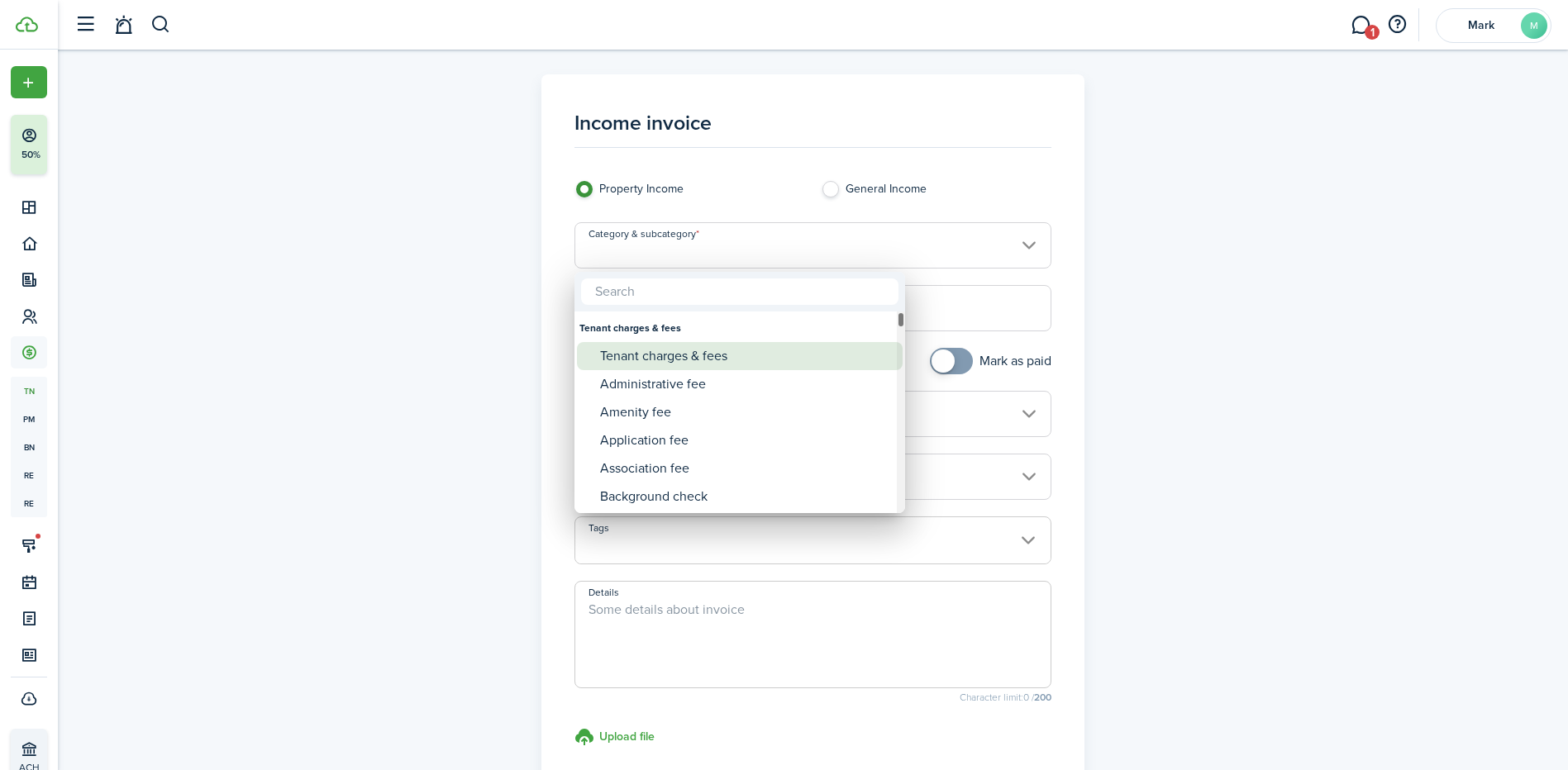
click at [657, 356] on div "Tenant charges & fees" at bounding box center [746, 357] width 292 height 28
type input "Tenant charges & fees"
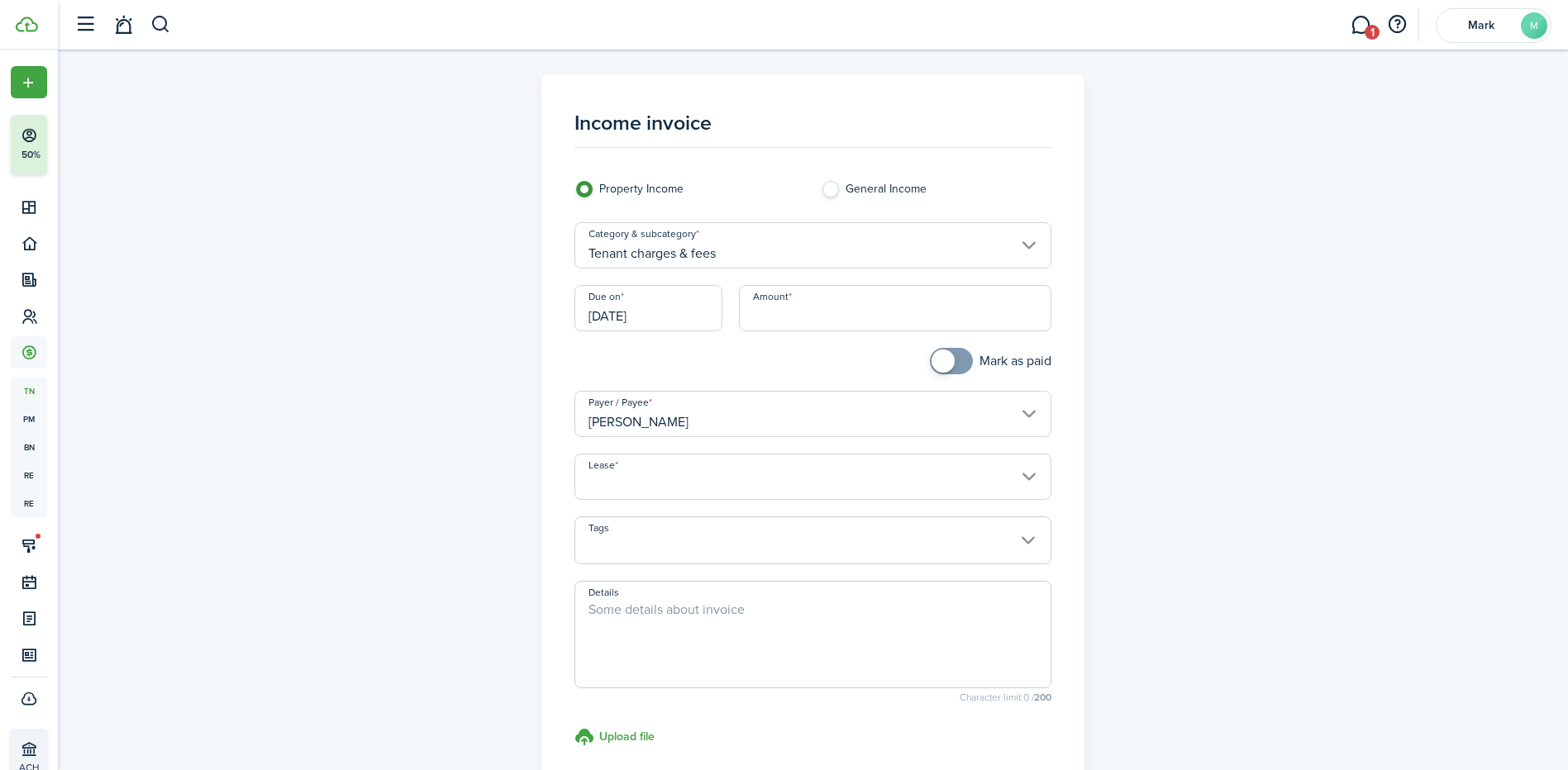
click at [805, 323] on input "Amount" at bounding box center [895, 307] width 312 height 46
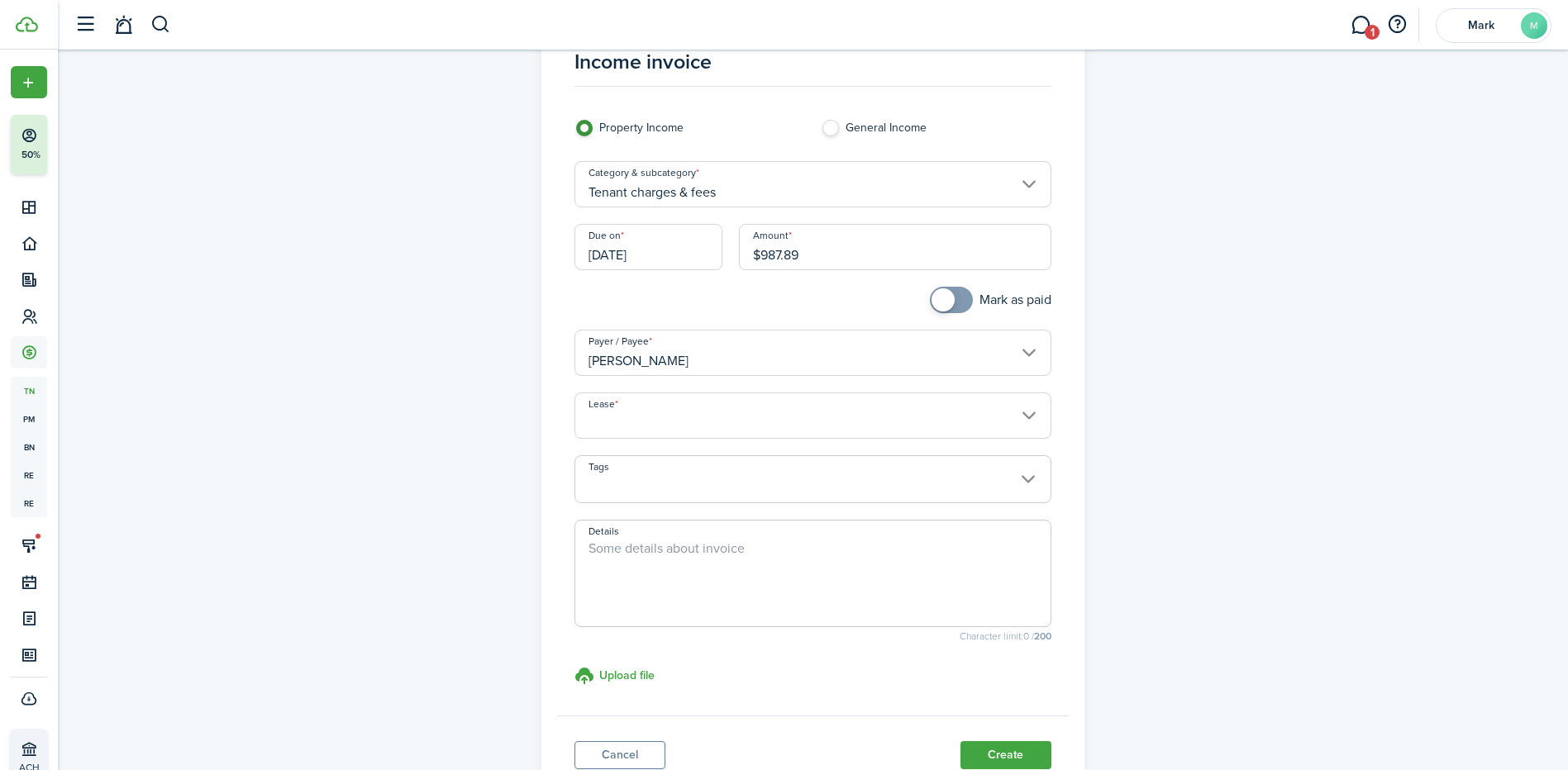
scroll to position [188, 0]
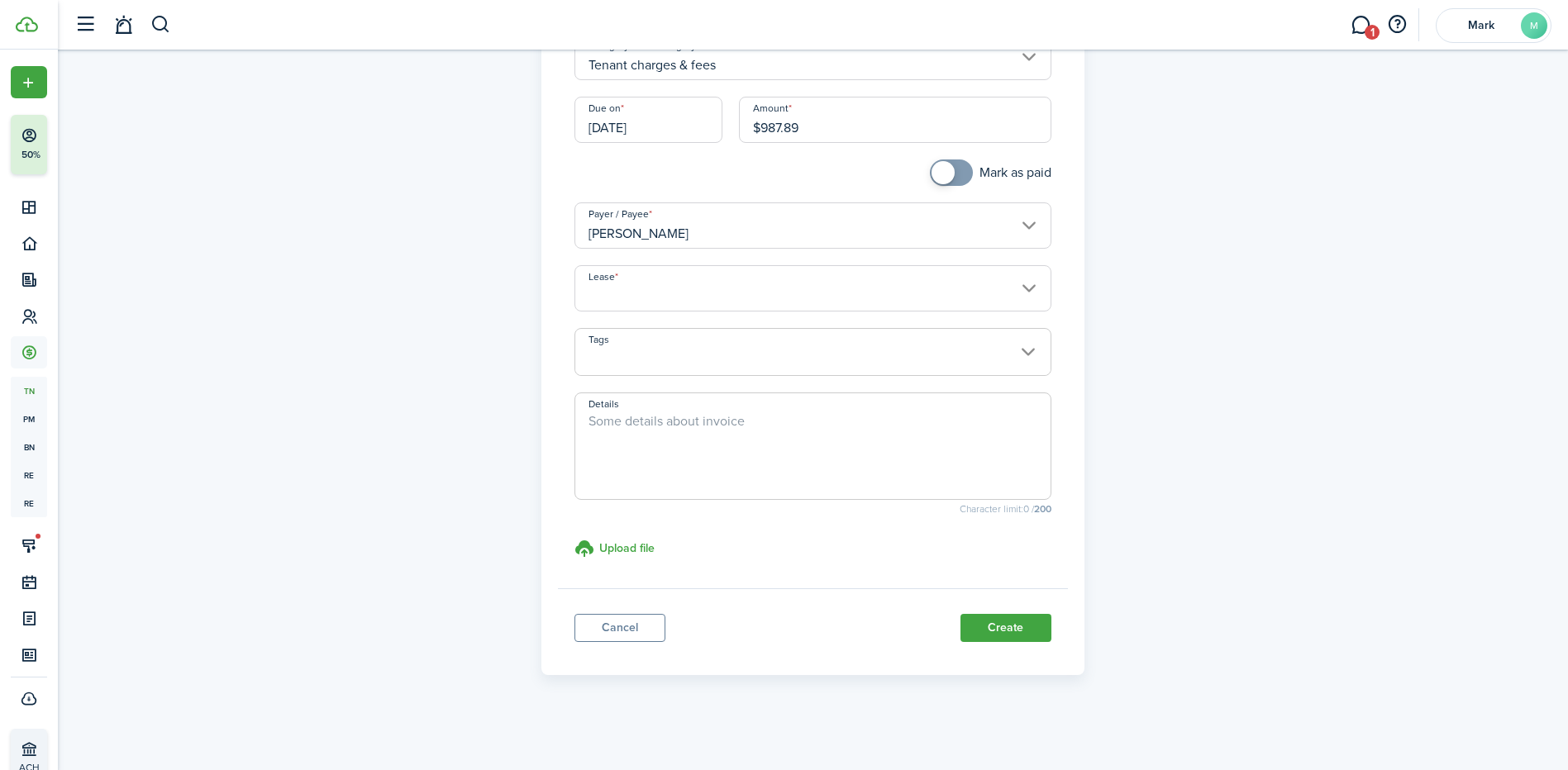
type input "$987.89"
click at [656, 416] on textarea "Details" at bounding box center [813, 451] width 475 height 79
click at [657, 457] on textarea "Details" at bounding box center [813, 451] width 475 height 79
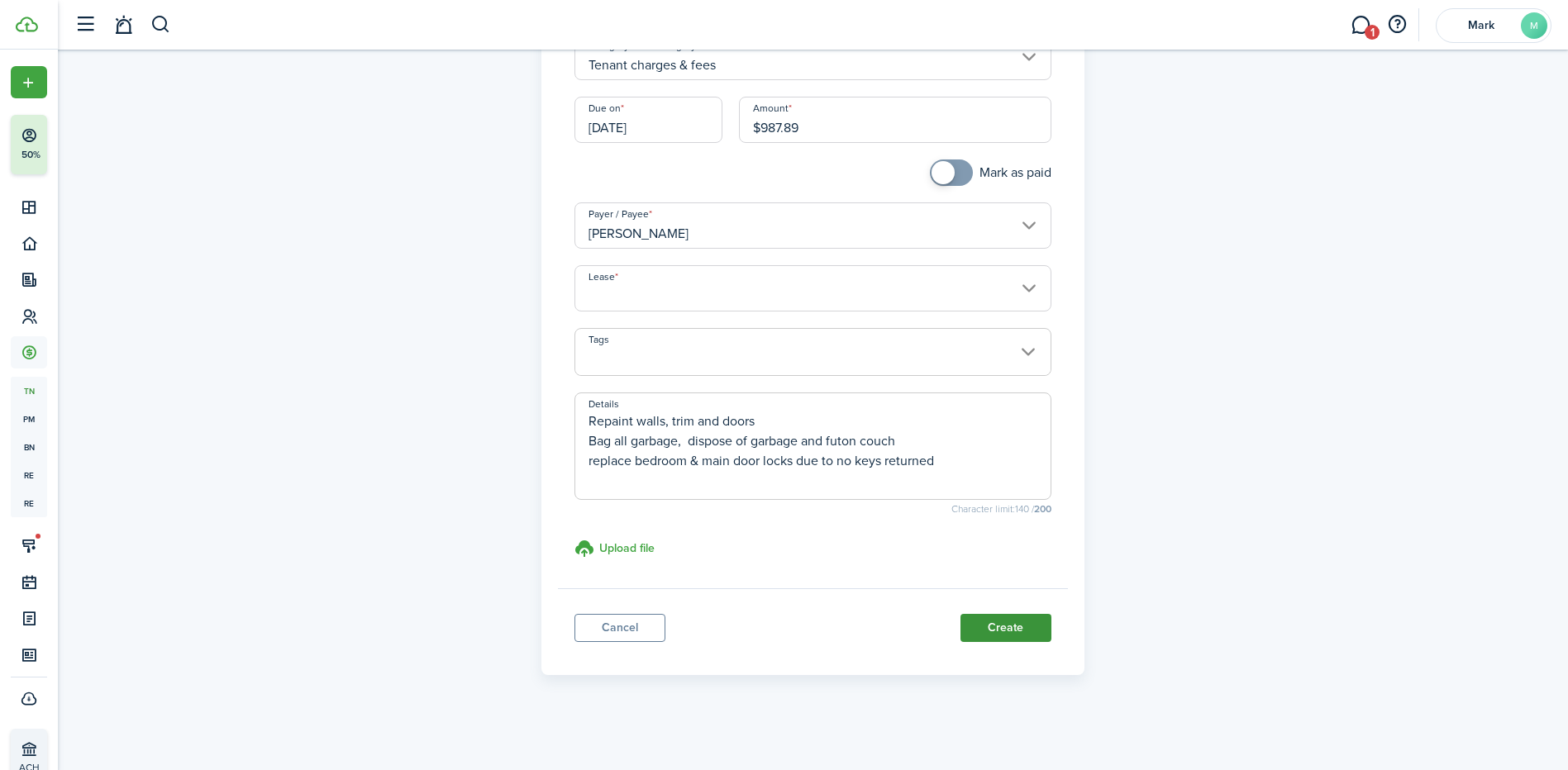
type textarea "Repaint walls, trim and doors Bag all garbage, dispose of garbage and futon cou…"
click at [1018, 632] on button "Create" at bounding box center [1006, 628] width 91 height 28
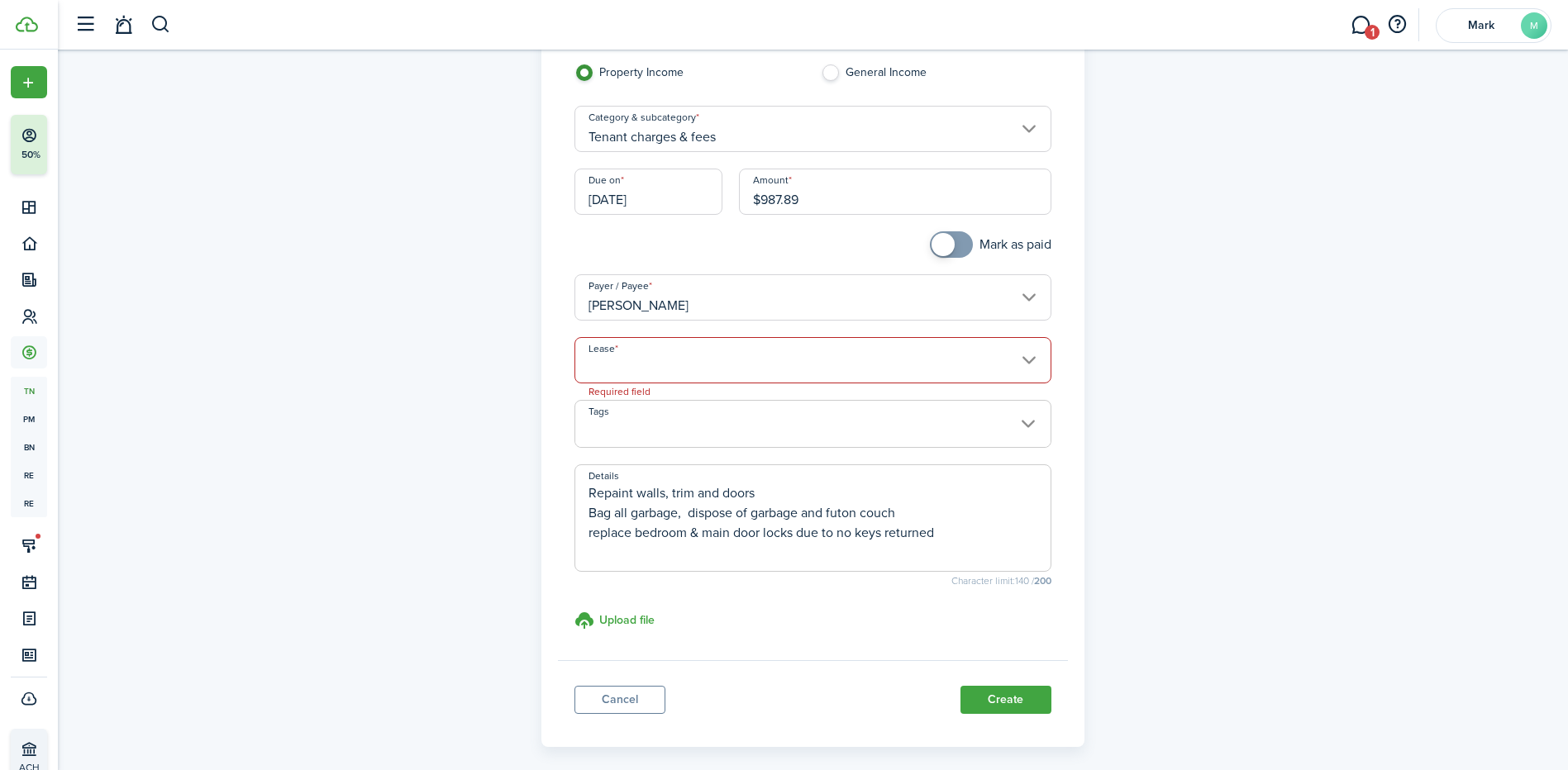
scroll to position [92, 0]
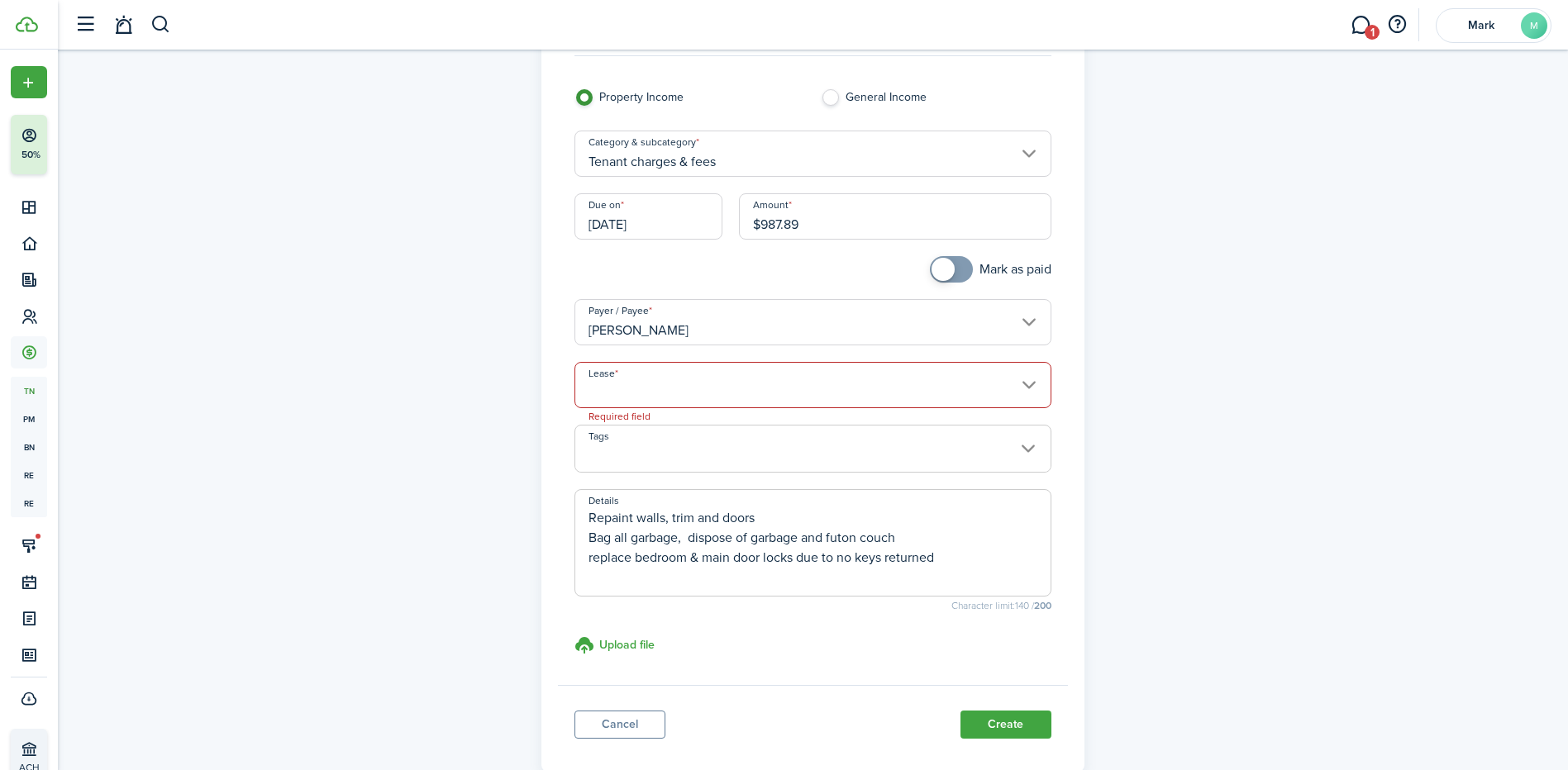
click at [696, 369] on input "Lease" at bounding box center [813, 385] width 477 height 46
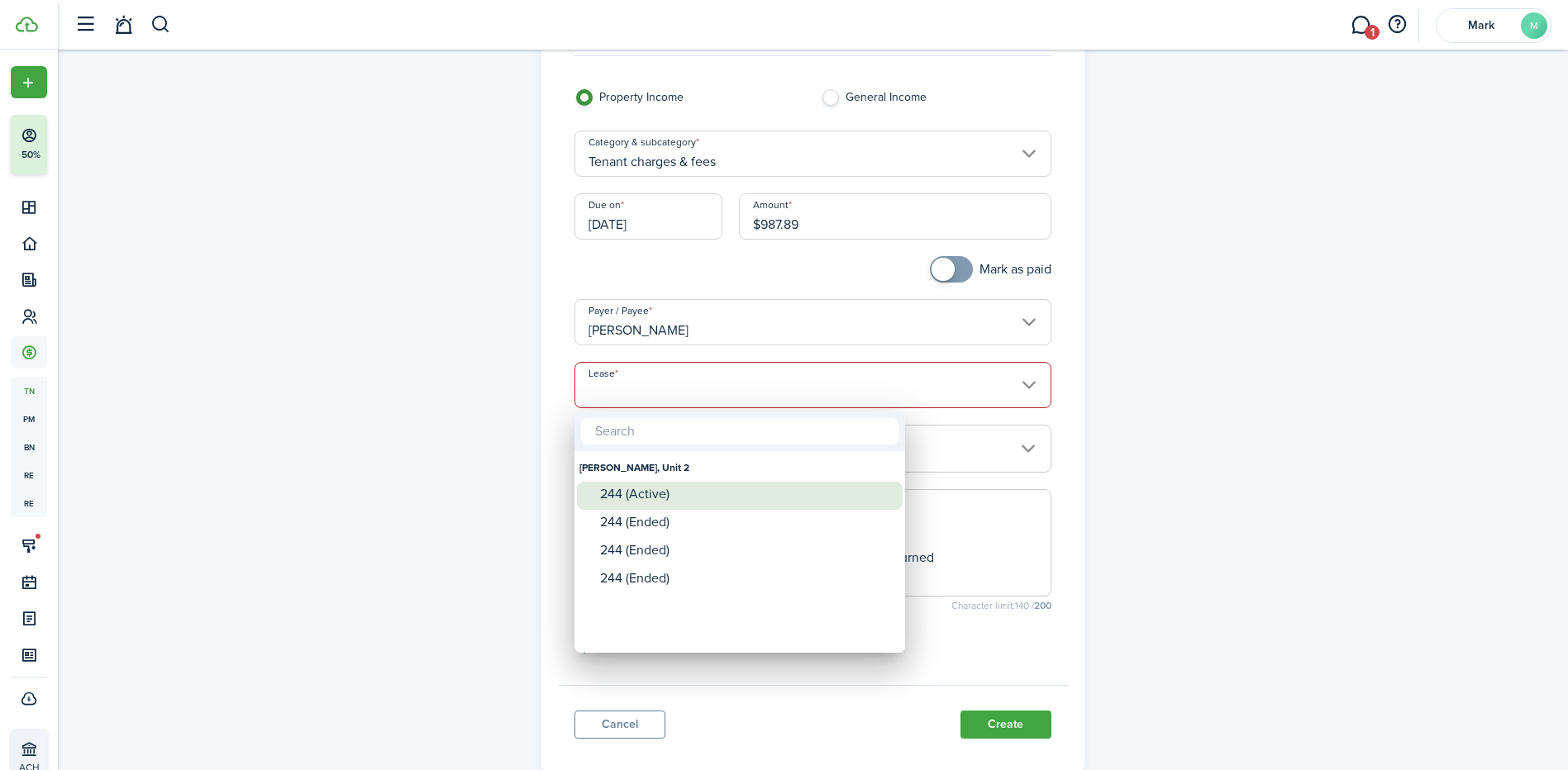
click at [685, 495] on div "244 (Active)" at bounding box center [746, 494] width 292 height 15
type input "[PERSON_NAME], Unit 2. Lease #244 (Active)"
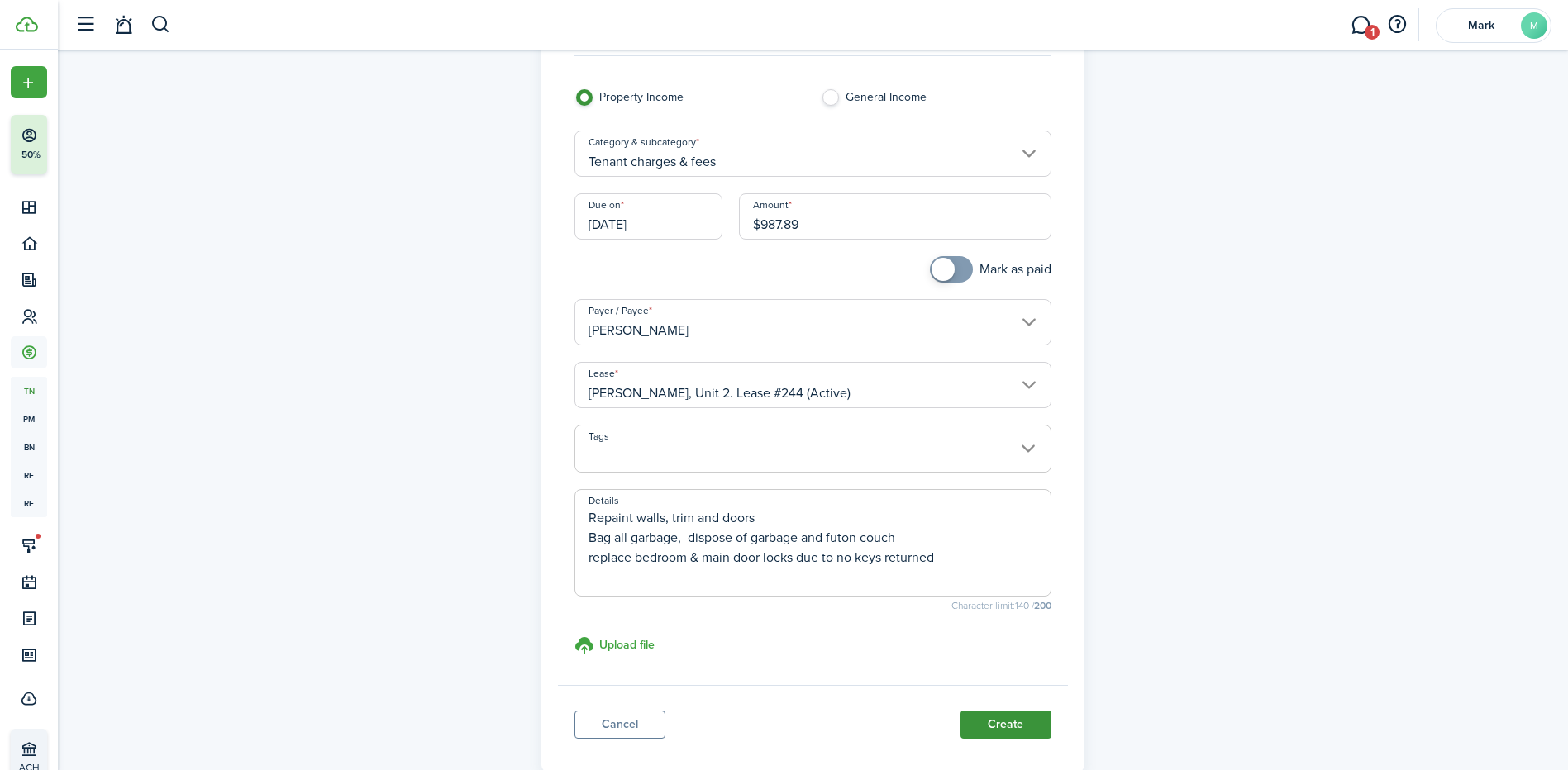
click at [1001, 733] on button "Create" at bounding box center [1006, 725] width 91 height 28
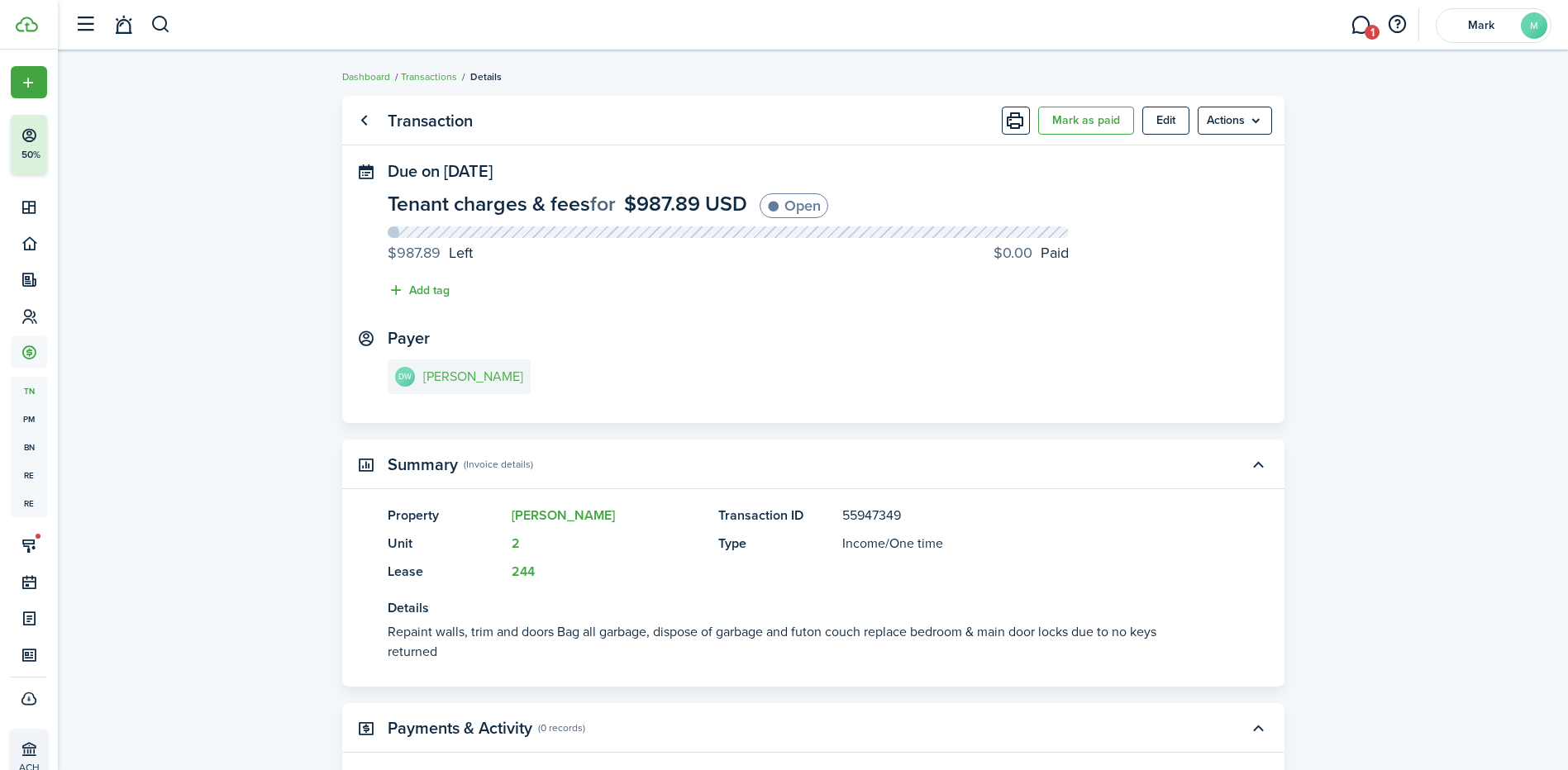
click at [456, 394] on link "DW [PERSON_NAME]" at bounding box center [459, 376] width 143 height 35
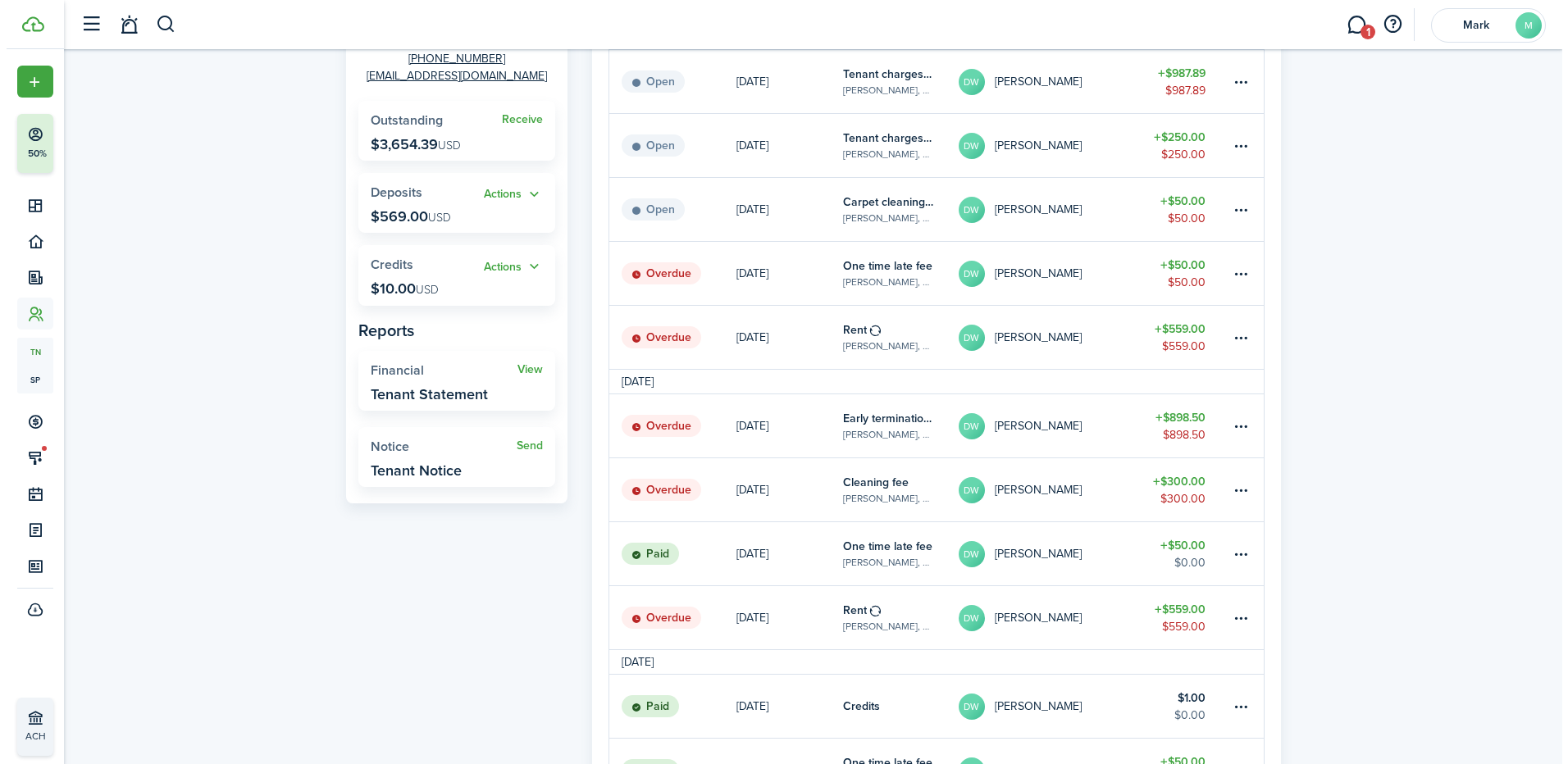
scroll to position [246, 0]
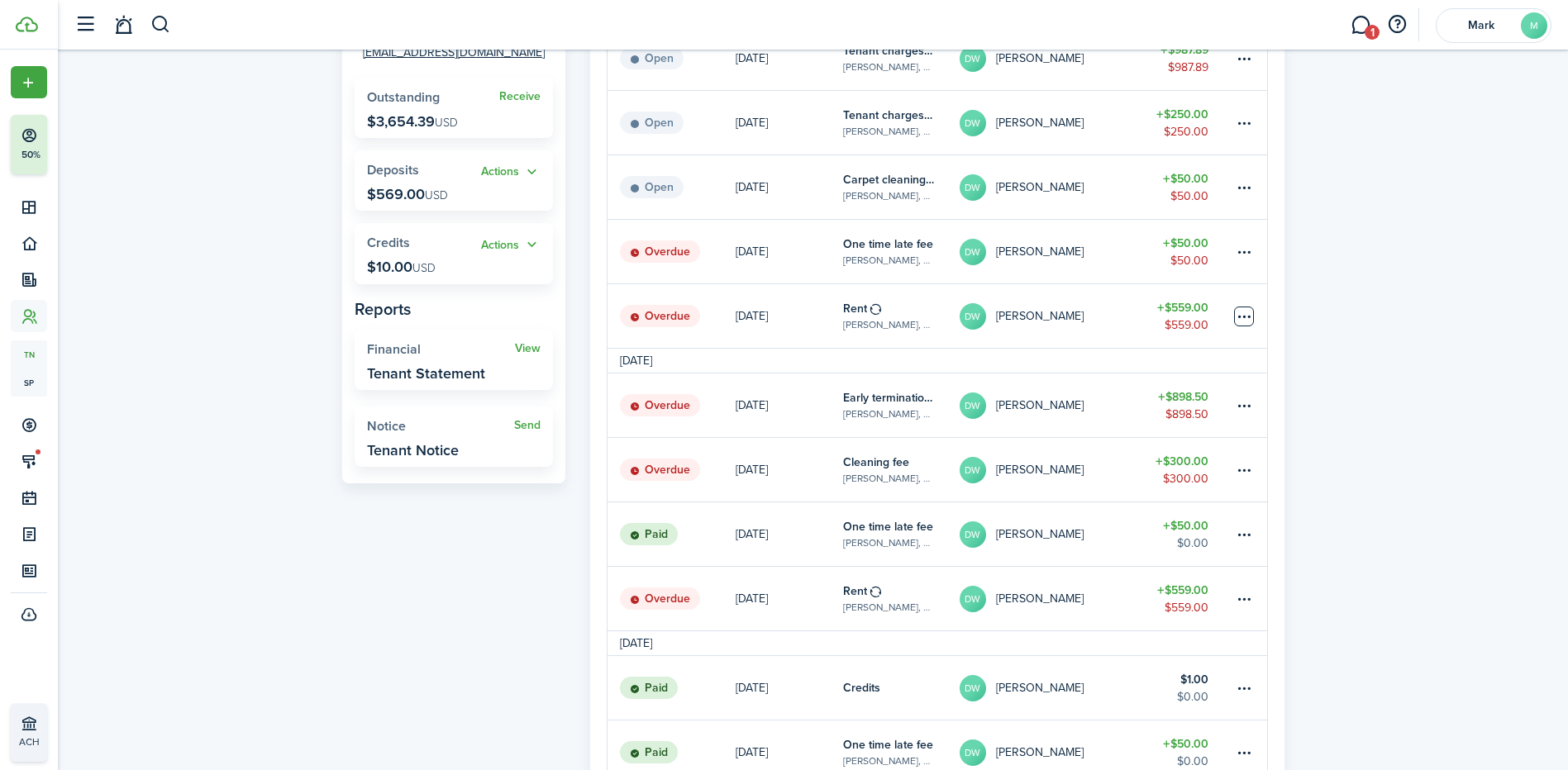
click at [1242, 311] on table-menu-btn-icon at bounding box center [1243, 316] width 20 height 20
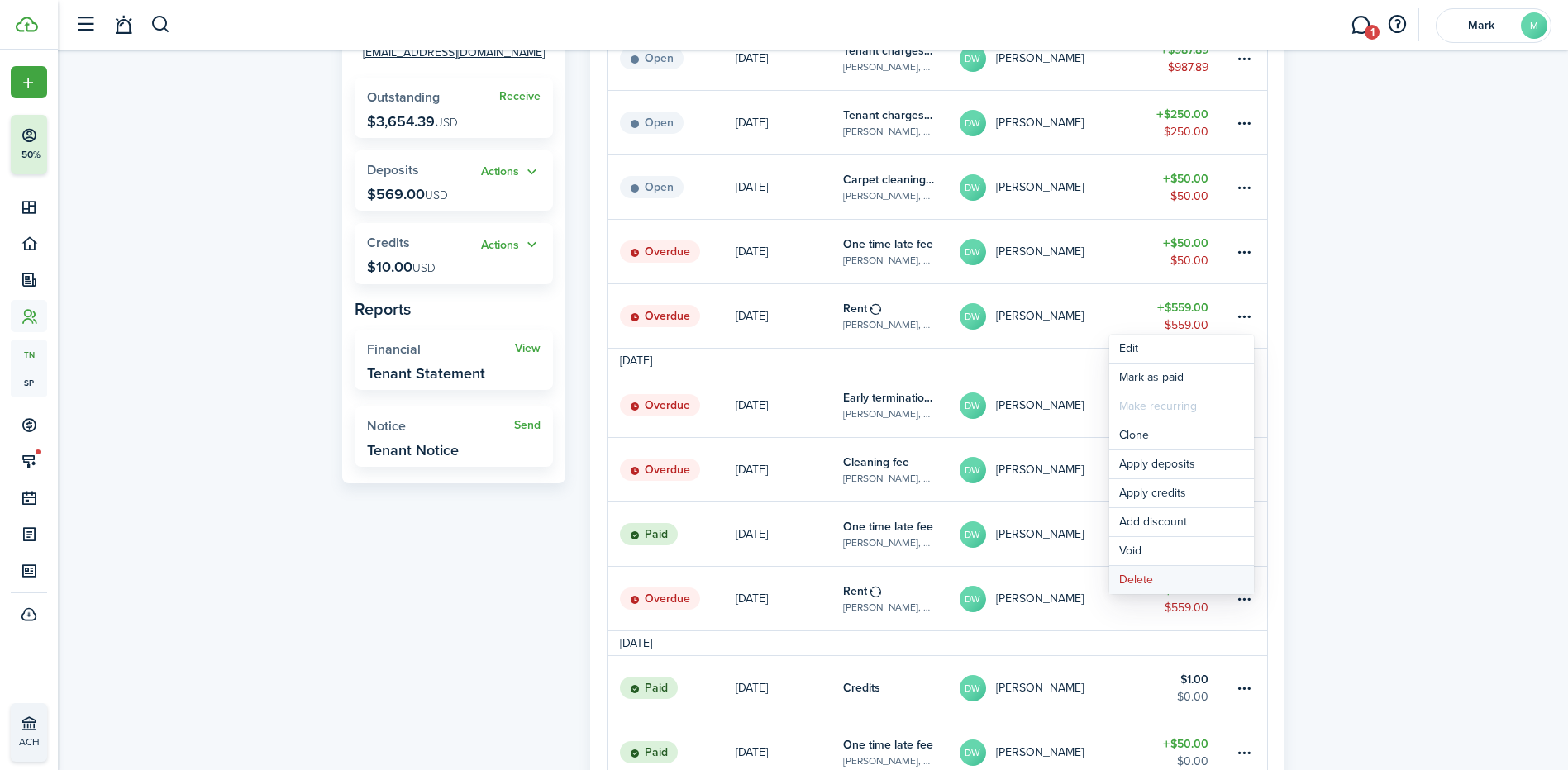
click at [1184, 584] on button "Delete" at bounding box center [1181, 580] width 145 height 28
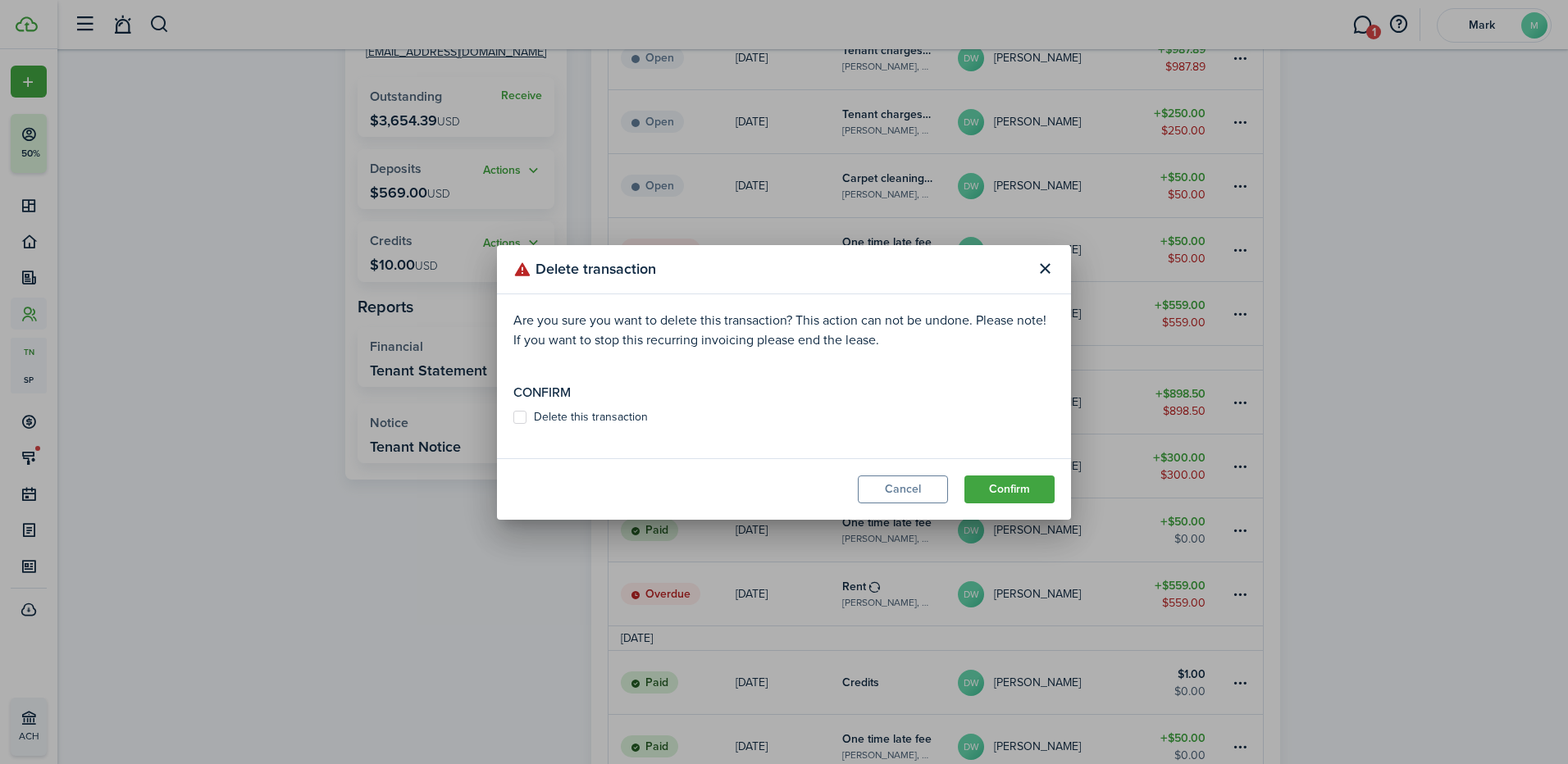
click at [568, 418] on label "Delete this transaction" at bounding box center [580, 418] width 134 height 13
click at [514, 418] on input "Delete this transaction" at bounding box center [513, 417] width 1 height 1
checkbox input "true"
click at [1010, 485] on button "Confirm" at bounding box center [1009, 490] width 90 height 28
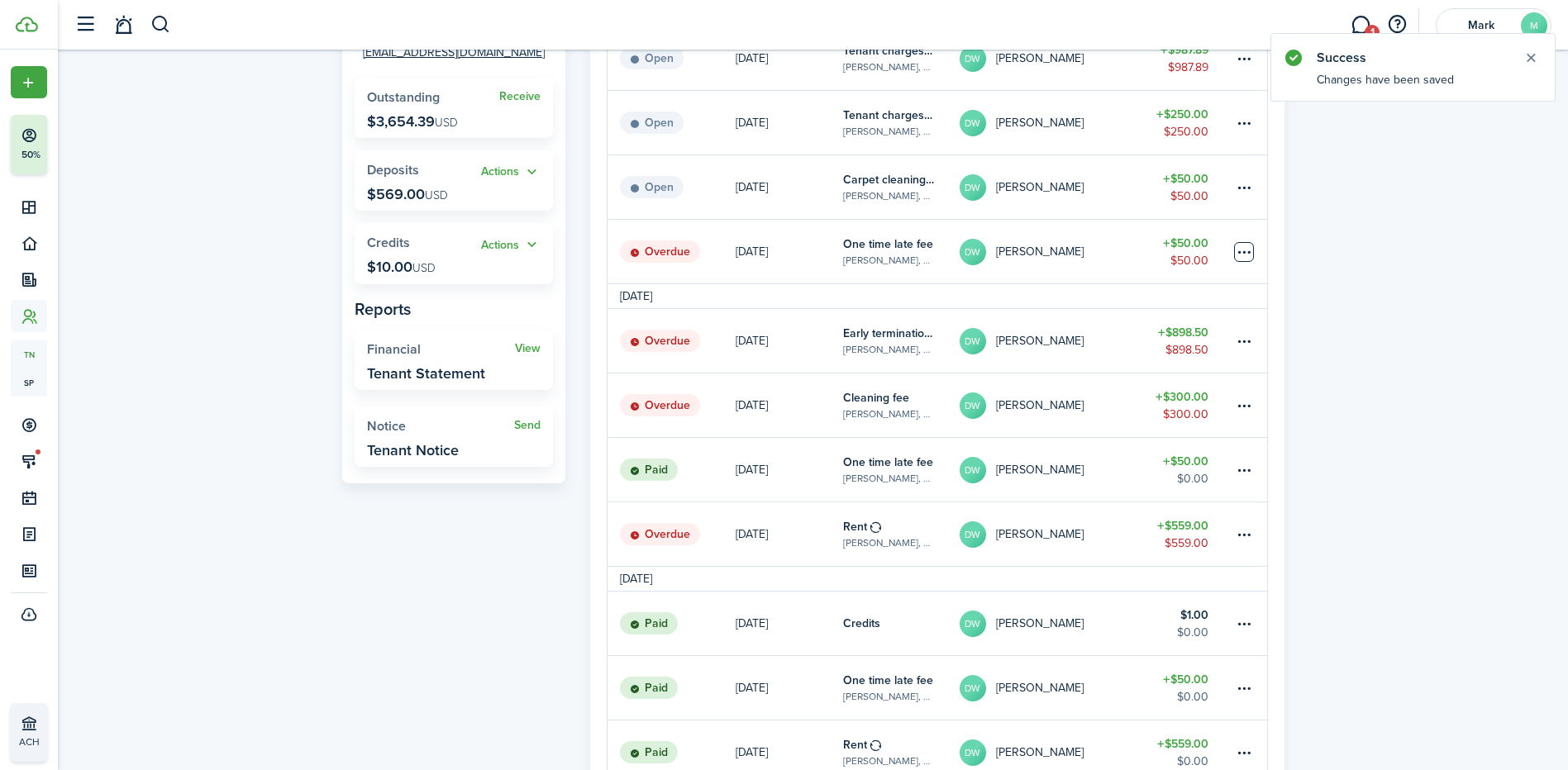
click at [1239, 253] on table-menu-btn-icon at bounding box center [1243, 252] width 20 height 20
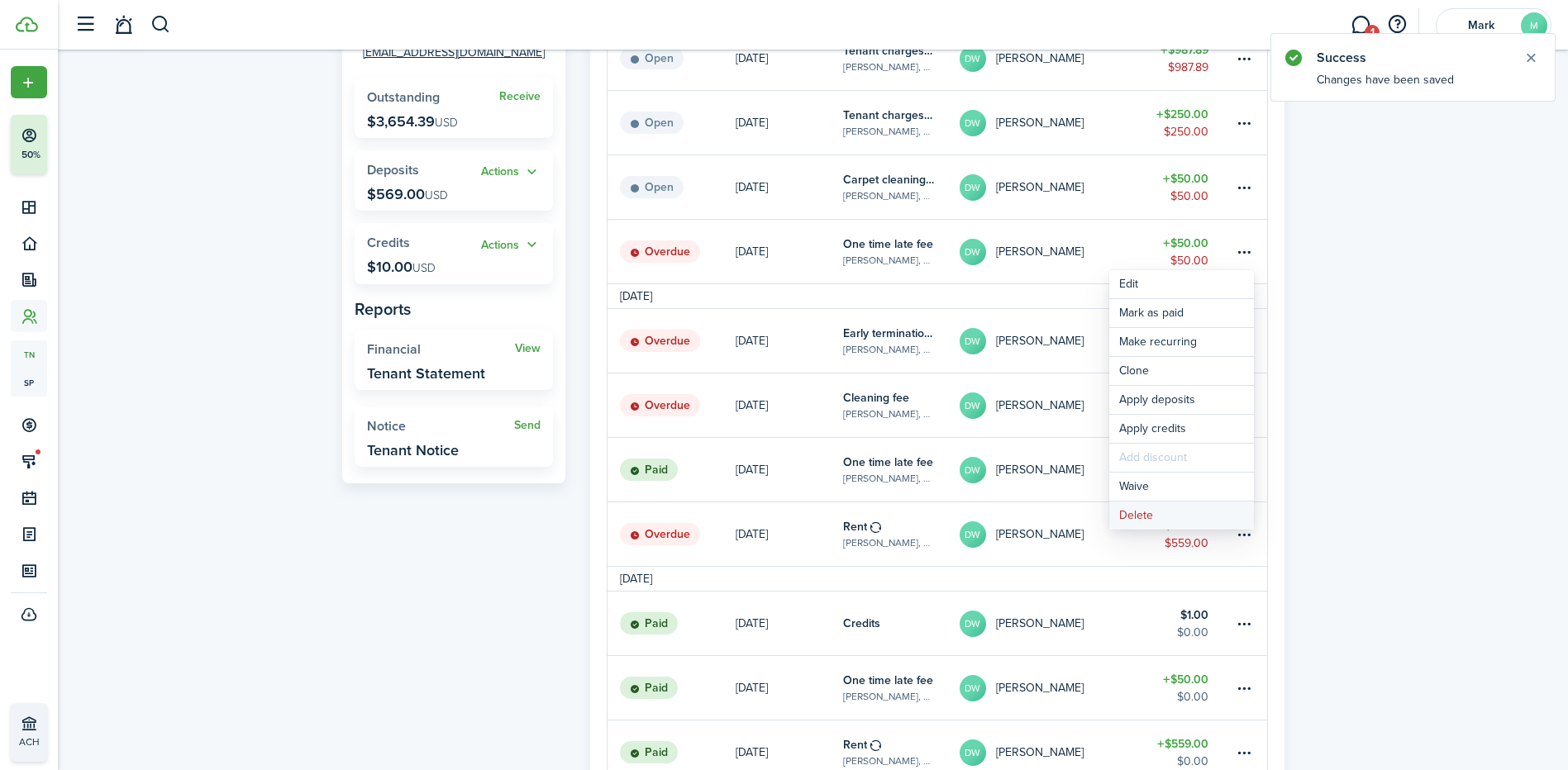
click at [1177, 519] on button "Delete" at bounding box center [1181, 516] width 145 height 28
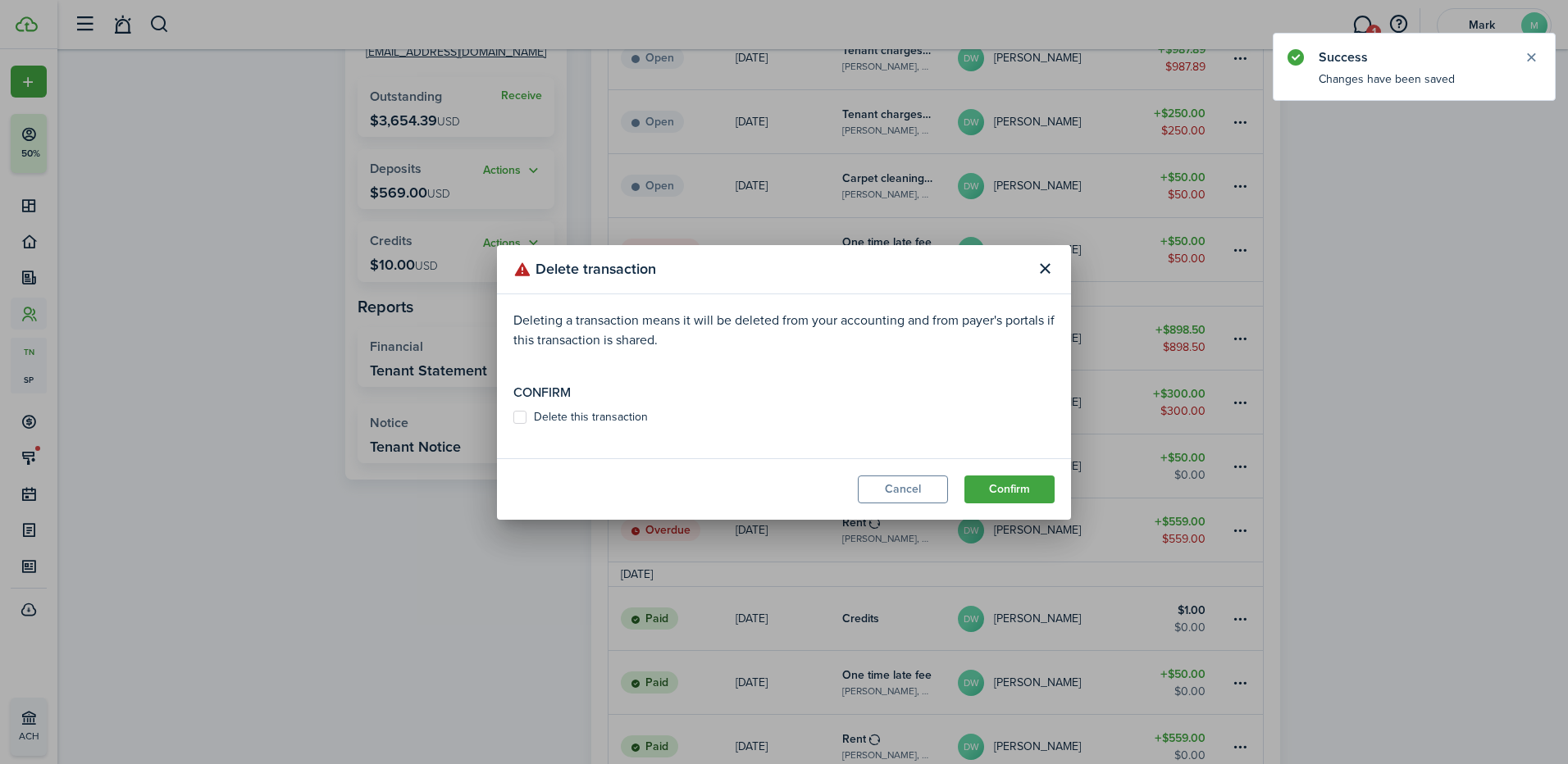
click at [565, 419] on label "Delete this transaction" at bounding box center [580, 418] width 134 height 13
click at [514, 418] on input "Delete this transaction" at bounding box center [513, 417] width 1 height 1
checkbox input "true"
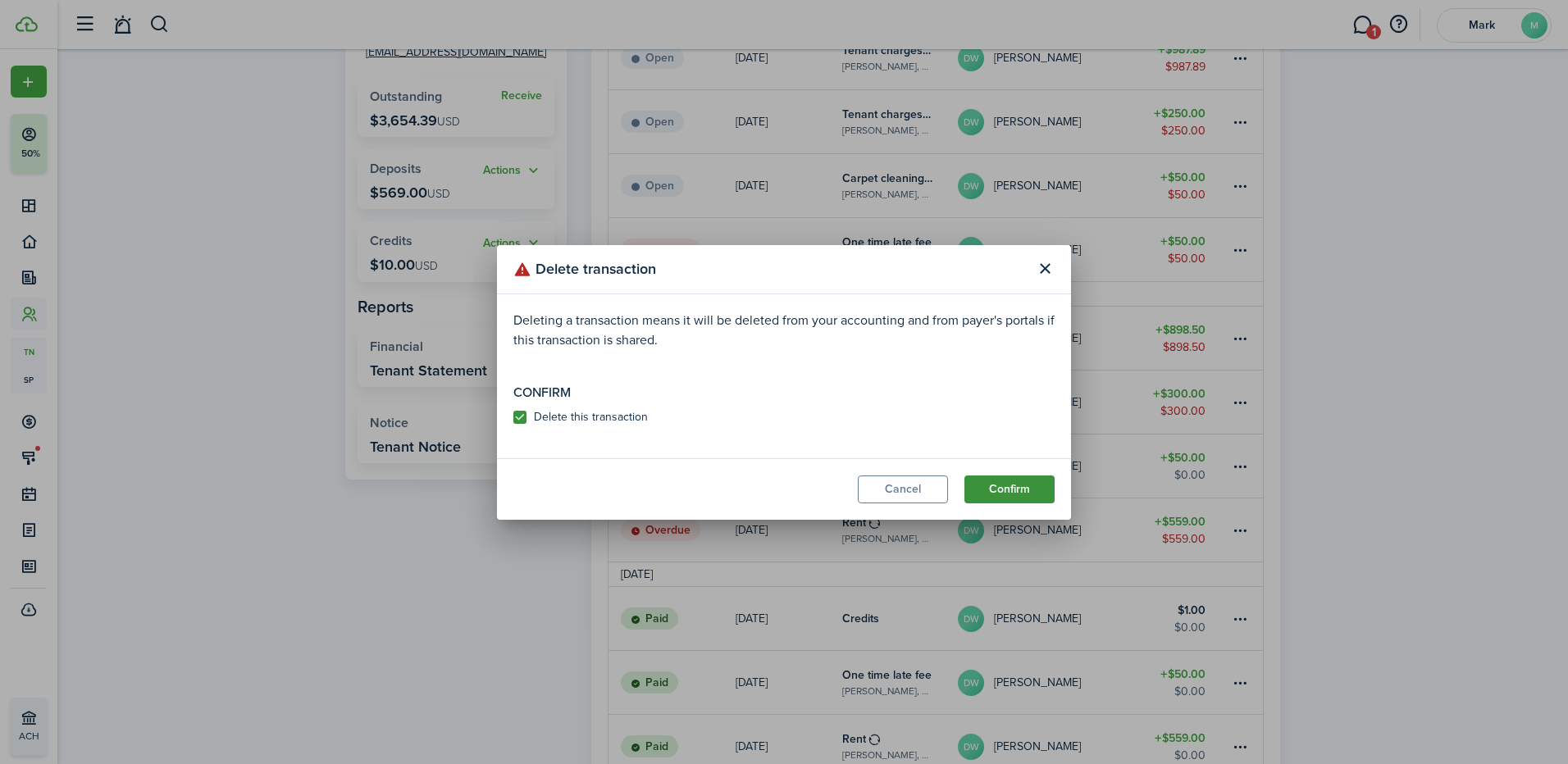
click at [1034, 486] on button "Confirm" at bounding box center [1009, 490] width 90 height 28
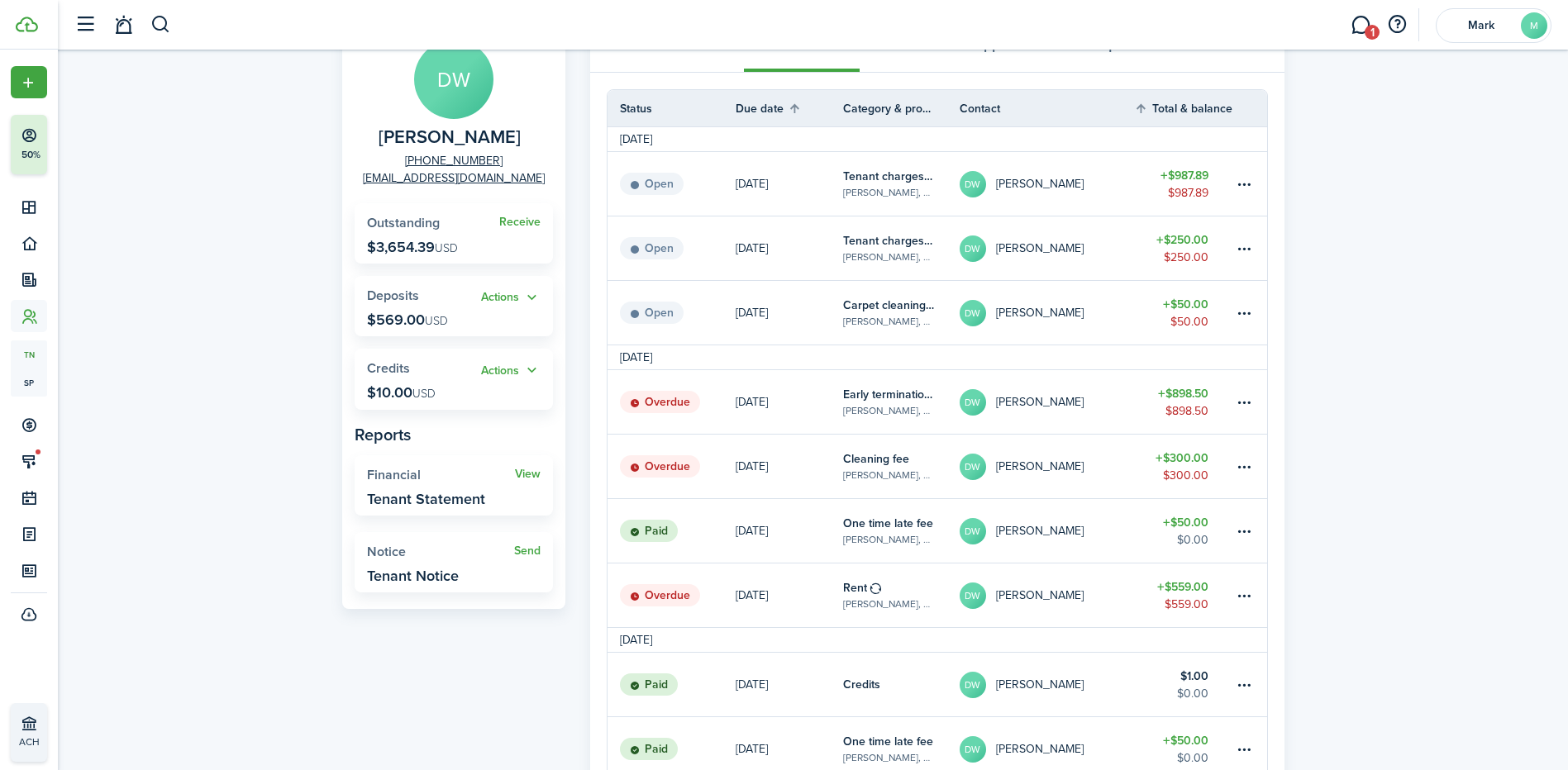
scroll to position [0, 0]
